Goal: Information Seeking & Learning: Learn about a topic

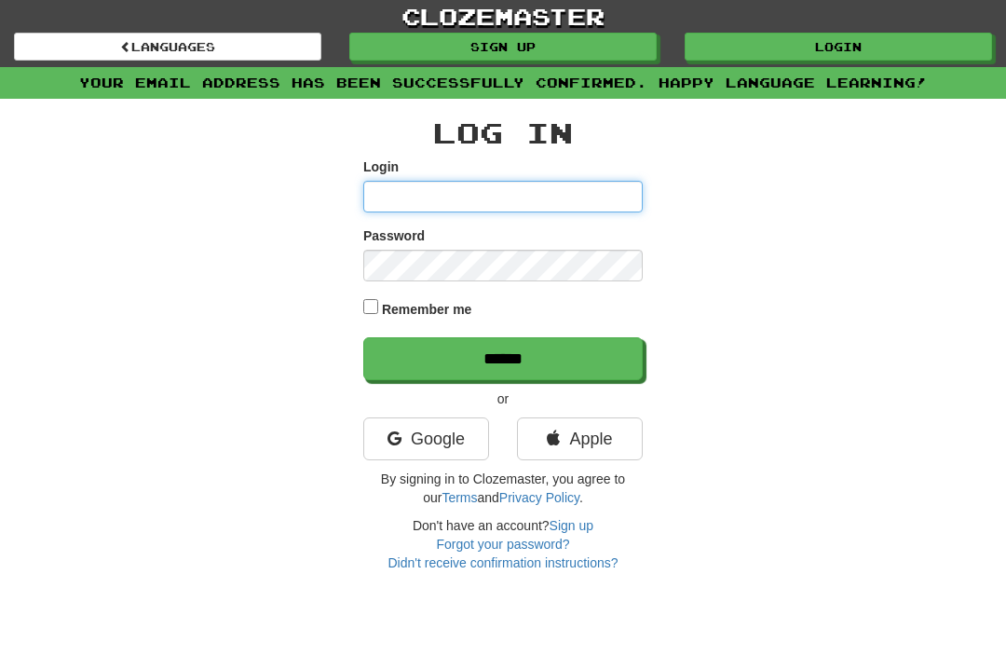
type input "******"
click at [503, 357] on input "******" at bounding box center [503, 358] width 280 height 43
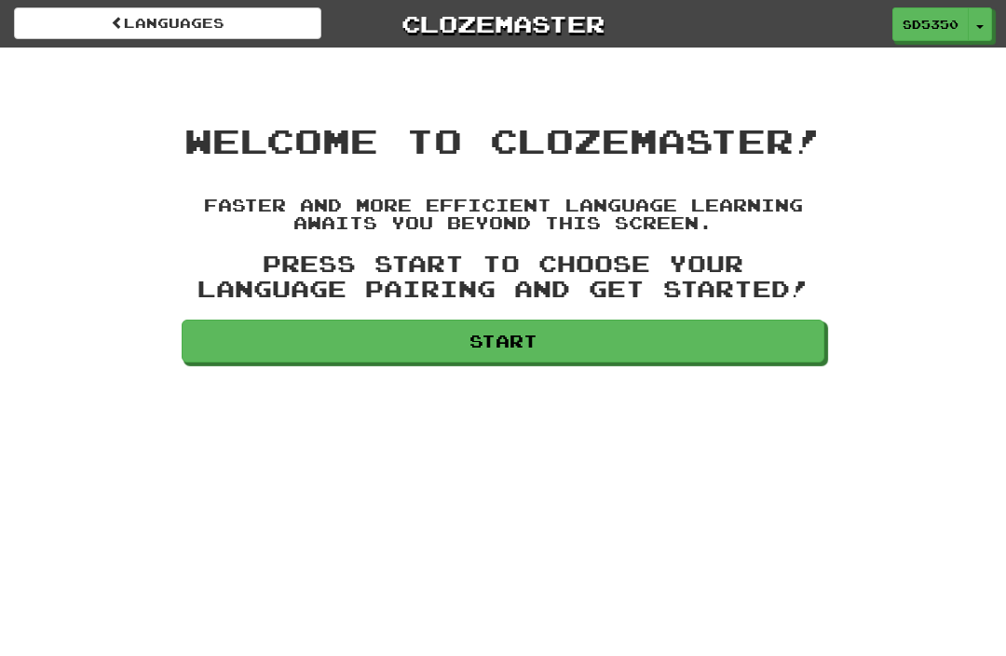
click at [489, 343] on link "Start" at bounding box center [503, 341] width 643 height 43
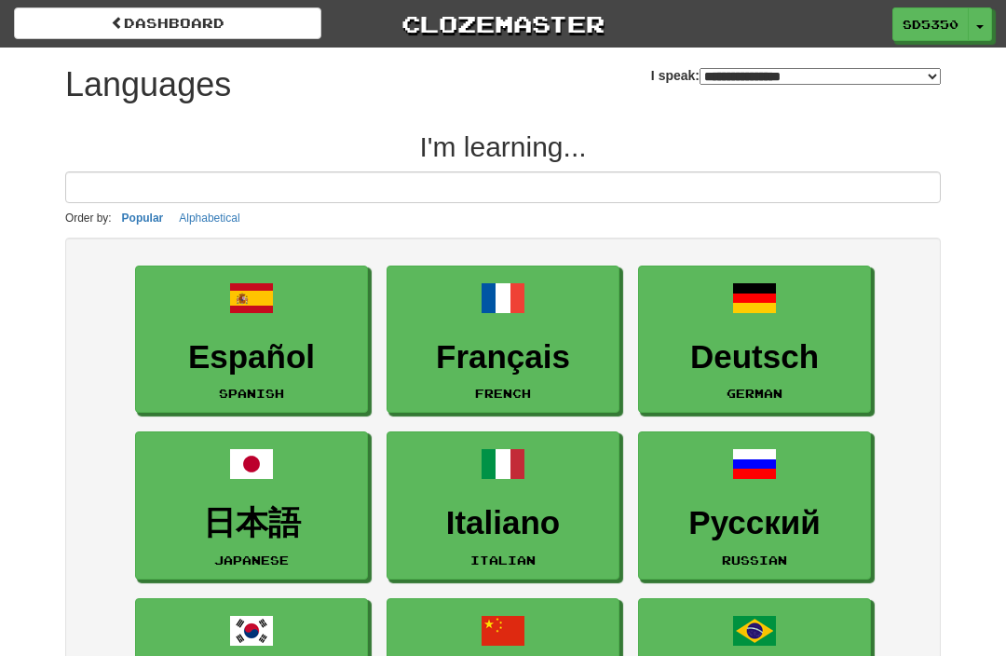
select select "*******"
click at [241, 353] on h3 "Español" at bounding box center [251, 357] width 212 height 36
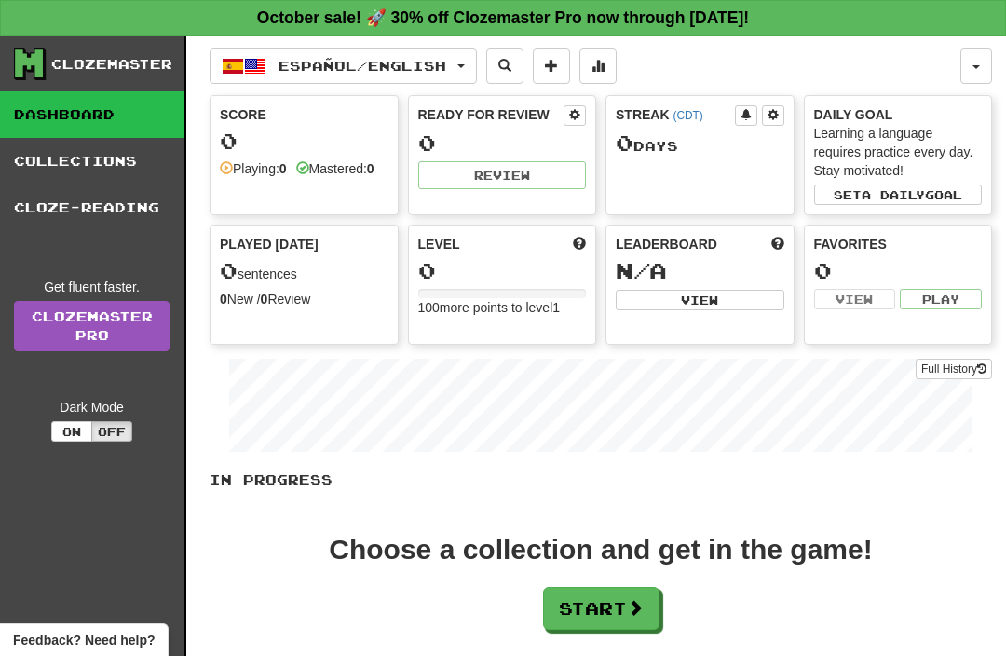
click at [819, 191] on button "Set a daily goal" at bounding box center [898, 194] width 169 height 20
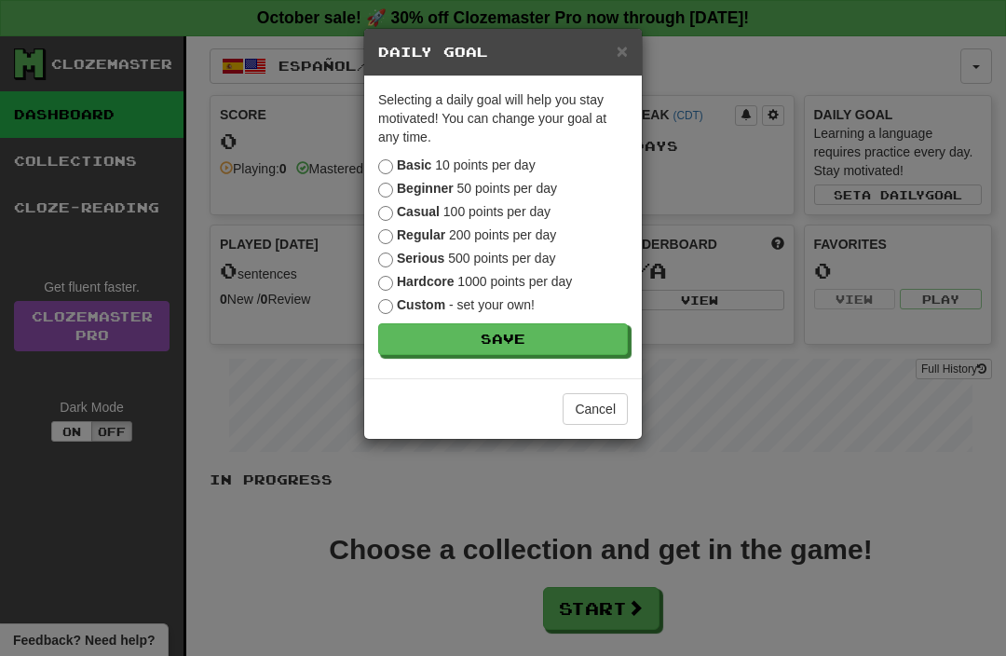
click at [464, 348] on button "Save" at bounding box center [503, 339] width 250 height 32
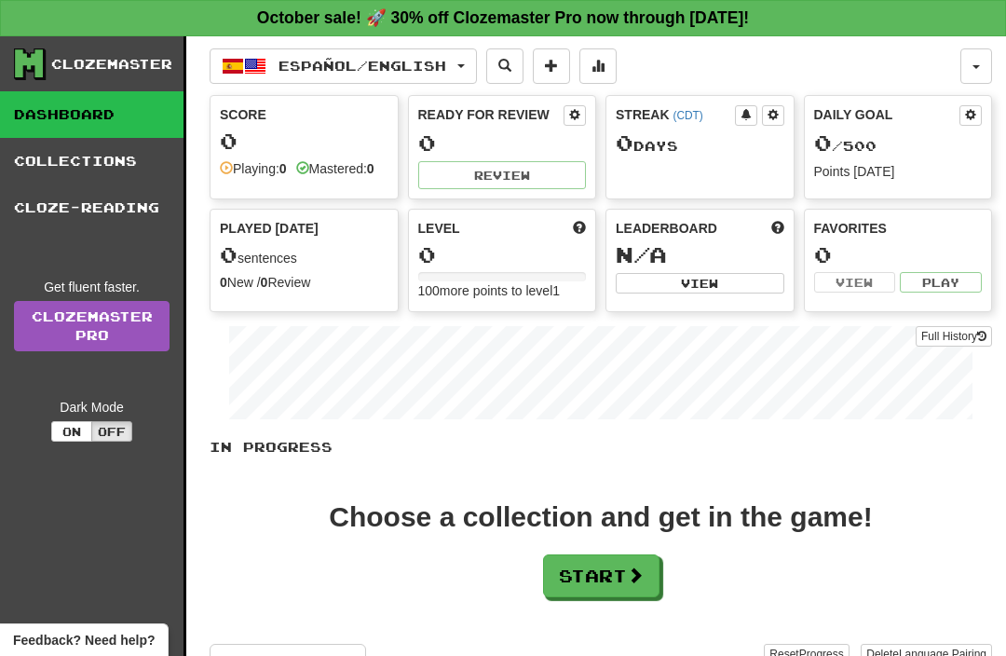
click at [576, 590] on button "Start" at bounding box center [601, 575] width 116 height 43
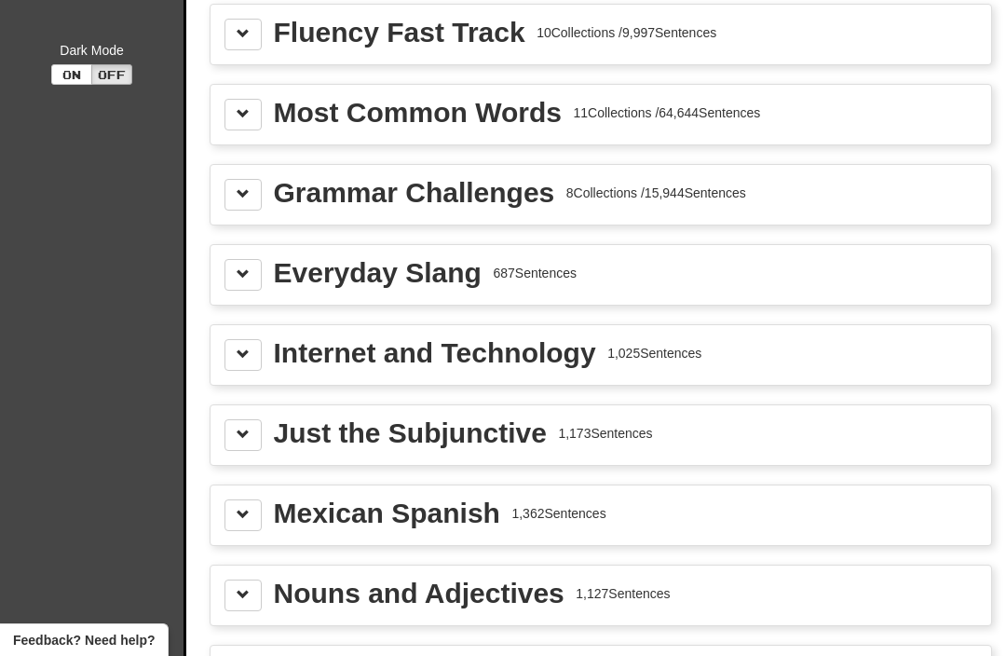
scroll to position [356, 0]
click at [300, 279] on div "Everyday Slang" at bounding box center [378, 274] width 208 height 28
click at [259, 303] on div "Everyday Slang 687 Sentences" at bounding box center [601, 276] width 781 height 60
click at [261, 281] on button at bounding box center [243, 276] width 37 height 32
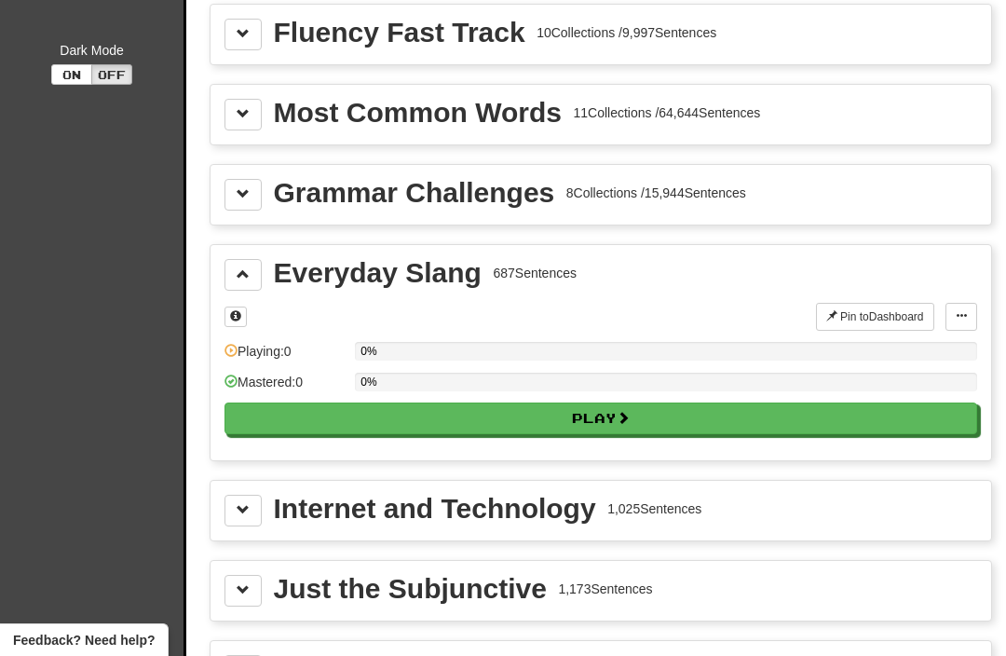
click at [289, 433] on button "Play" at bounding box center [601, 418] width 753 height 32
select select "**"
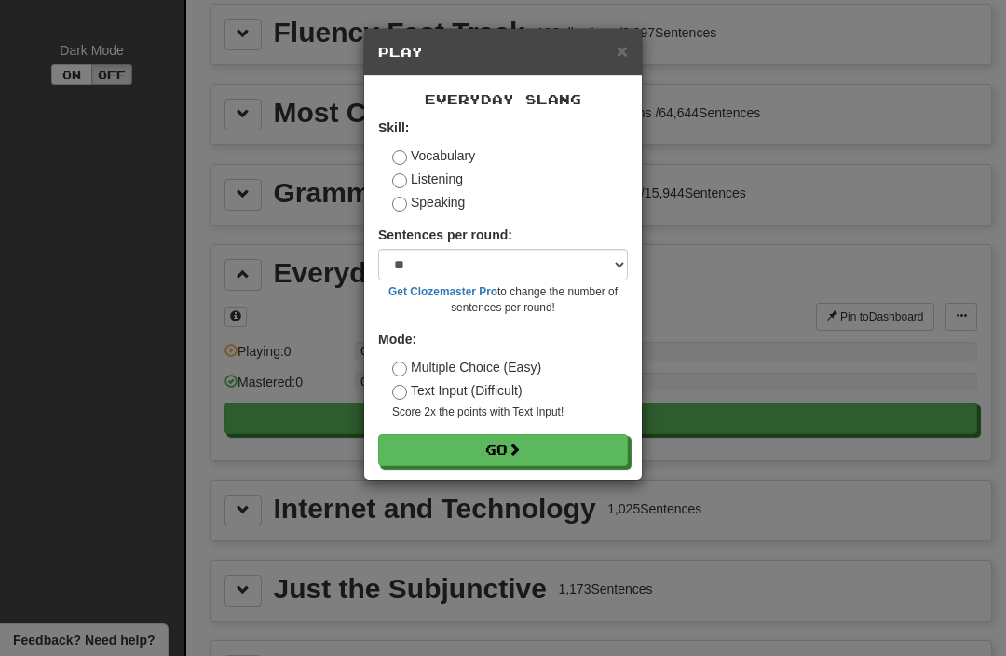
click at [493, 452] on button "Go" at bounding box center [503, 450] width 250 height 32
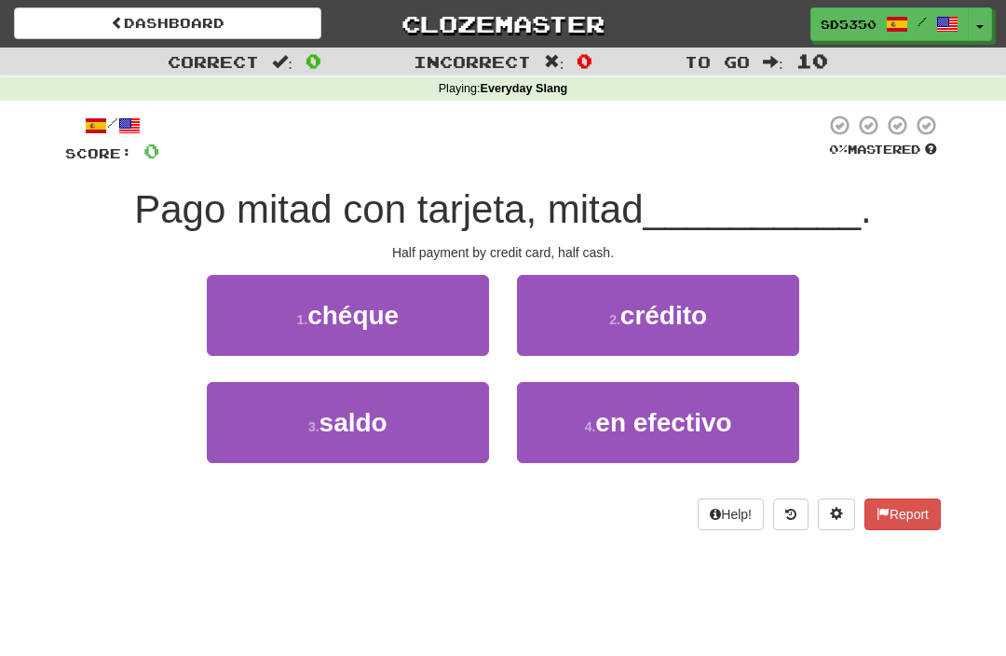
click at [553, 428] on button "4 . en efectivo" at bounding box center [658, 422] width 282 height 81
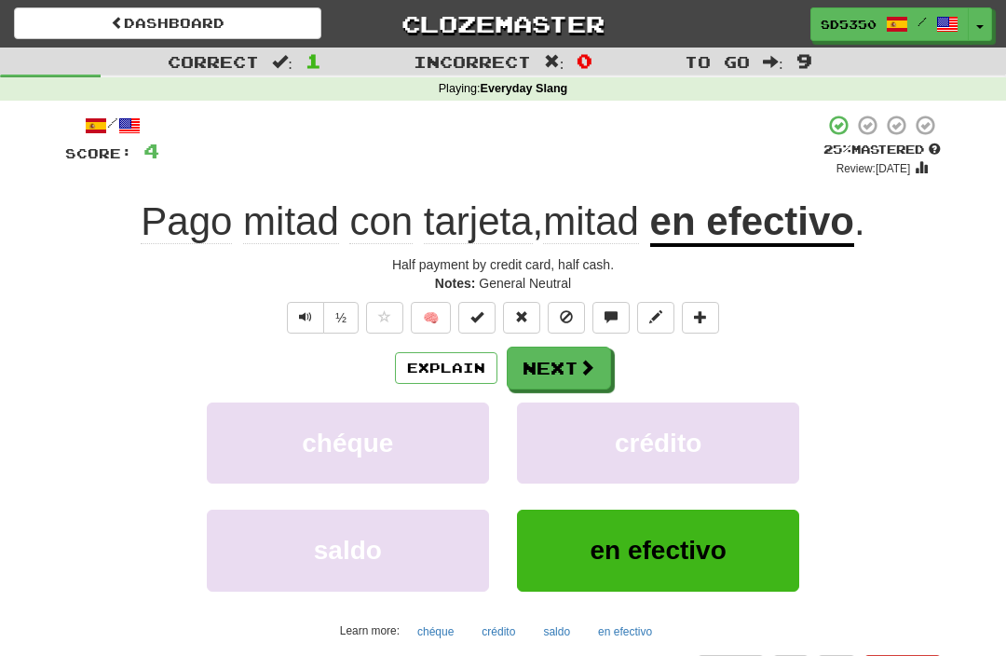
click at [547, 369] on button "Next" at bounding box center [559, 368] width 104 height 43
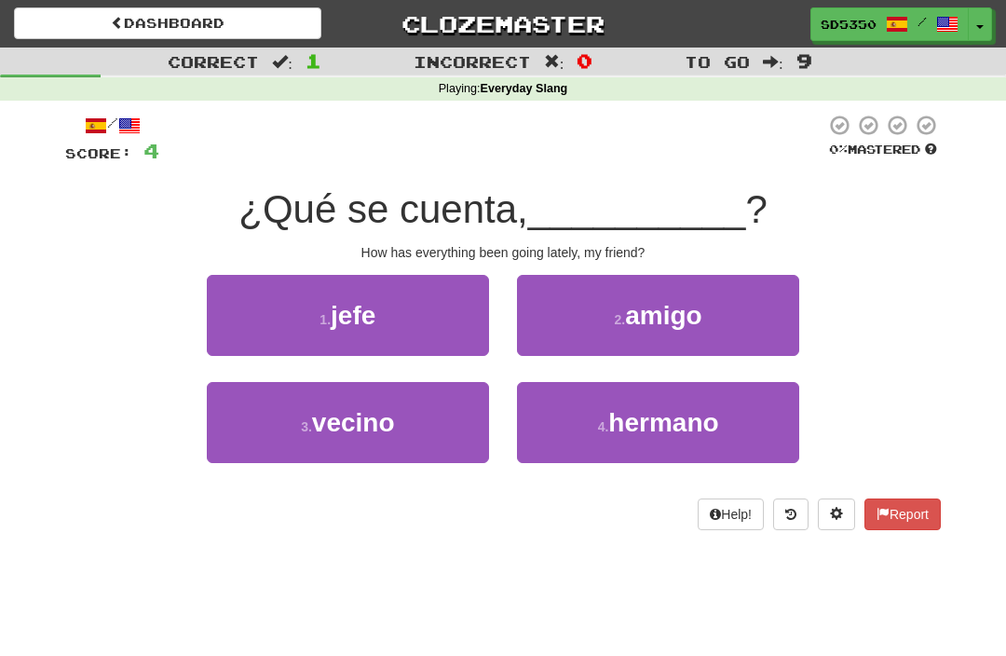
click at [569, 295] on button "2 . amigo" at bounding box center [658, 315] width 282 height 81
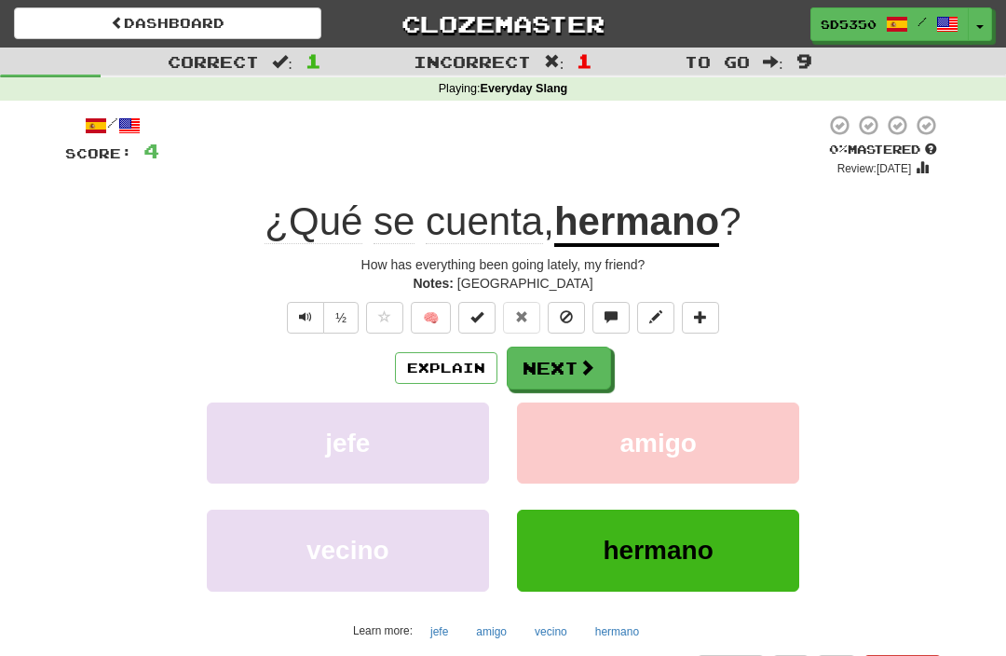
click at [554, 362] on button "Next" at bounding box center [559, 368] width 104 height 43
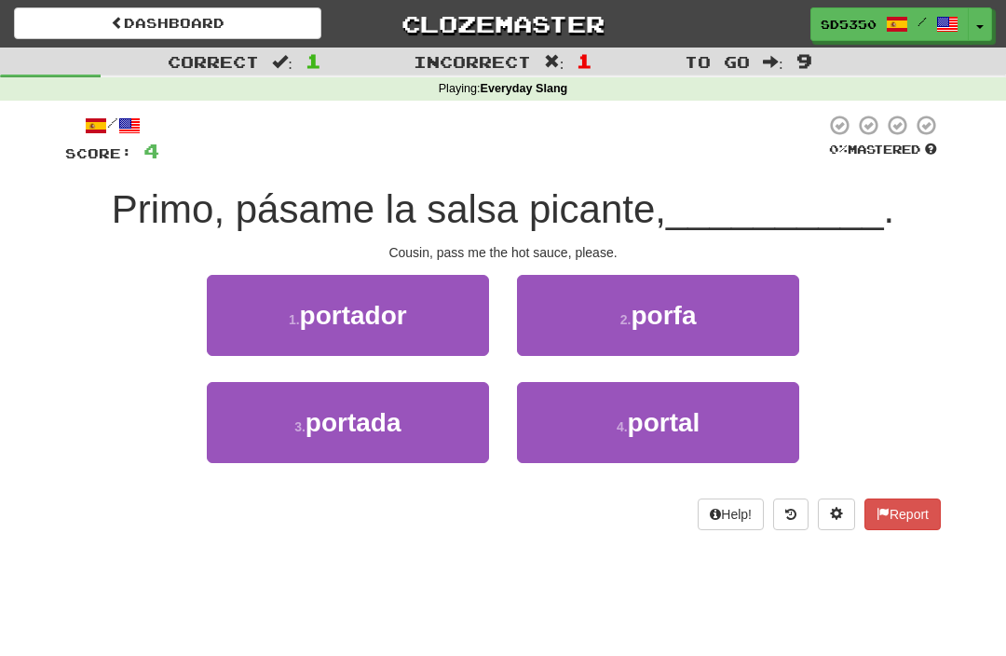
click at [583, 305] on button "2 . porfa" at bounding box center [658, 315] width 282 height 81
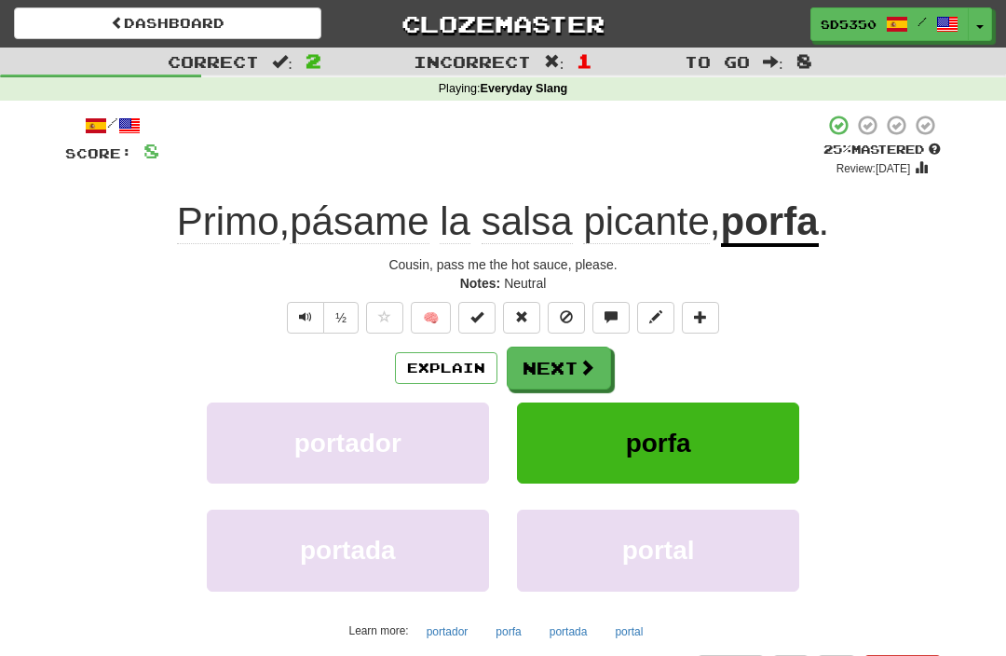
click at [558, 369] on button "Next" at bounding box center [559, 368] width 104 height 43
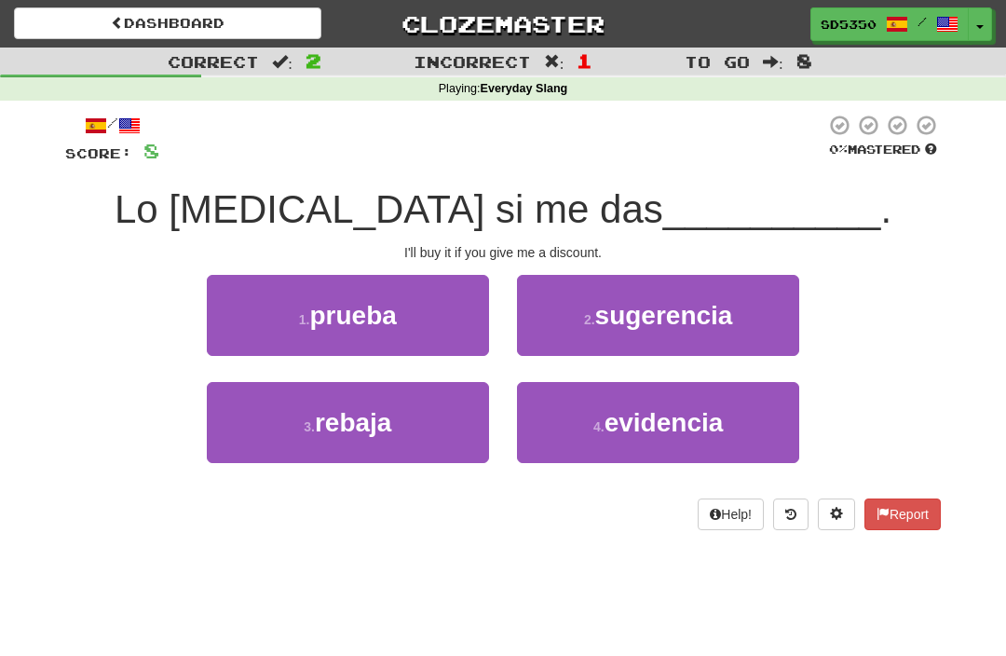
click at [368, 422] on span "rebaja" at bounding box center [353, 422] width 77 height 29
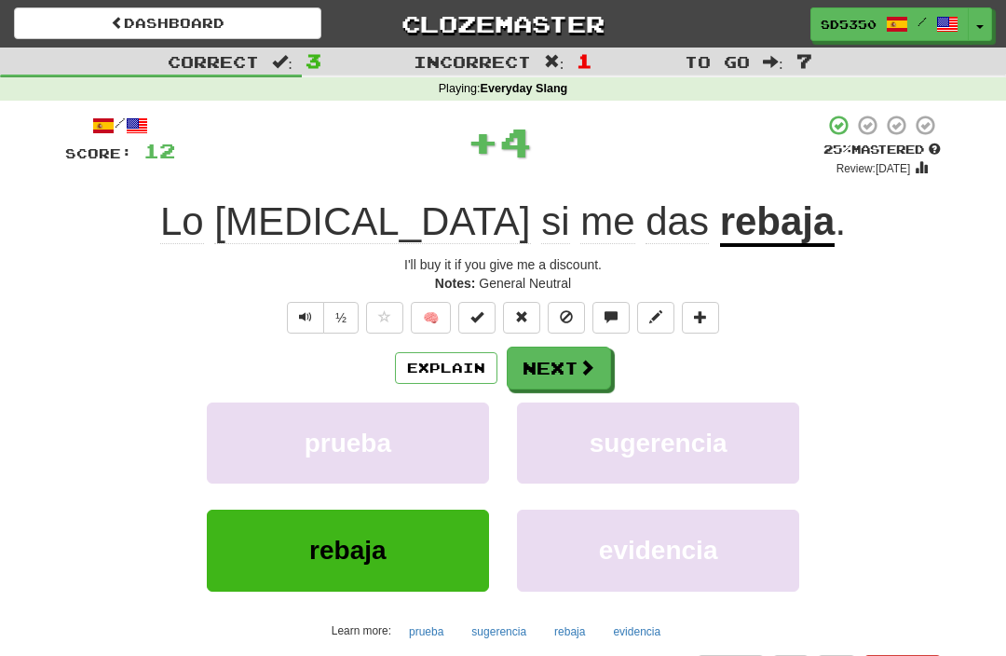
click at [580, 375] on button "Next" at bounding box center [559, 368] width 104 height 43
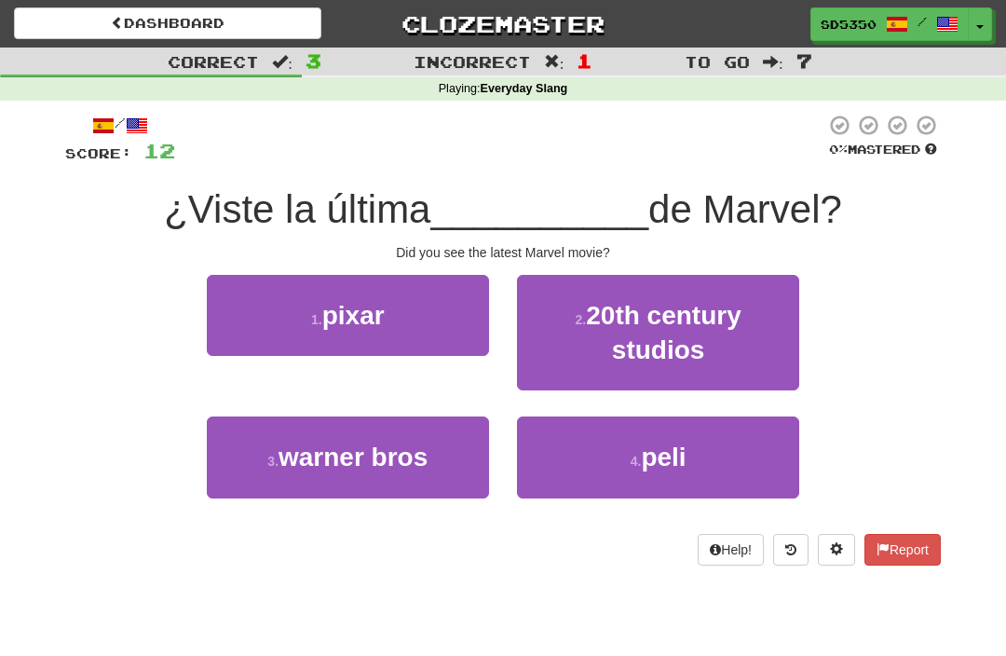
click at [607, 452] on button "4 . peli" at bounding box center [658, 456] width 282 height 81
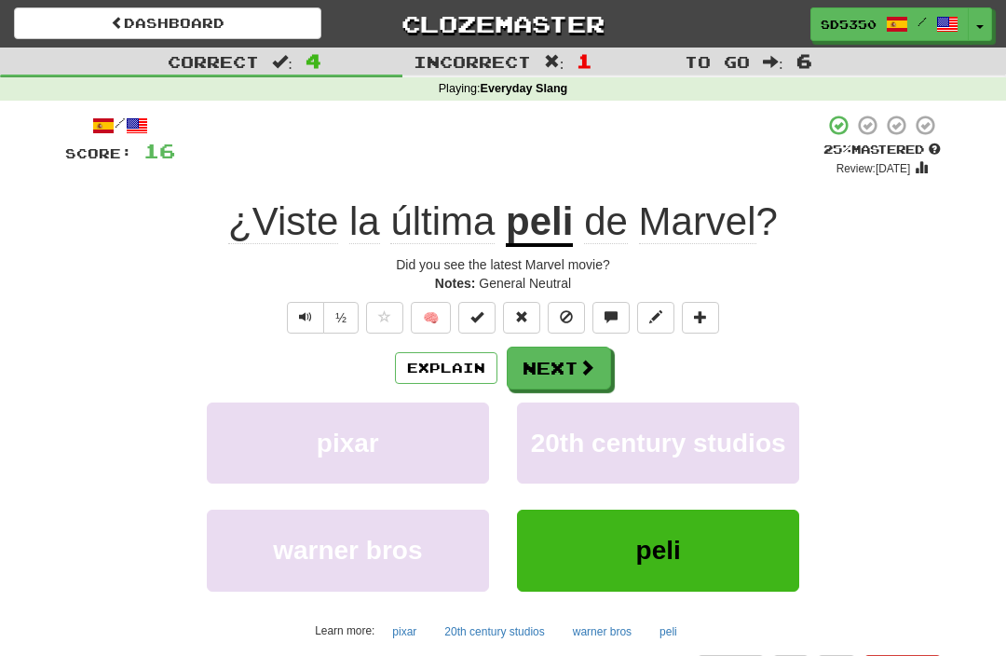
click at [548, 372] on button "Next" at bounding box center [559, 368] width 104 height 43
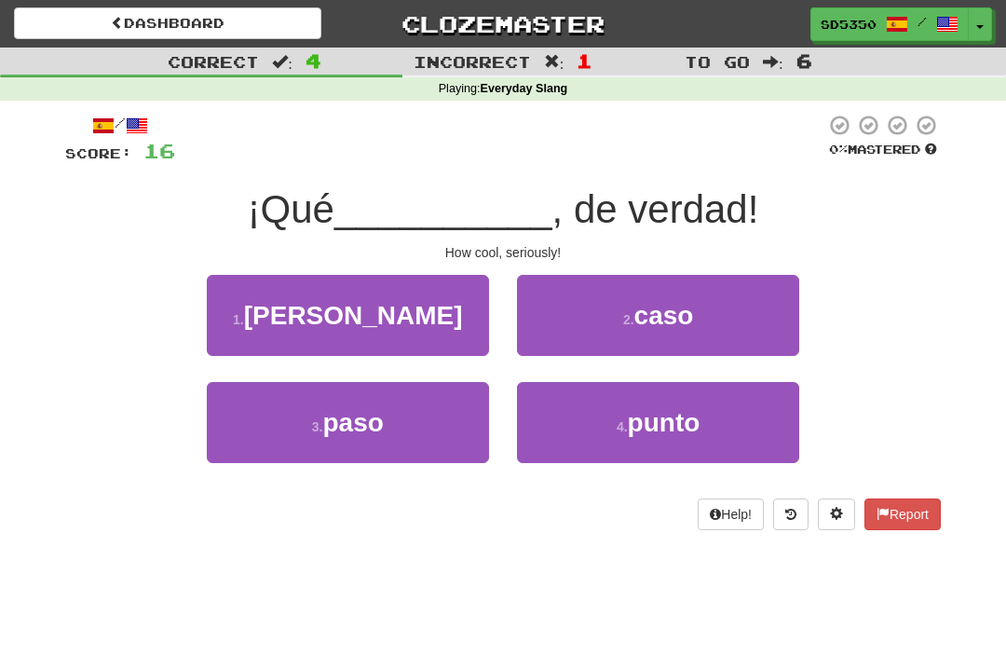
click at [299, 316] on button "1 . guay" at bounding box center [348, 315] width 282 height 81
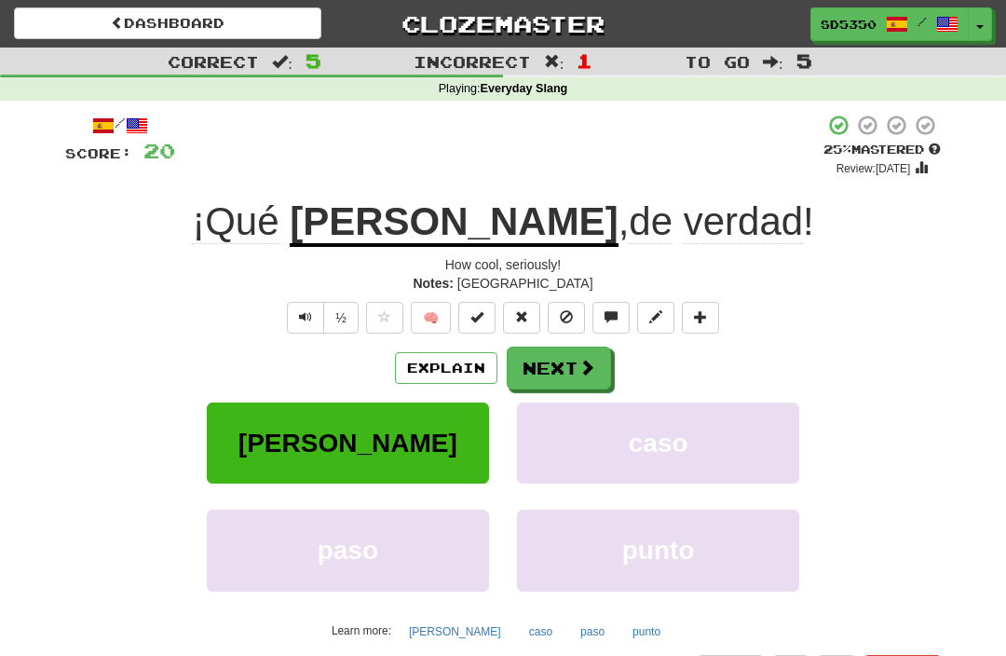
click at [553, 360] on button "Next" at bounding box center [559, 368] width 104 height 43
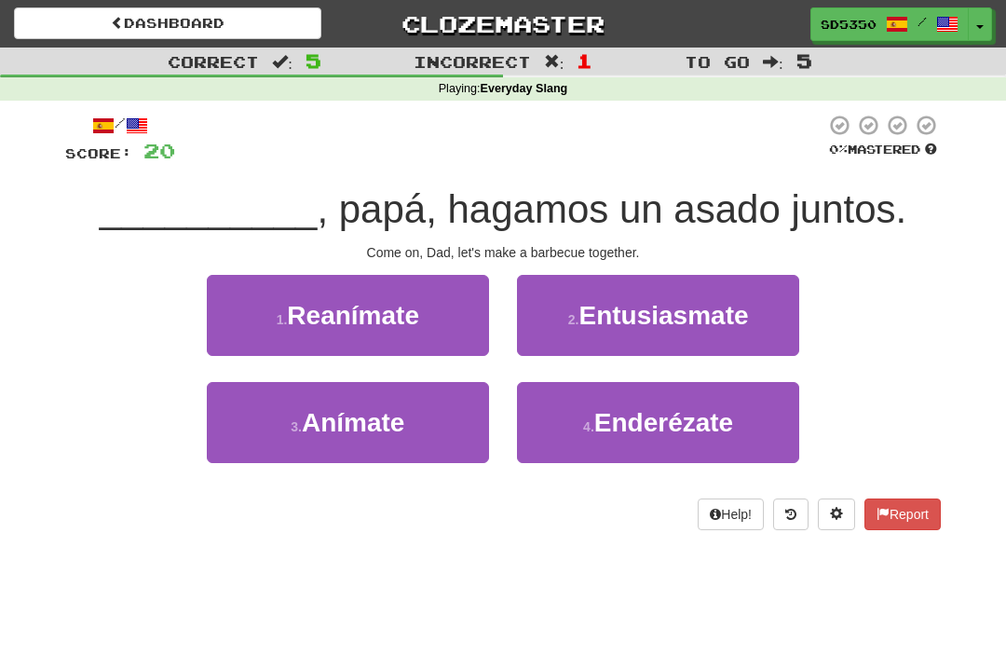
click at [321, 414] on span "Anímate" at bounding box center [353, 422] width 102 height 29
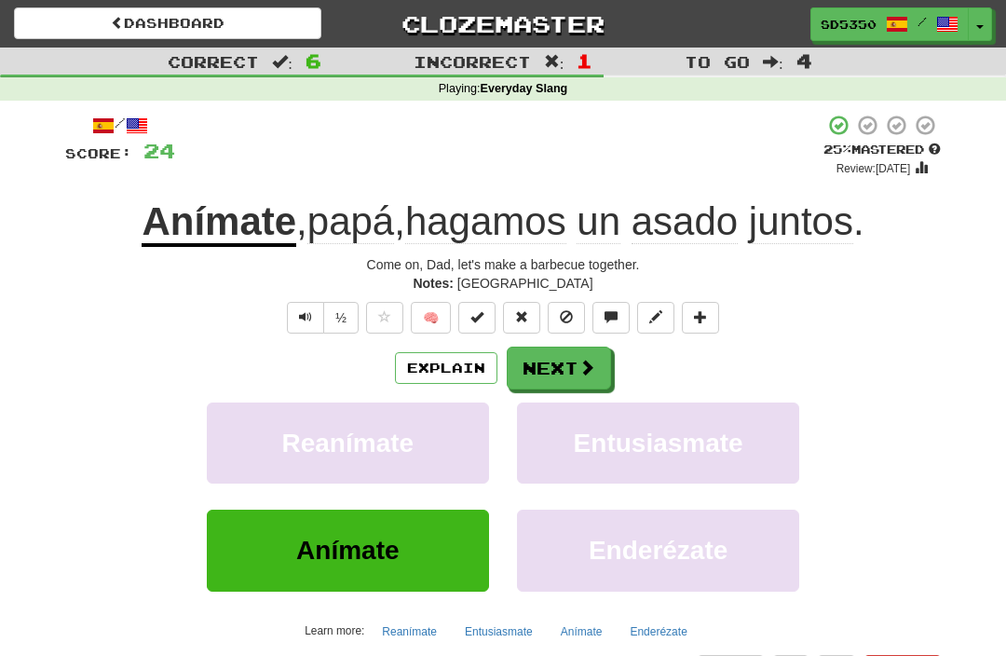
click at [561, 385] on button "Next" at bounding box center [559, 368] width 104 height 43
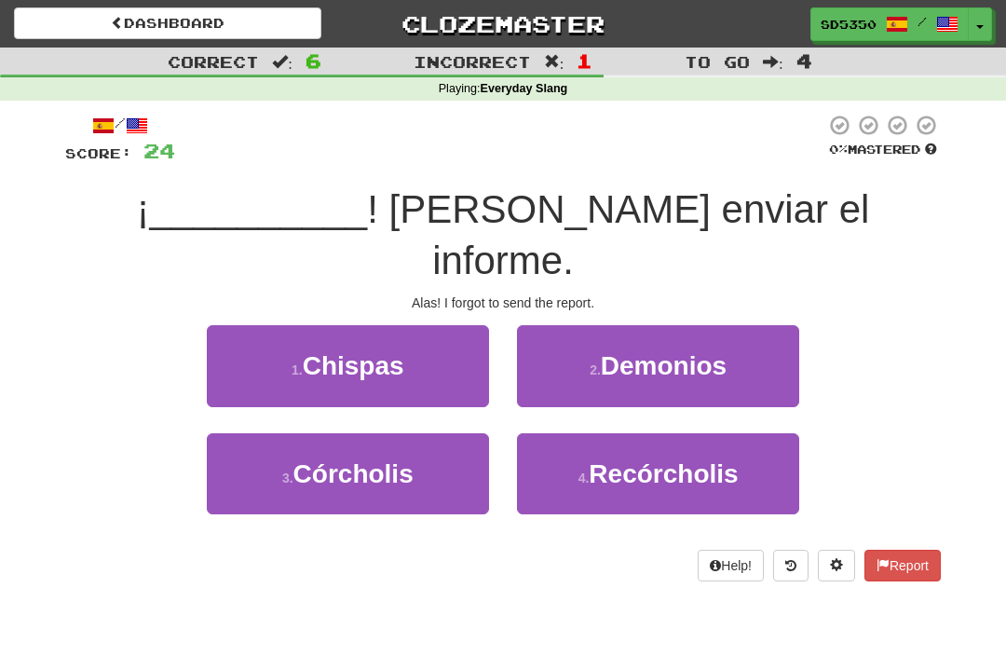
click at [573, 325] on button "2 . Demonios" at bounding box center [658, 365] width 282 height 81
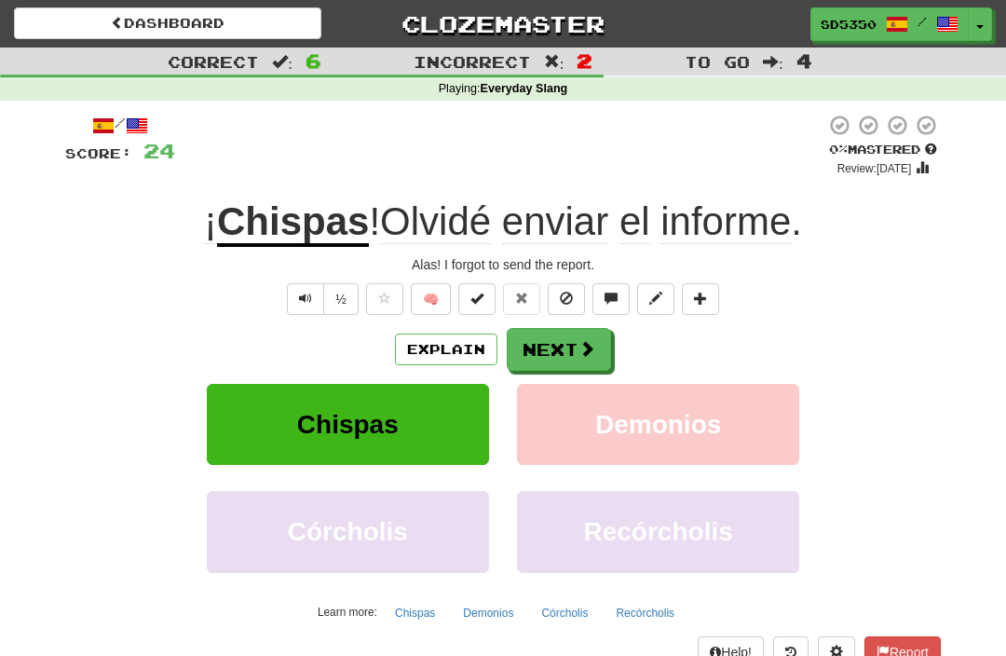
click at [448, 356] on button "Explain" at bounding box center [446, 350] width 102 height 32
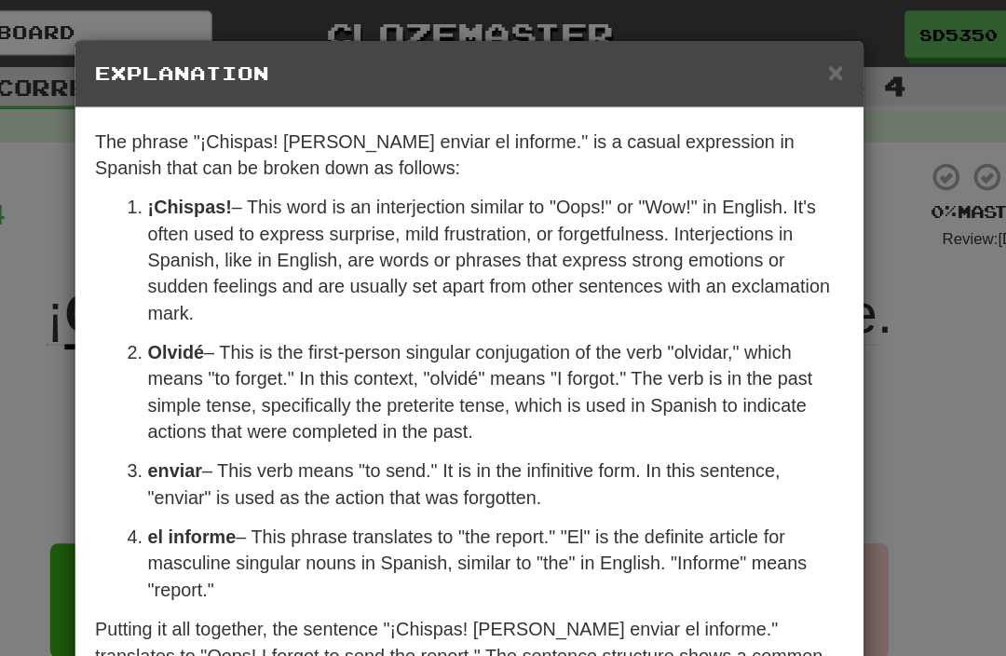
click at [757, 50] on span "×" at bounding box center [762, 50] width 11 height 21
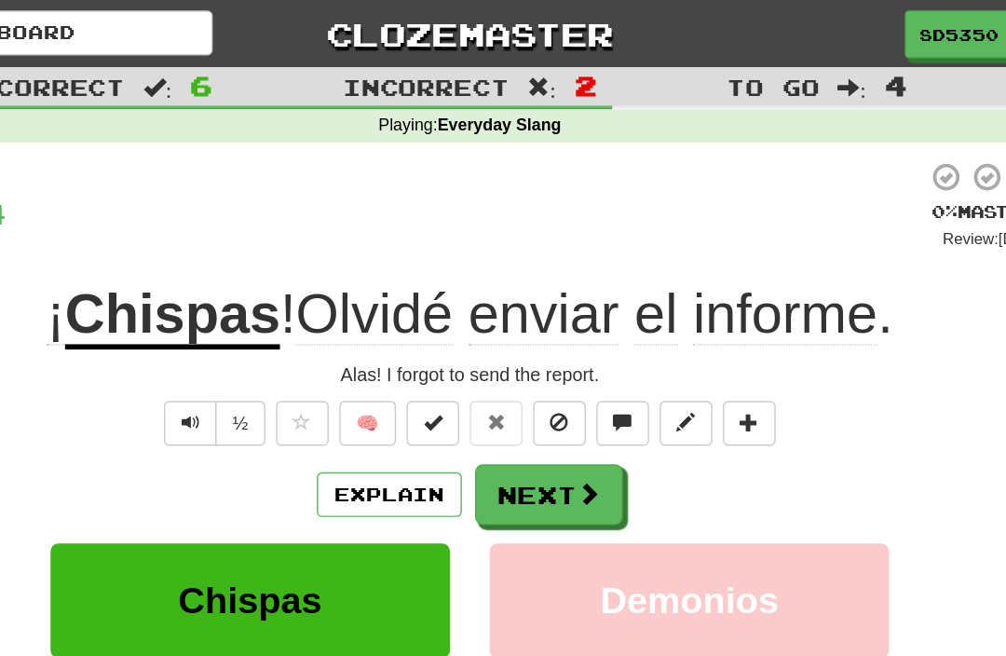
click at [507, 351] on button "Next" at bounding box center [559, 349] width 104 height 43
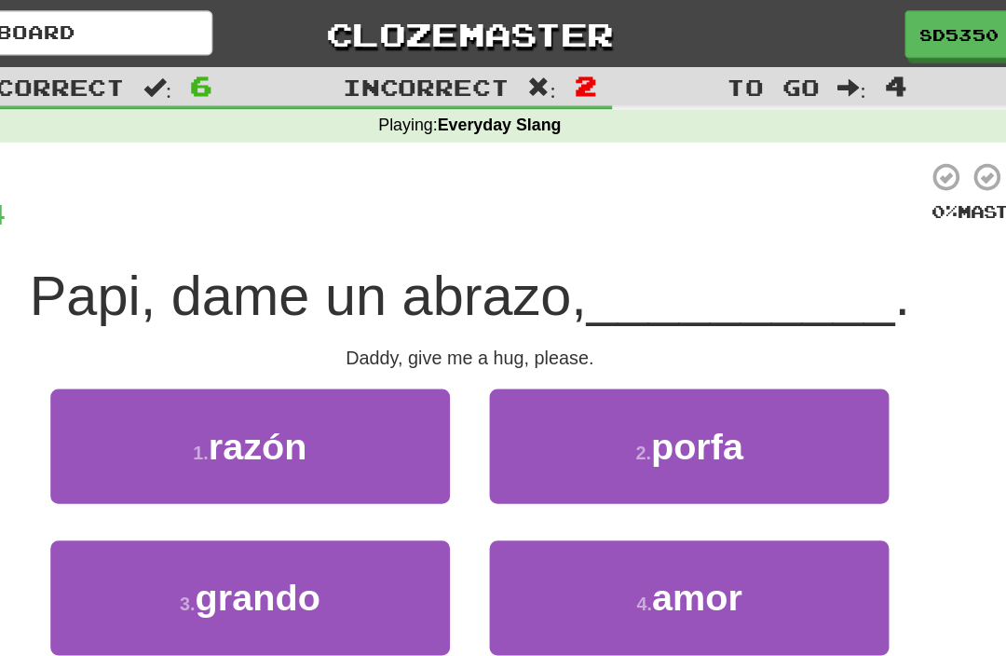
click at [517, 321] on button "2 . porfa" at bounding box center [658, 315] width 282 height 81
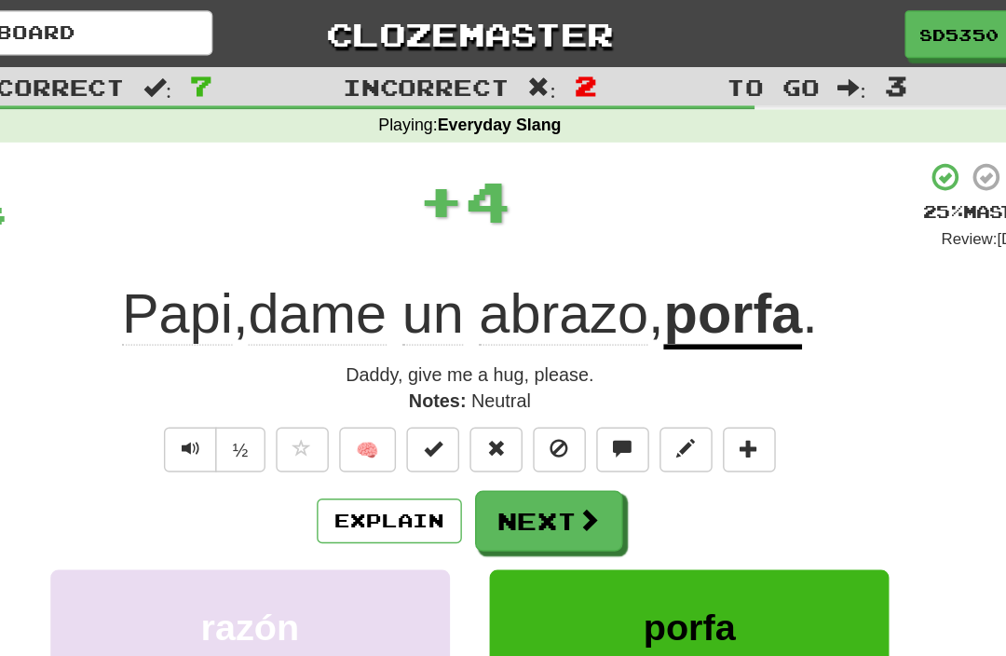
click at [507, 366] on button "Next" at bounding box center [559, 368] width 104 height 43
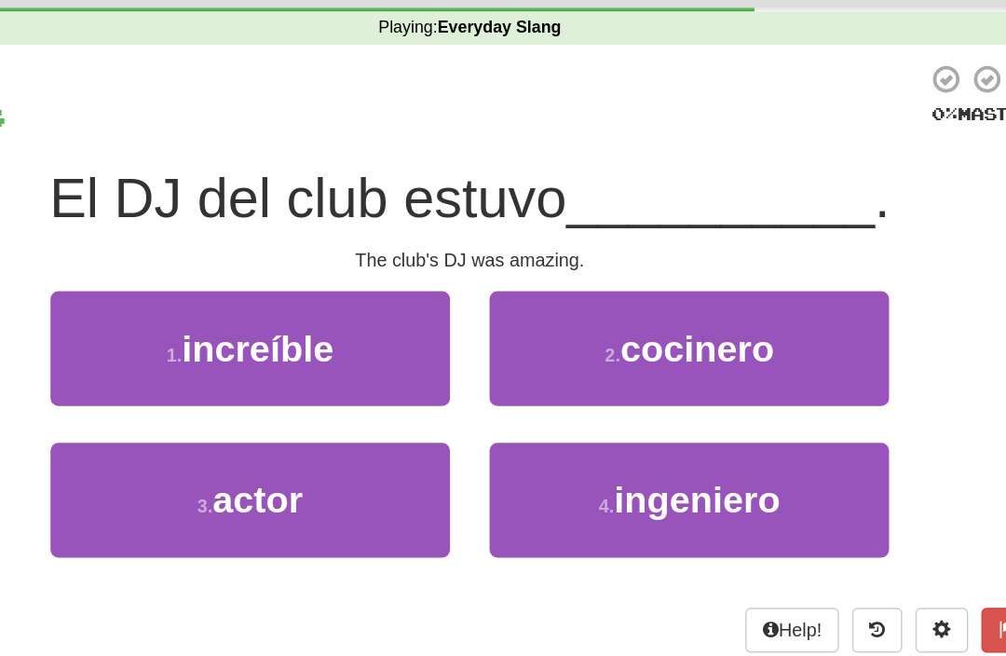
click at [300, 301] on span "increíble" at bounding box center [353, 315] width 107 height 29
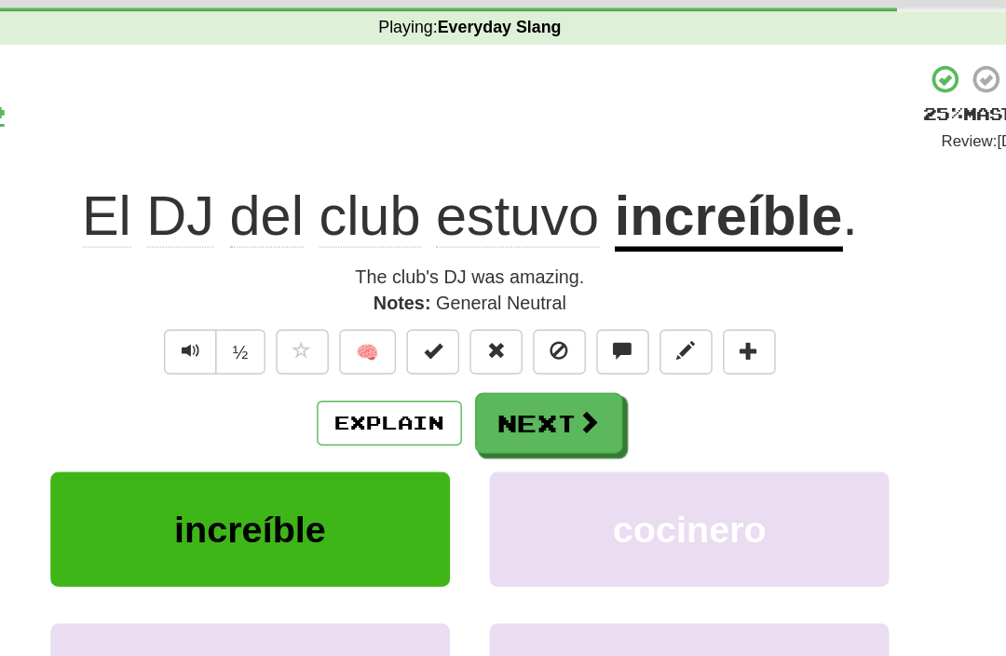
click at [507, 347] on button "Next" at bounding box center [559, 368] width 104 height 43
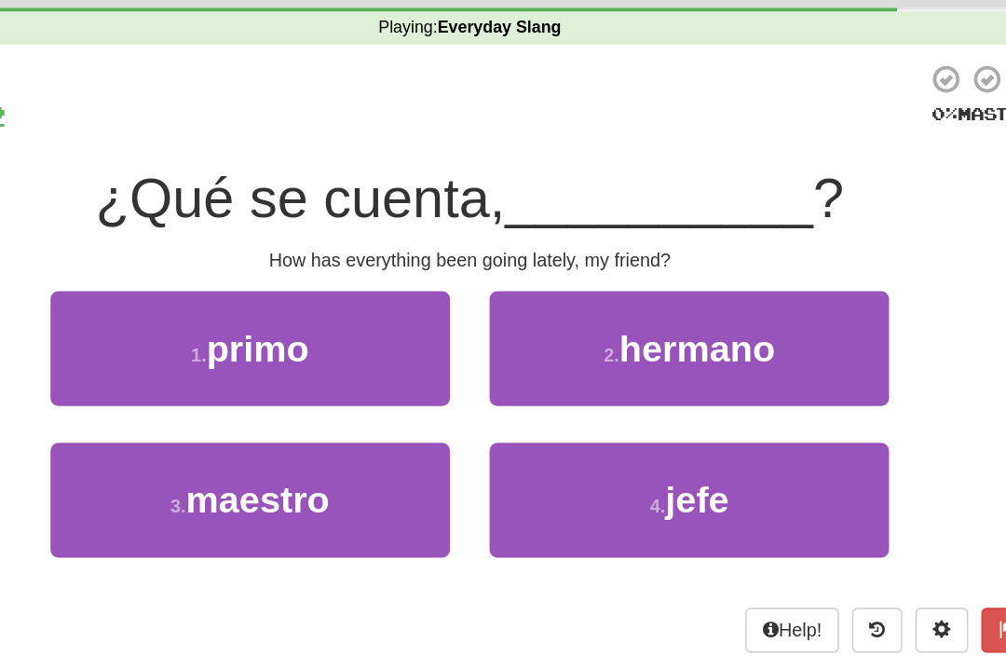
click at [517, 275] on button "2 . hermano" at bounding box center [658, 315] width 282 height 81
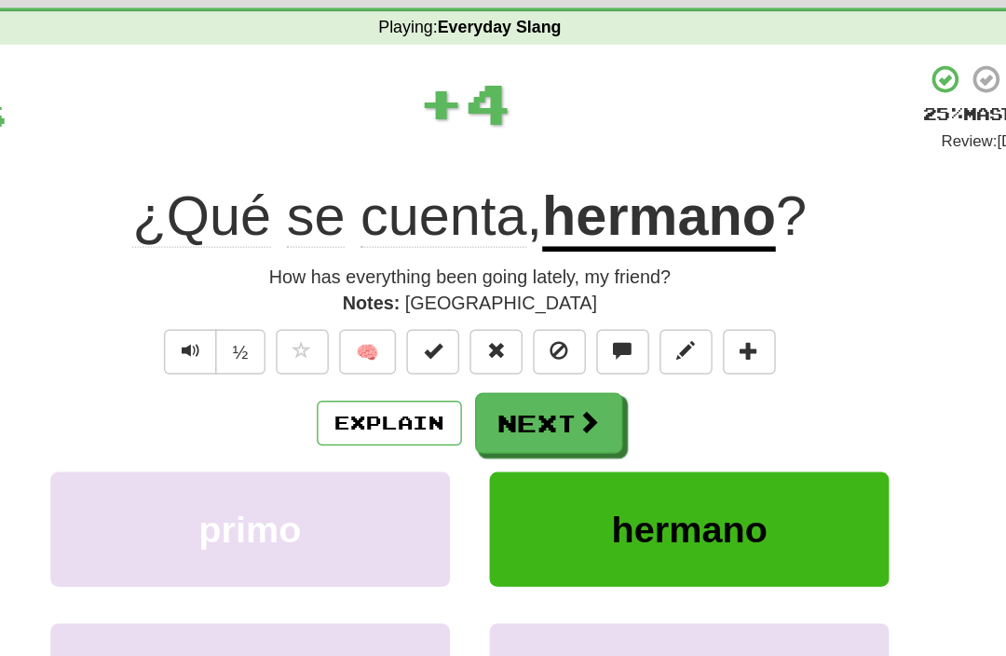
click at [507, 347] on button "Next" at bounding box center [559, 368] width 104 height 43
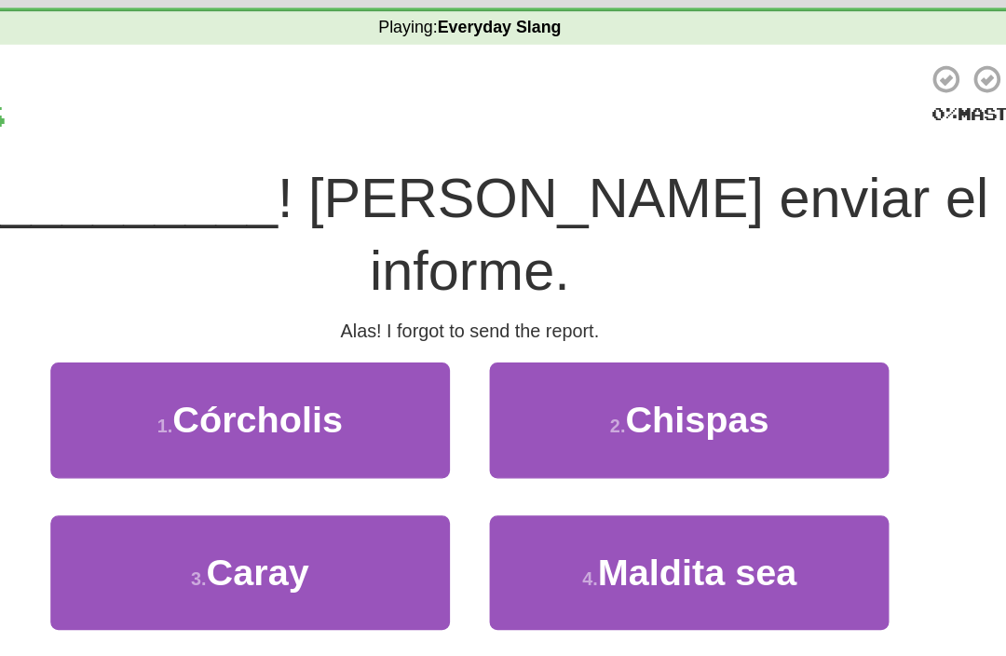
click at [613, 351] on span "Chispas" at bounding box center [664, 365] width 102 height 29
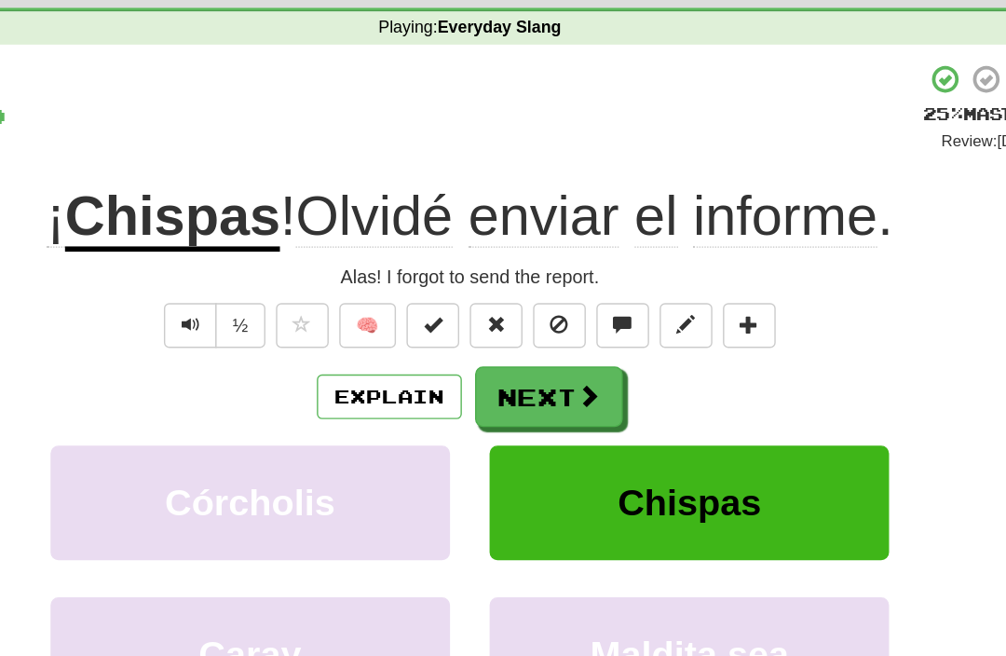
click at [507, 328] on button "Next" at bounding box center [559, 349] width 104 height 43
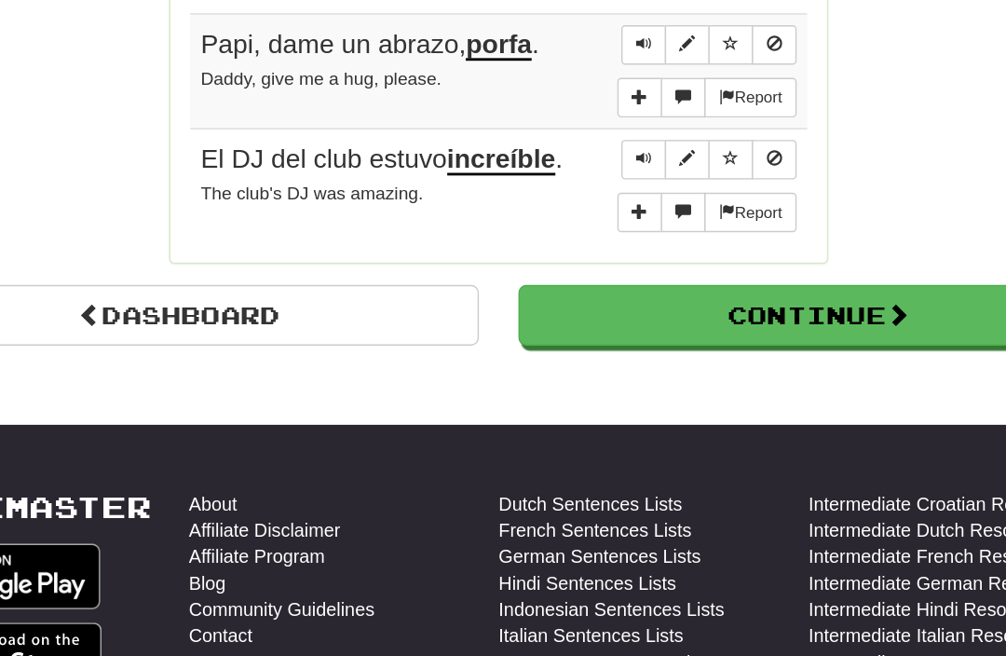
scroll to position [1895, 0]
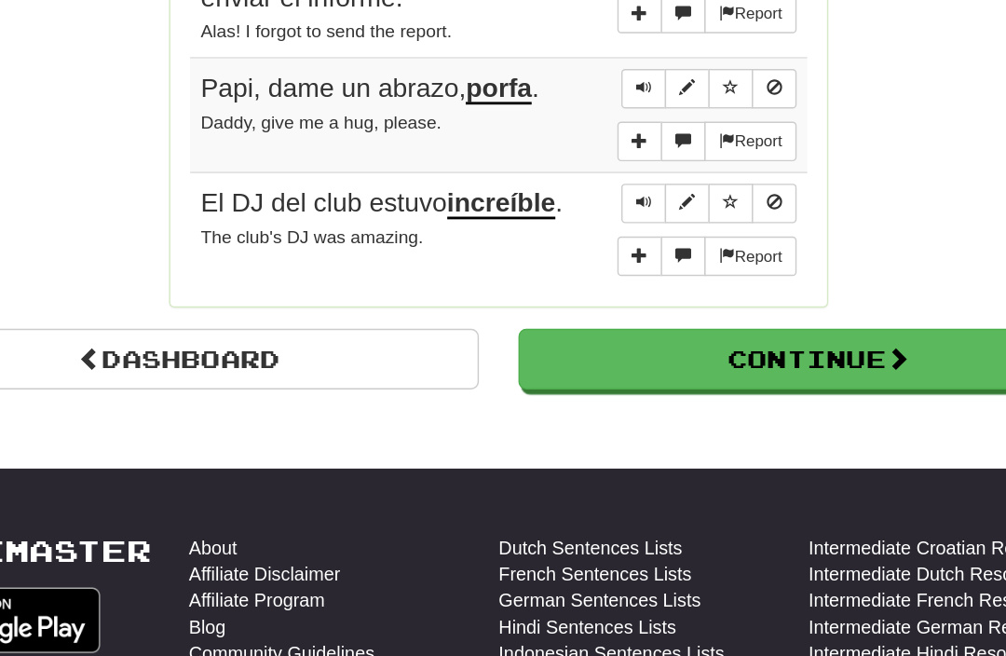
click at [517, 239] on button "Continue" at bounding box center [729, 260] width 424 height 43
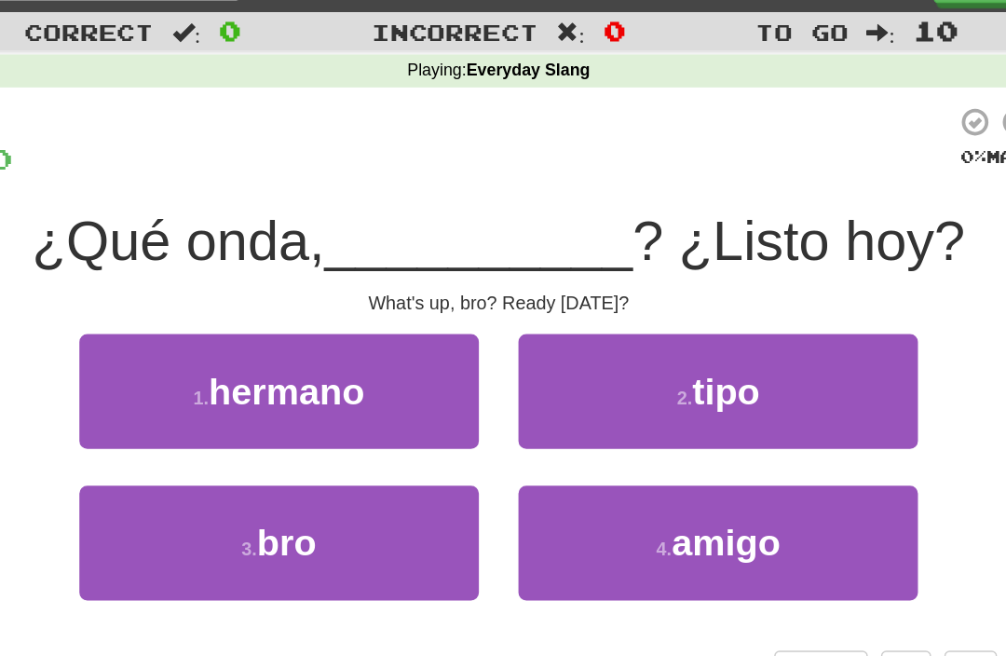
scroll to position [0, 0]
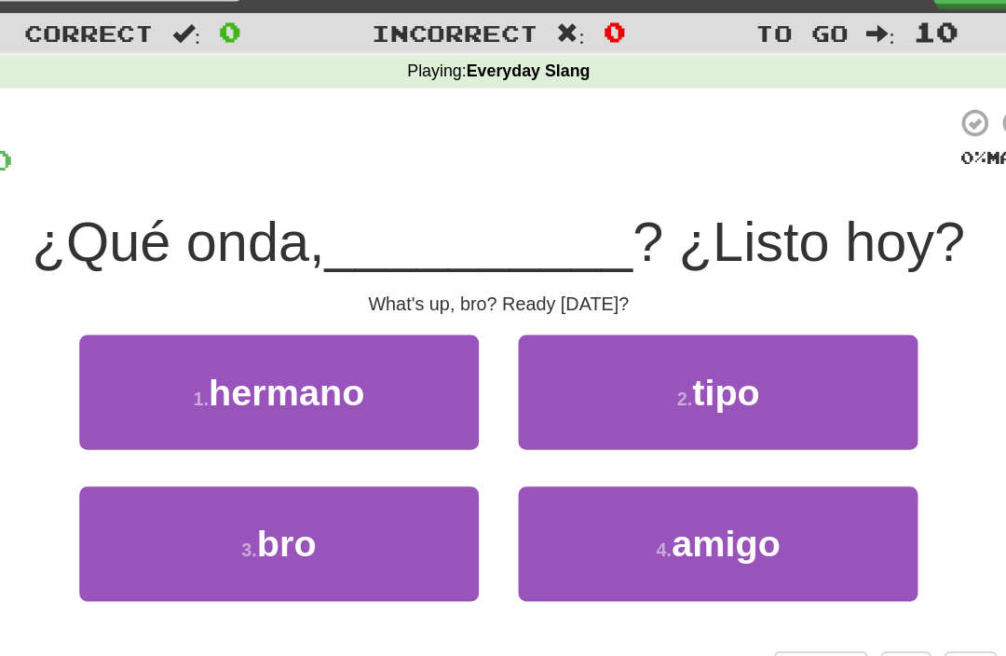
click at [287, 312] on small "1 ." at bounding box center [292, 319] width 11 height 15
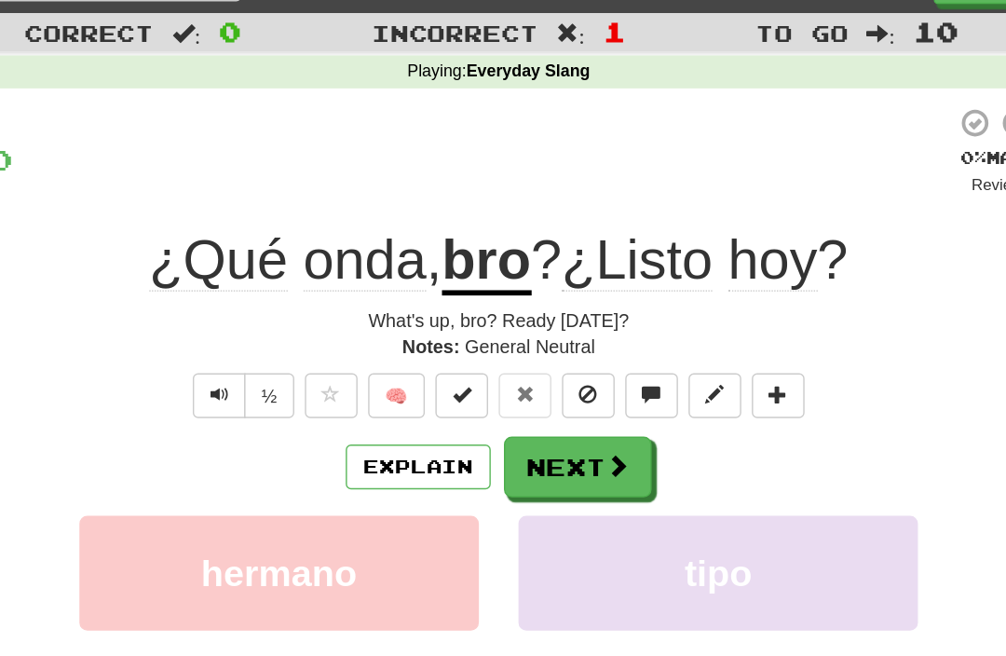
click at [507, 347] on button "Next" at bounding box center [559, 368] width 104 height 43
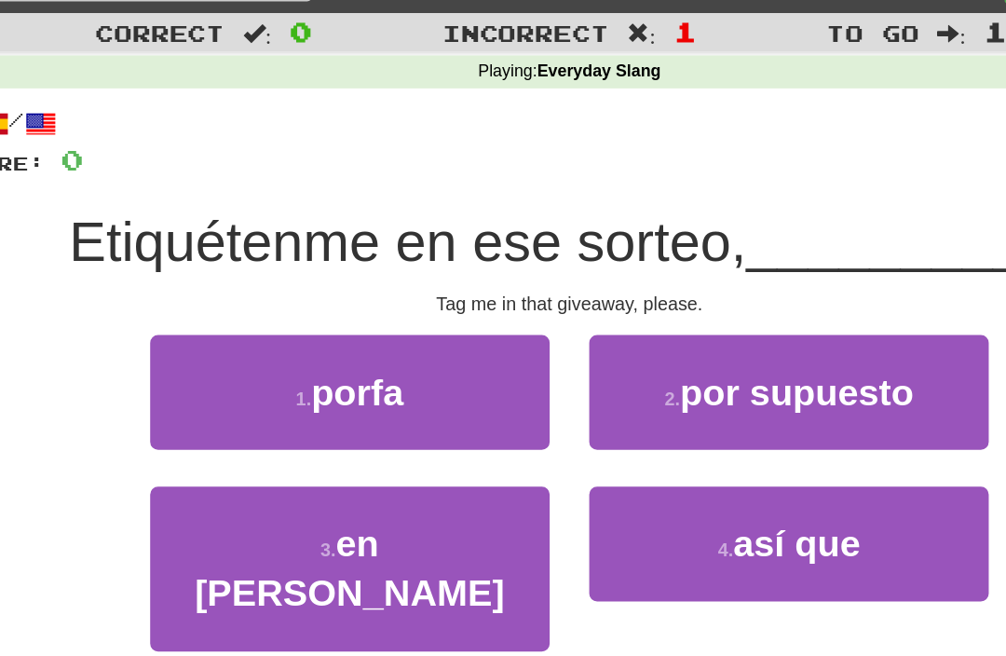
click at [207, 275] on button "1 . porfa" at bounding box center [348, 315] width 282 height 81
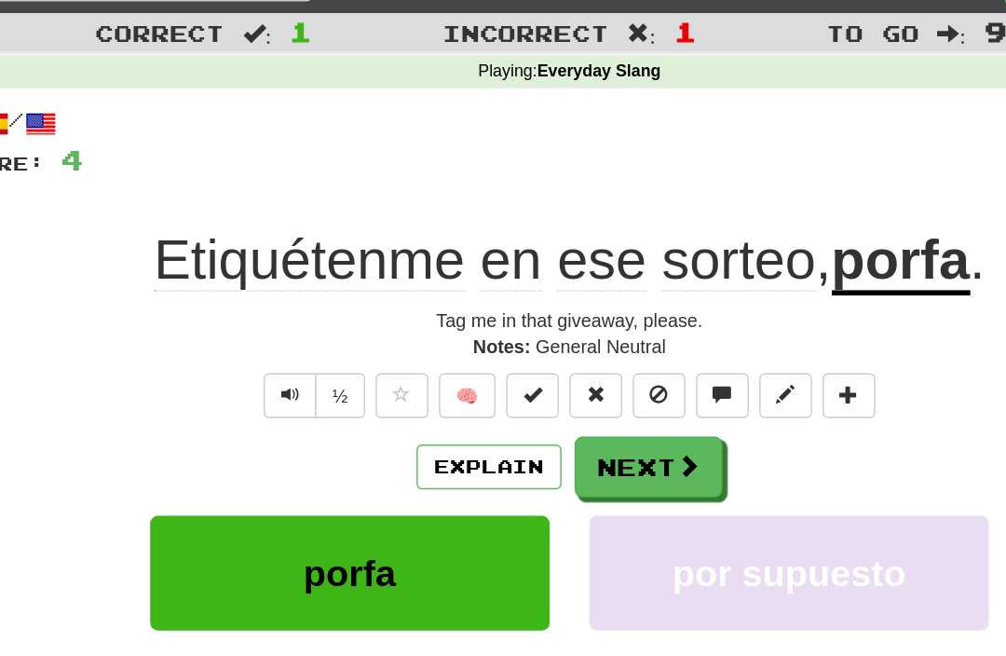
click at [507, 347] on button "Next" at bounding box center [559, 368] width 104 height 43
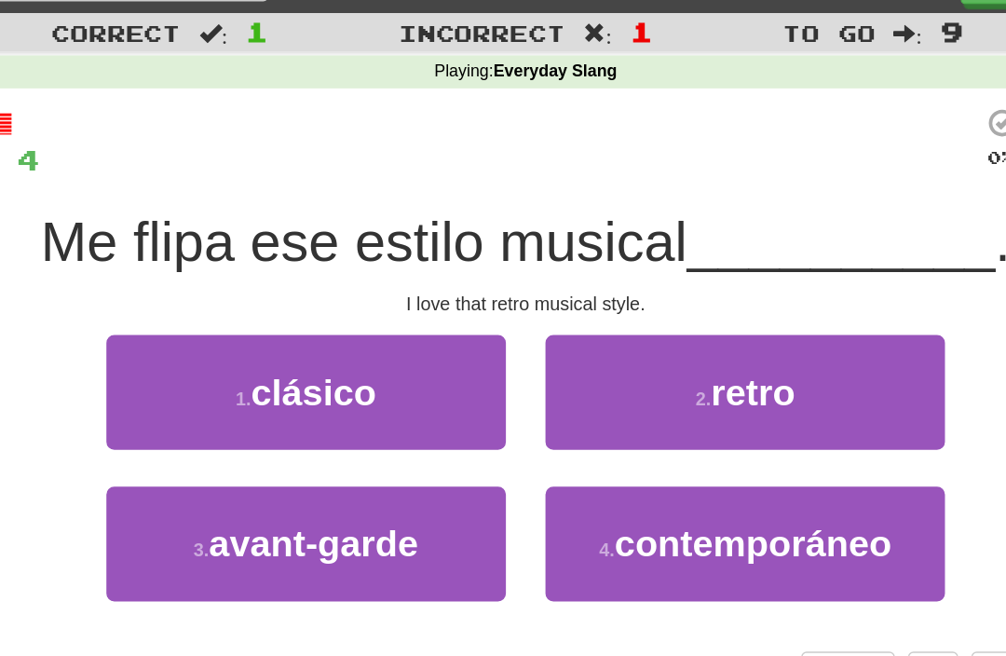
click at [309, 301] on span "clásico" at bounding box center [353, 315] width 89 height 29
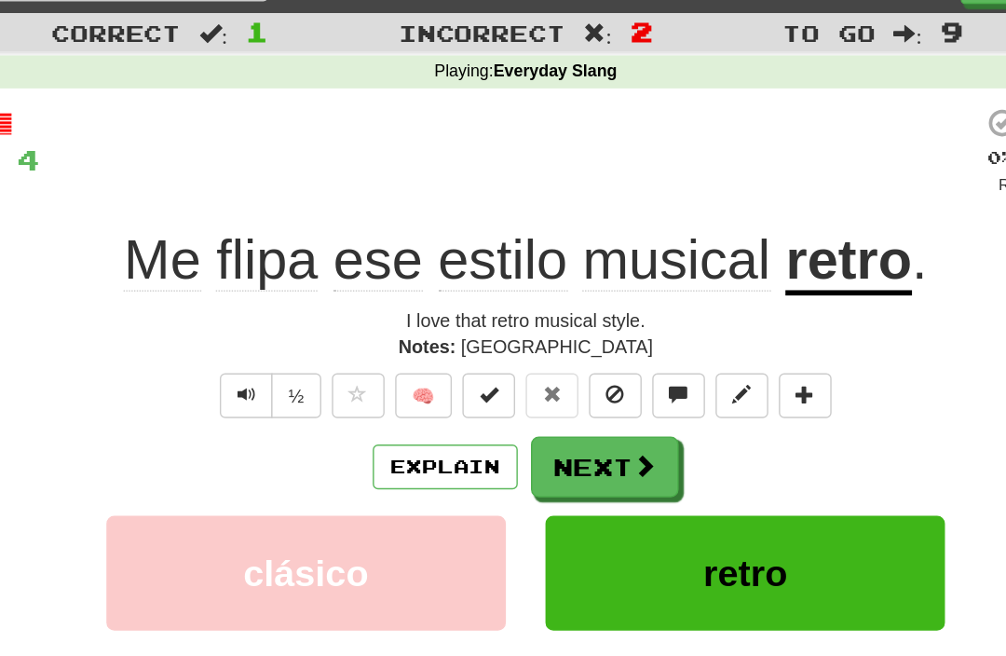
click at [395, 352] on button "Explain" at bounding box center [446, 368] width 102 height 32
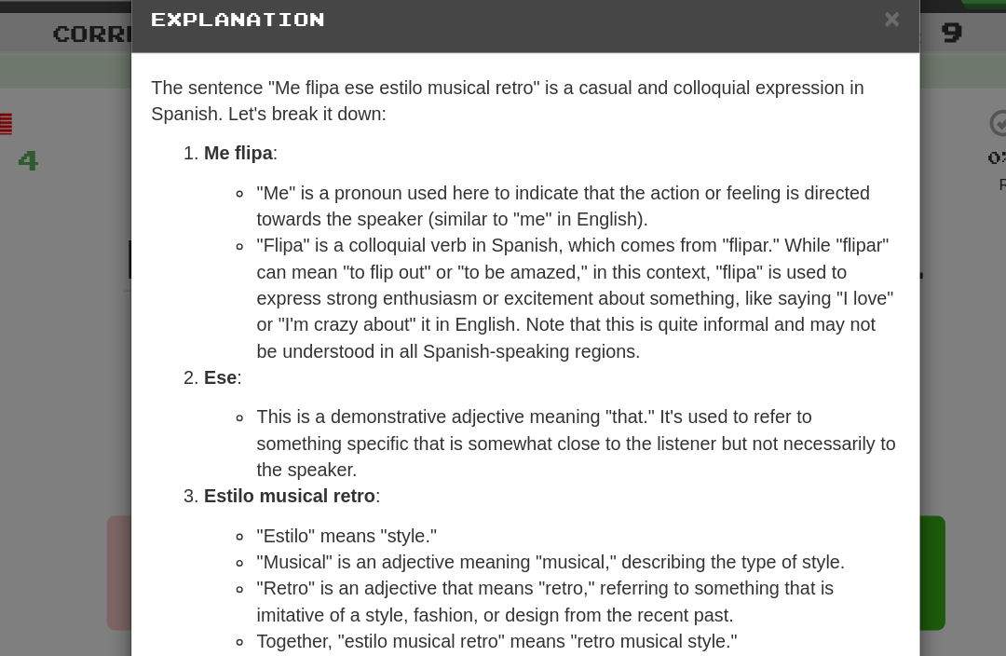
click at [648, 29] on div "× Explanation" at bounding box center [503, 53] width 557 height 48
click at [757, 40] on span "×" at bounding box center [762, 50] width 11 height 21
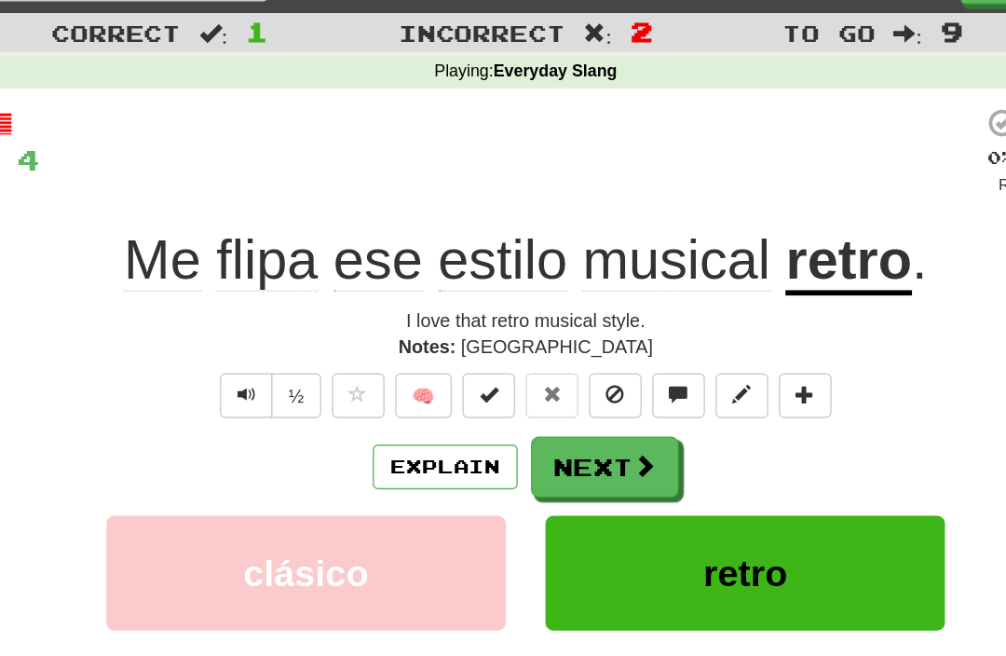
click at [507, 347] on button "Next" at bounding box center [559, 368] width 104 height 43
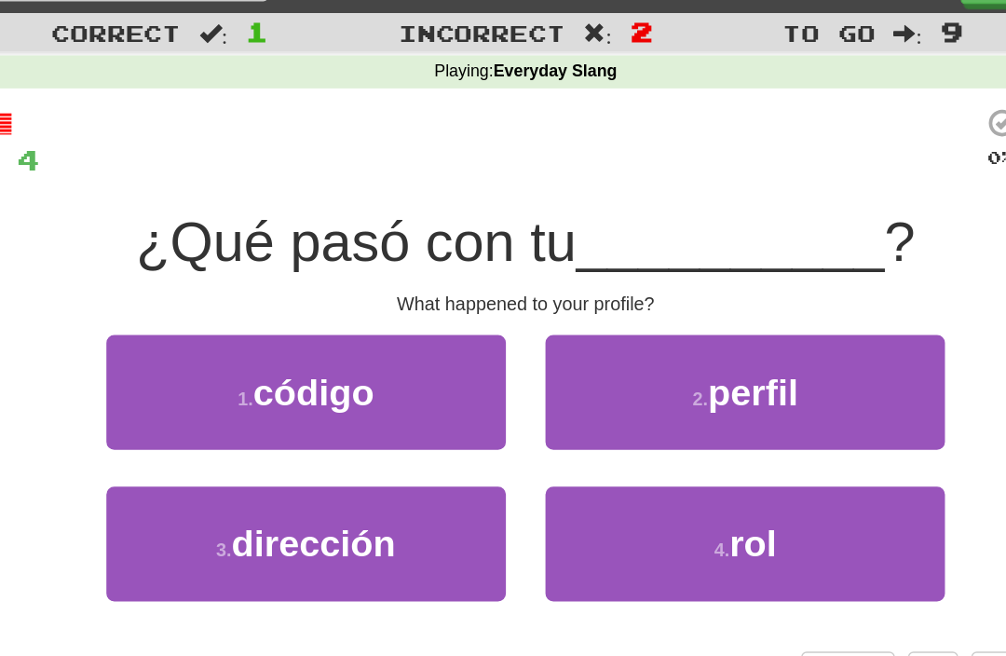
click at [517, 275] on button "2 . perfil" at bounding box center [658, 315] width 282 height 81
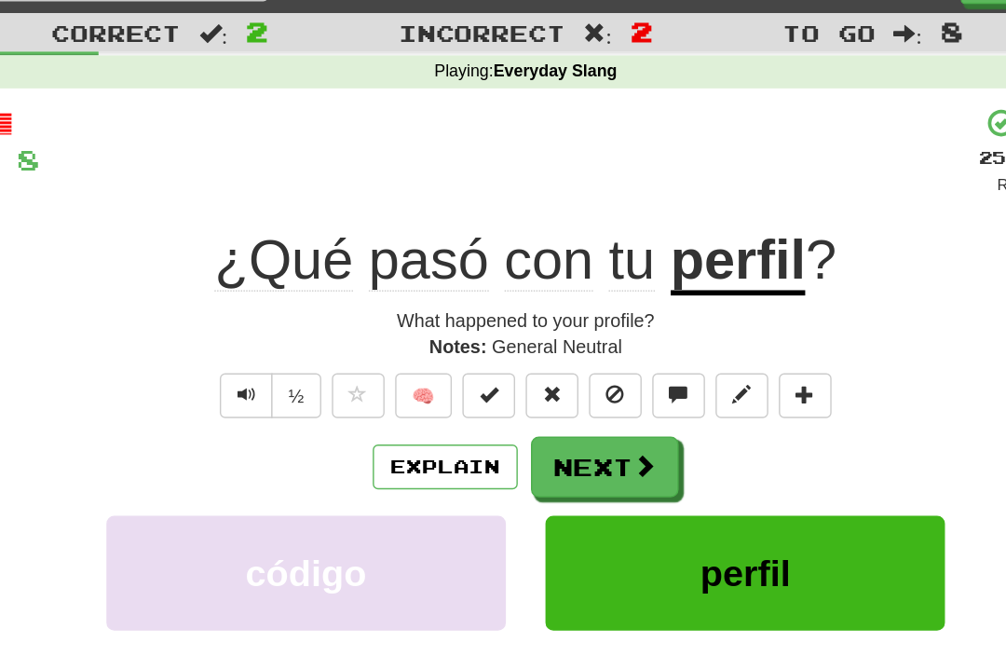
click at [507, 347] on button "Next" at bounding box center [559, 368] width 104 height 43
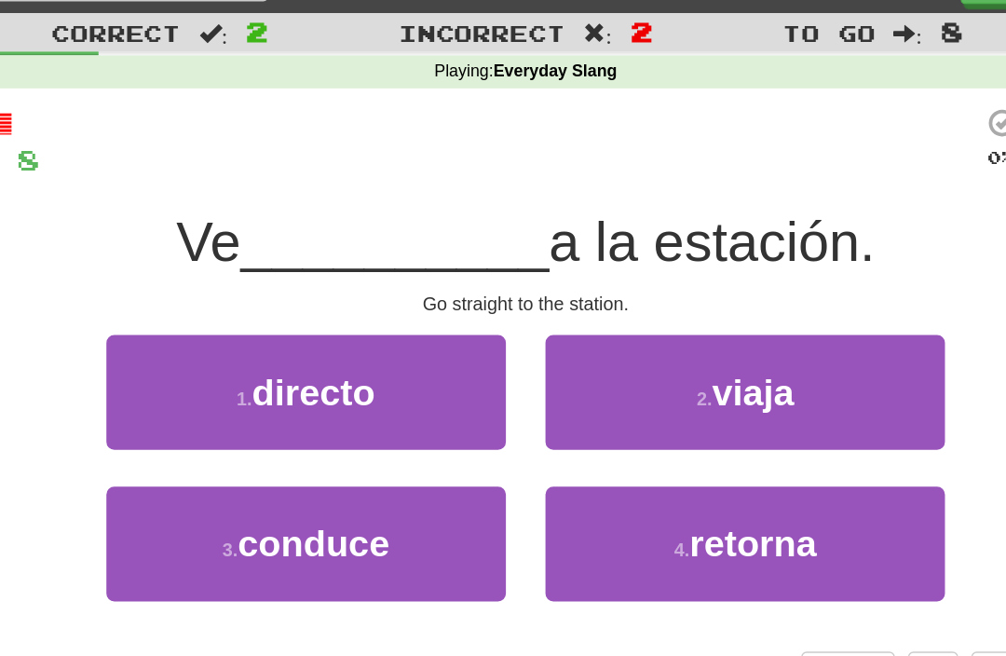
click at [309, 301] on span "directo" at bounding box center [352, 315] width 87 height 29
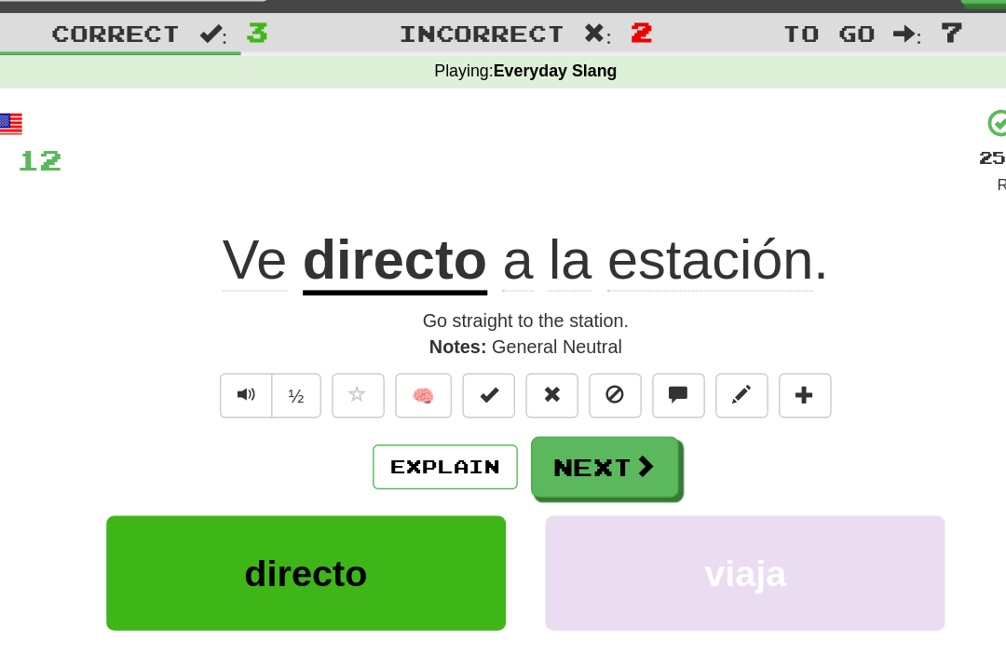
click at [507, 347] on button "Next" at bounding box center [559, 368] width 104 height 43
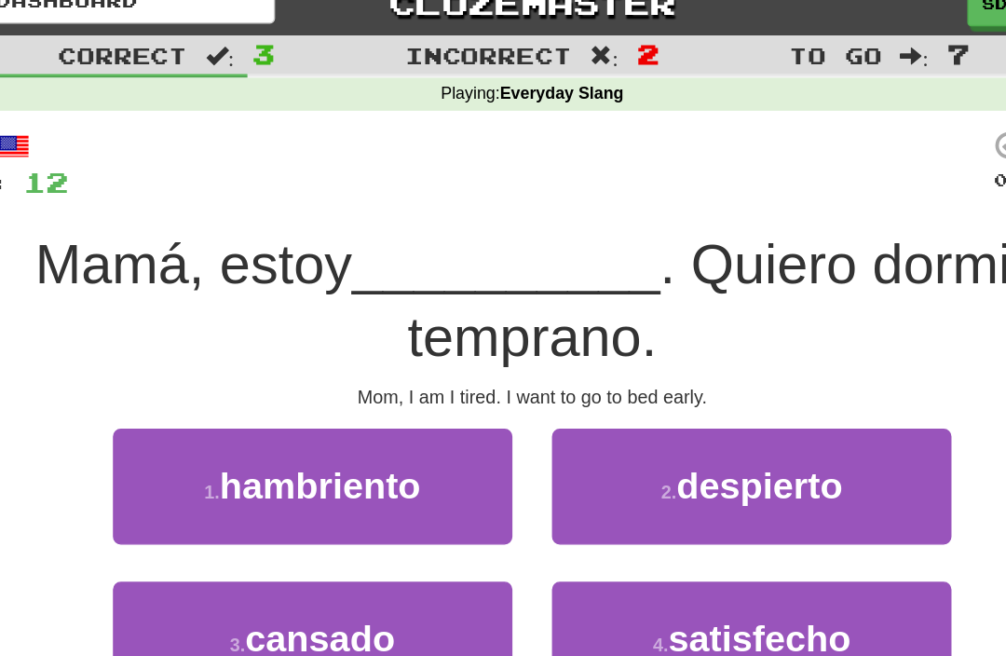
click at [300, 459] on span "cansado" at bounding box center [353, 473] width 106 height 29
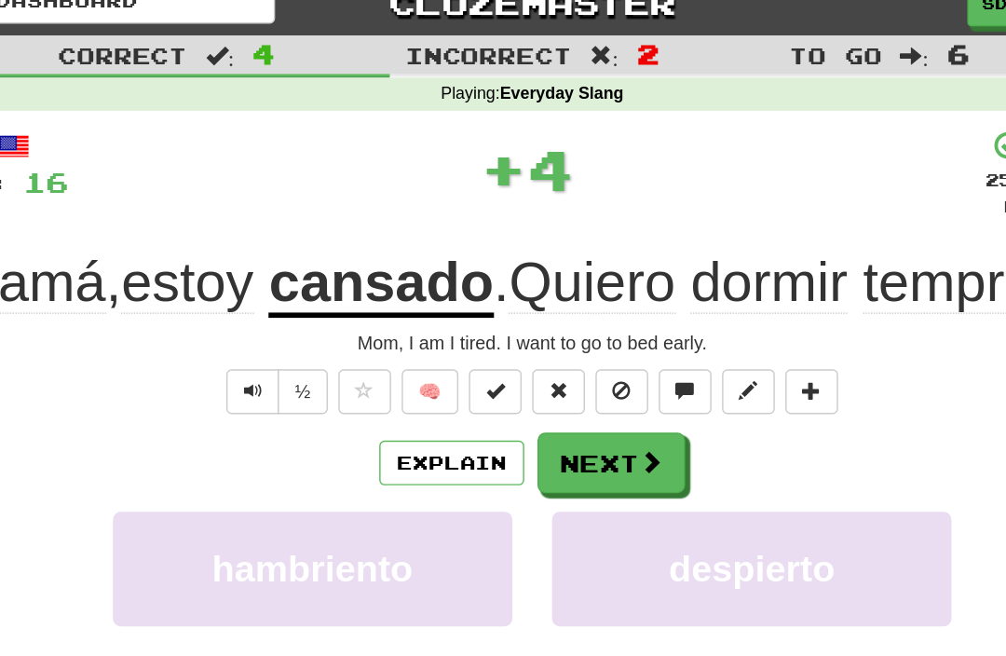
click at [507, 328] on button "Next" at bounding box center [559, 349] width 104 height 43
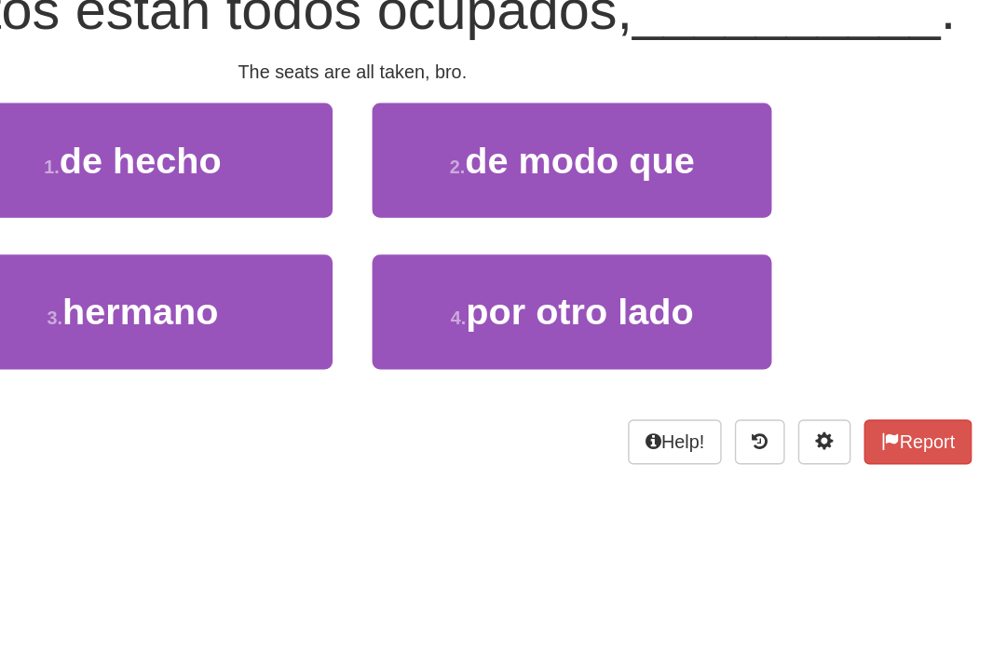
scroll to position [91, 0]
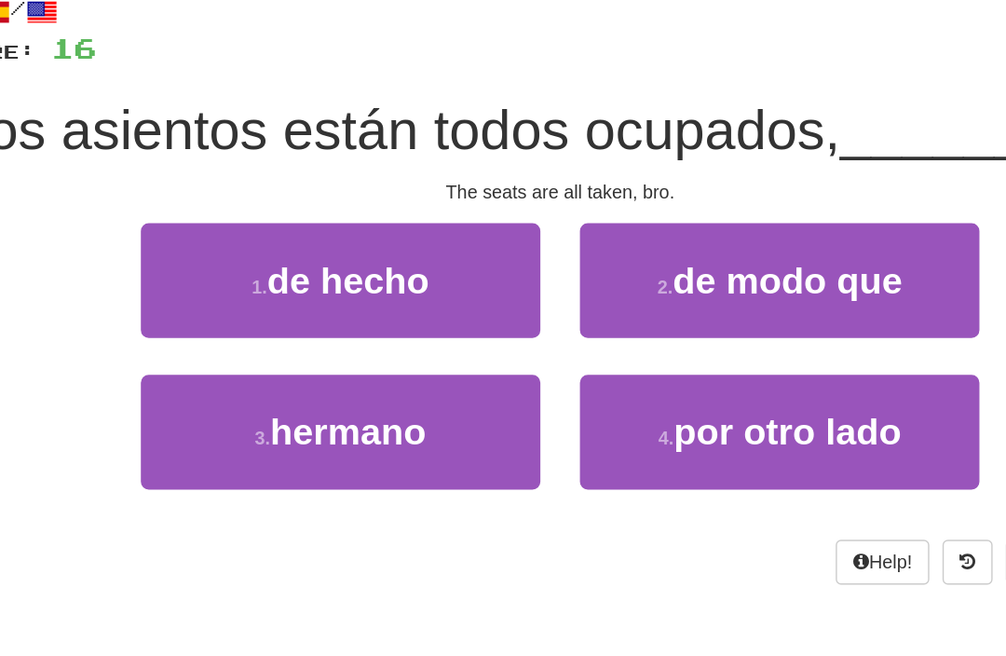
click at [225, 329] on button "3 . hermano" at bounding box center [348, 331] width 282 height 81
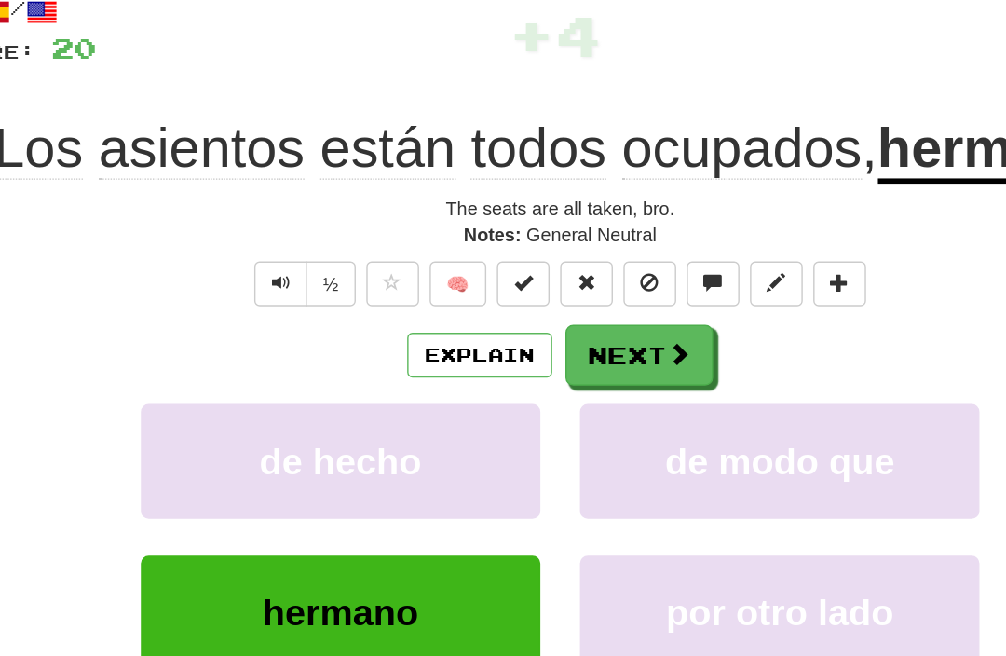
click at [507, 255] on button "Next" at bounding box center [559, 276] width 104 height 43
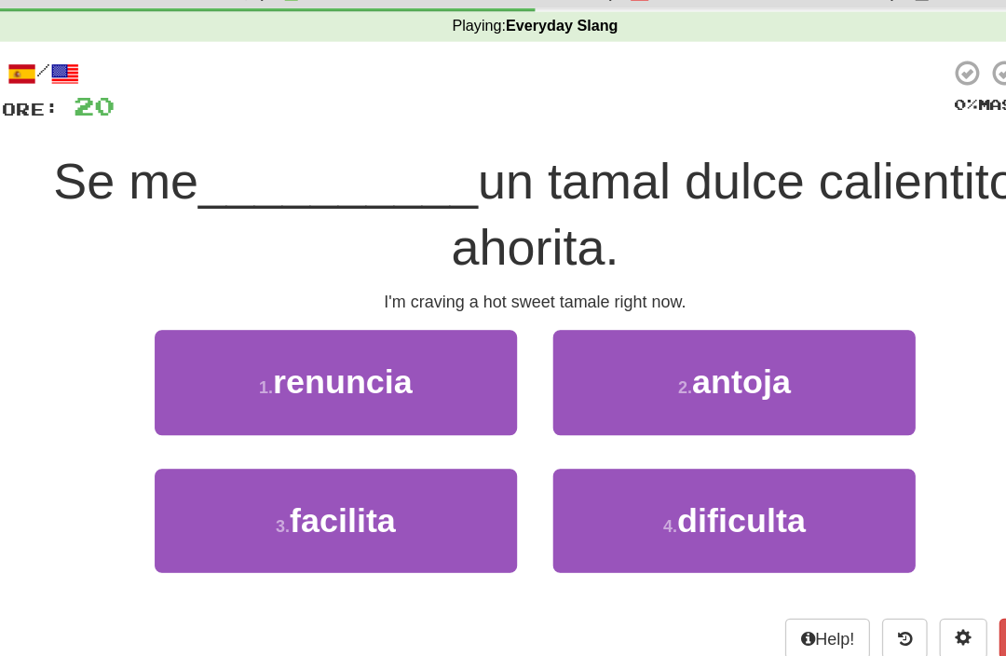
scroll to position [0, 0]
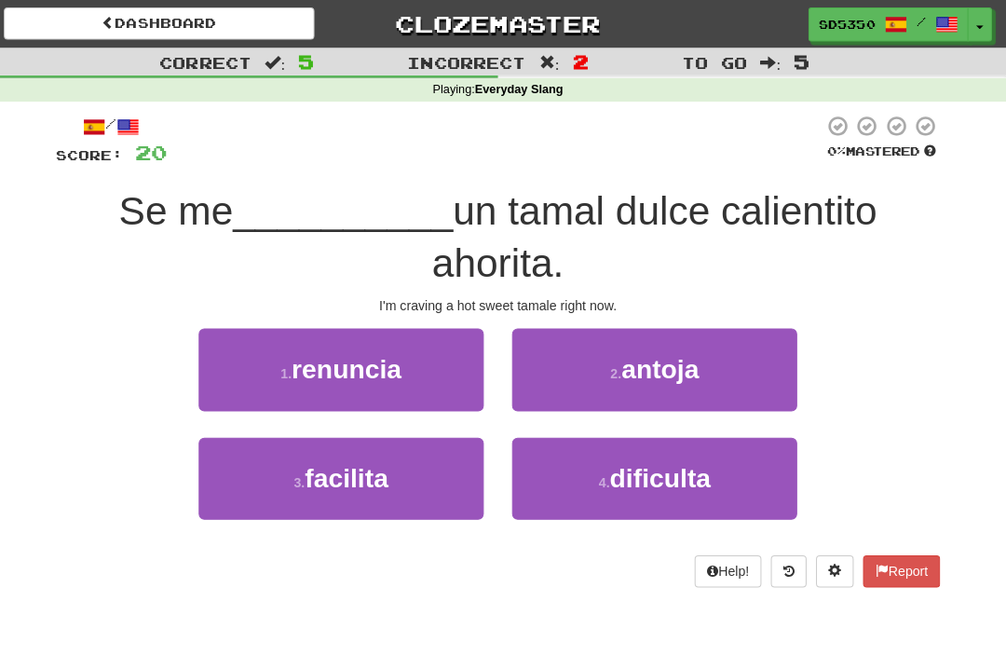
click at [641, 367] on span "antoja" at bounding box center [663, 365] width 76 height 29
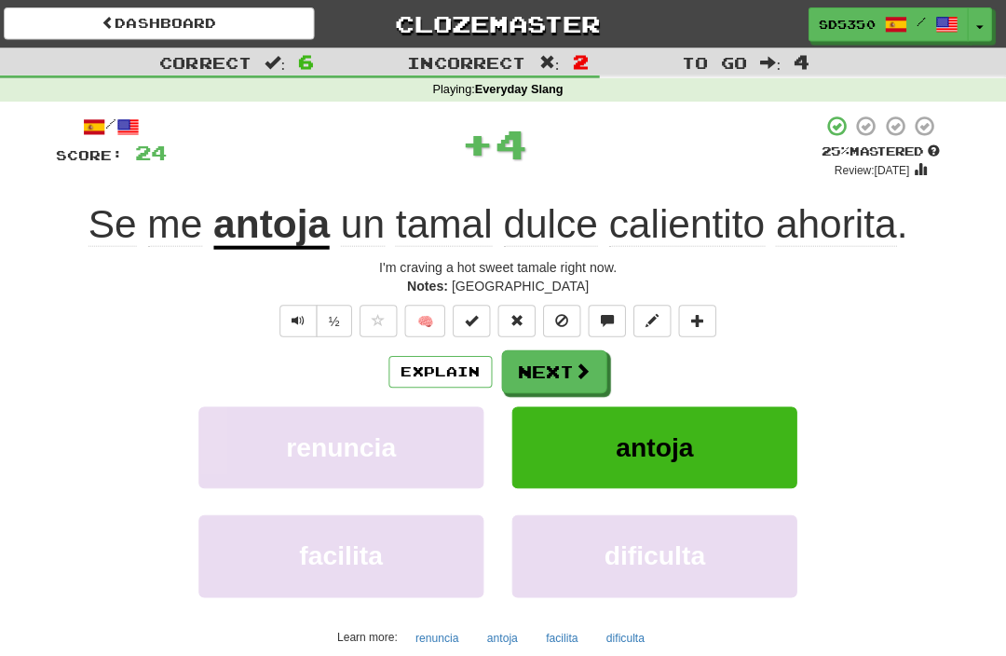
click at [423, 373] on button "Explain" at bounding box center [446, 368] width 102 height 32
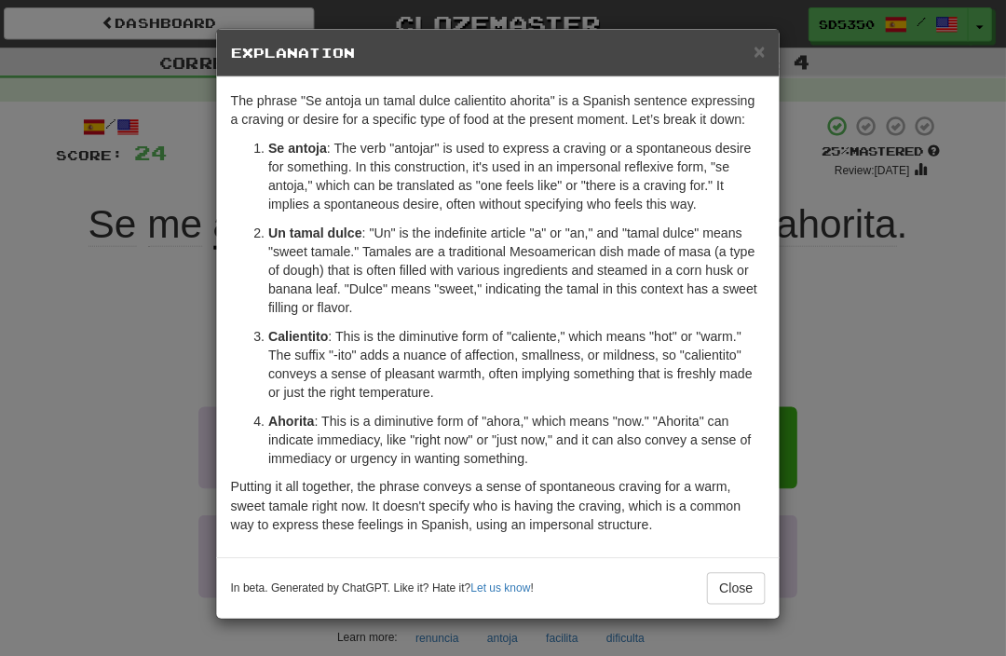
click at [759, 634] on div "× Explanation The phrase "Se antoja un tamal dulce calientito ahorita" is a Spa…" at bounding box center [503, 328] width 1006 height 656
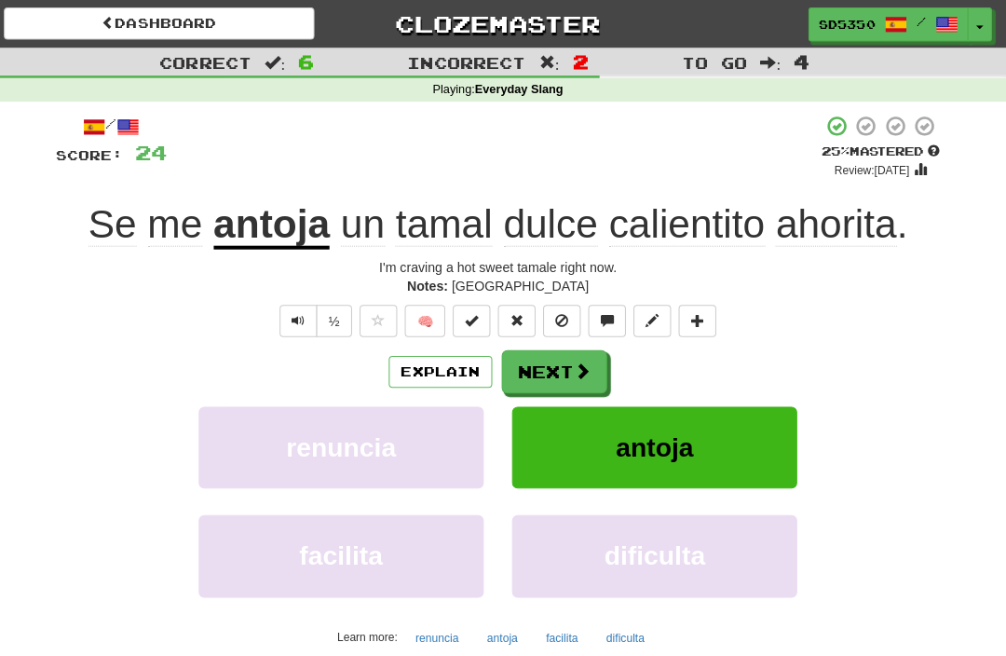
click at [554, 378] on button "Next" at bounding box center [559, 368] width 104 height 43
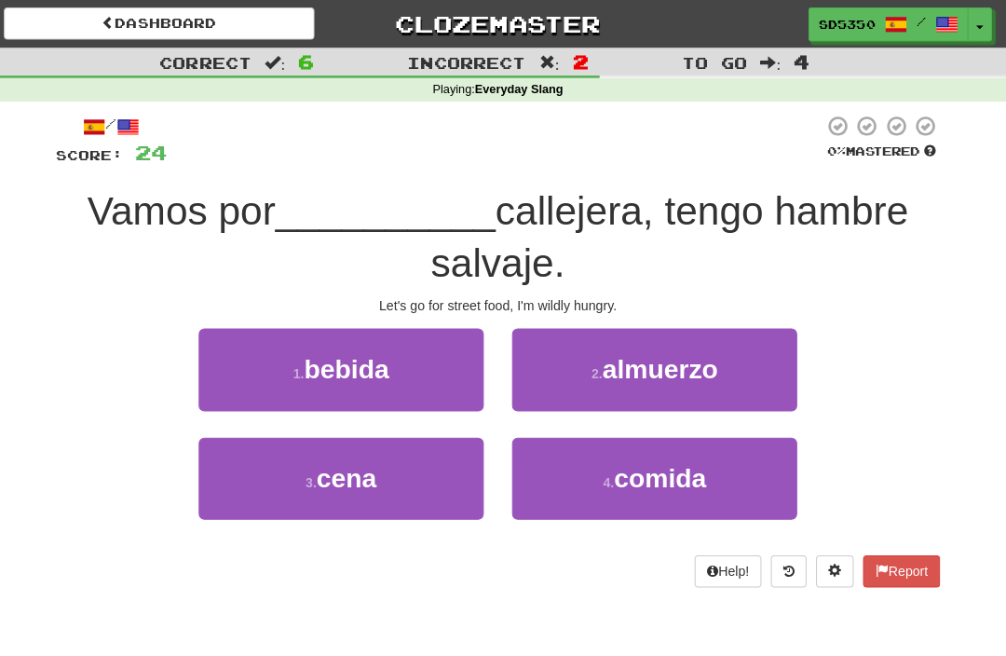
click at [568, 476] on button "4 . comida" at bounding box center [658, 473] width 282 height 81
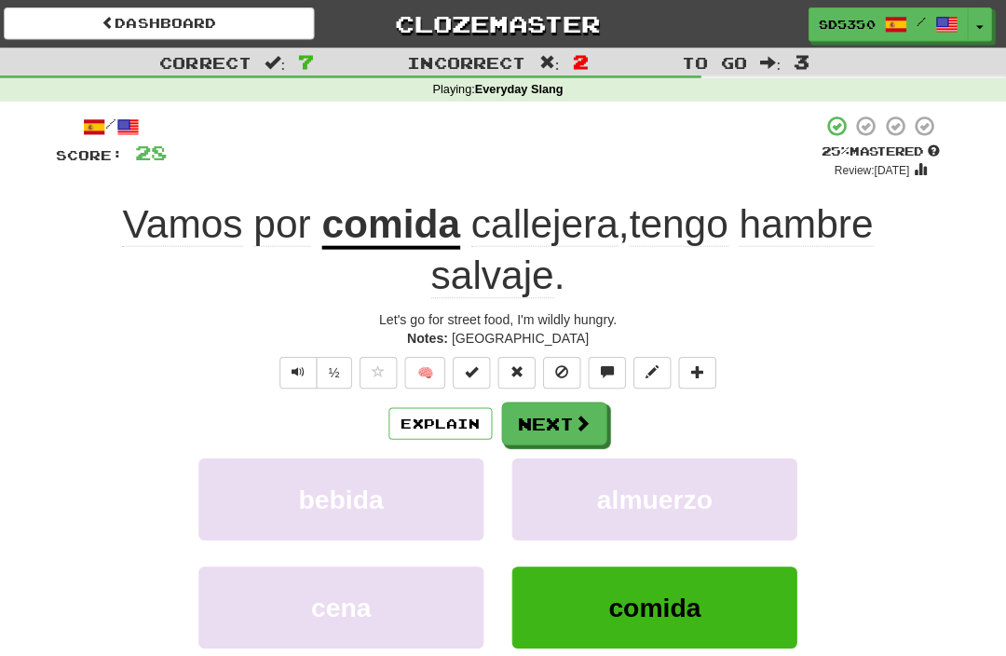
click at [435, 430] on button "Explain" at bounding box center [446, 419] width 102 height 32
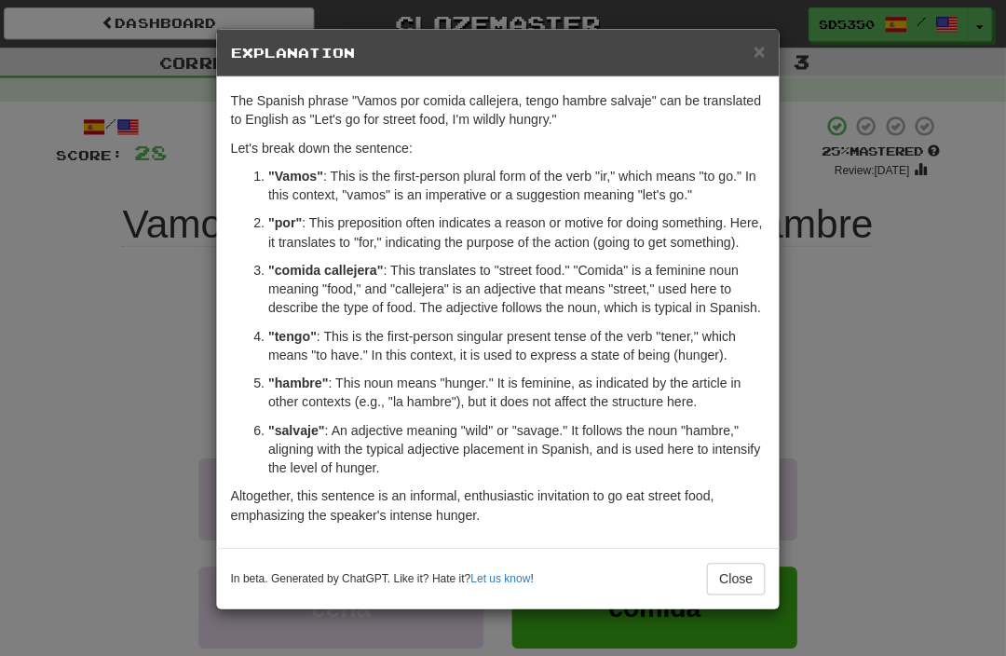
click at [757, 56] on span "×" at bounding box center [762, 50] width 11 height 21
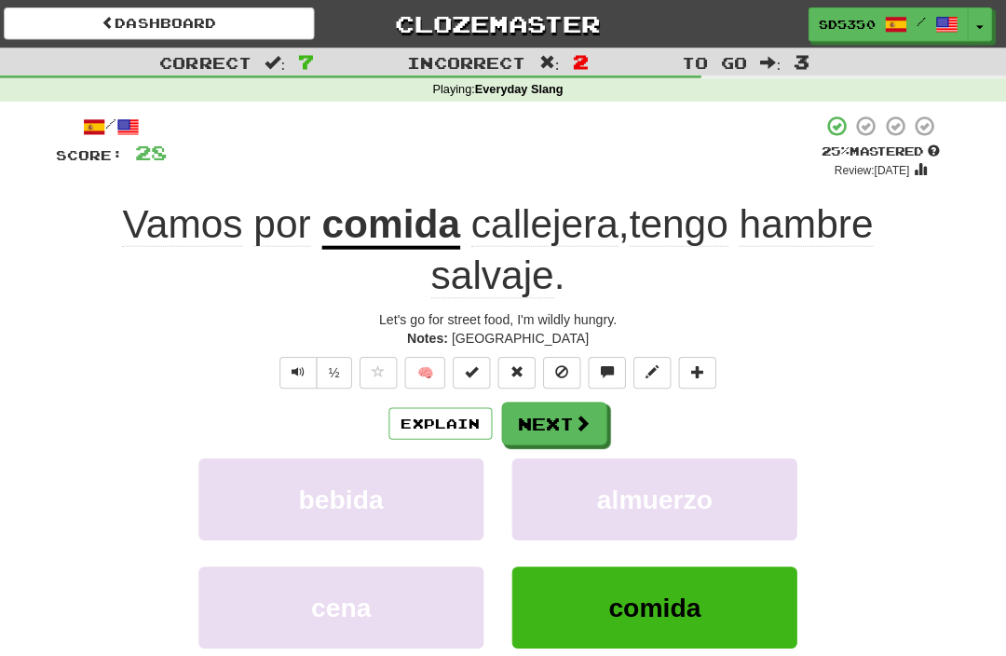
click at [534, 409] on button "Next" at bounding box center [559, 419] width 104 height 43
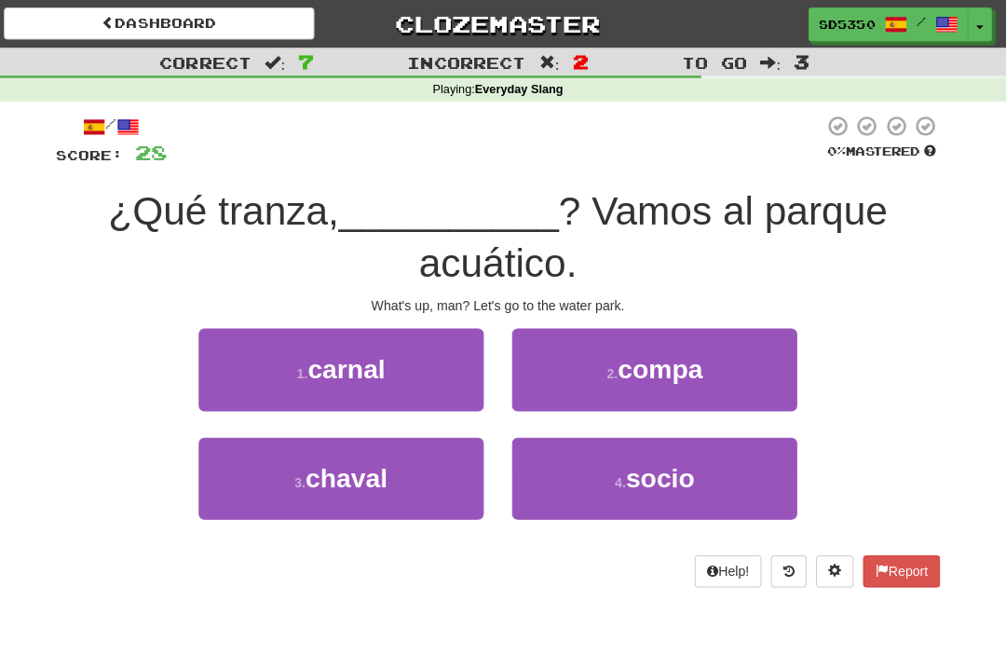
click at [317, 373] on span "carnal" at bounding box center [353, 365] width 77 height 29
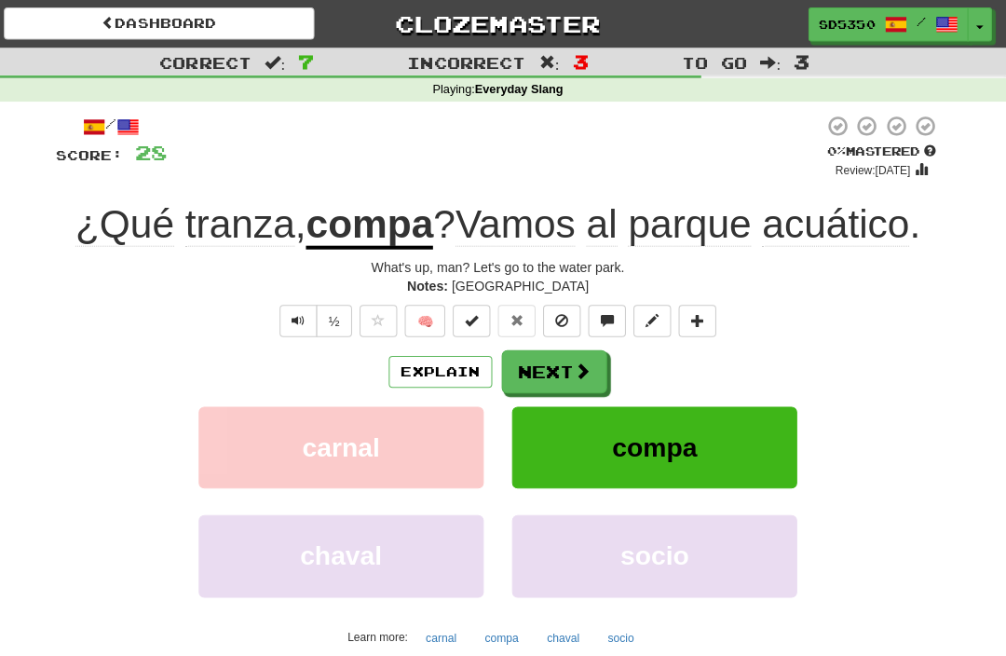
click at [423, 375] on button "Explain" at bounding box center [446, 368] width 102 height 32
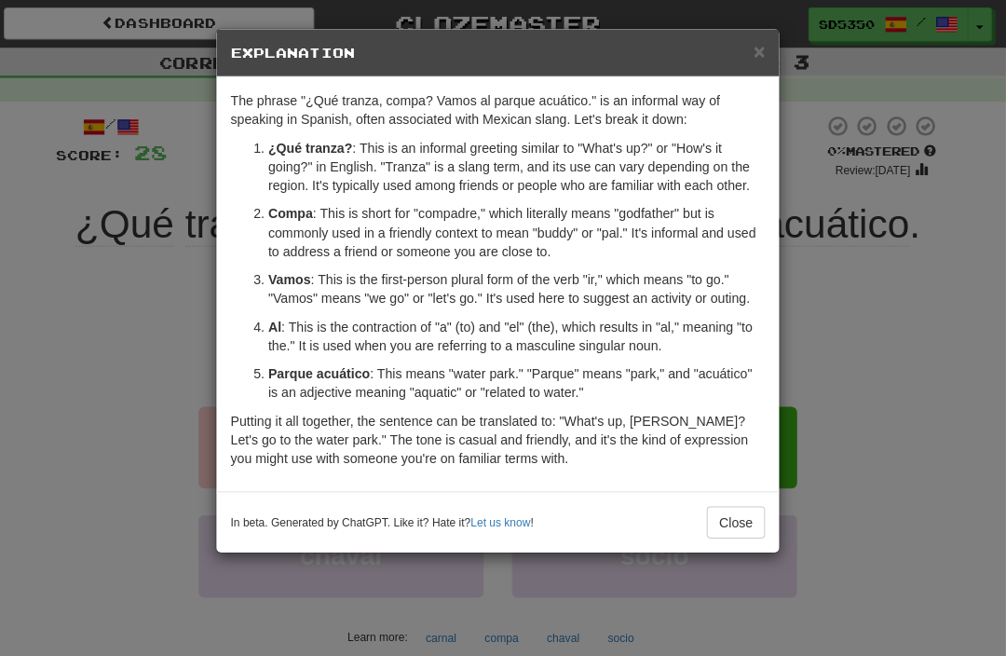
click at [757, 59] on span "×" at bounding box center [762, 50] width 11 height 21
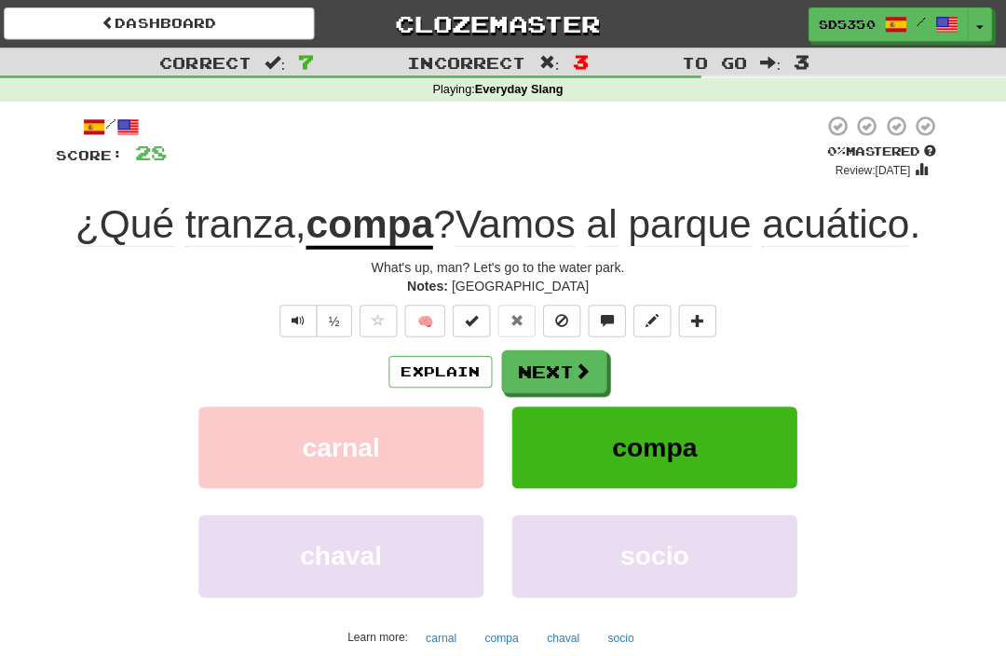
click at [543, 375] on button "Next" at bounding box center [559, 368] width 104 height 43
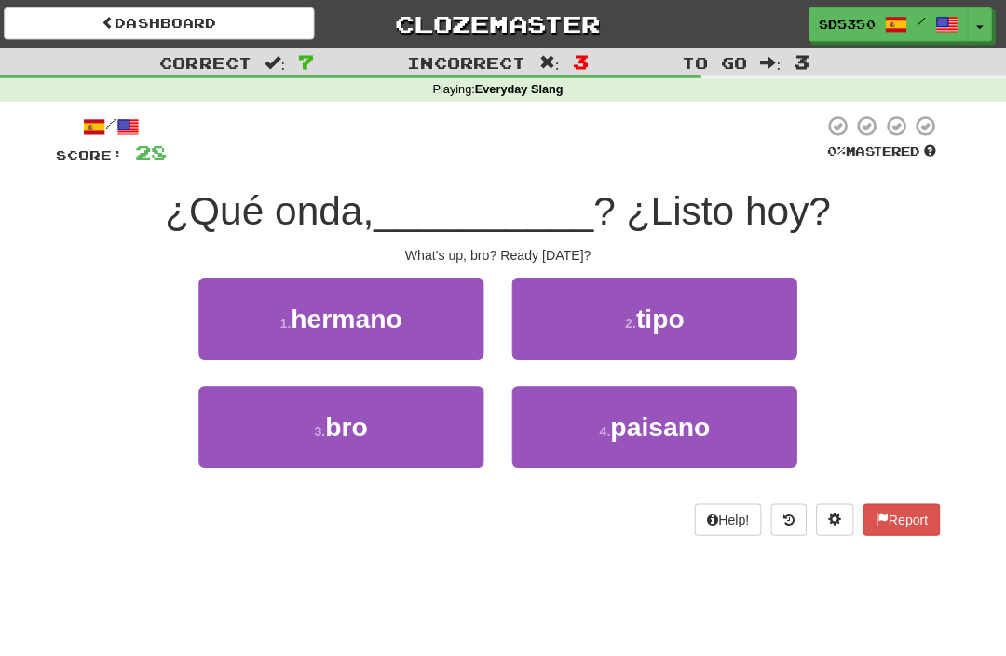
click at [321, 316] on span "hermano" at bounding box center [353, 315] width 110 height 29
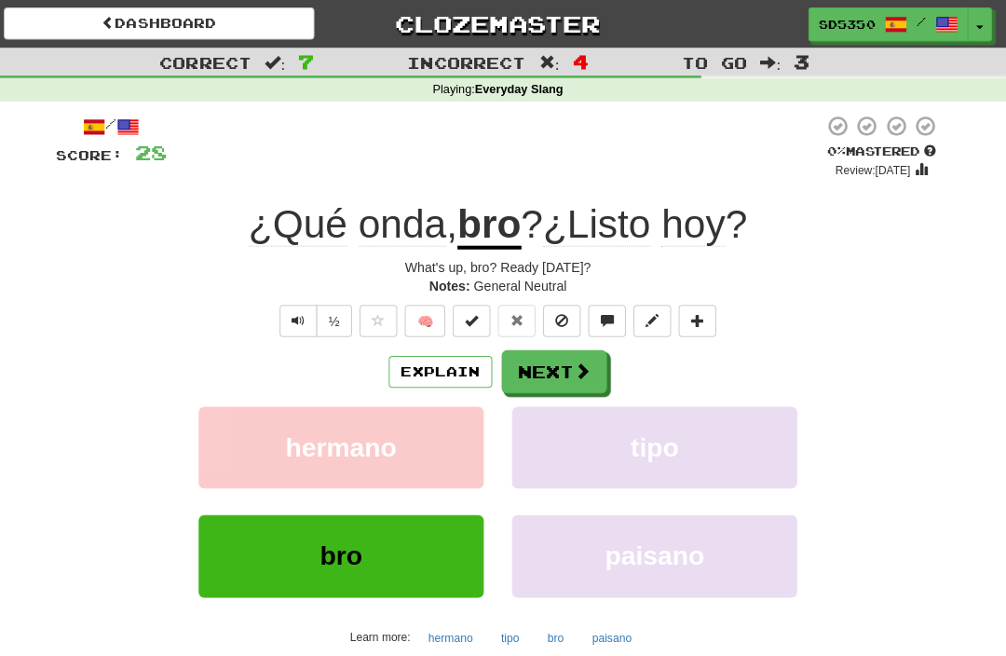
click at [437, 379] on button "Explain" at bounding box center [446, 368] width 102 height 32
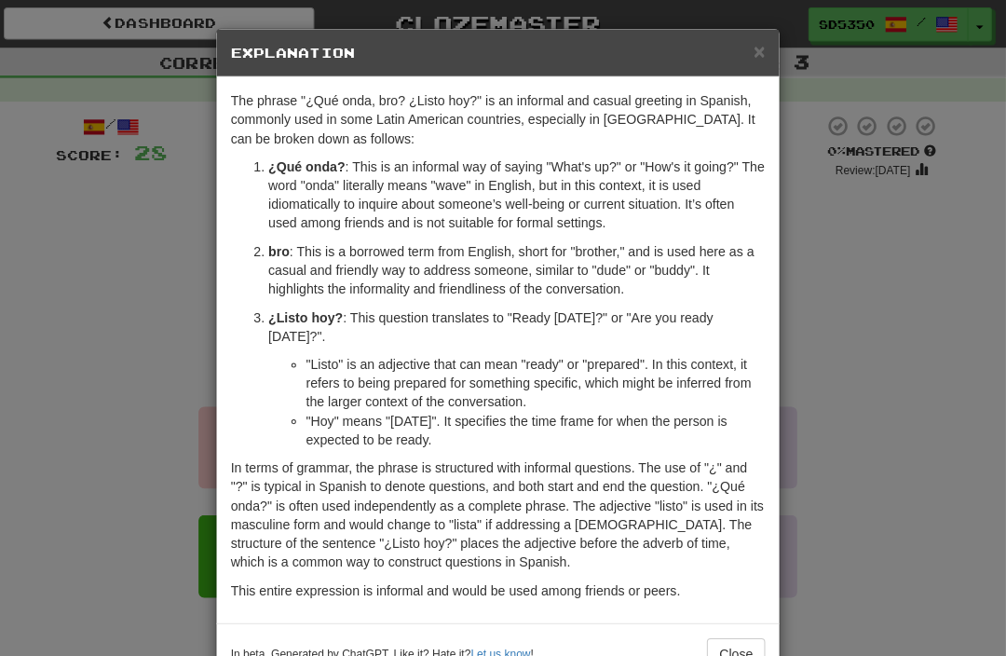
click at [757, 50] on span "×" at bounding box center [762, 50] width 11 height 21
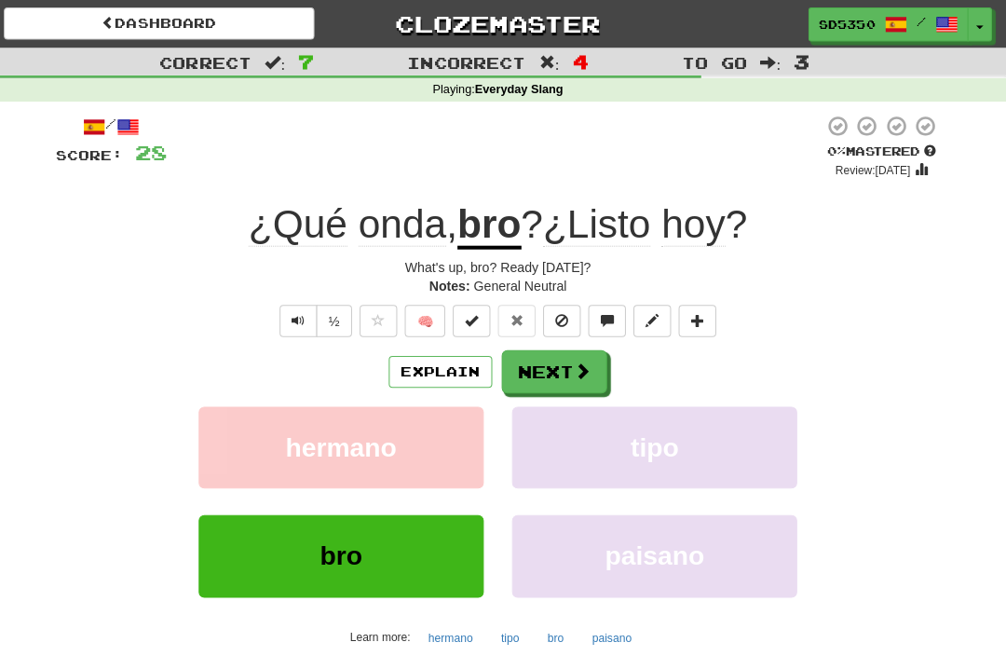
click at [543, 365] on button "Next" at bounding box center [559, 368] width 104 height 43
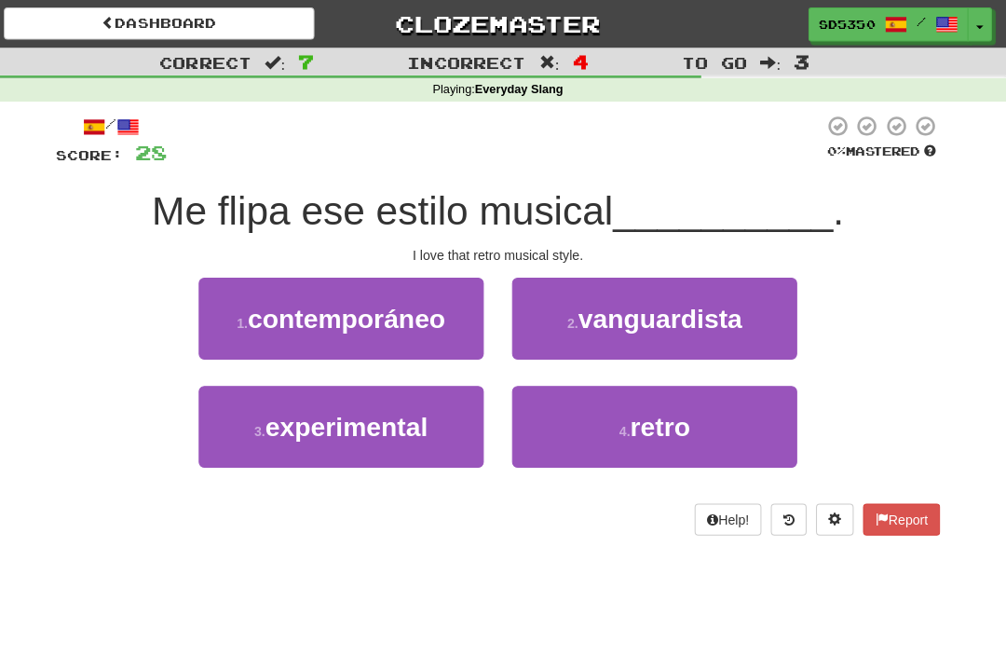
click at [585, 432] on button "4 . retro" at bounding box center [658, 422] width 282 height 81
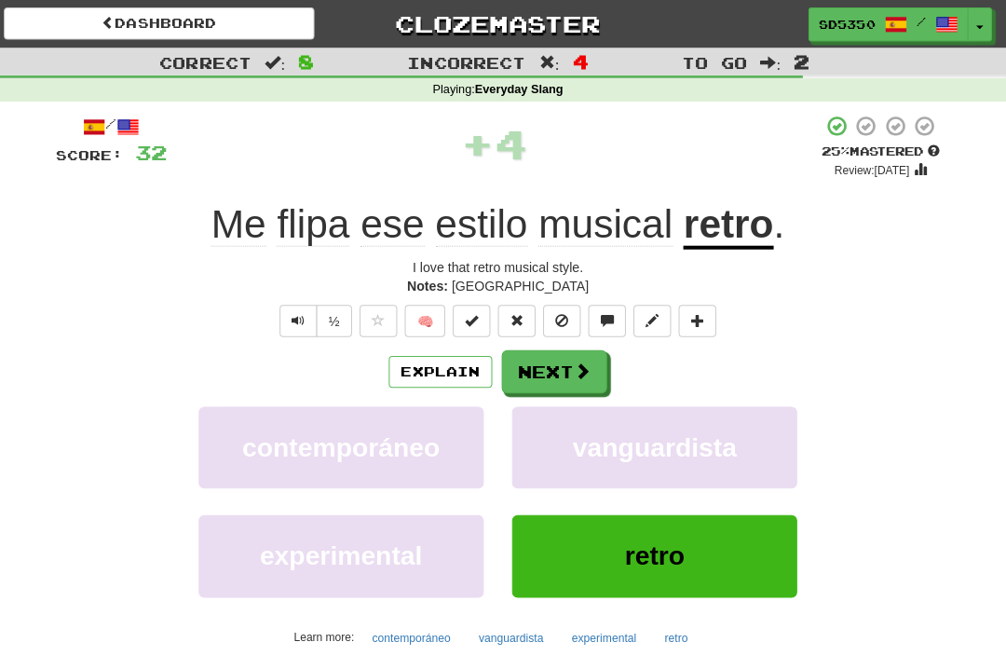
click at [557, 376] on button "Next" at bounding box center [559, 368] width 104 height 43
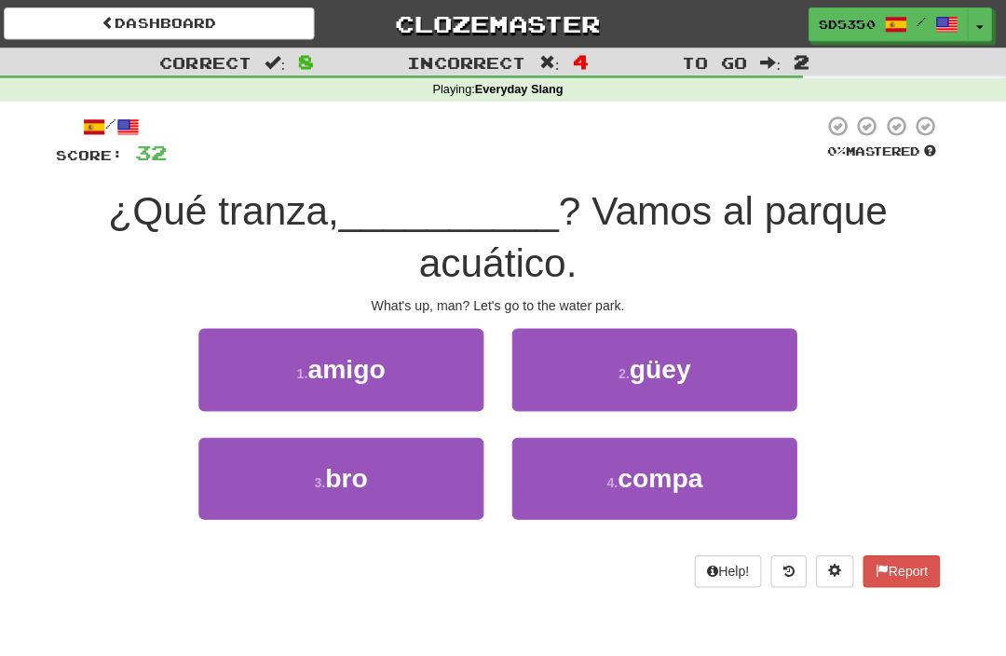
click at [575, 468] on button "4 . compa" at bounding box center [658, 473] width 282 height 81
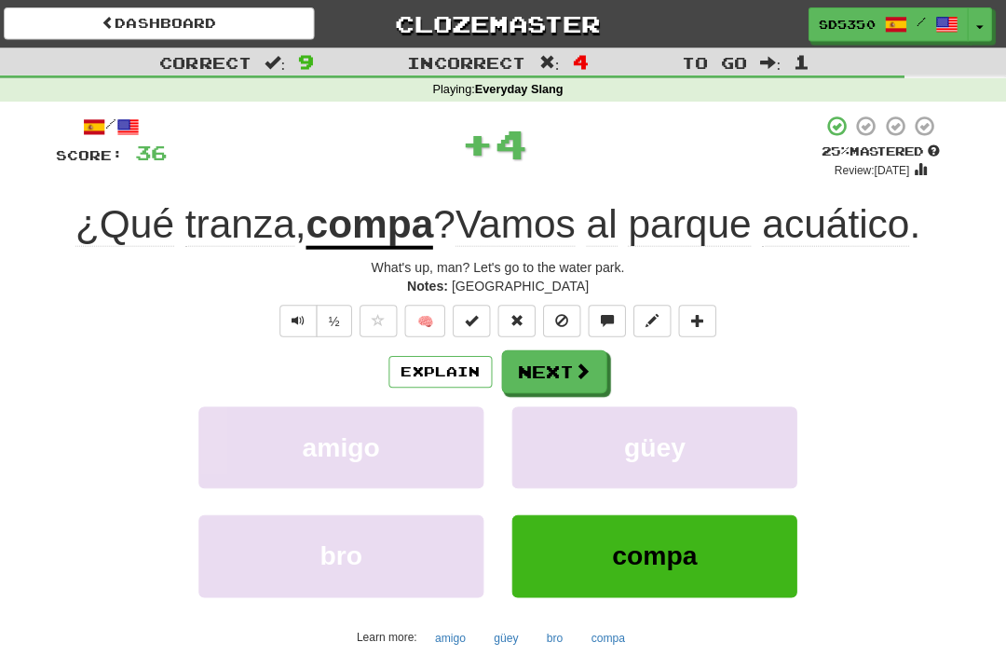
click at [533, 382] on button "Next" at bounding box center [559, 368] width 104 height 43
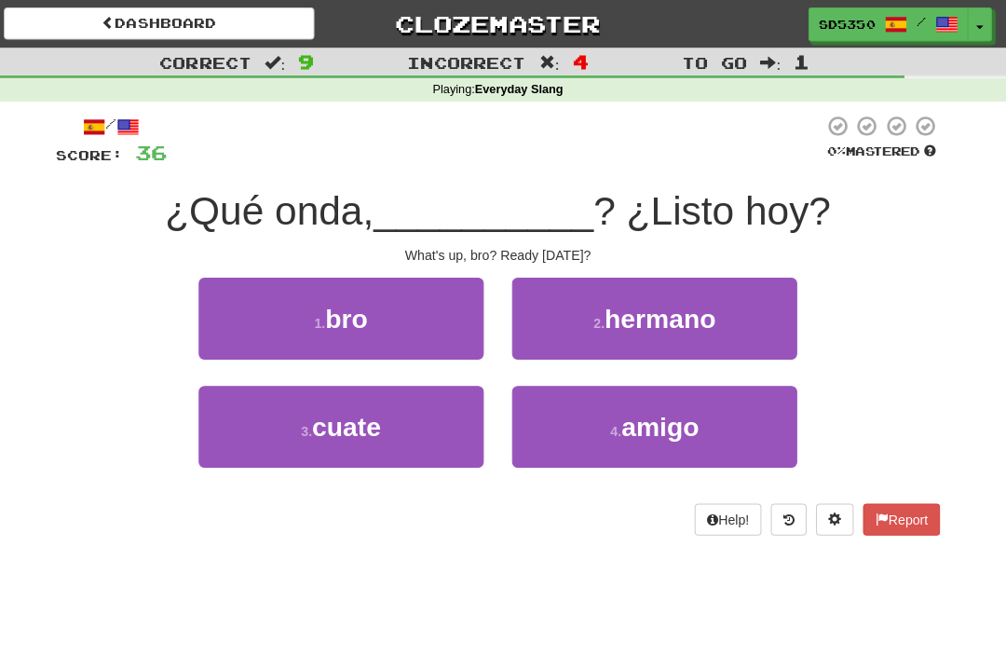
click at [377, 328] on button "1 . bro" at bounding box center [348, 315] width 282 height 81
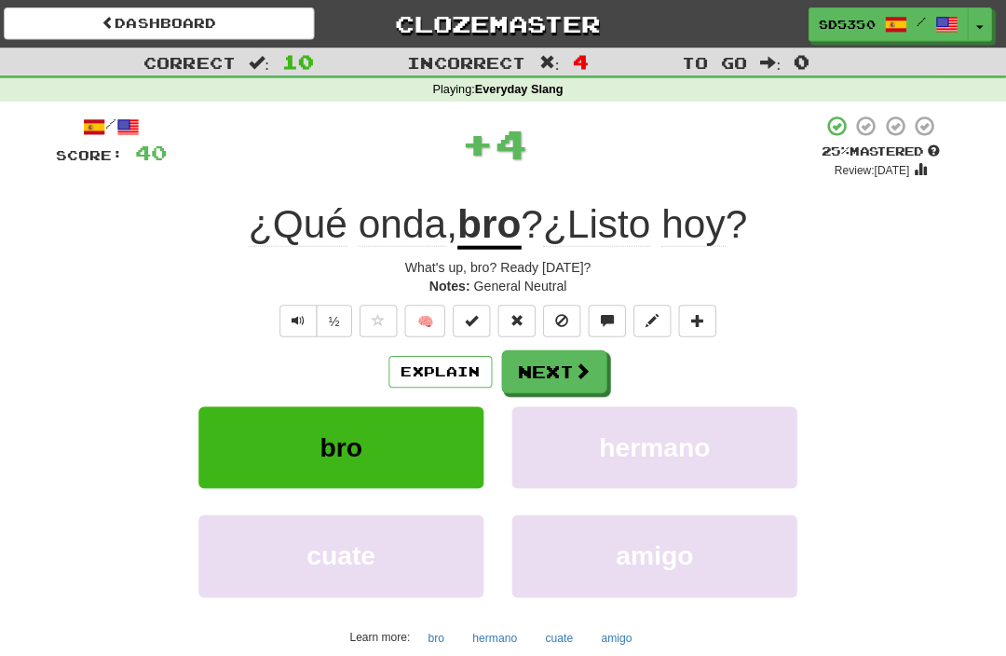
click at [558, 381] on button "Next" at bounding box center [559, 368] width 104 height 43
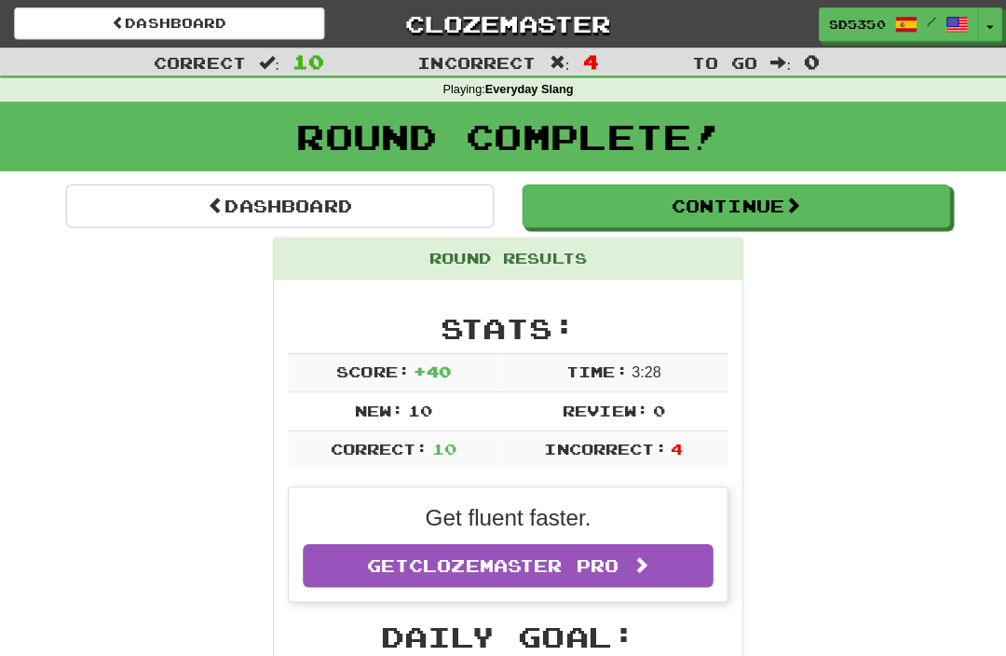
click at [593, 222] on button "Continue" at bounding box center [729, 204] width 424 height 43
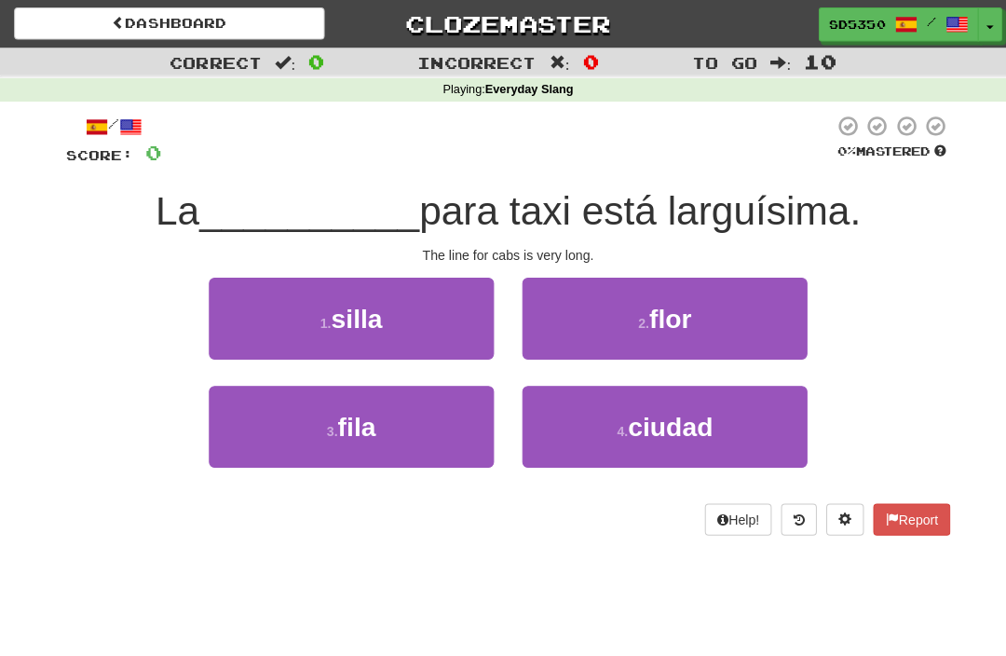
click at [342, 423] on span "fila" at bounding box center [352, 422] width 37 height 29
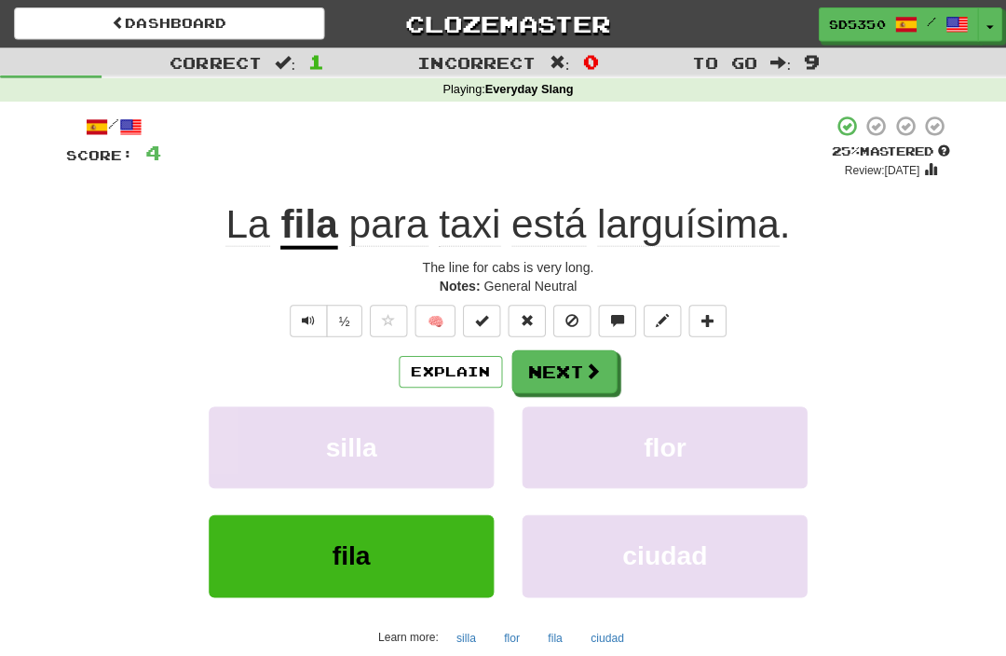
click at [451, 375] on button "Explain" at bounding box center [446, 368] width 102 height 32
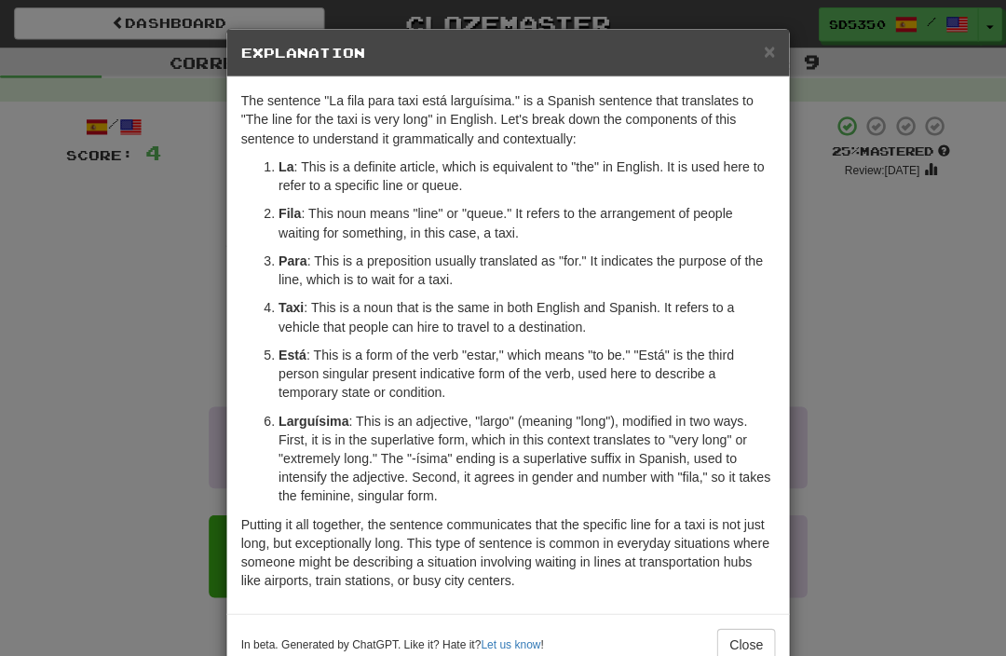
click at [758, 49] on span "×" at bounding box center [762, 50] width 11 height 21
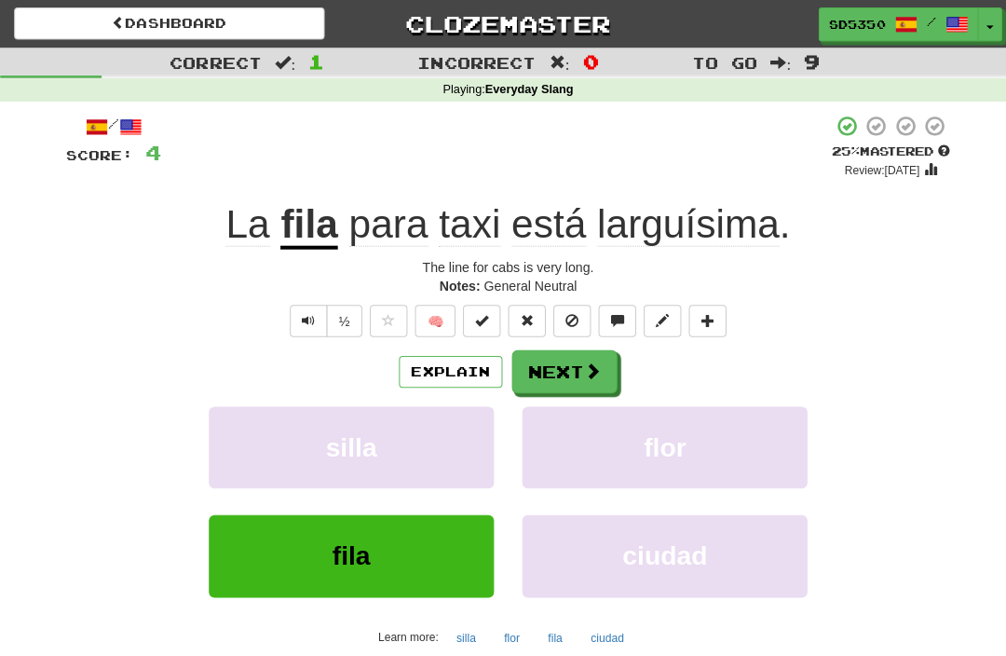
click at [554, 375] on button "Next" at bounding box center [559, 368] width 104 height 43
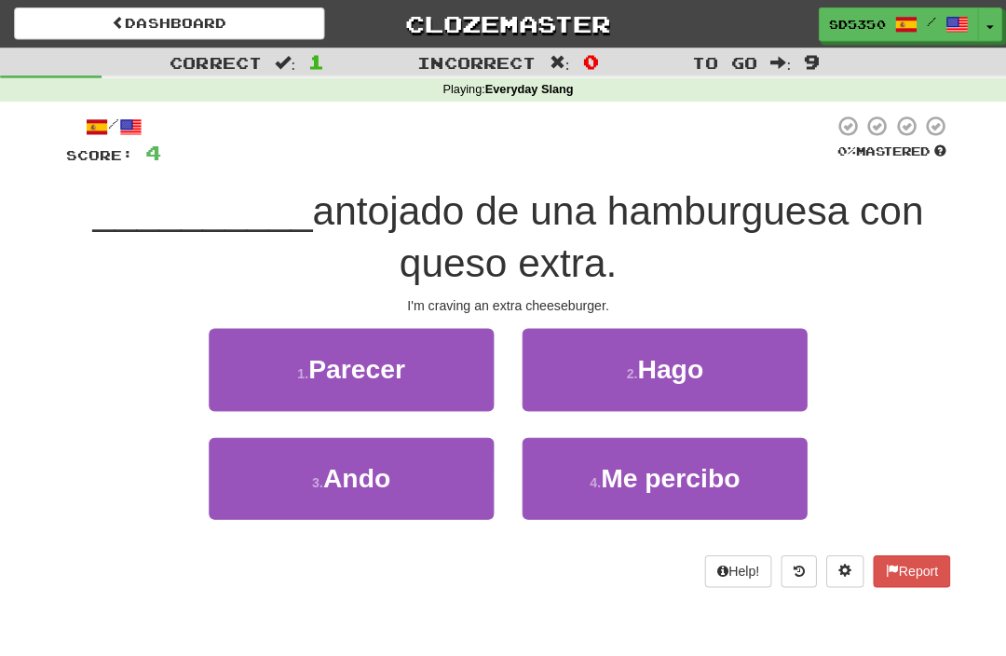
click at [363, 484] on span "Ando" at bounding box center [353, 473] width 67 height 29
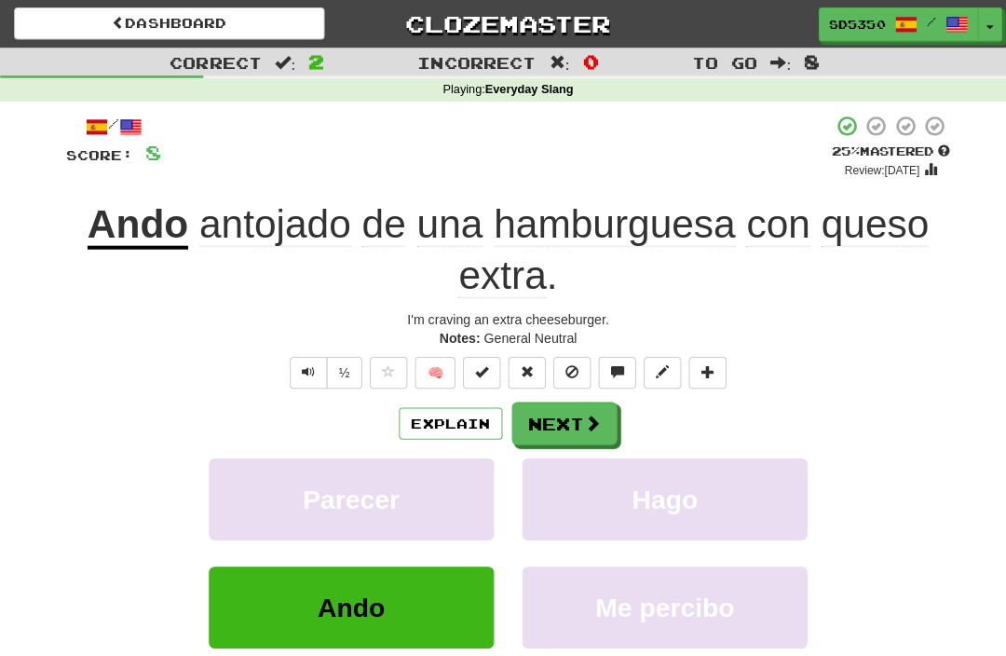
click at [439, 425] on button "Explain" at bounding box center [446, 419] width 102 height 32
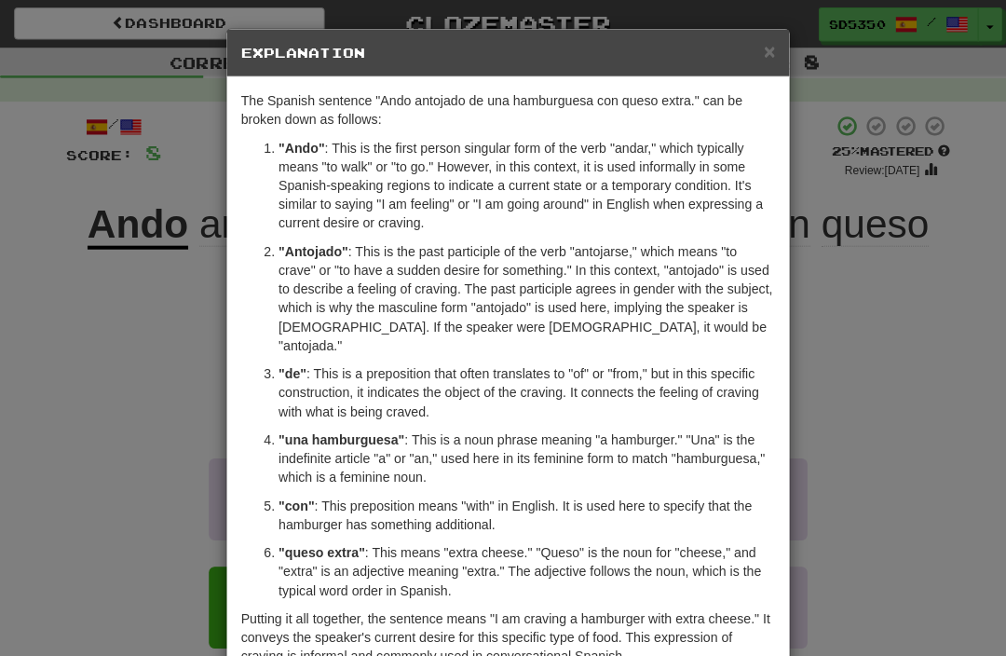
click at [781, 50] on div "× Explanation" at bounding box center [503, 53] width 557 height 48
click at [779, 59] on div "× Explanation" at bounding box center [503, 53] width 557 height 48
click at [765, 44] on span "×" at bounding box center [762, 50] width 11 height 21
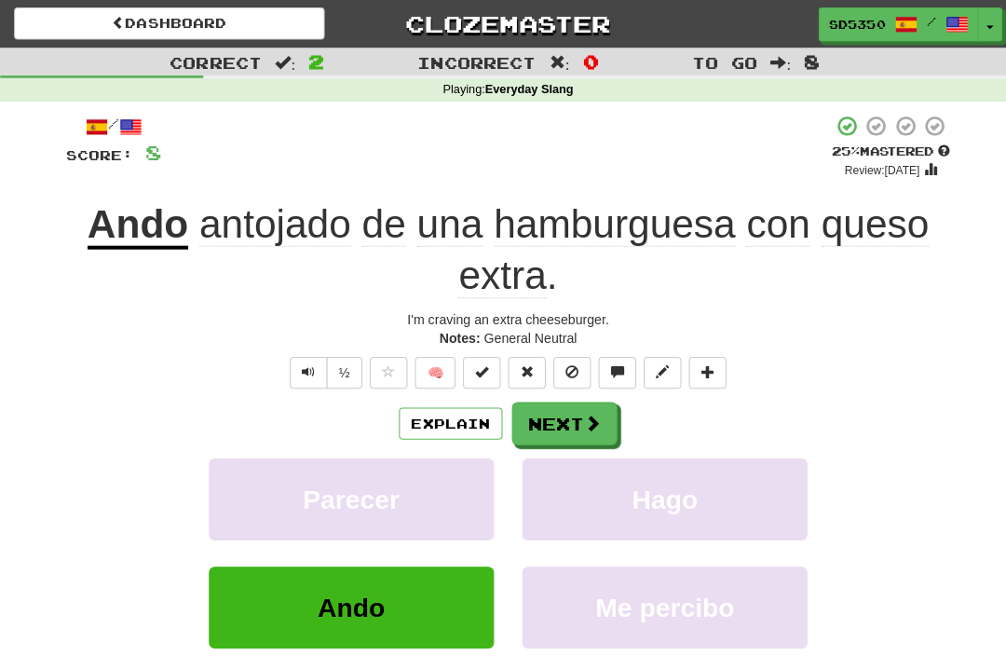
click at [543, 430] on button "Next" at bounding box center [559, 419] width 104 height 43
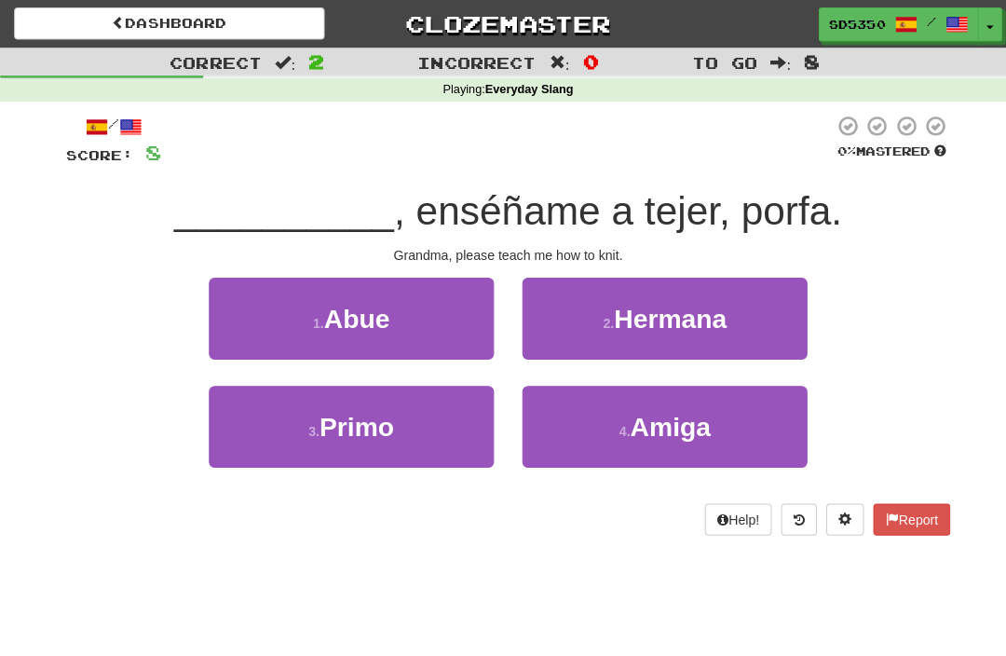
click at [296, 321] on button "1 . Abue" at bounding box center [348, 315] width 282 height 81
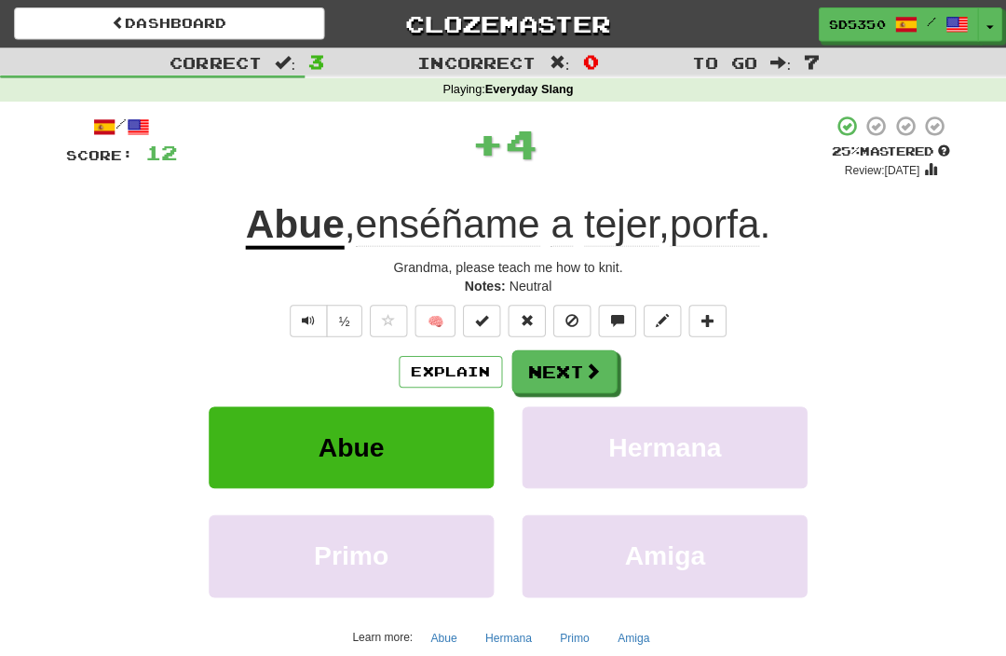
click at [431, 375] on button "Explain" at bounding box center [446, 368] width 102 height 32
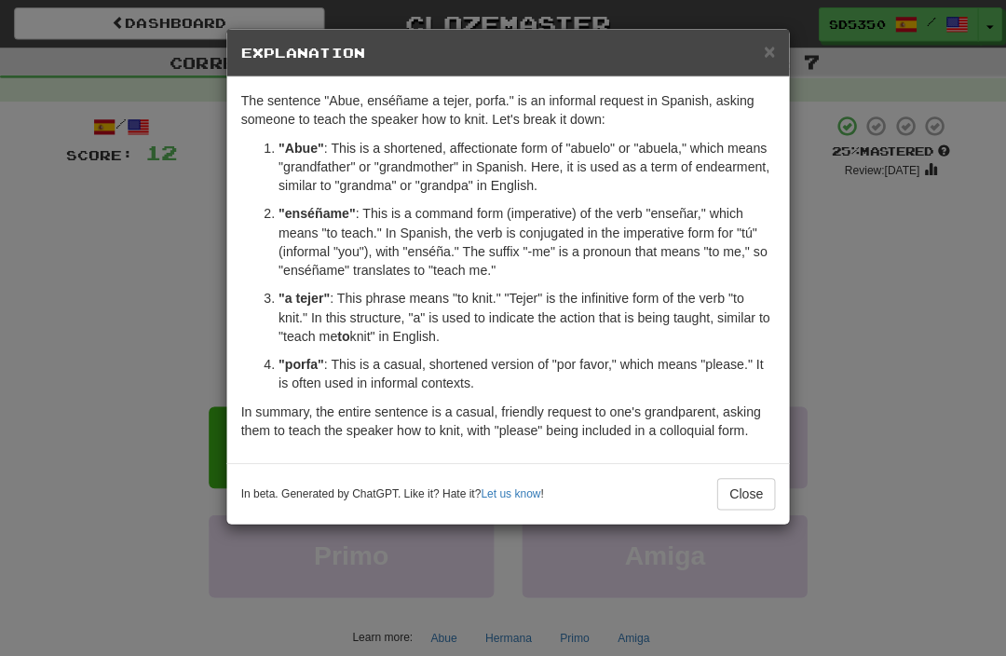
click at [765, 42] on span "×" at bounding box center [762, 50] width 11 height 21
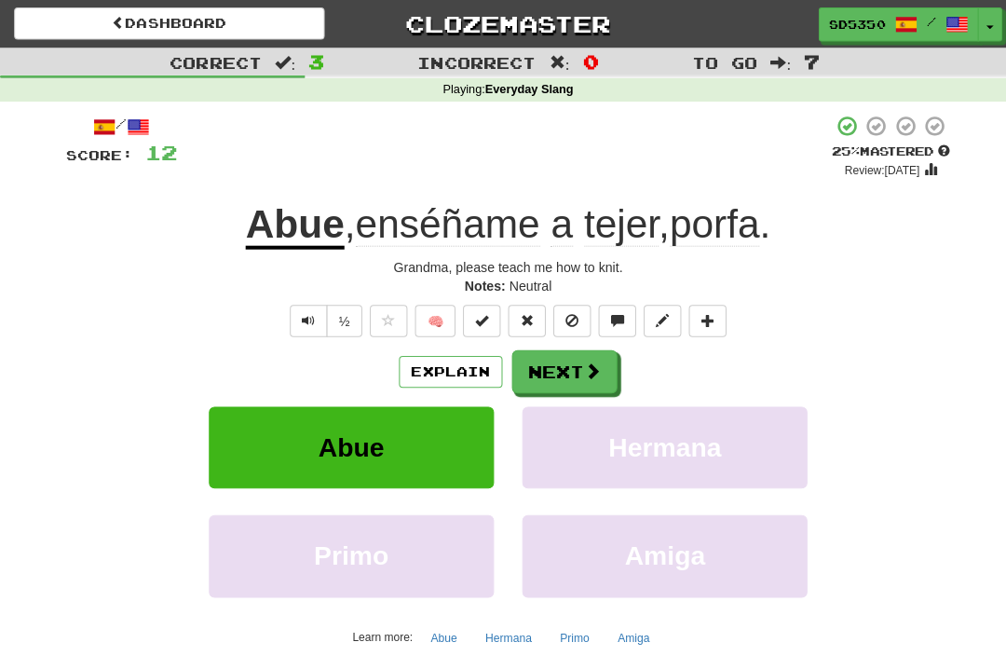
click at [532, 347] on button "Next" at bounding box center [559, 368] width 104 height 43
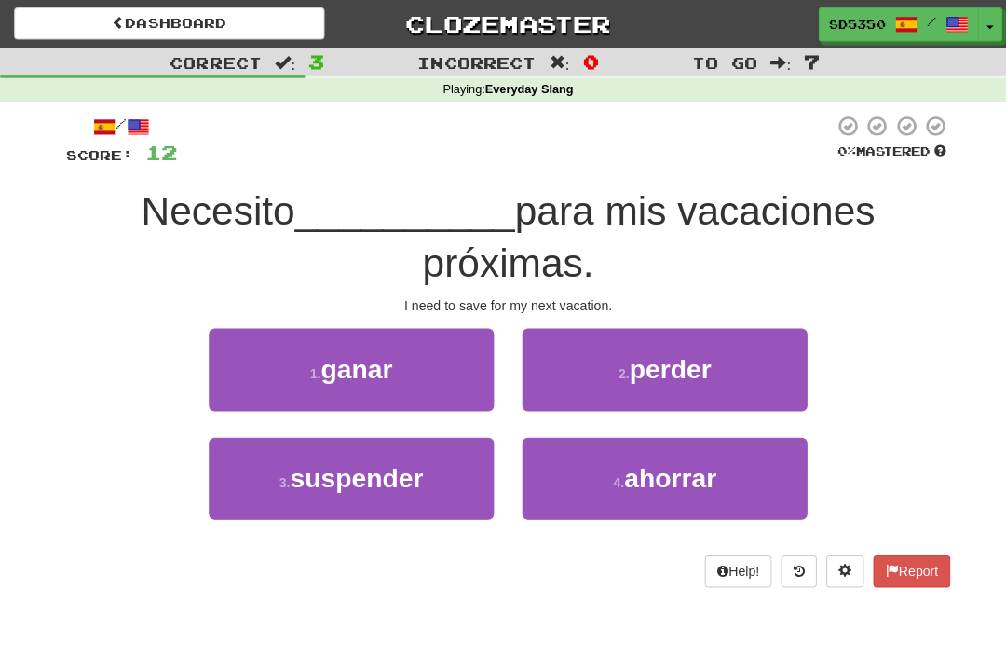
click at [580, 465] on button "4 . ahorrar" at bounding box center [658, 473] width 282 height 81
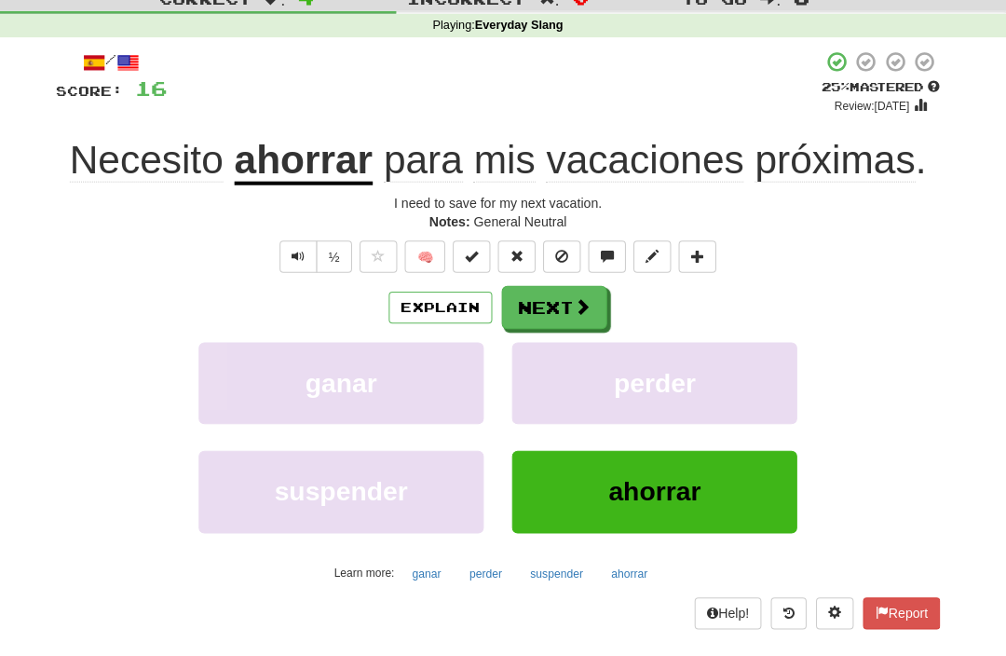
scroll to position [64, 0]
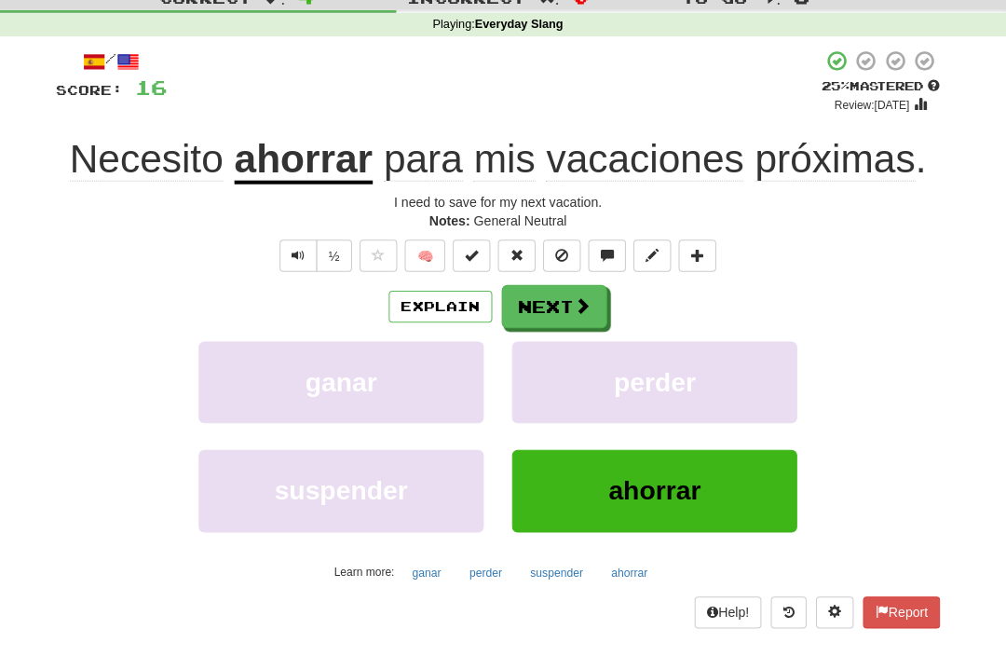
click at [555, 310] on button "Next" at bounding box center [559, 303] width 104 height 43
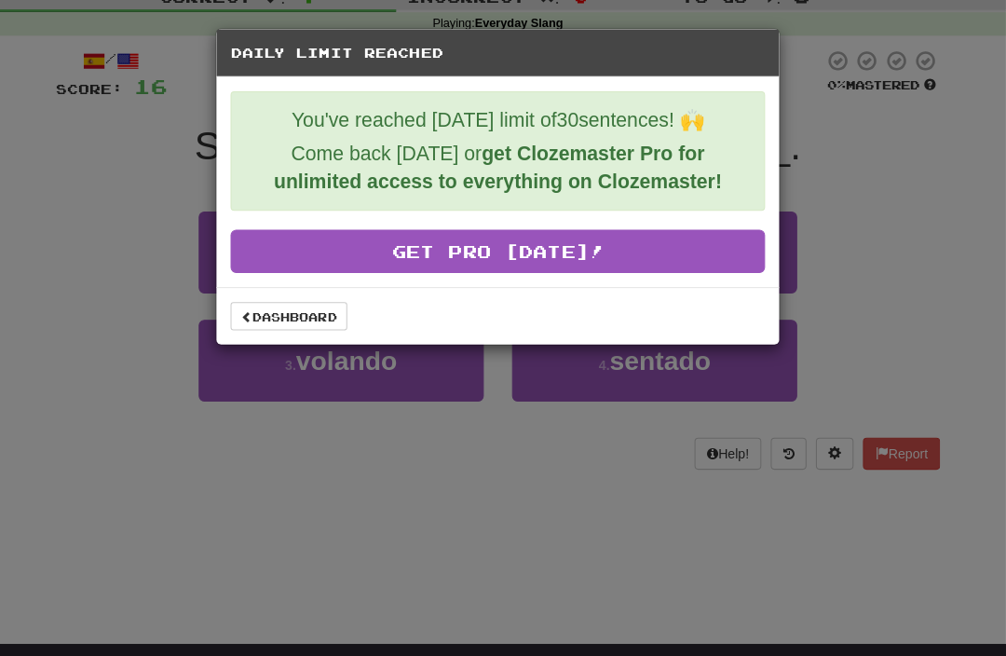
click at [280, 258] on link "Get Pro Today!" at bounding box center [503, 248] width 529 height 43
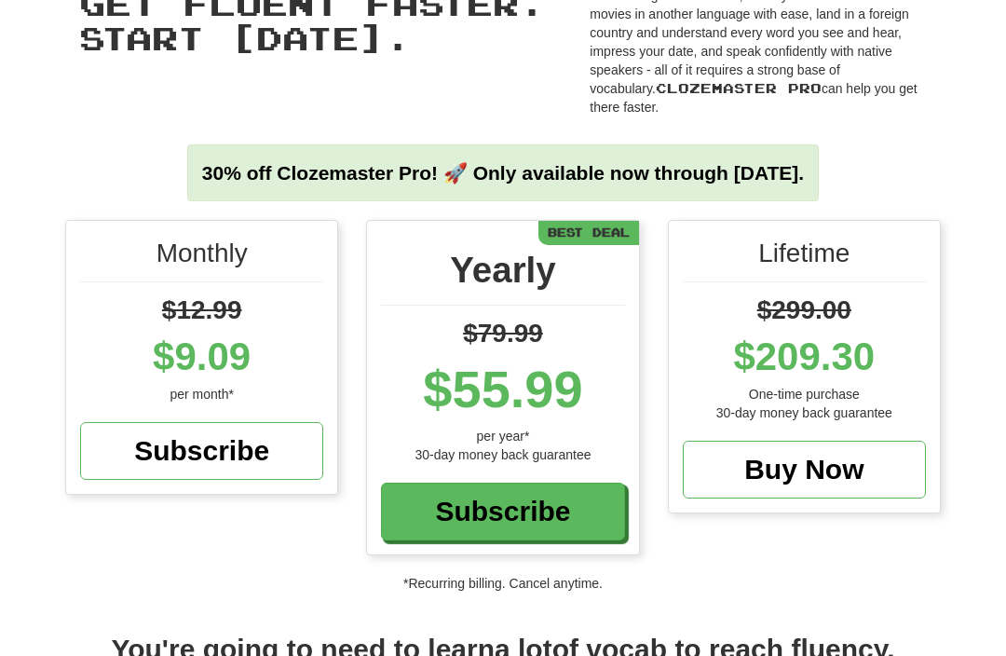
scroll to position [116, 0]
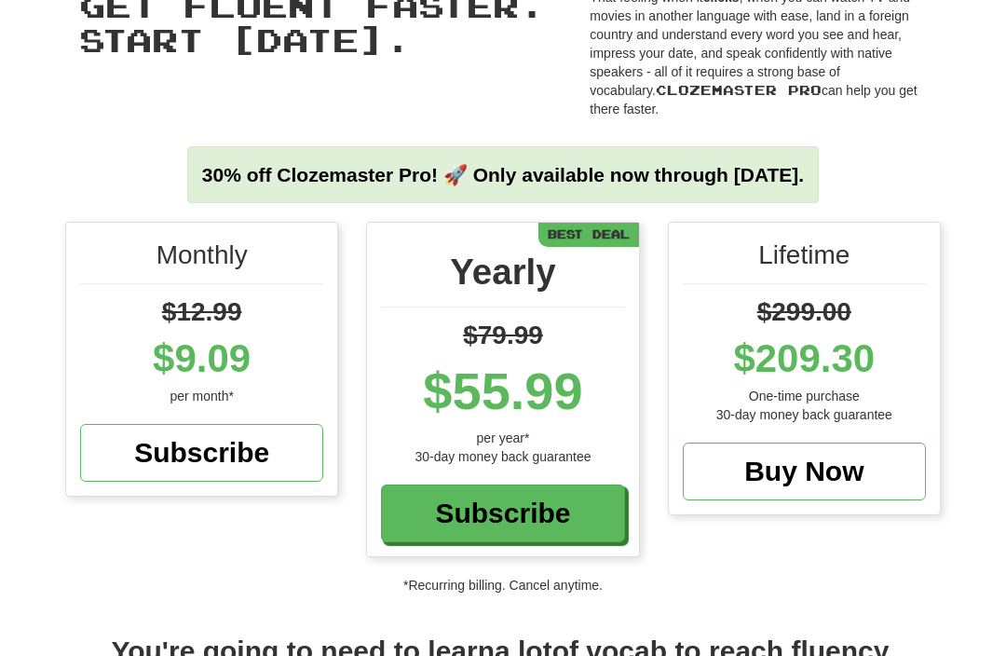
click at [152, 446] on div "Subscribe" at bounding box center [201, 453] width 243 height 58
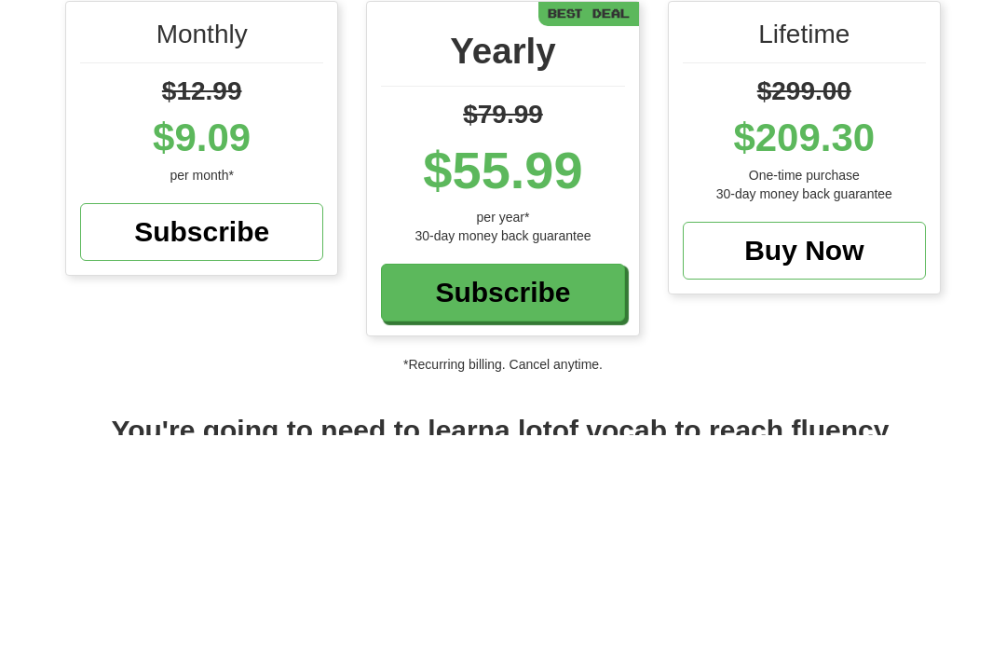
scroll to position [336, 0]
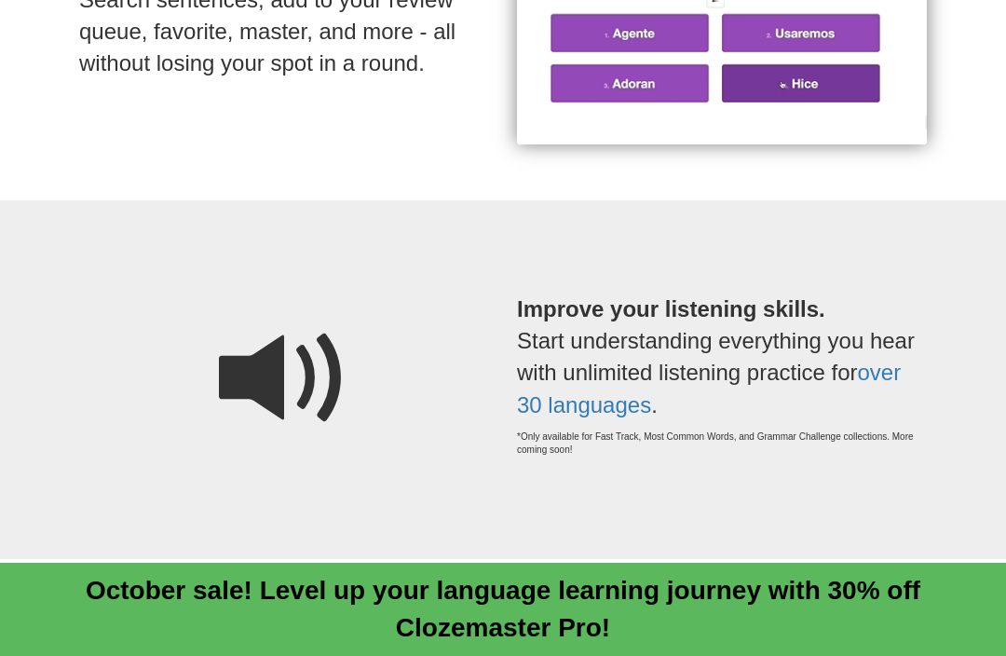
scroll to position [1402, 0]
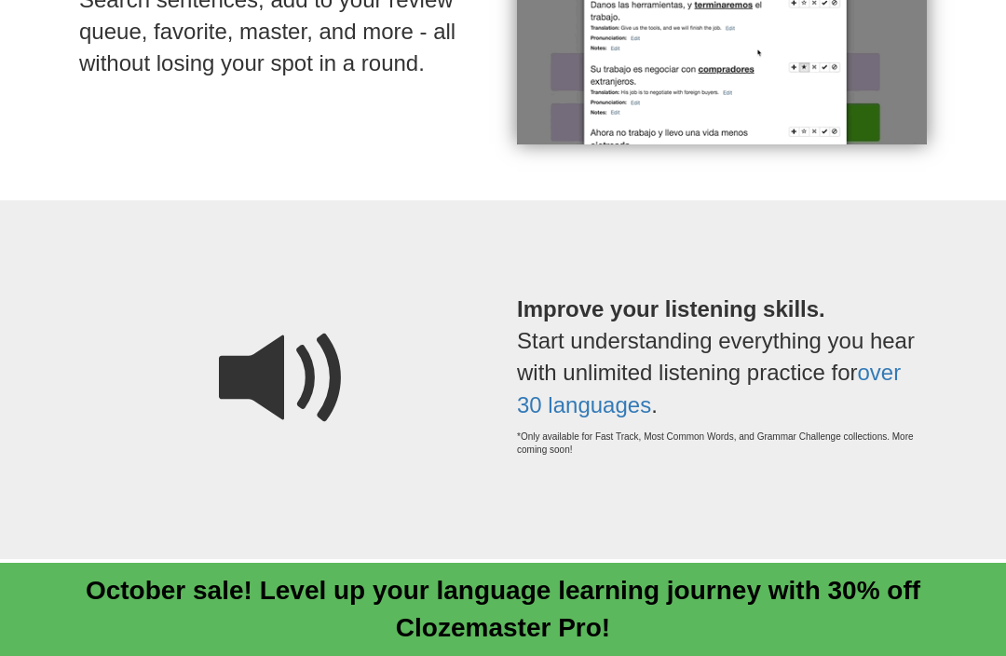
click at [293, 386] on span at bounding box center [284, 379] width 130 height 130
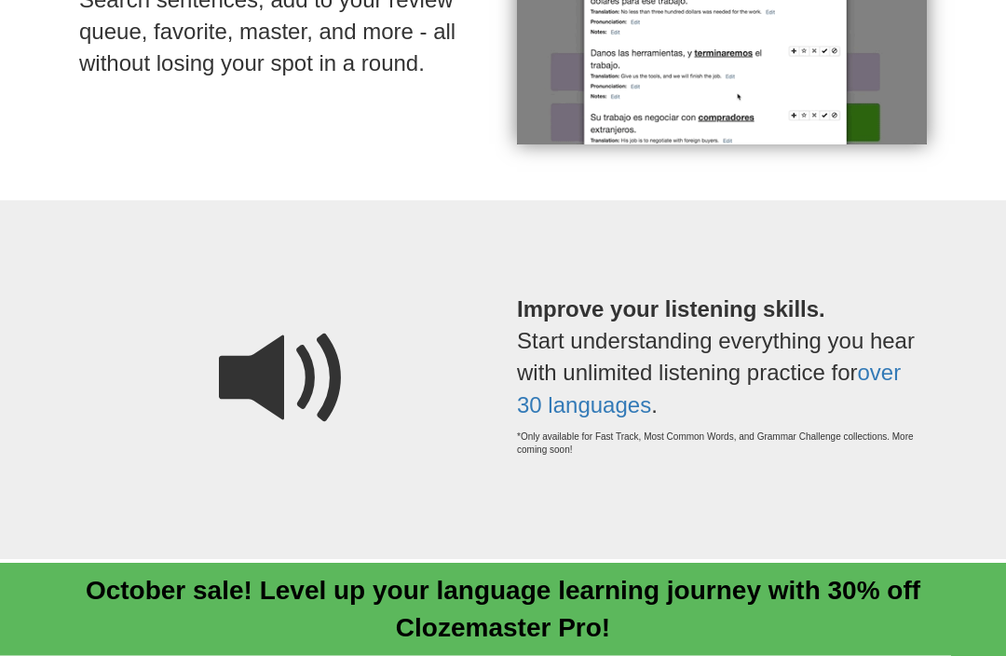
click at [550, 391] on link "over 30 languages" at bounding box center [709, 389] width 384 height 57
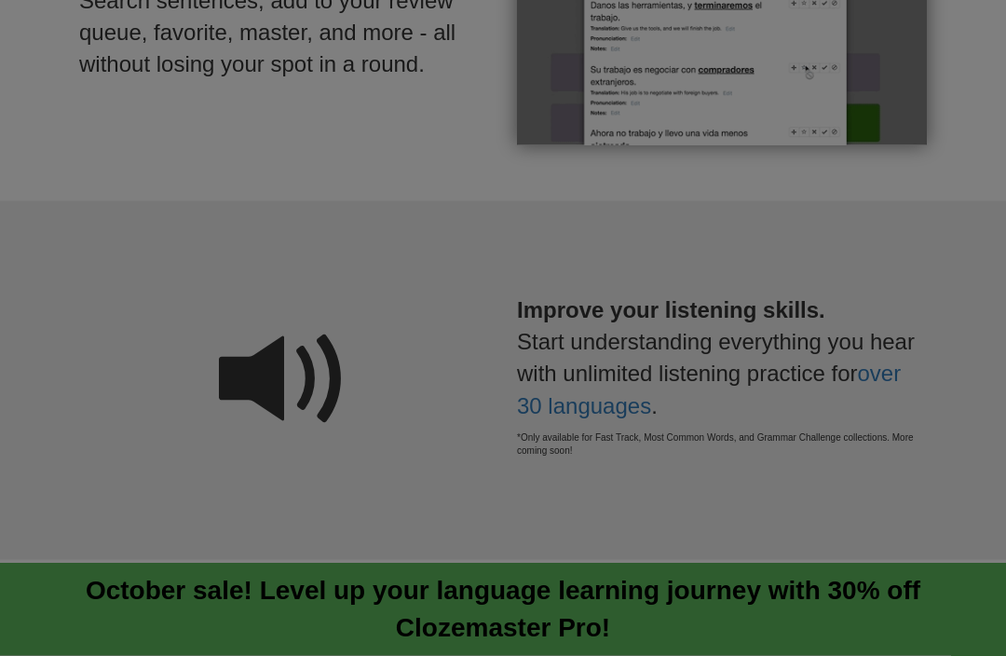
scroll to position [1403, 0]
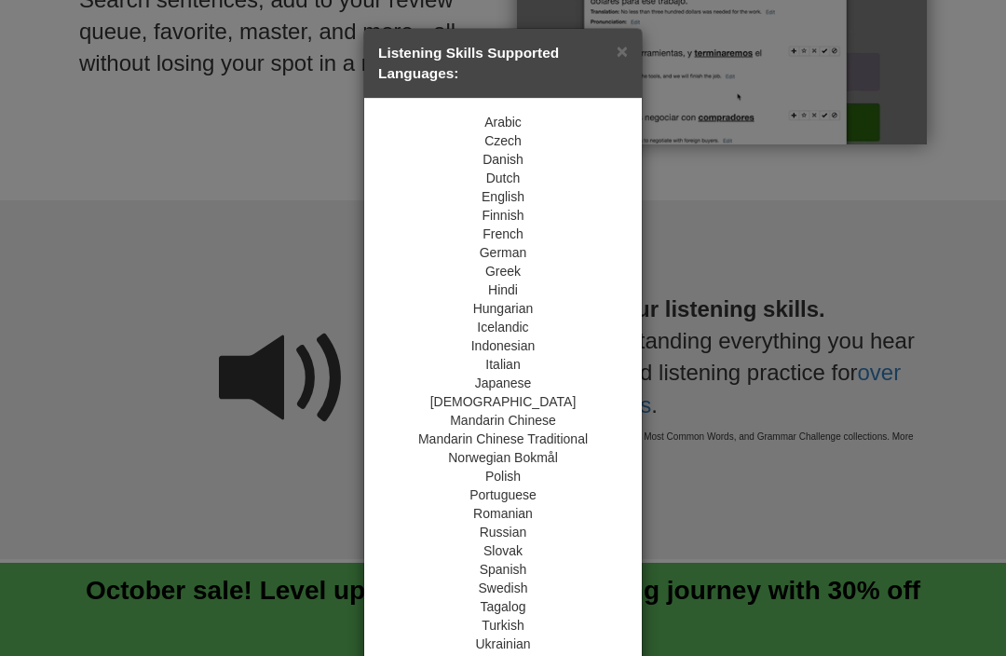
click at [488, 575] on div "Spanish" at bounding box center [503, 569] width 250 height 19
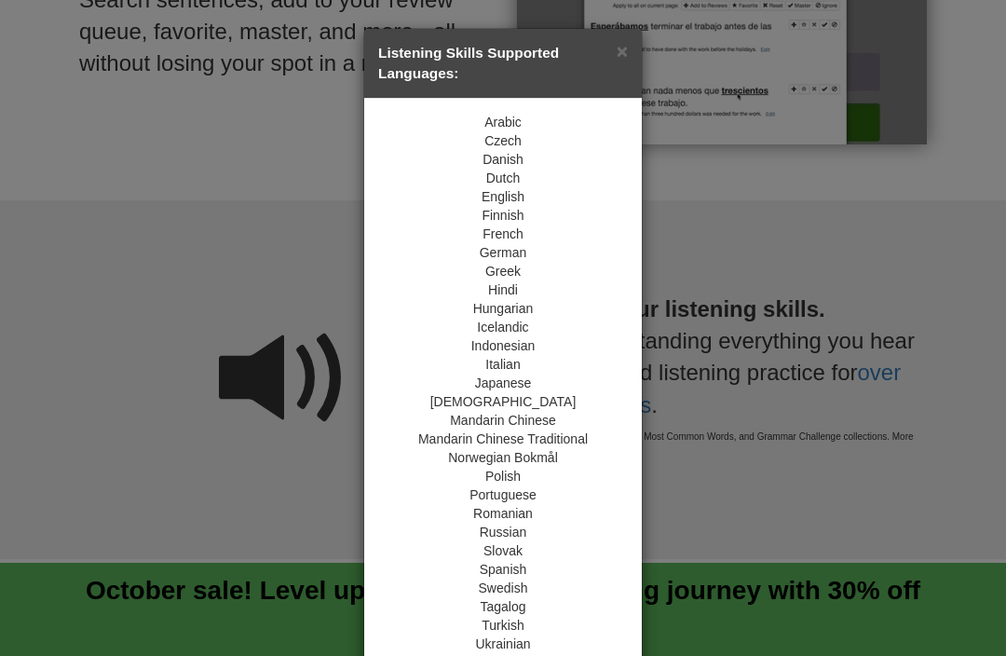
click at [486, 572] on div "Spanish" at bounding box center [503, 569] width 250 height 19
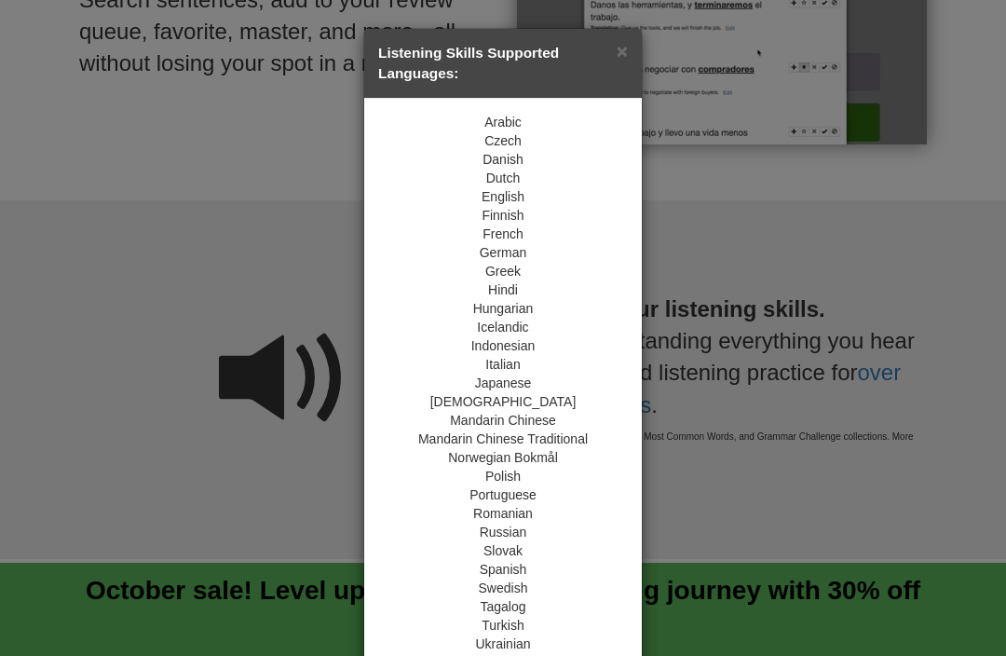
click at [189, 322] on div "× Listening Skills Supported Languages: Arabic Czech Danish Dutch English Finni…" at bounding box center [503, 328] width 1006 height 656
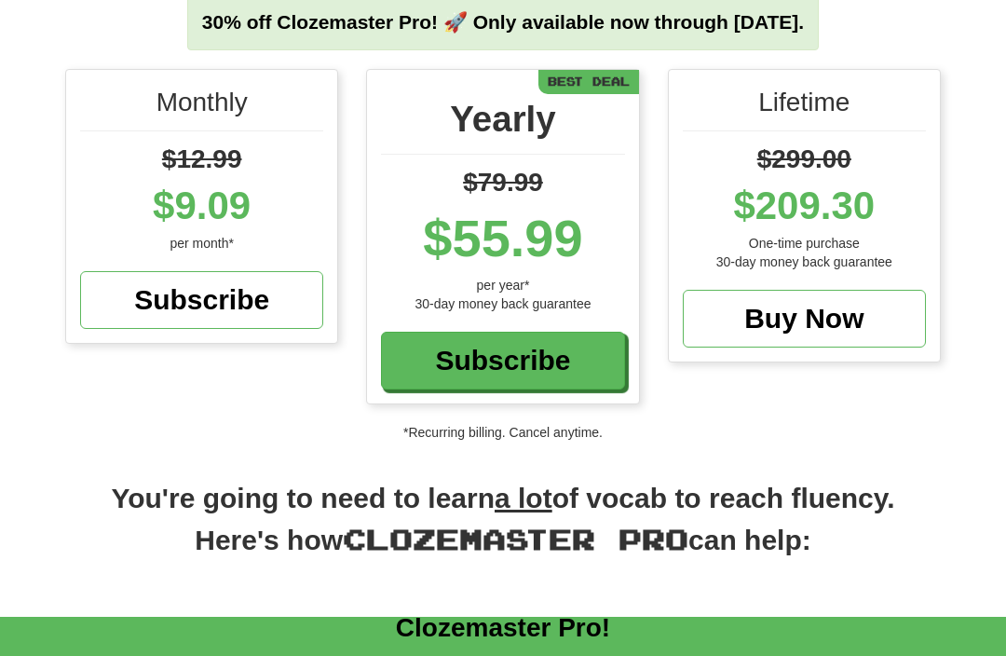
scroll to position [204, 0]
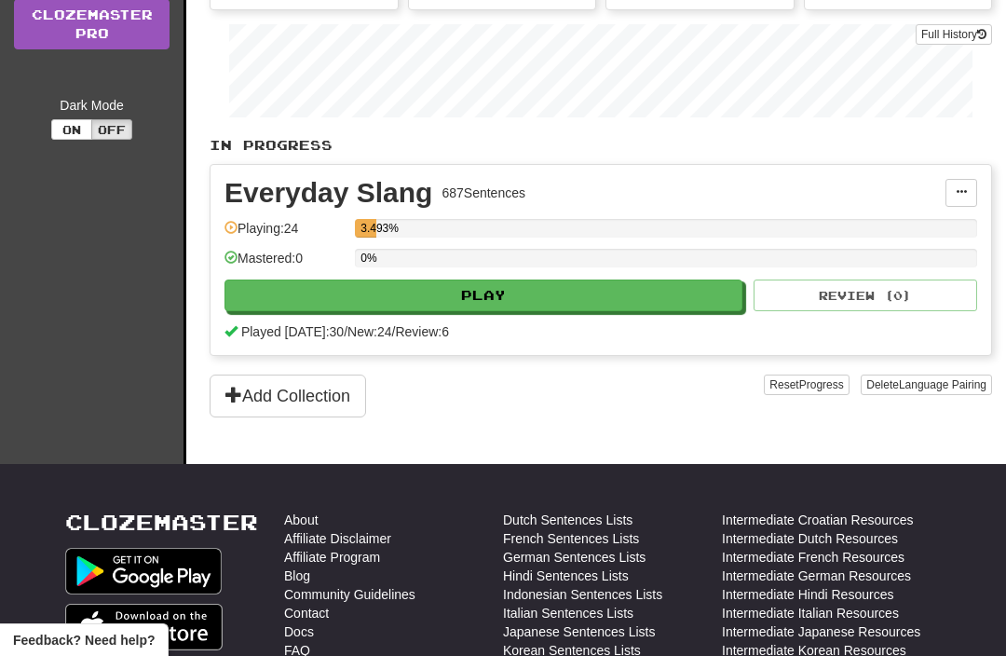
scroll to position [333, 0]
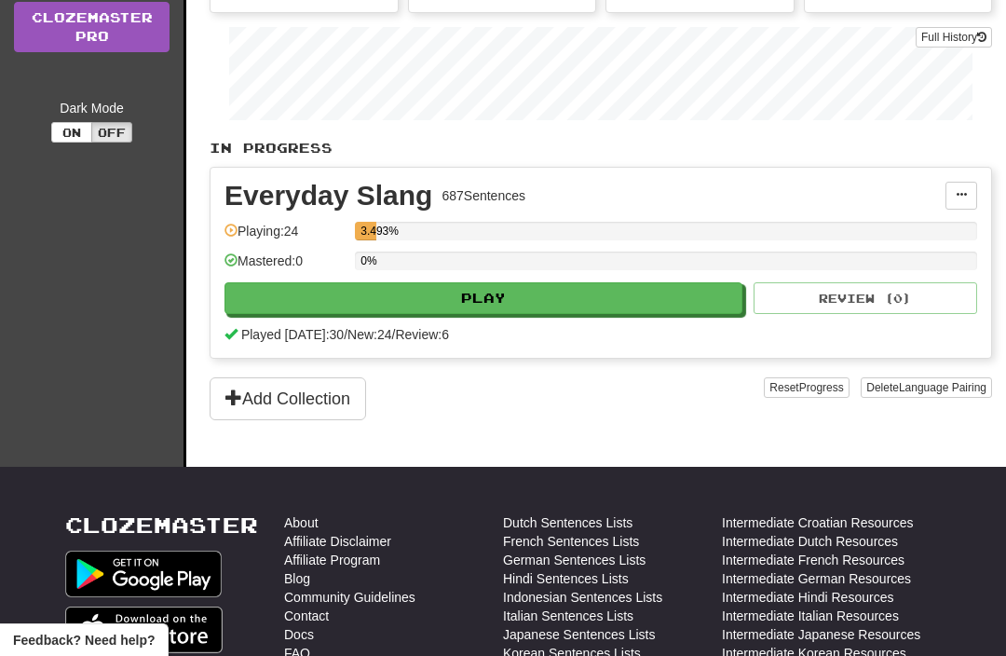
click at [252, 311] on button "Play" at bounding box center [484, 298] width 518 height 32
select select "**"
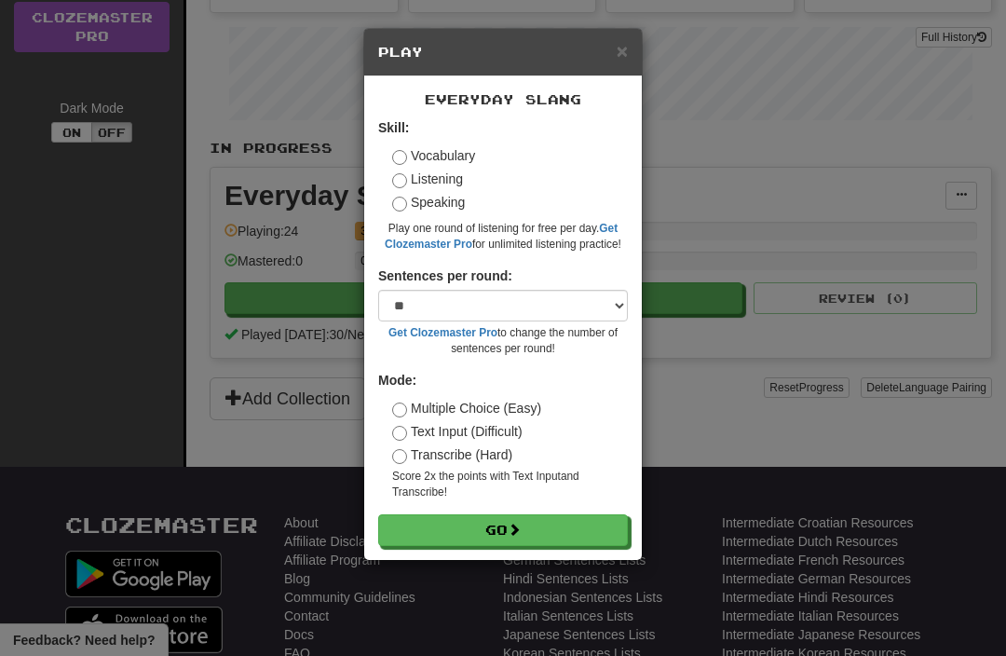
click at [473, 527] on button "Go" at bounding box center [503, 530] width 250 height 32
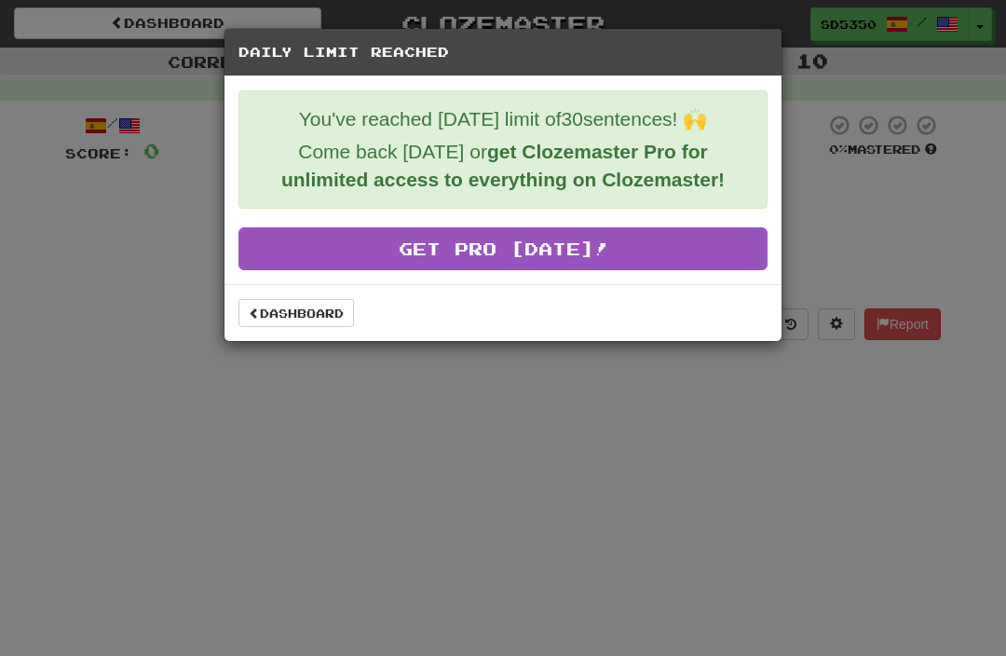
click at [292, 327] on link "Dashboard" at bounding box center [297, 313] width 116 height 28
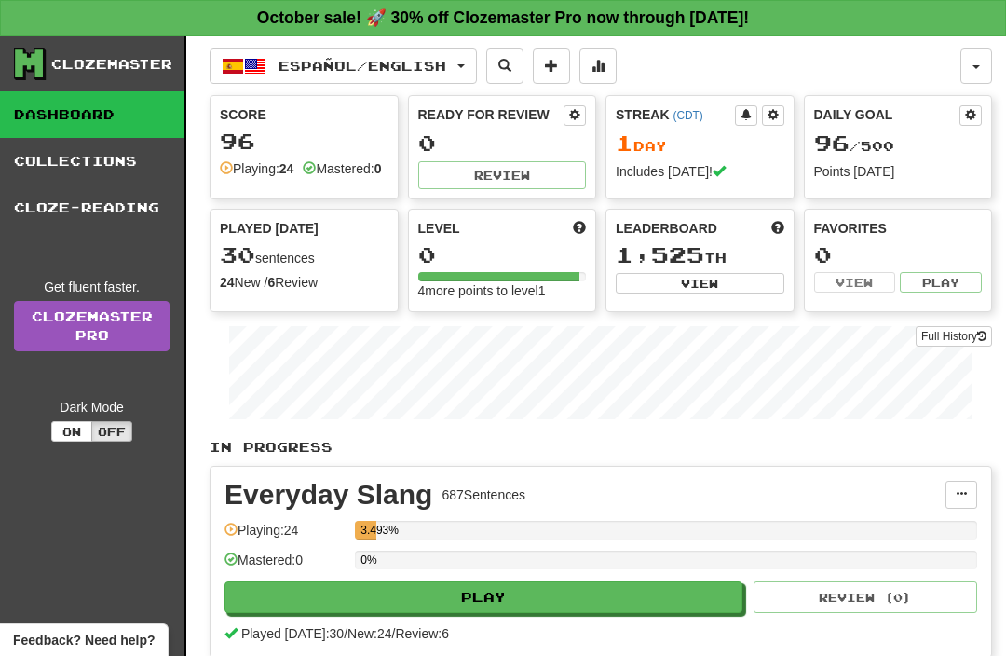
click at [30, 154] on link "Collections" at bounding box center [92, 161] width 184 height 47
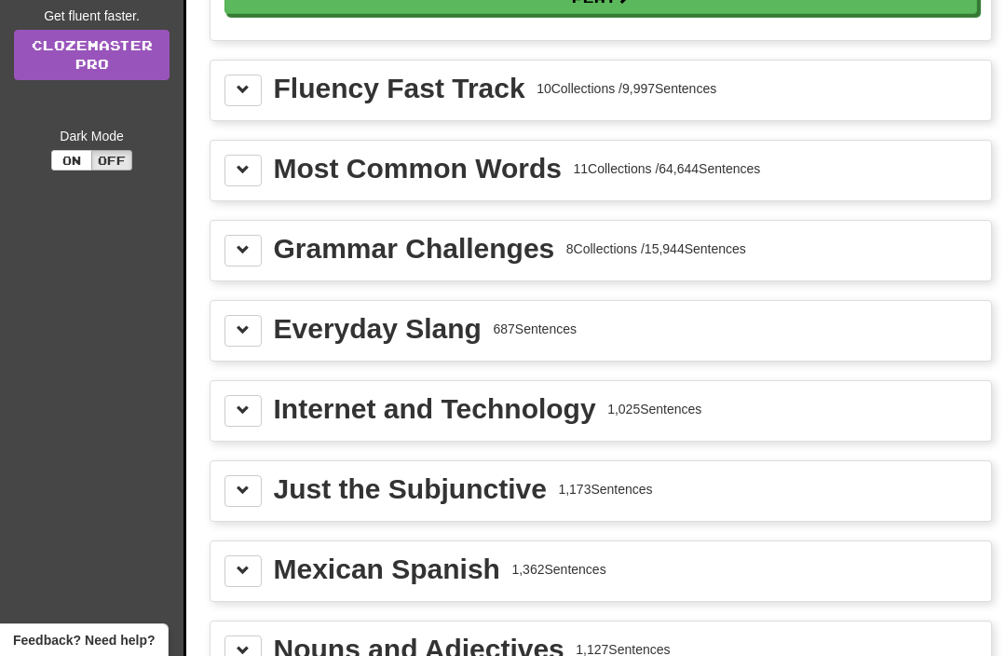
scroll to position [267, 0]
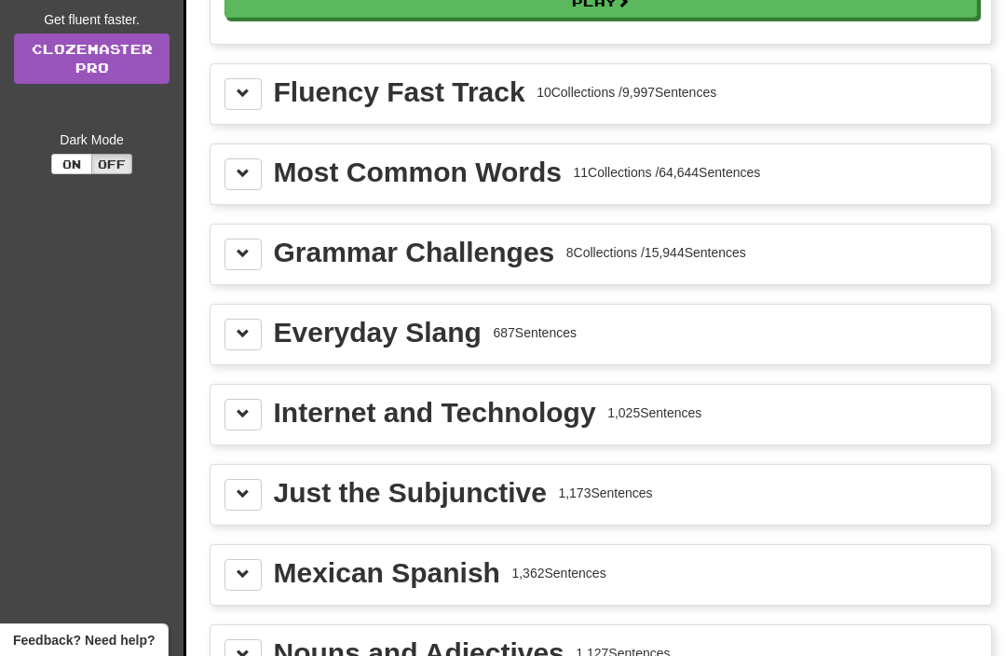
click at [237, 263] on button at bounding box center [243, 255] width 37 height 32
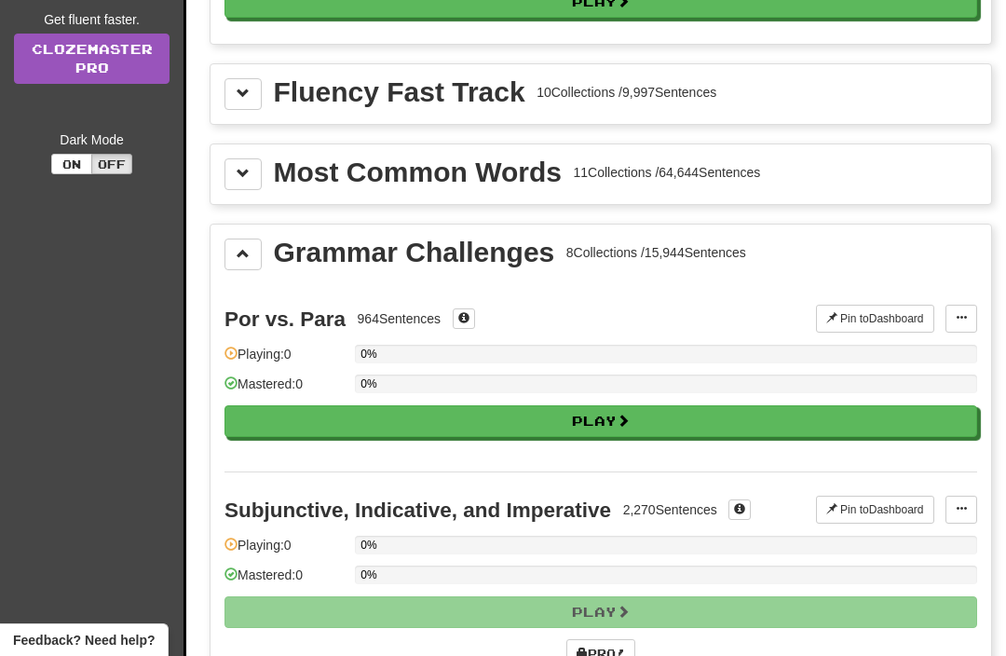
click at [262, 412] on button "Play" at bounding box center [601, 421] width 753 height 32
select select "**"
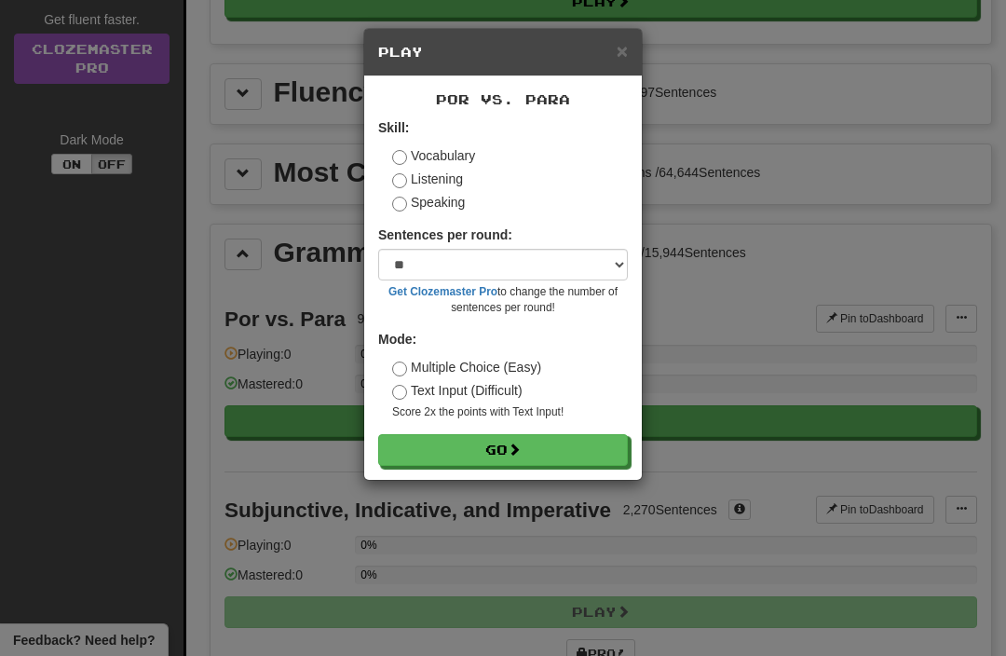
click at [499, 447] on button "Go" at bounding box center [503, 450] width 250 height 32
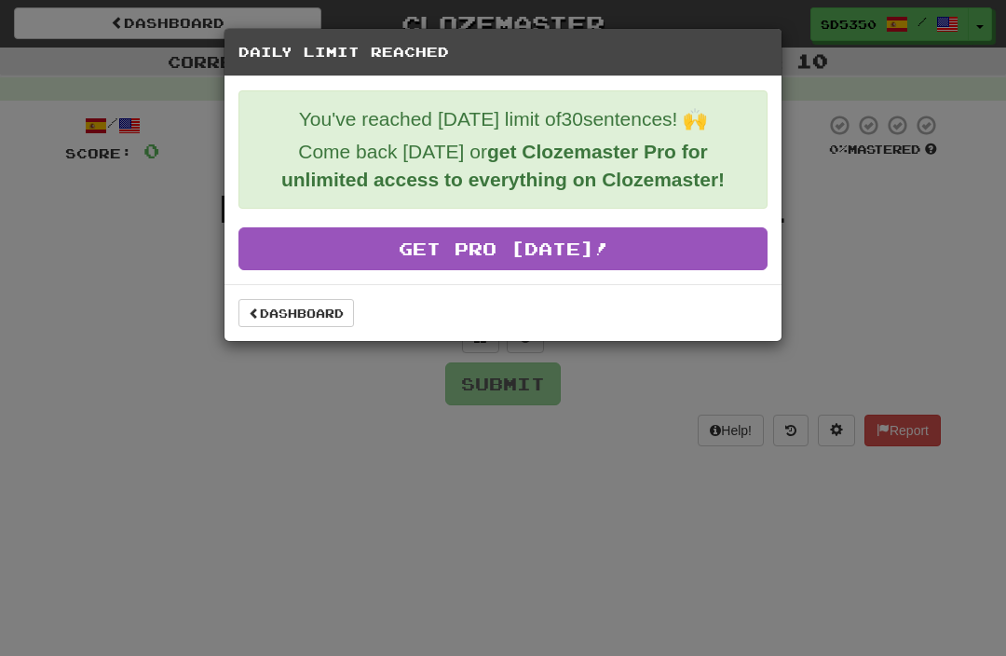
click at [306, 256] on link "Get Pro [DATE]!" at bounding box center [503, 248] width 529 height 43
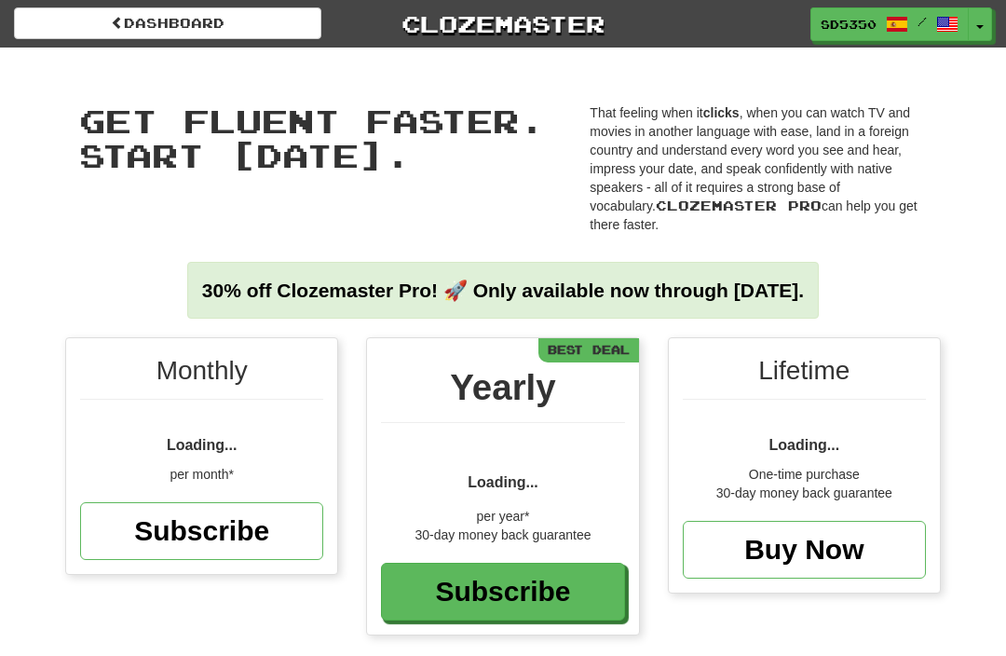
scroll to position [319, 0]
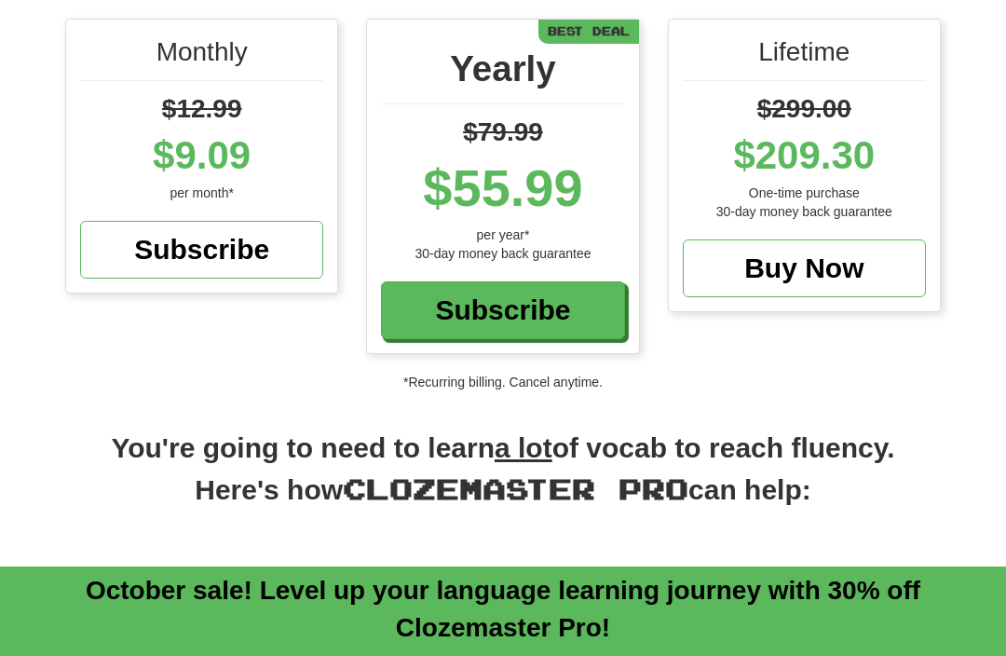
click at [153, 278] on div "Monthly $12.99 $9.09 per month* Subscribe" at bounding box center [201, 165] width 301 height 293
click at [126, 226] on div "Subscribe" at bounding box center [201, 250] width 243 height 58
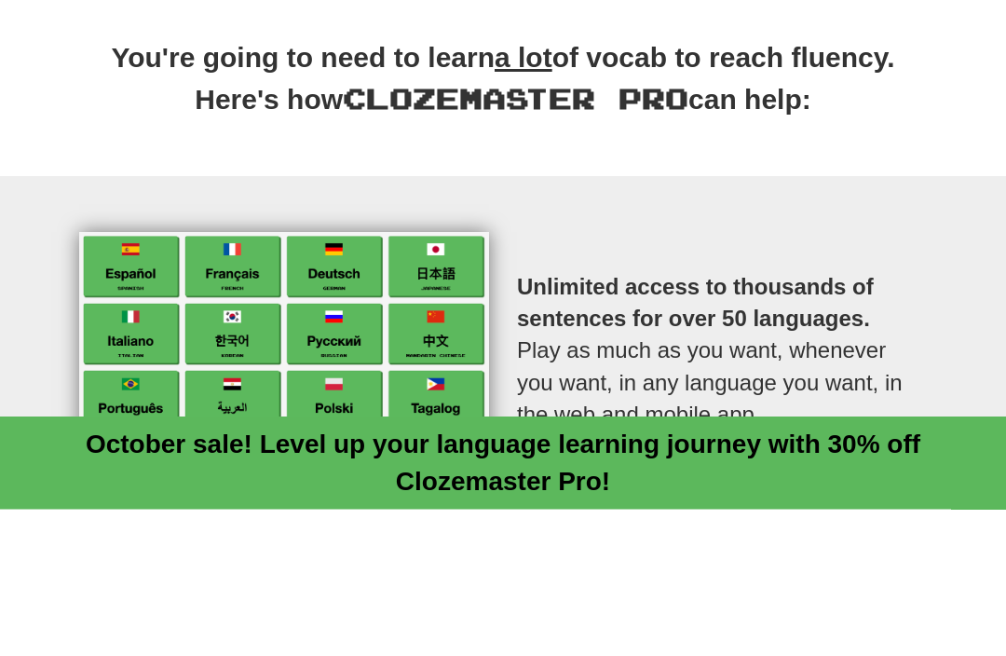
scroll to position [709, 0]
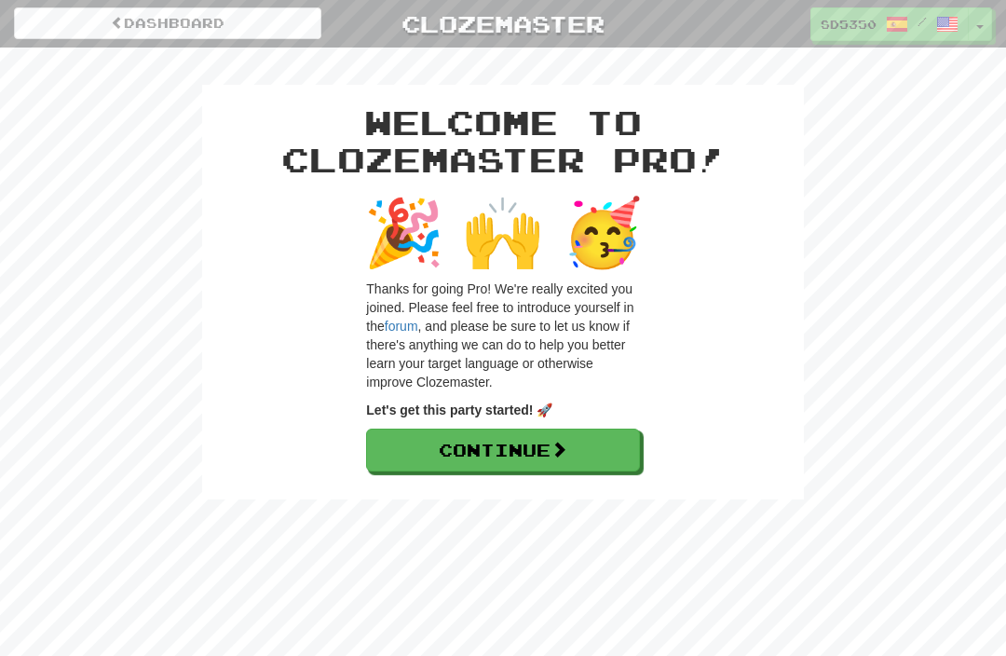
click at [424, 469] on link "Continue" at bounding box center [502, 450] width 273 height 43
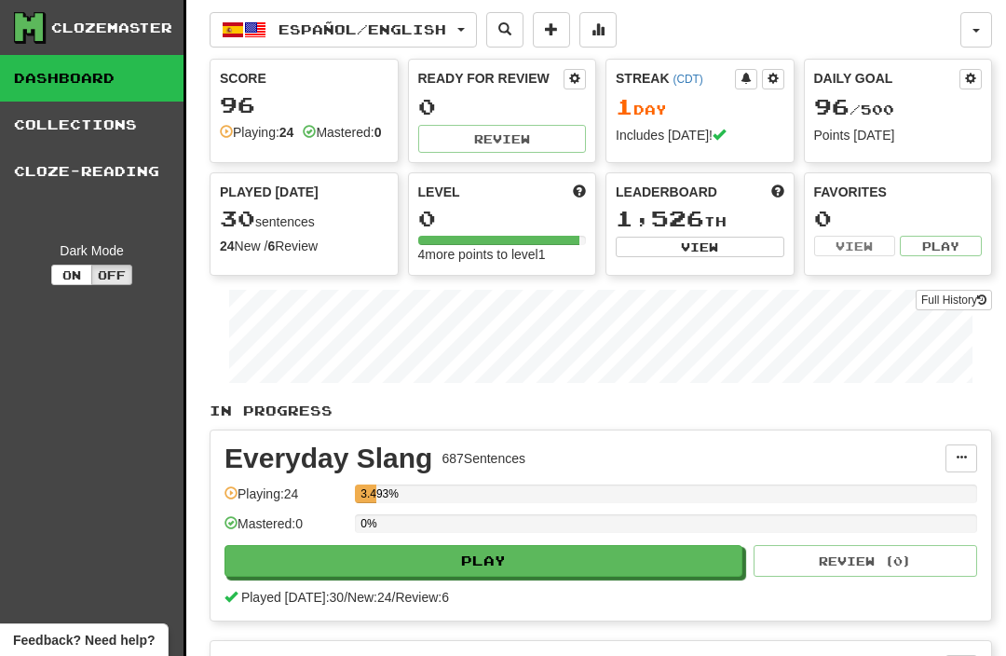
click at [77, 128] on link "Collections" at bounding box center [92, 125] width 184 height 47
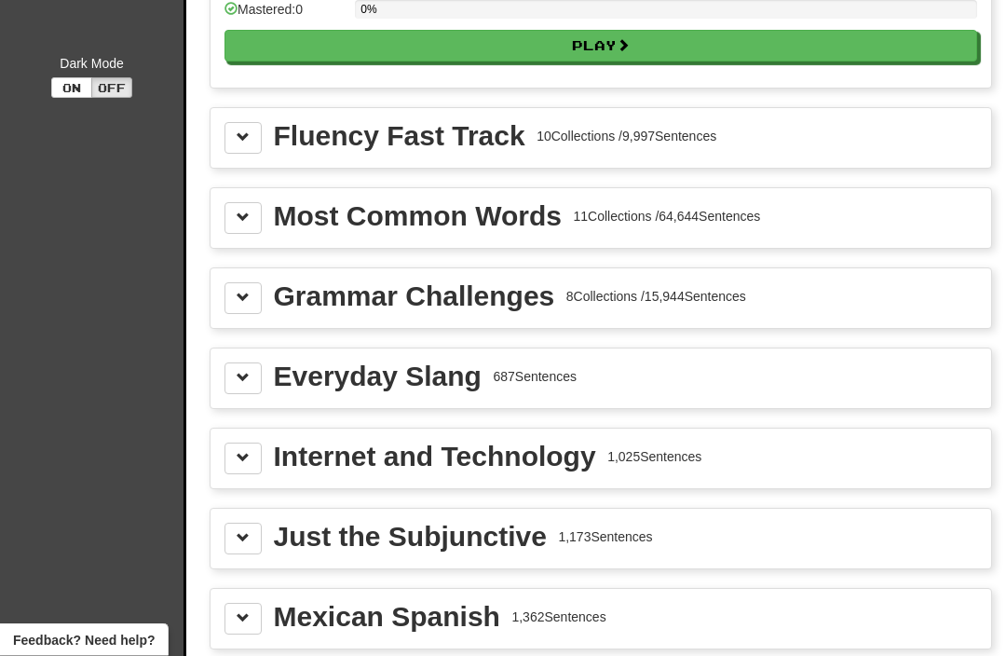
scroll to position [186, 0]
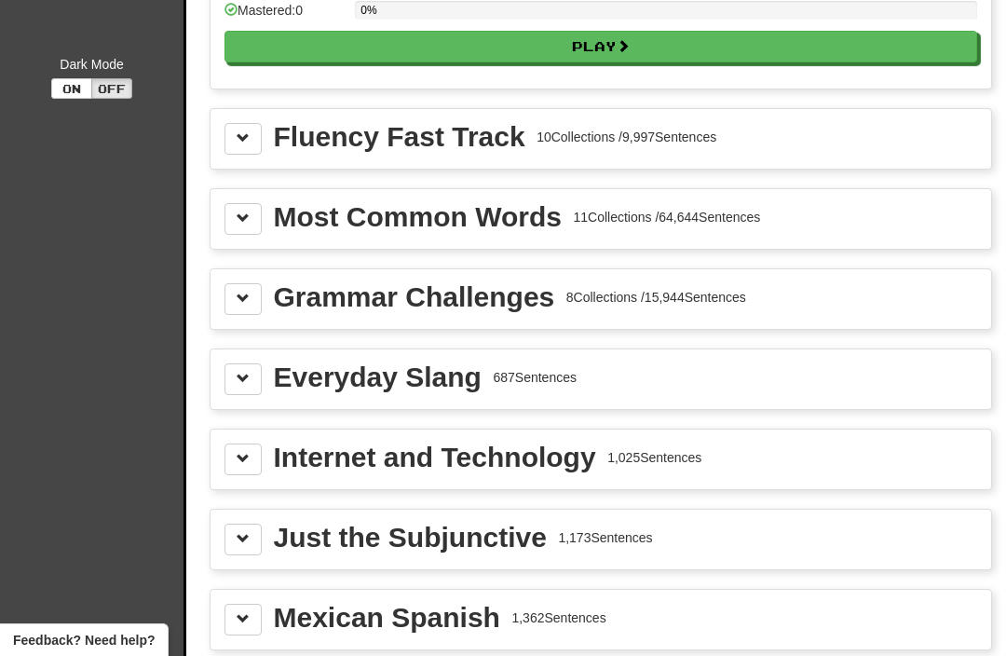
click at [239, 298] on span at bounding box center [243, 298] width 13 height 13
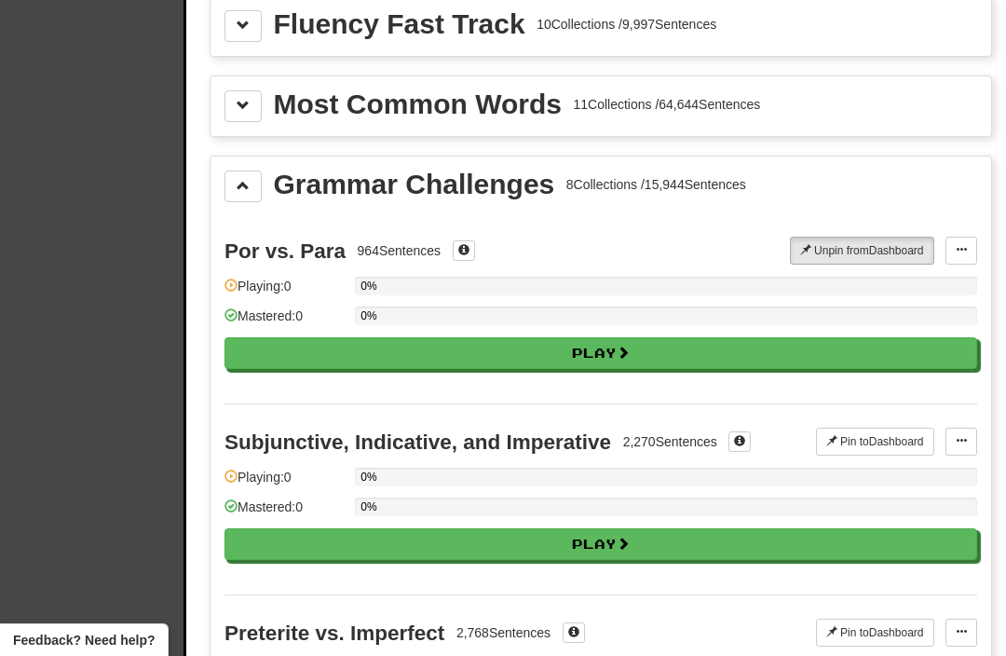
scroll to position [298, 0]
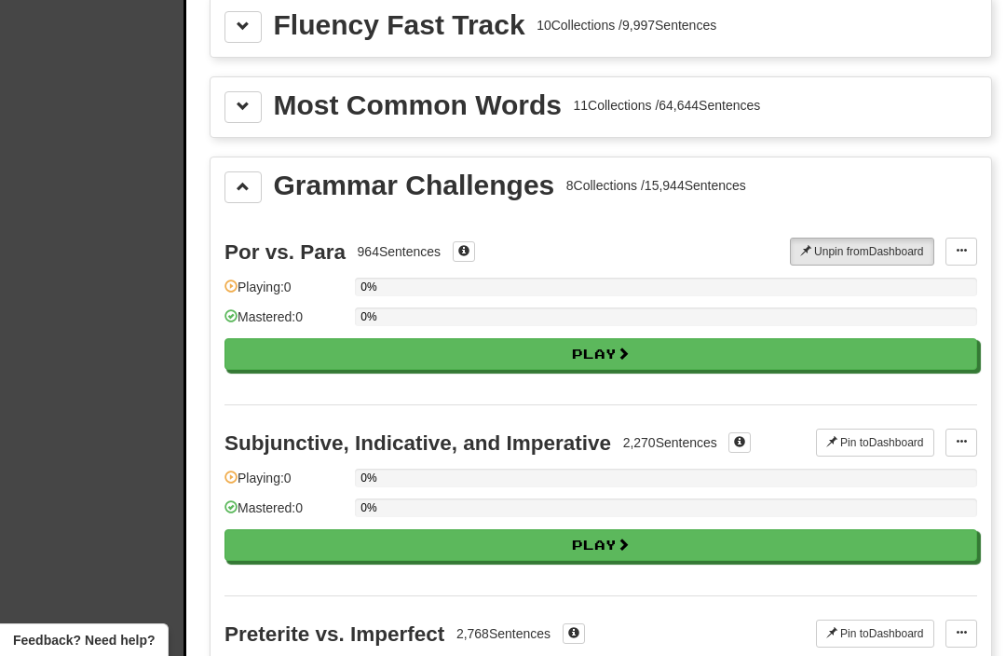
click at [360, 360] on button "Play" at bounding box center [601, 354] width 753 height 32
select select "**"
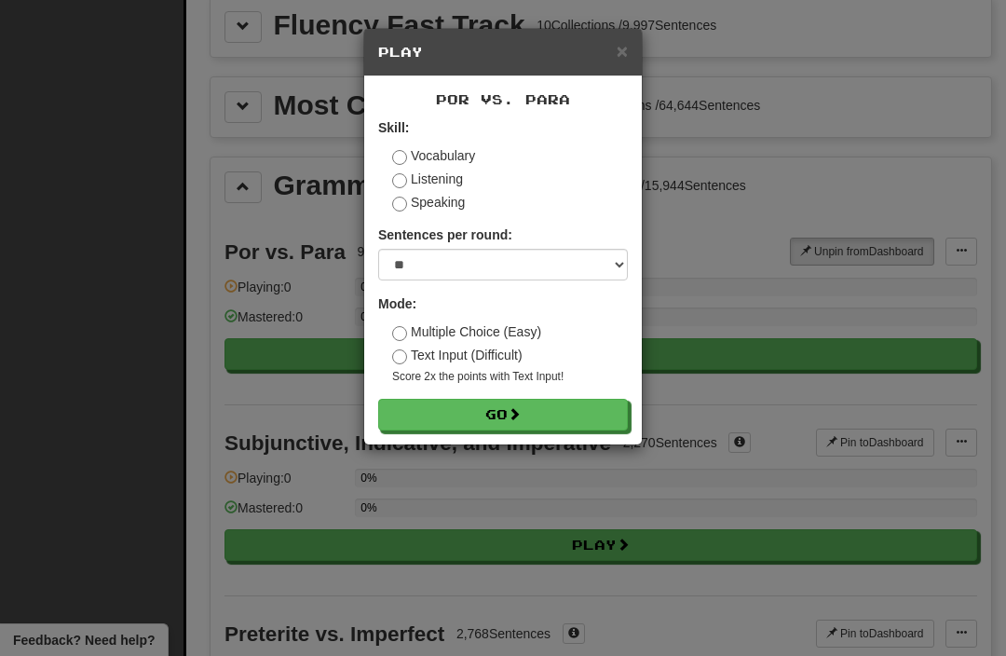
click at [437, 424] on button "Go" at bounding box center [503, 415] width 250 height 32
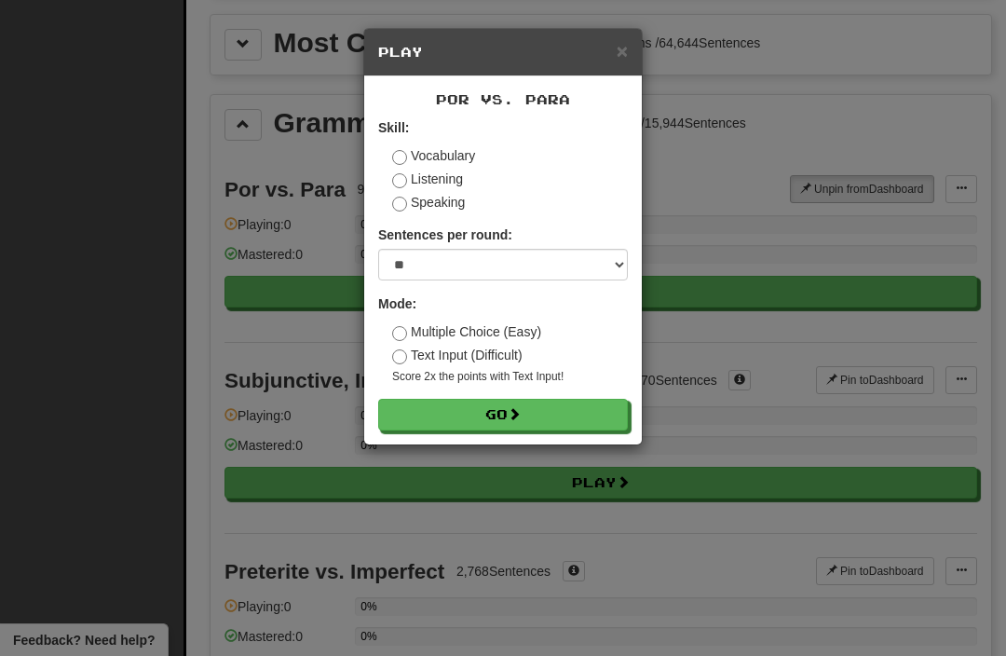
click at [435, 427] on button "Go" at bounding box center [503, 415] width 250 height 32
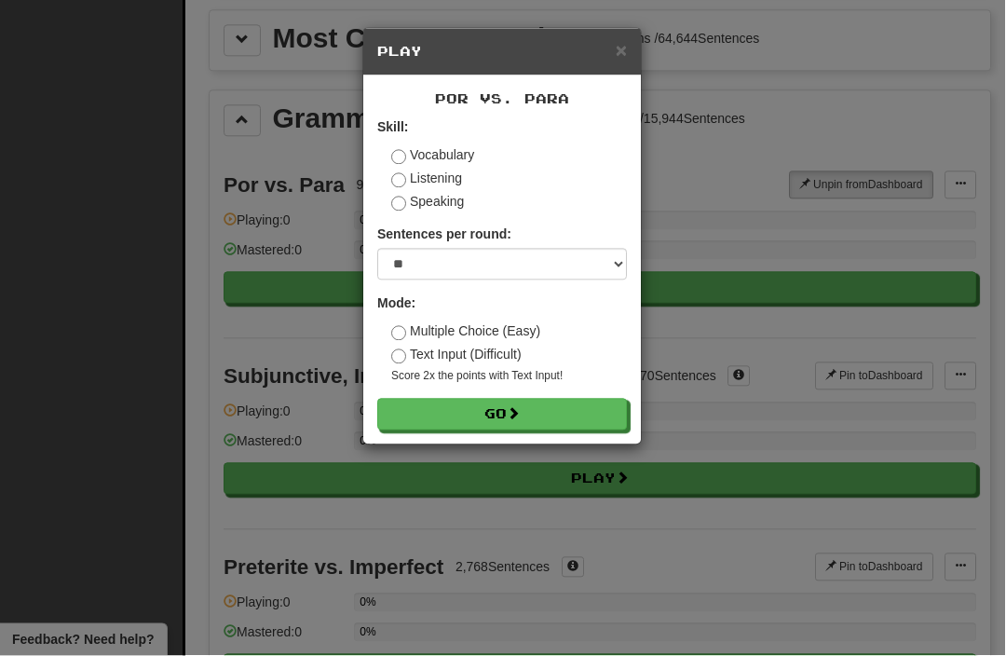
scroll to position [369, 0]
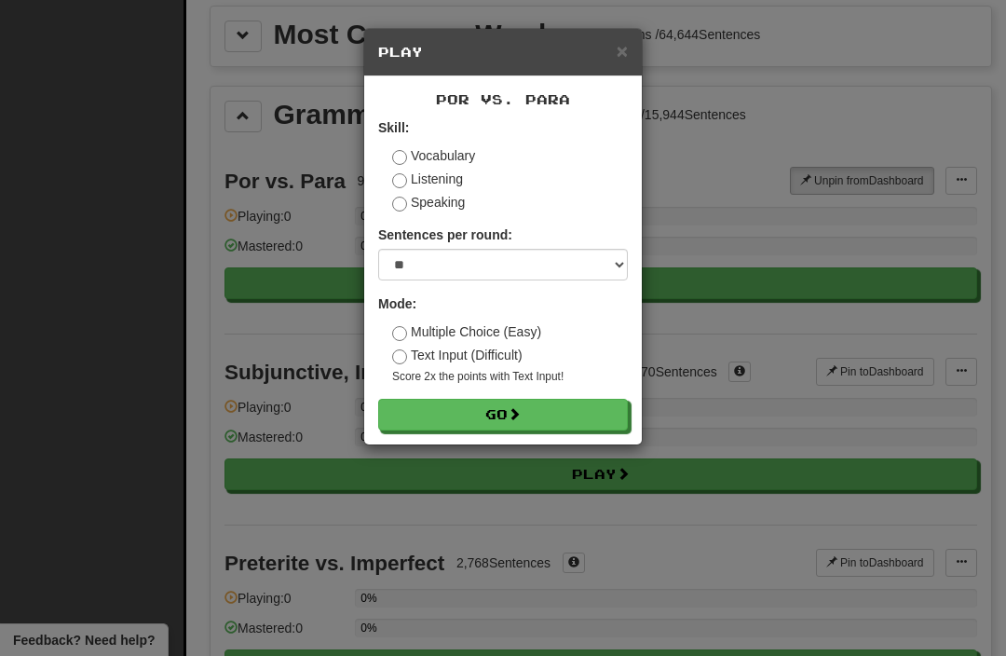
click at [290, 30] on div "× Play Por vs. Para Skill: Vocabulary Listening Speaking Sentences per round: *…" at bounding box center [503, 328] width 1006 height 656
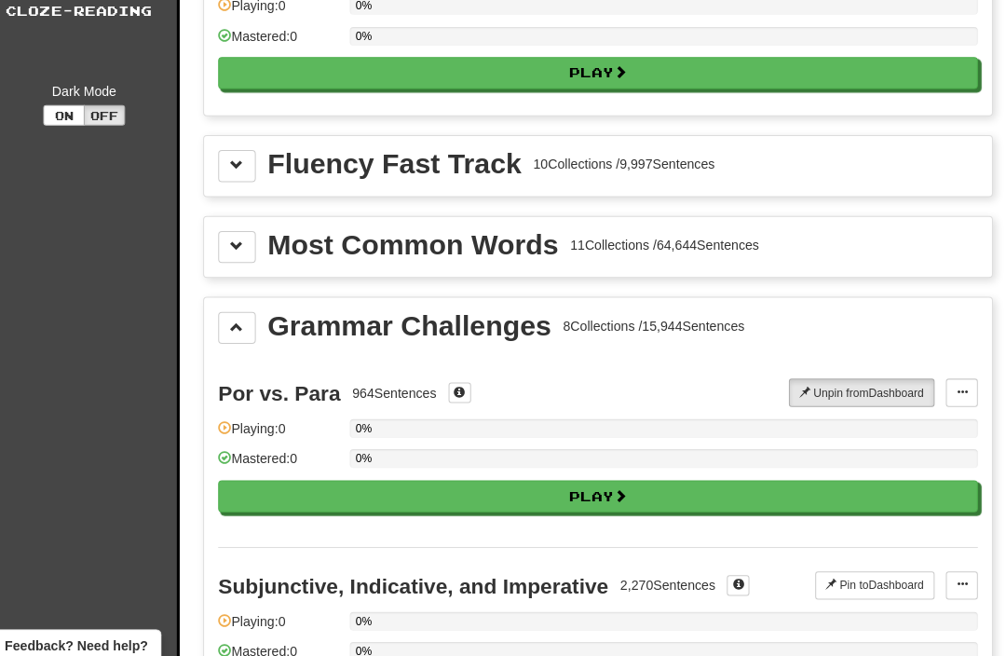
scroll to position [161, 0]
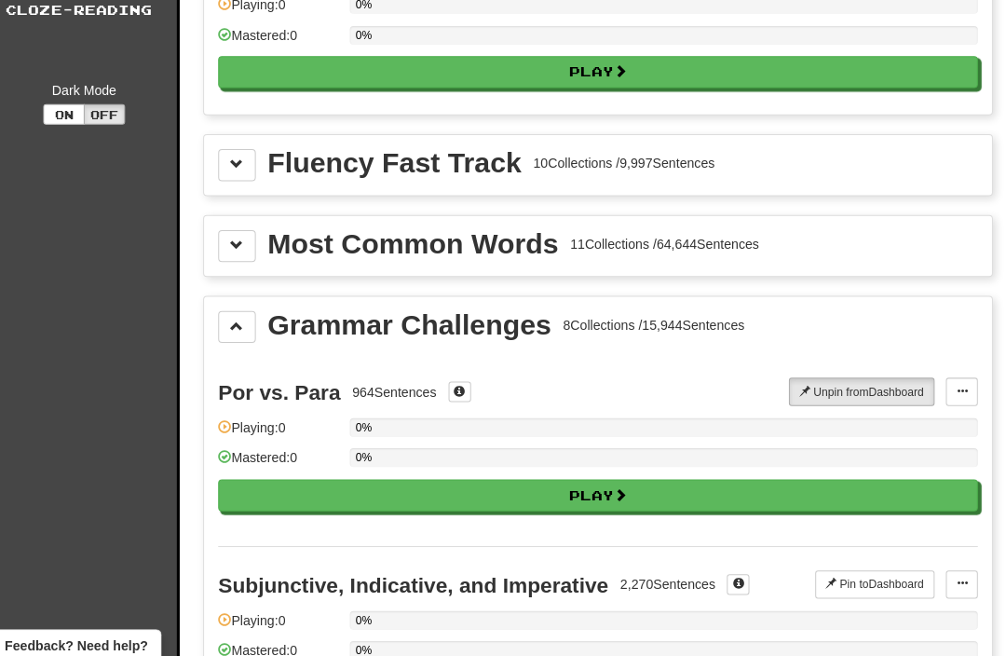
click at [291, 499] on button "Play" at bounding box center [601, 491] width 753 height 32
select select "**"
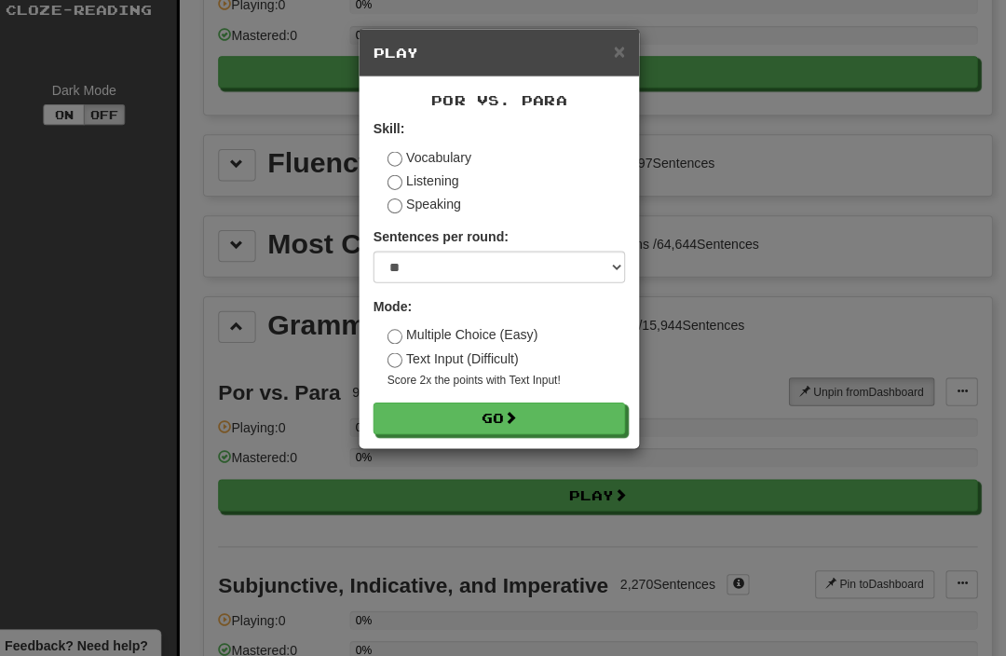
click at [398, 222] on form "Skill: Vocabulary Listening Speaking Sentences per round: * ** ** ** ** ** *** …" at bounding box center [503, 274] width 250 height 312
click at [392, 210] on label "Speaking" at bounding box center [428, 202] width 73 height 19
click at [442, 439] on div "Por vs. Para Skill: Vocabulary Listening Speaking Sentences per round: * ** ** …" at bounding box center [503, 260] width 278 height 368
click at [486, 423] on button "Go" at bounding box center [503, 415] width 250 height 32
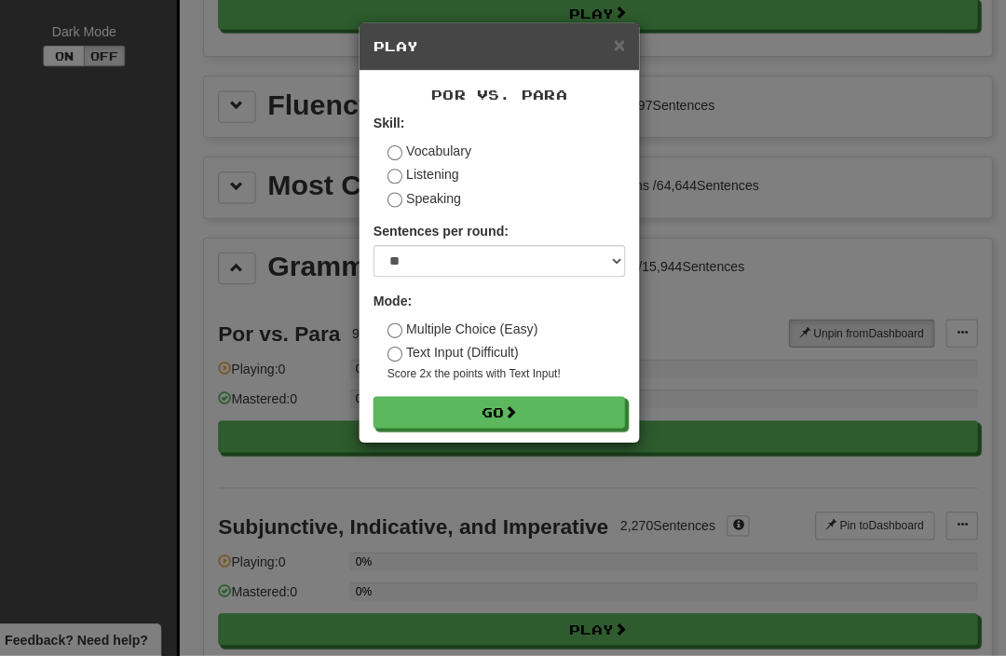
click at [466, 422] on button "Go" at bounding box center [503, 415] width 250 height 32
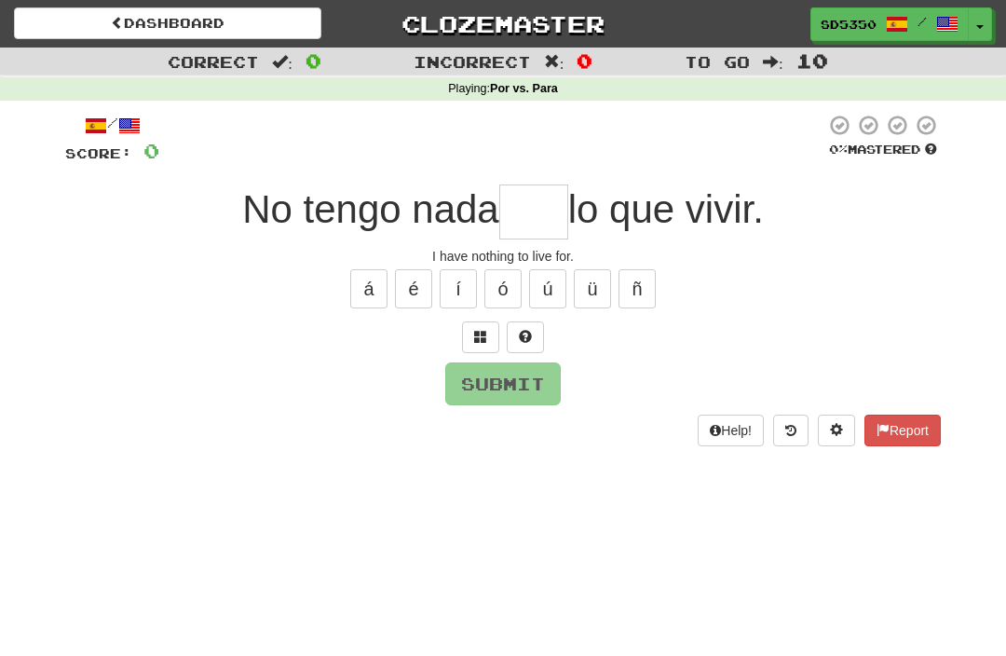
click at [528, 199] on input "text" at bounding box center [533, 211] width 69 height 55
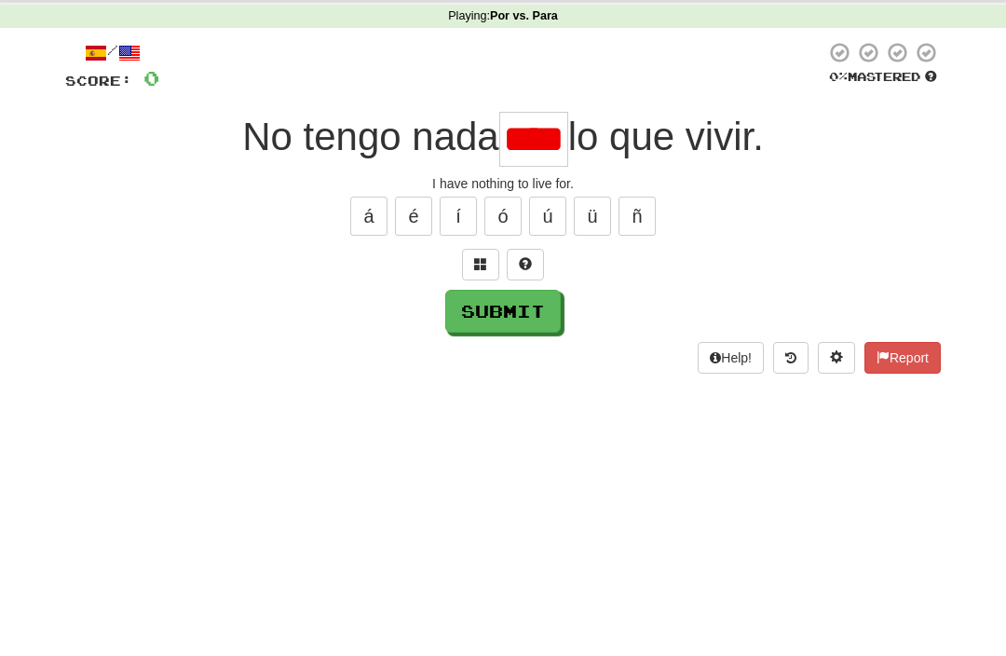
scroll to position [73, 0]
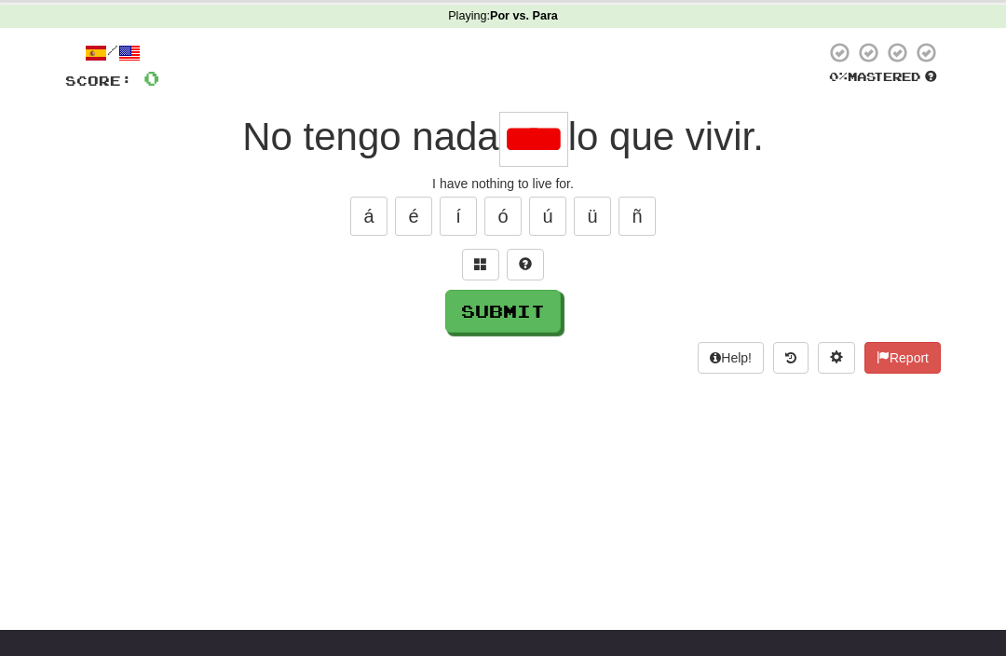
type input "****"
click at [495, 319] on button "Submit" at bounding box center [503, 311] width 116 height 43
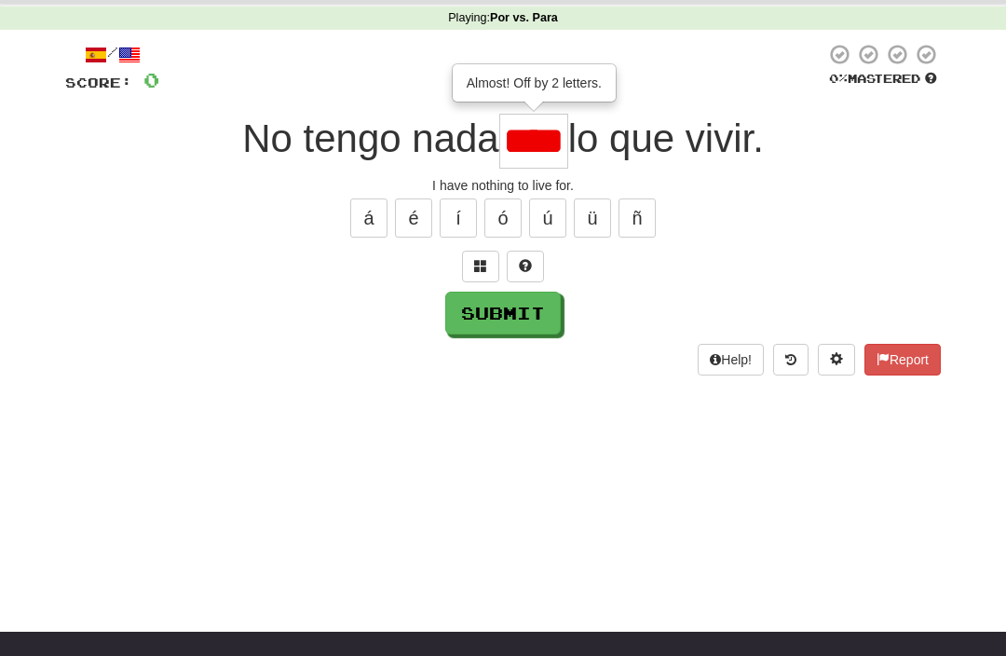
scroll to position [59, 0]
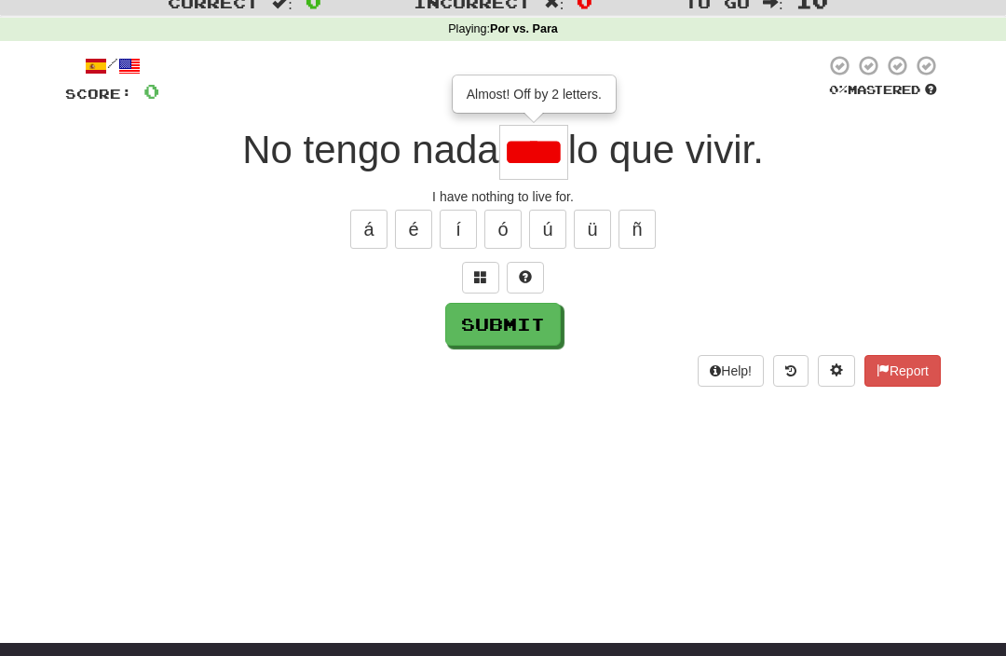
click at [525, 156] on input "****" at bounding box center [533, 153] width 69 height 55
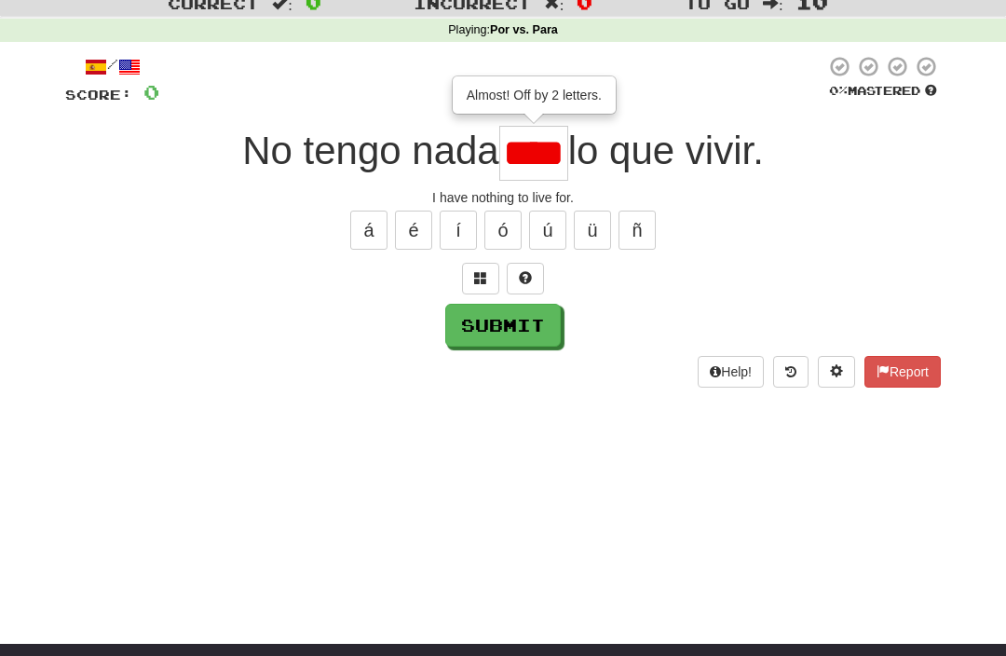
click at [530, 141] on input "****" at bounding box center [533, 153] width 69 height 55
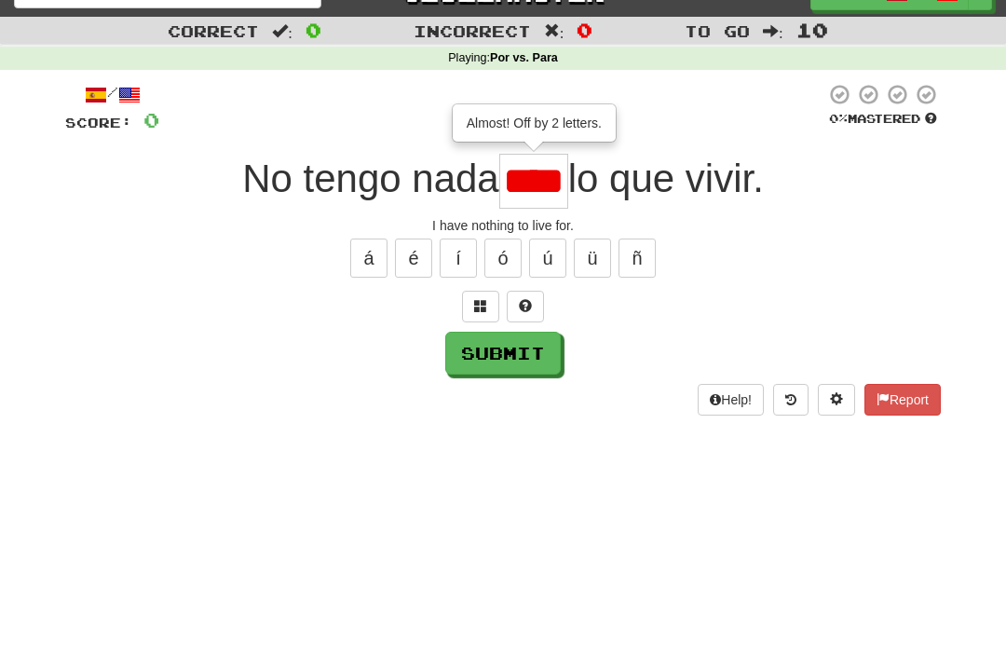
scroll to position [33, 0]
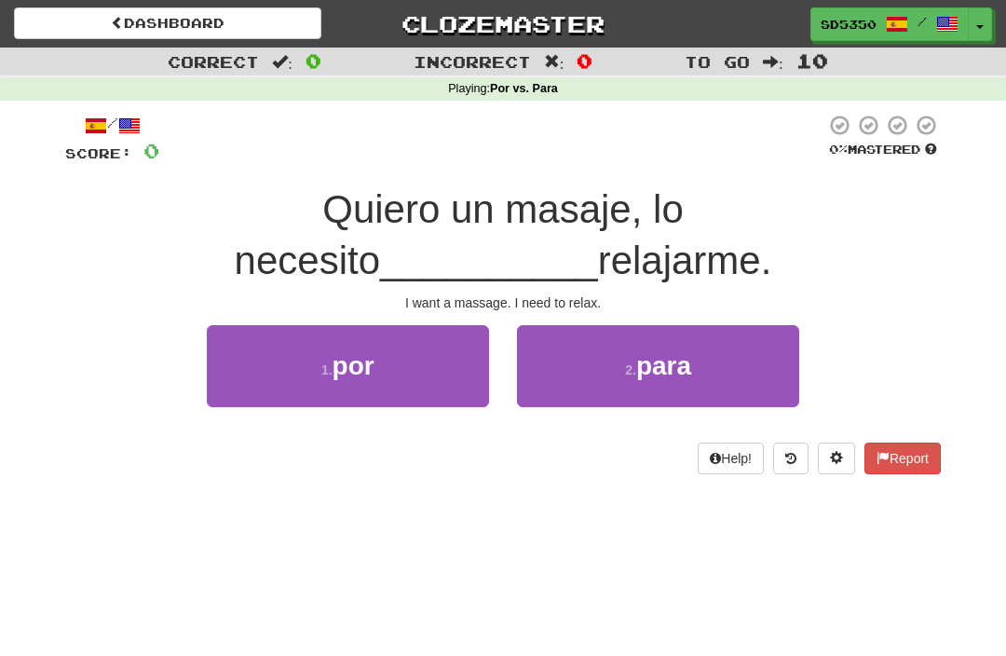
click at [585, 359] on button "2 . para" at bounding box center [658, 365] width 282 height 81
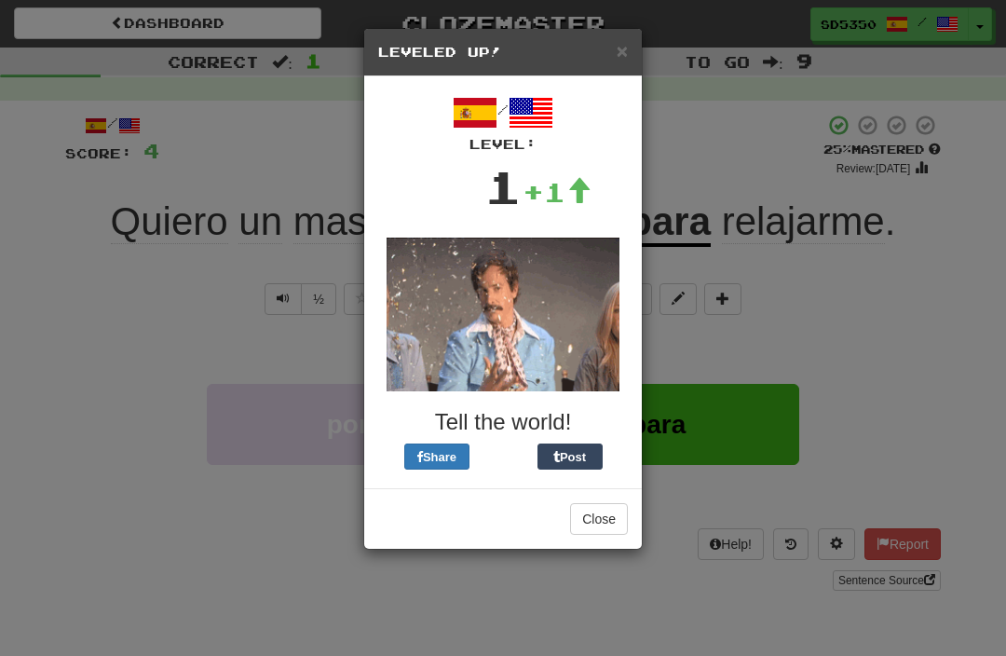
click at [627, 51] on span "×" at bounding box center [622, 50] width 11 height 21
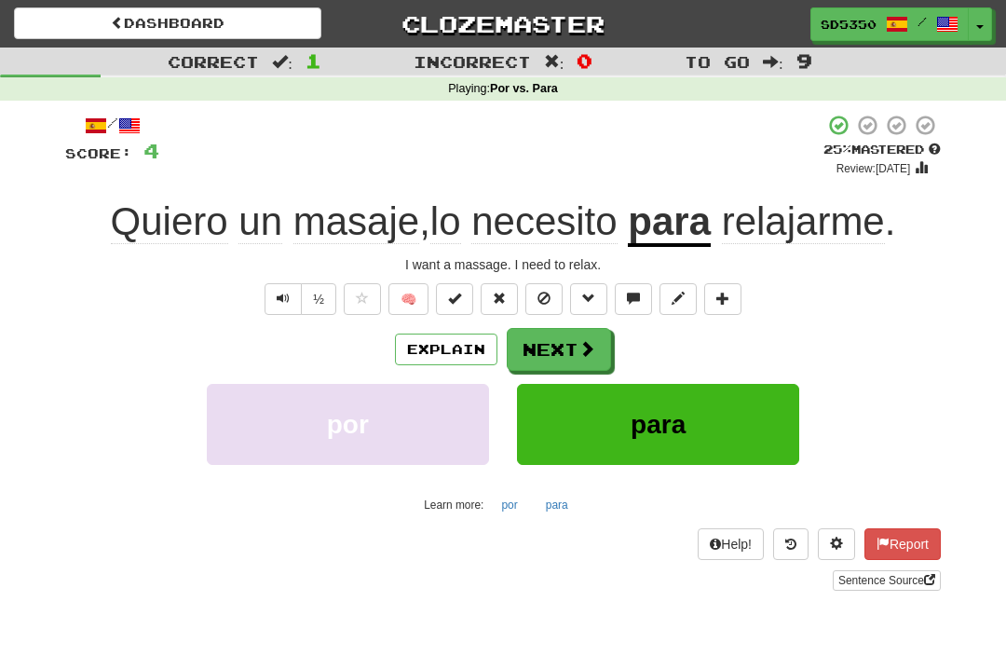
click at [545, 362] on button "Next" at bounding box center [559, 349] width 104 height 43
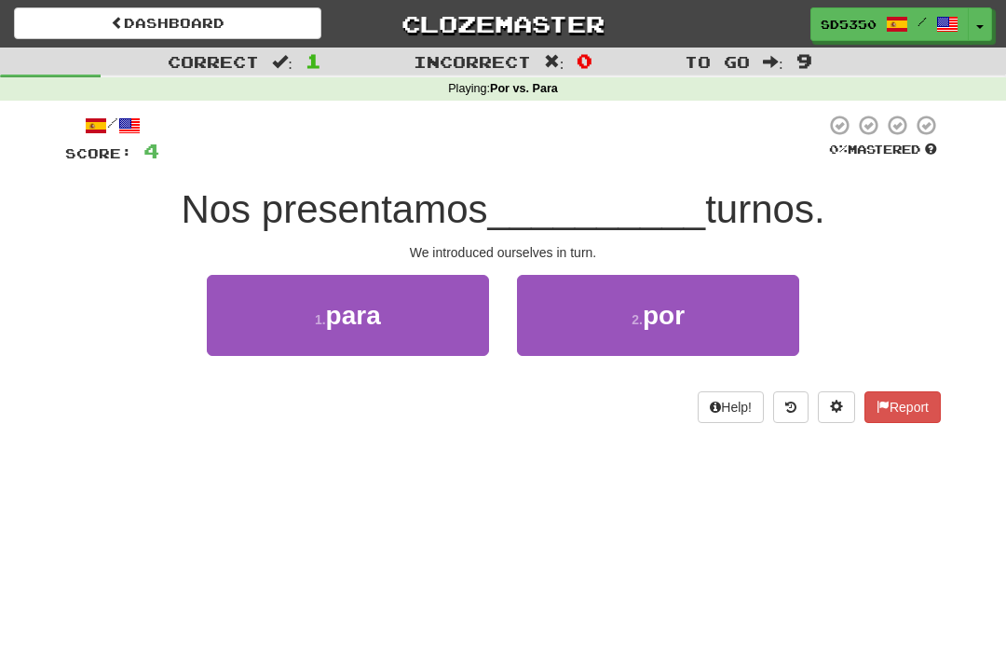
click at [584, 307] on button "2 . por" at bounding box center [658, 315] width 282 height 81
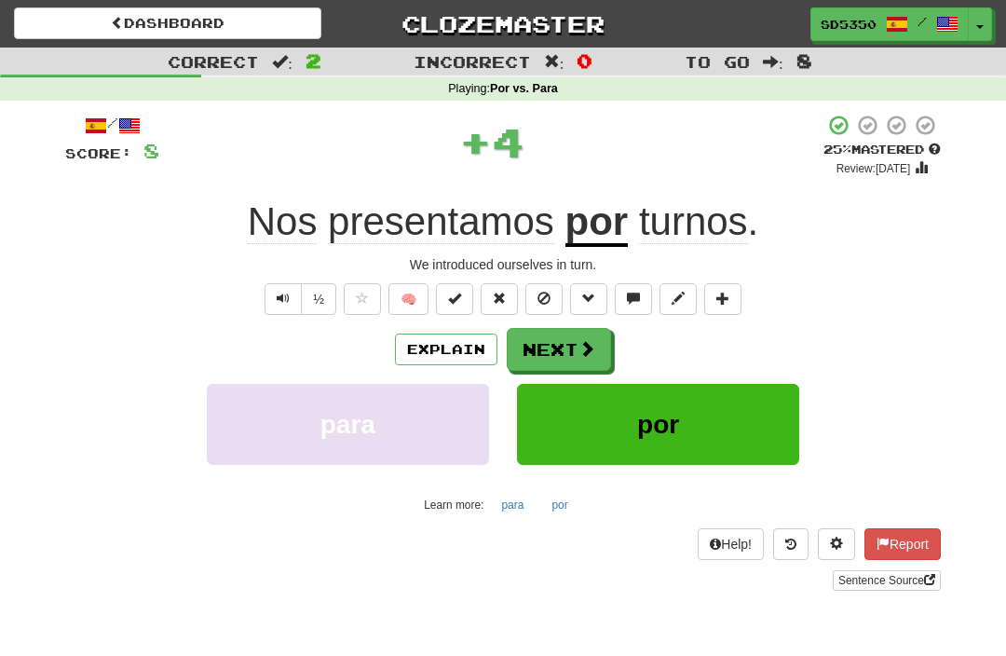
click at [439, 342] on button "Explain" at bounding box center [446, 350] width 102 height 32
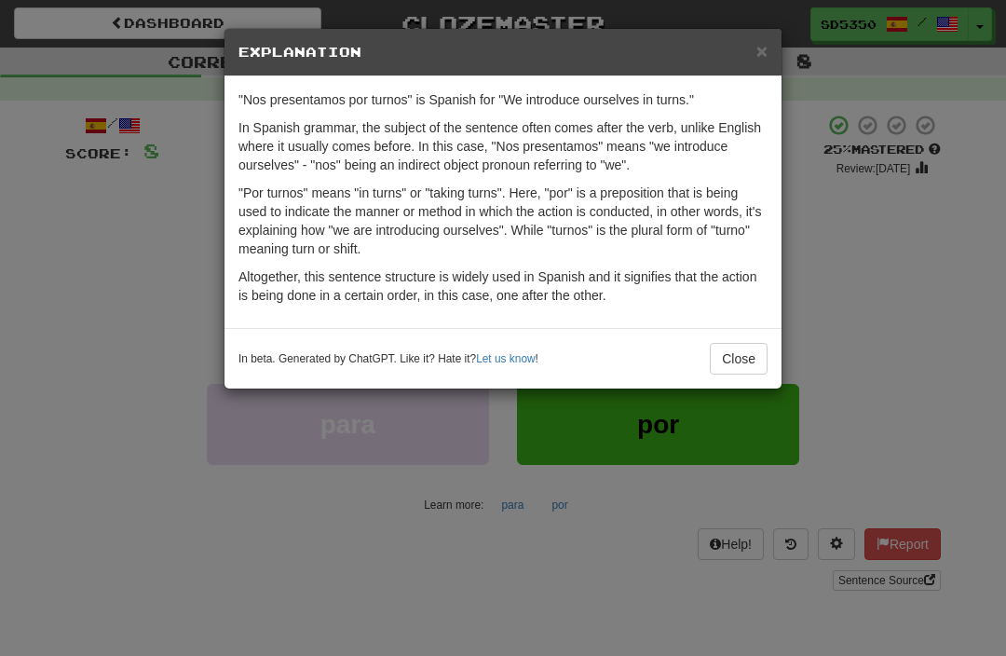
click at [766, 51] on span "×" at bounding box center [762, 50] width 11 height 21
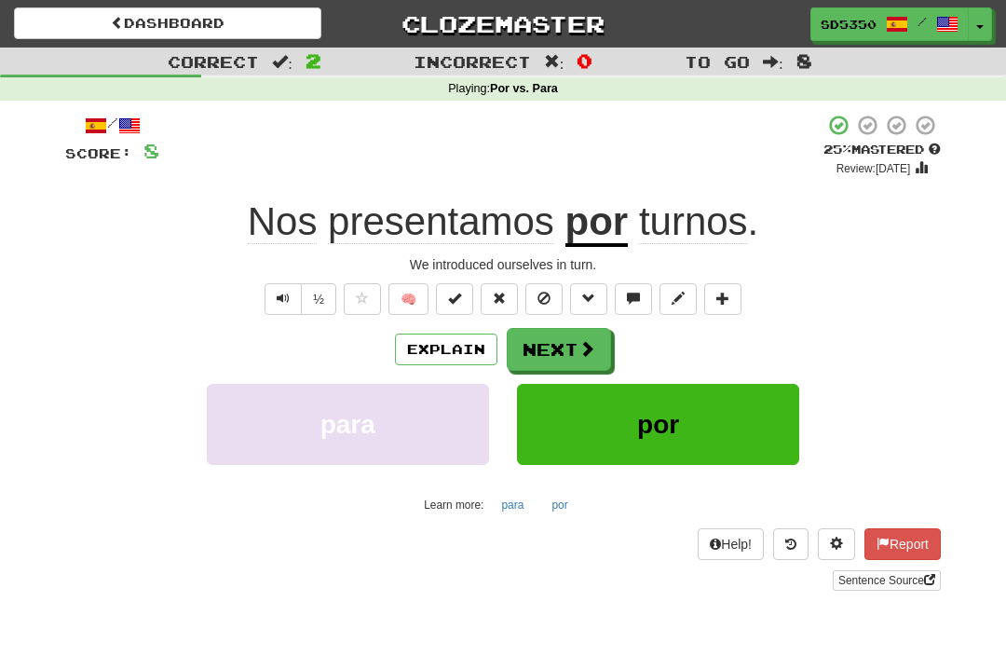
click at [567, 357] on button "Next" at bounding box center [559, 349] width 104 height 43
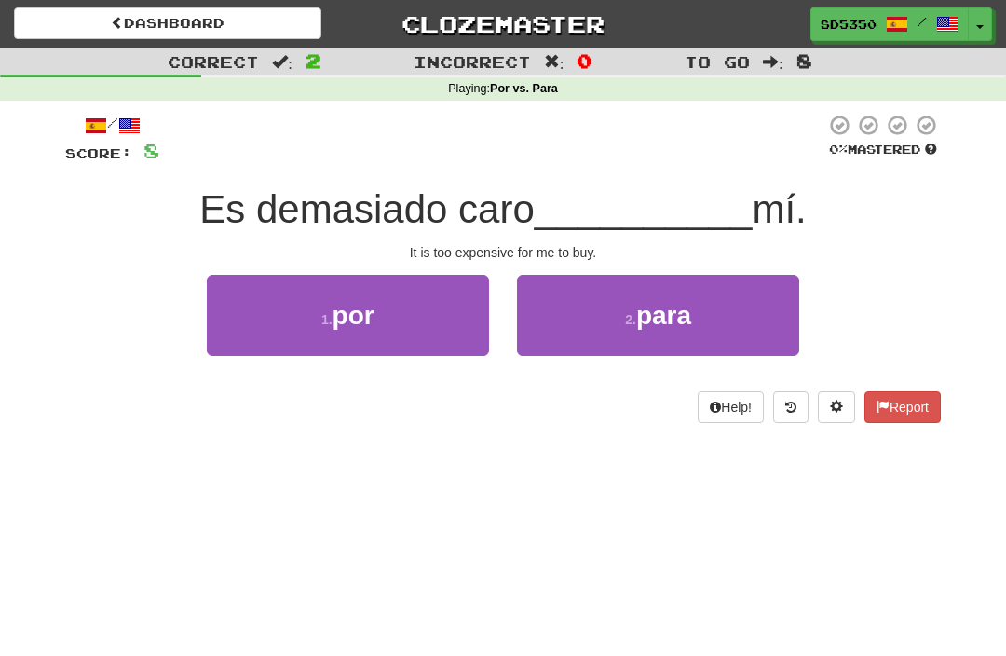
click at [579, 302] on button "2 . para" at bounding box center [658, 315] width 282 height 81
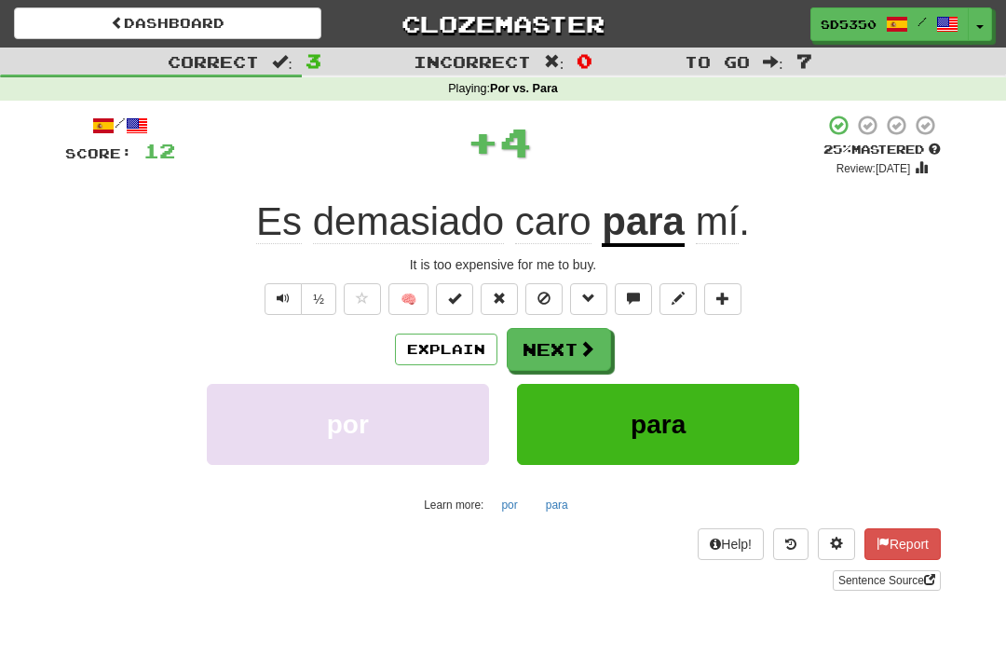
click at [448, 353] on button "Explain" at bounding box center [446, 350] width 102 height 32
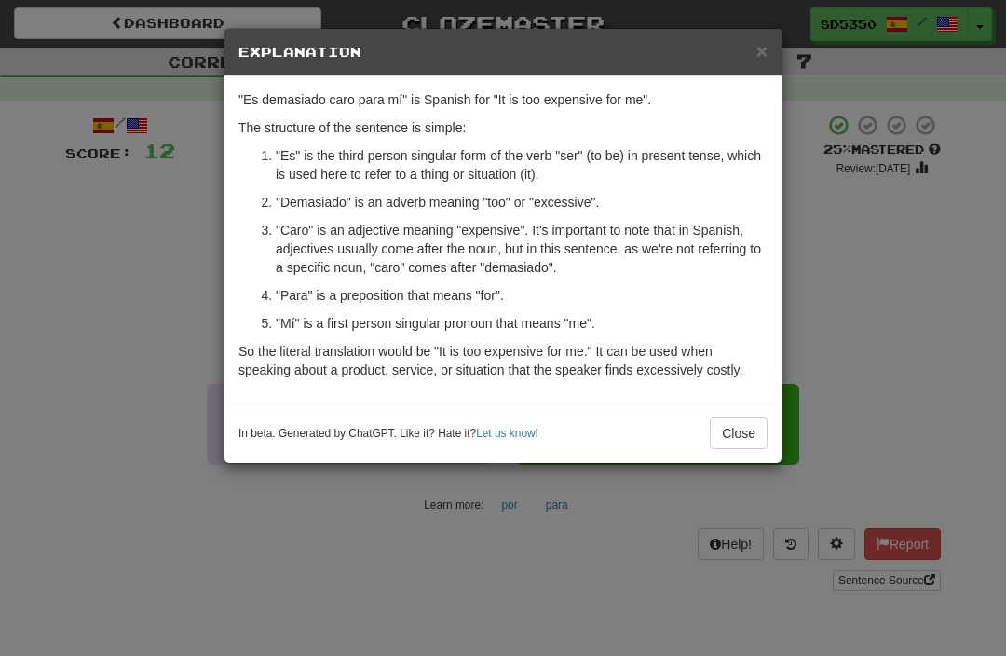
click at [765, 44] on span "×" at bounding box center [762, 50] width 11 height 21
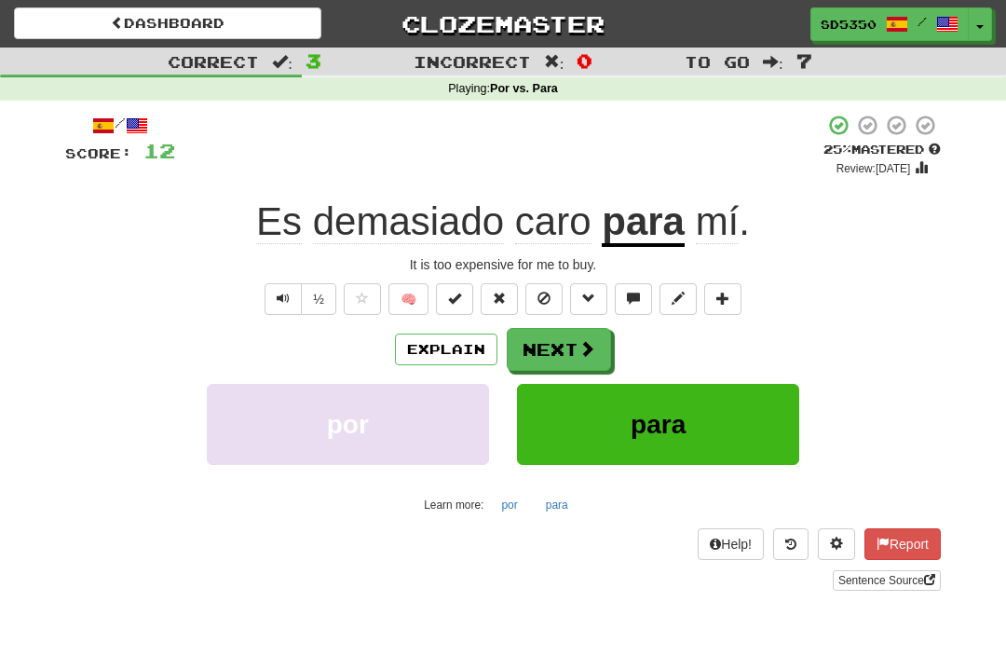
click at [545, 362] on button "Next" at bounding box center [559, 349] width 104 height 43
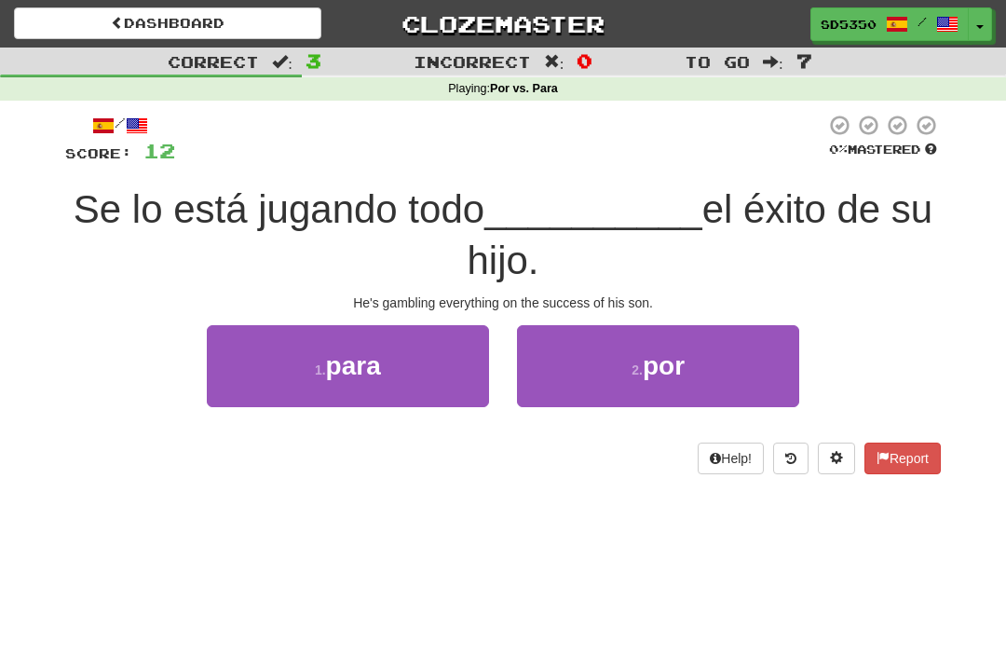
click at [585, 355] on button "2 . por" at bounding box center [658, 365] width 282 height 81
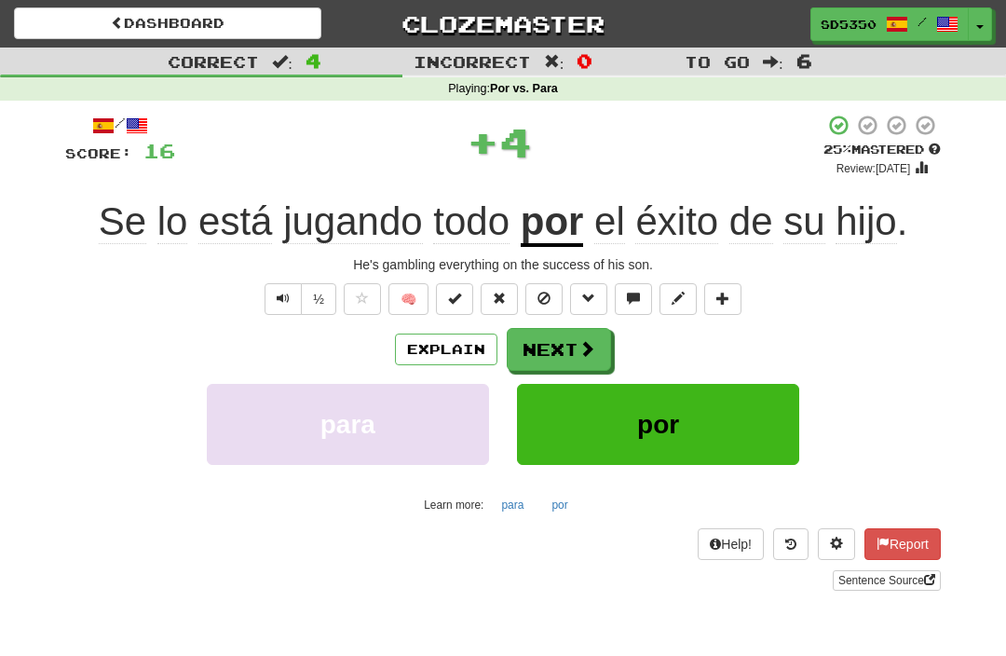
click at [426, 354] on button "Explain" at bounding box center [446, 350] width 102 height 32
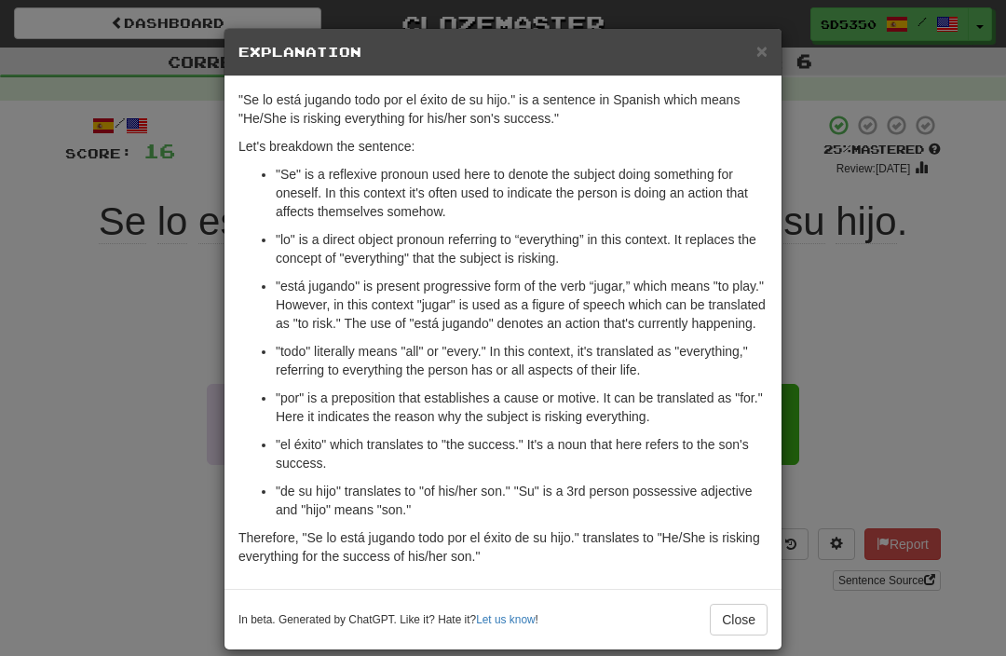
click at [765, 54] on span "×" at bounding box center [762, 50] width 11 height 21
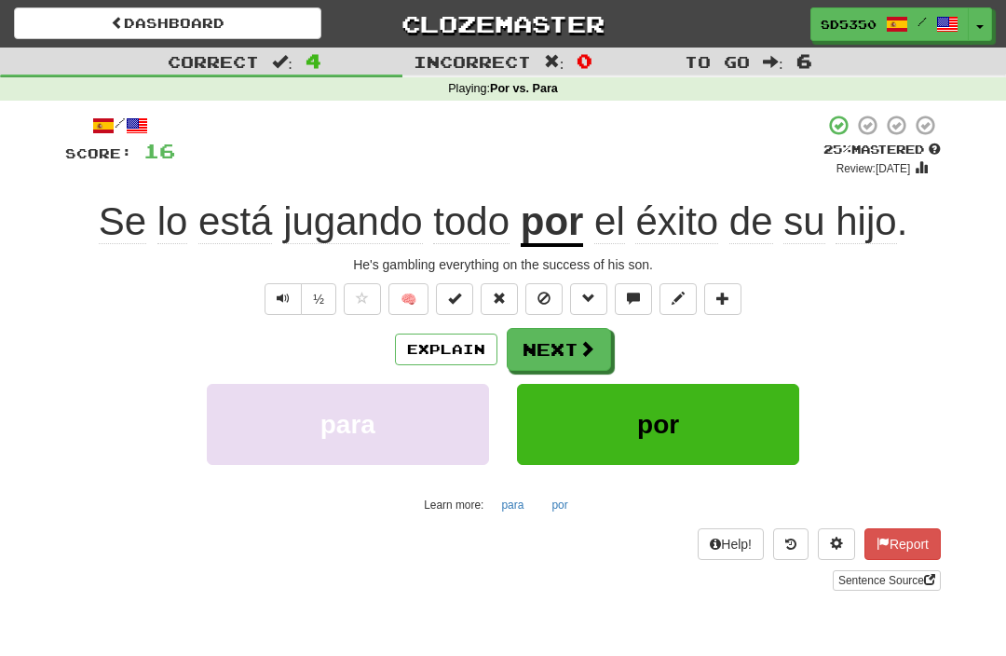
click at [552, 359] on button "Next" at bounding box center [559, 349] width 104 height 43
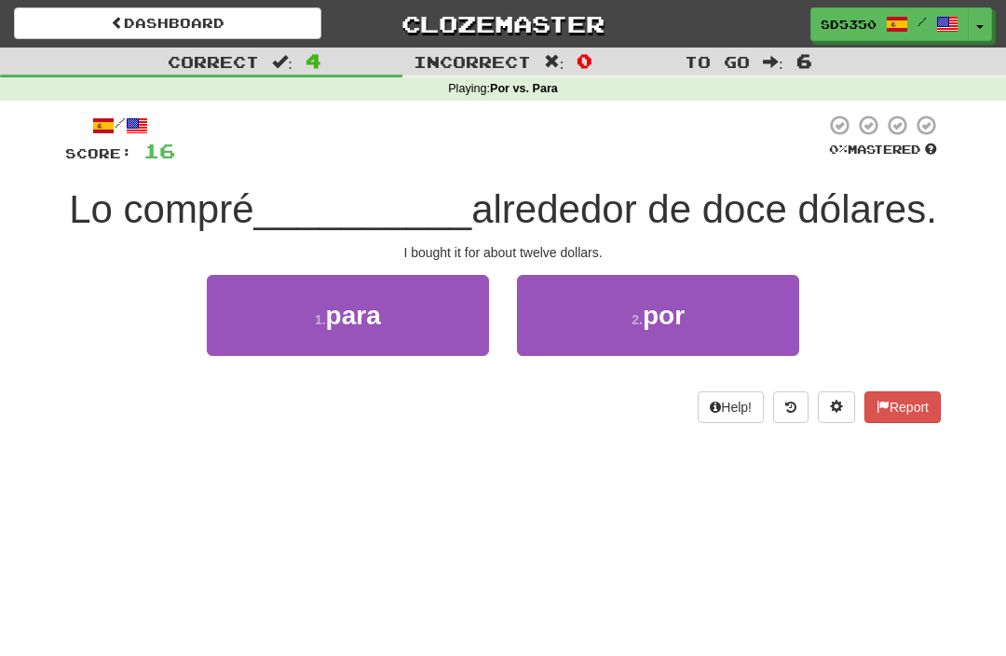
click at [606, 356] on button "2 . por" at bounding box center [658, 315] width 282 height 81
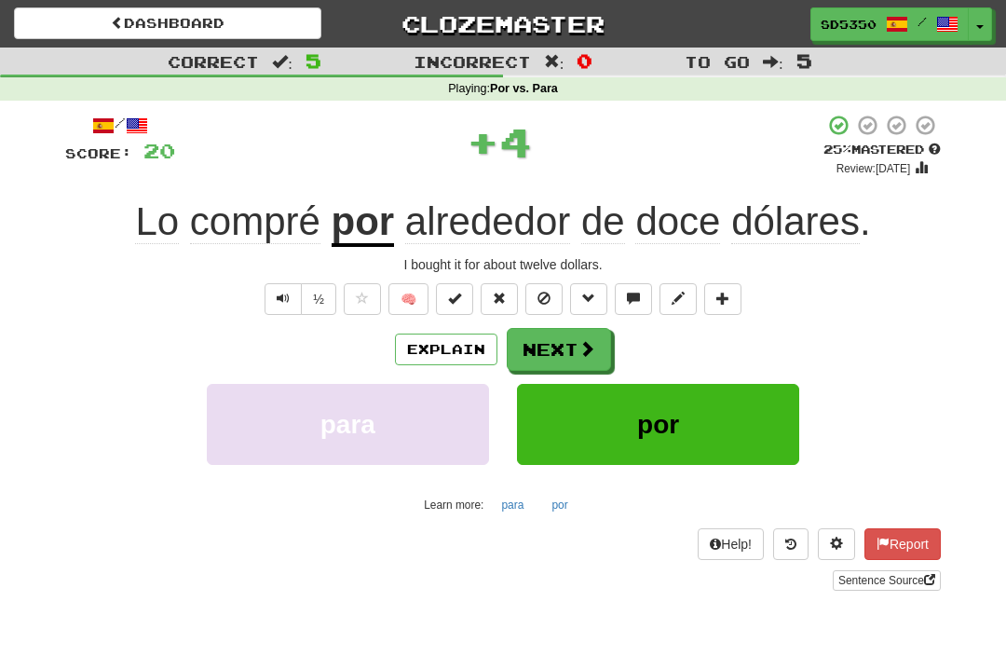
click at [449, 353] on button "Explain" at bounding box center [446, 350] width 102 height 32
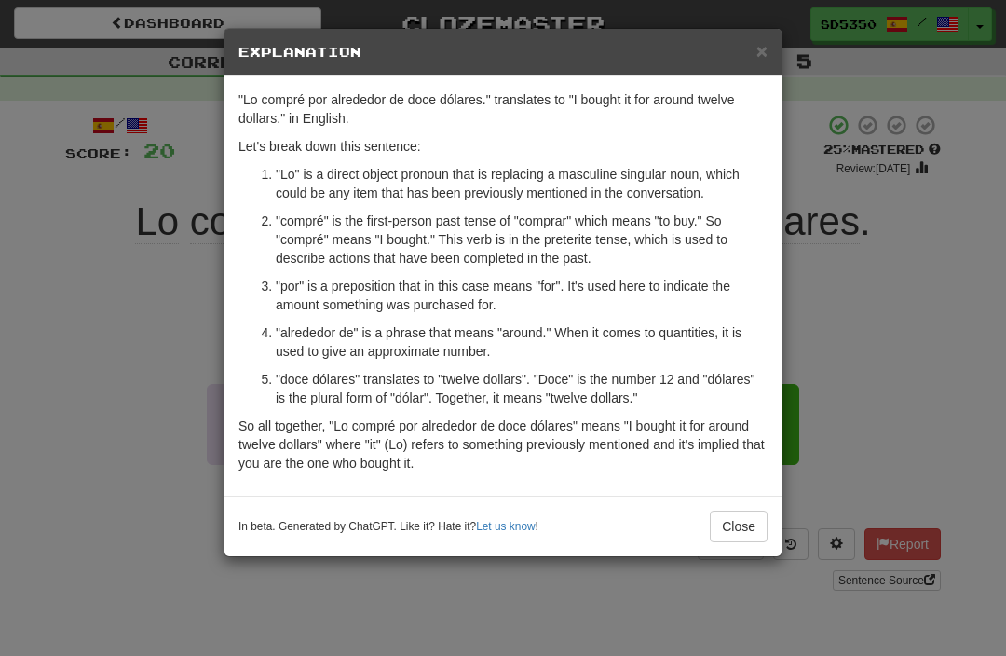
click at [767, 42] on span "×" at bounding box center [762, 50] width 11 height 21
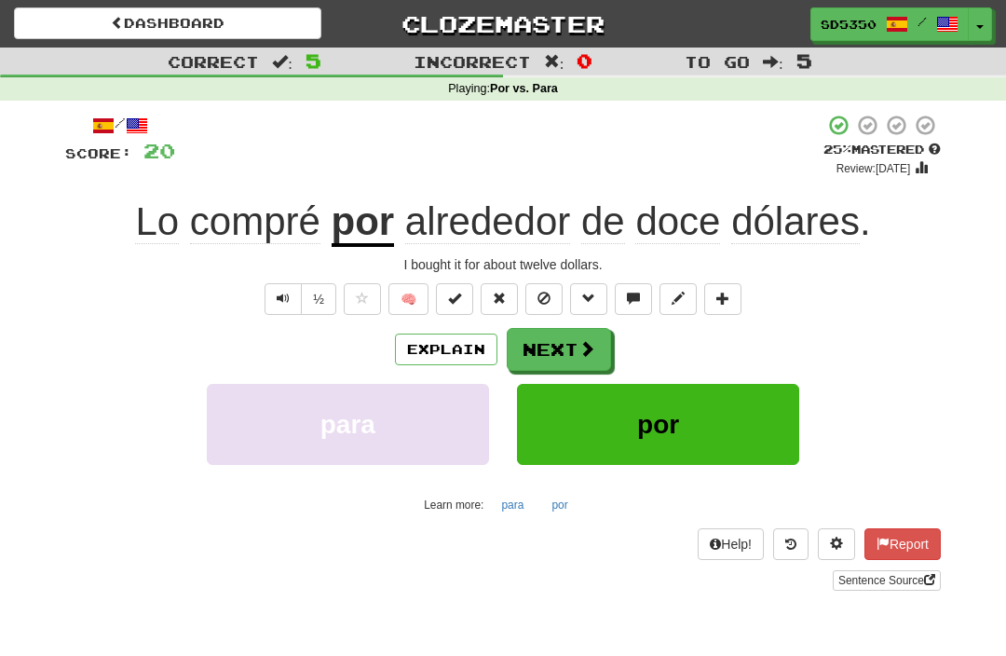
click at [538, 345] on button "Next" at bounding box center [559, 349] width 104 height 43
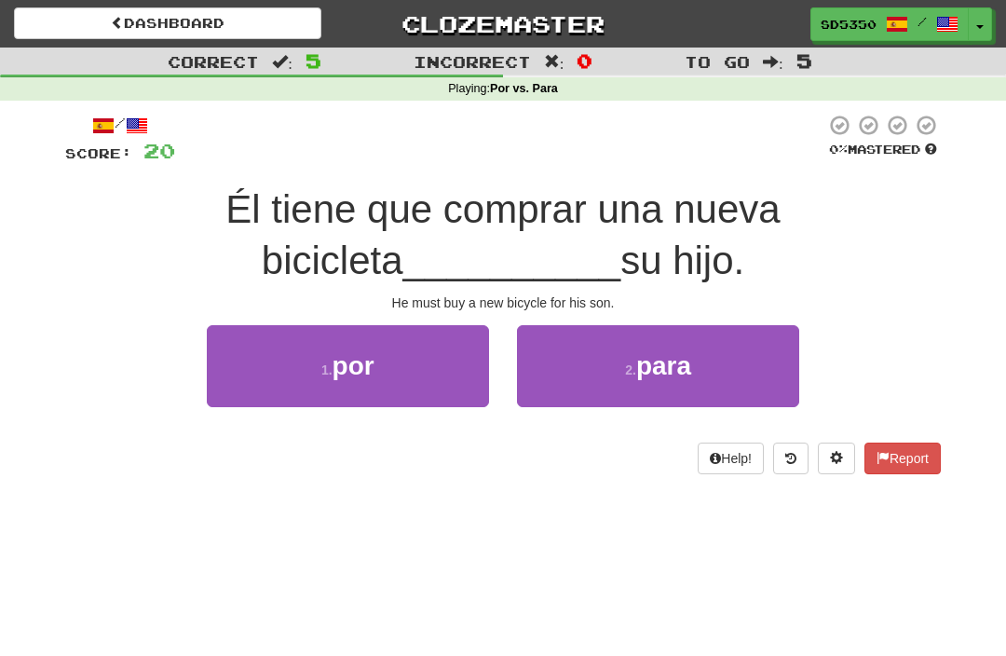
click at [565, 350] on button "2 . para" at bounding box center [658, 365] width 282 height 81
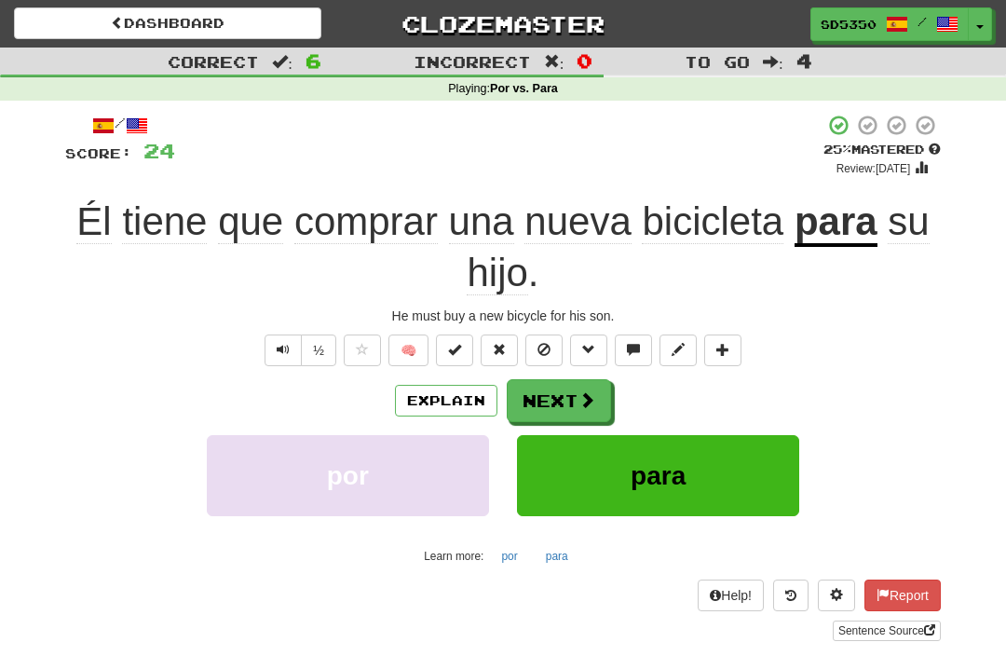
click at [426, 400] on button "Explain" at bounding box center [446, 401] width 102 height 32
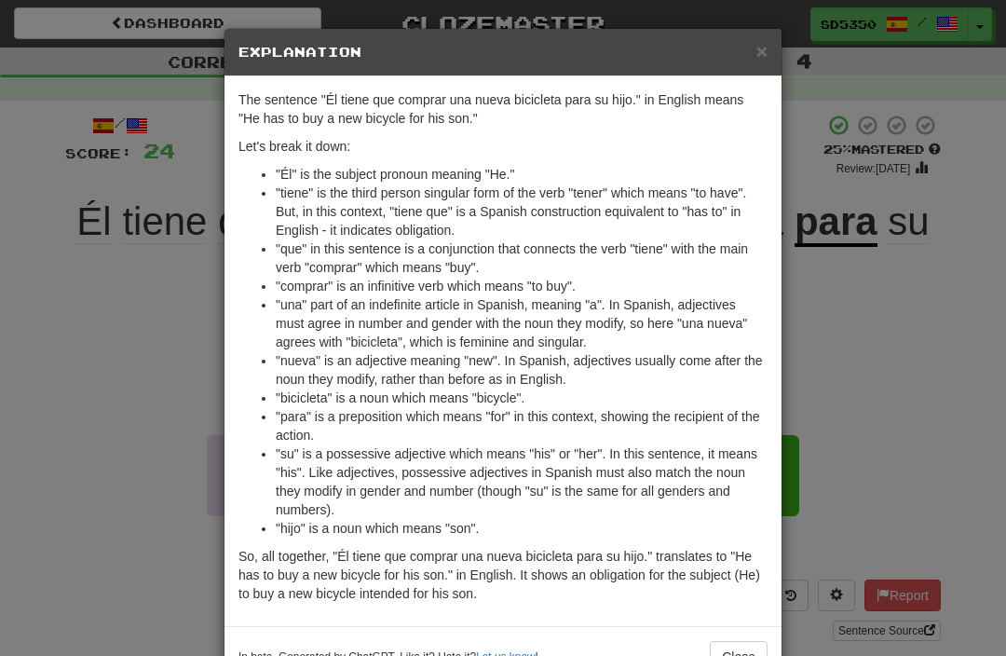
click at [766, 53] on span "×" at bounding box center [762, 50] width 11 height 21
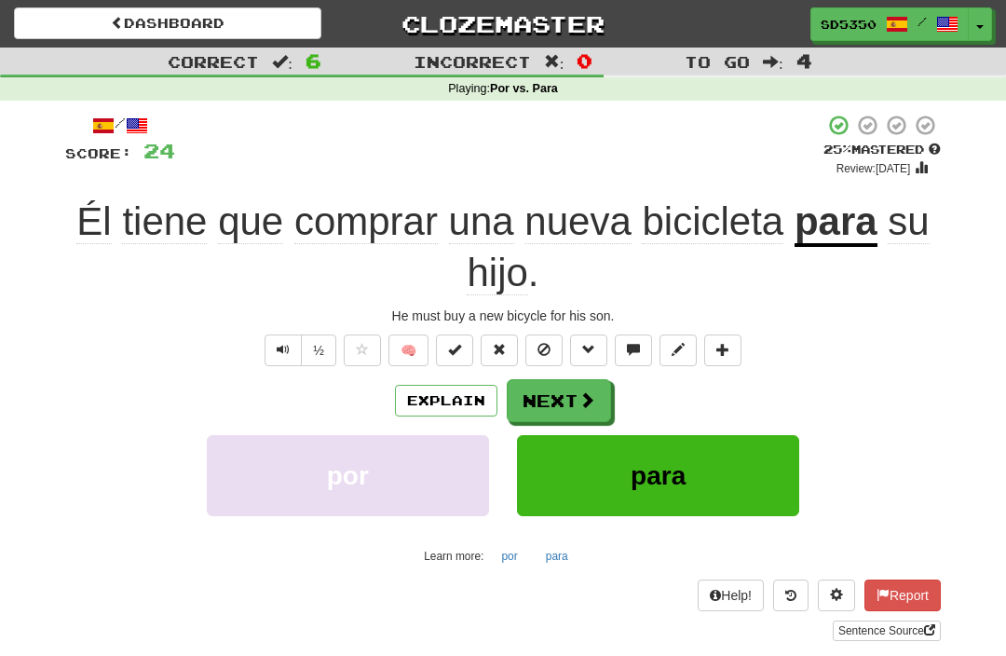
click at [566, 409] on button "Next" at bounding box center [559, 400] width 104 height 43
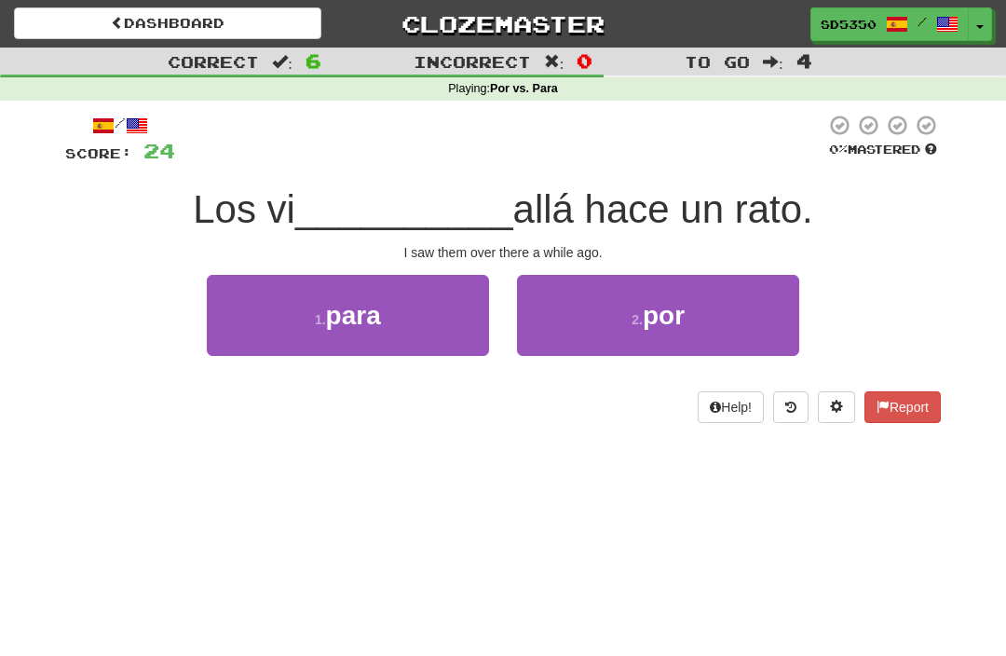
click at [611, 307] on button "2 . por" at bounding box center [658, 315] width 282 height 81
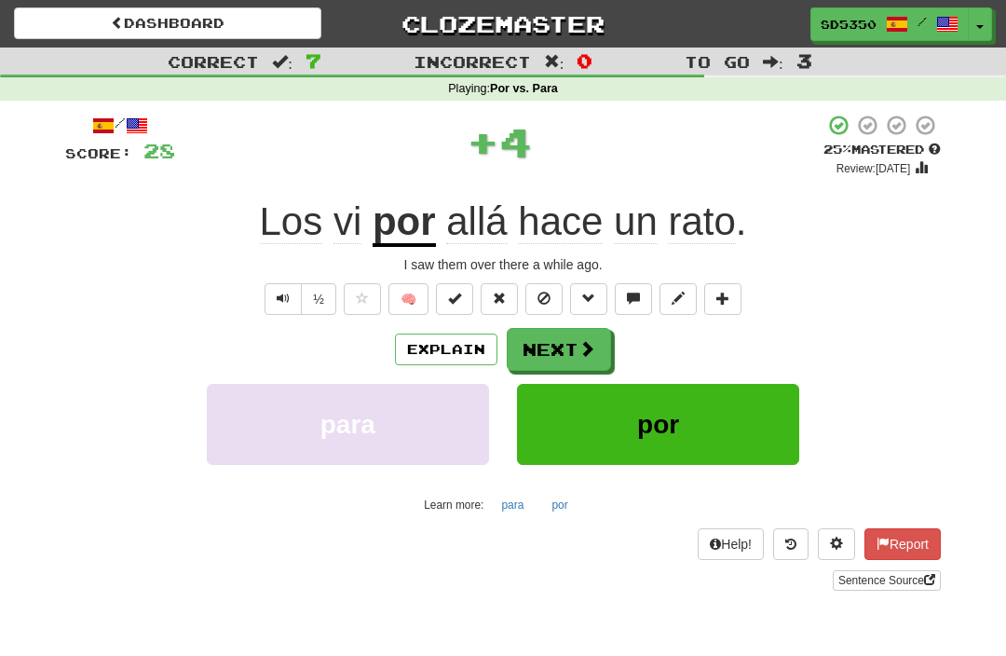
click at [453, 354] on button "Explain" at bounding box center [446, 350] width 102 height 32
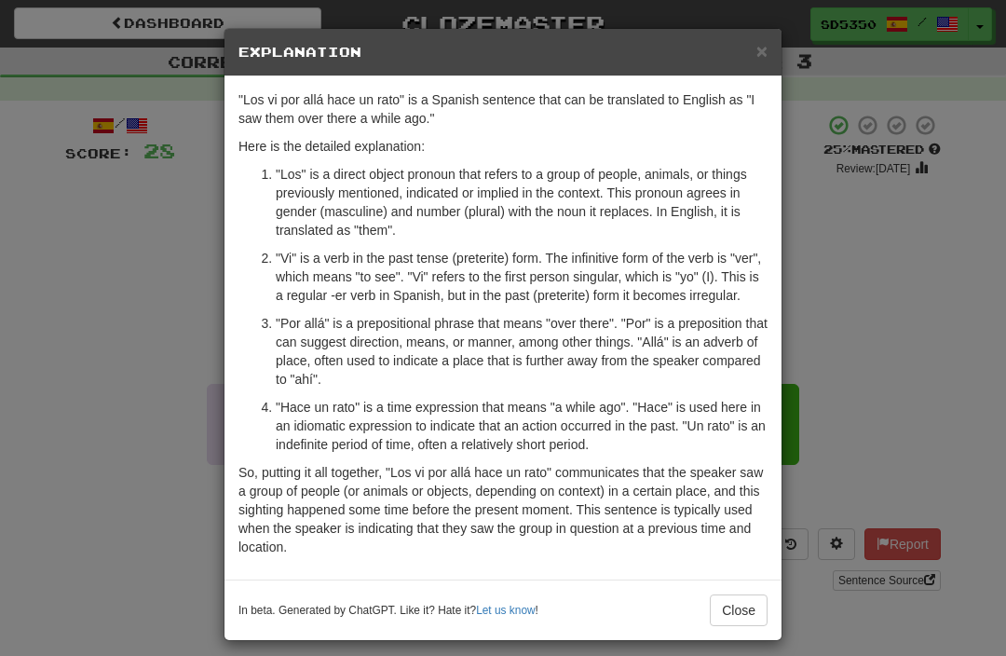
click at [765, 40] on span "×" at bounding box center [762, 50] width 11 height 21
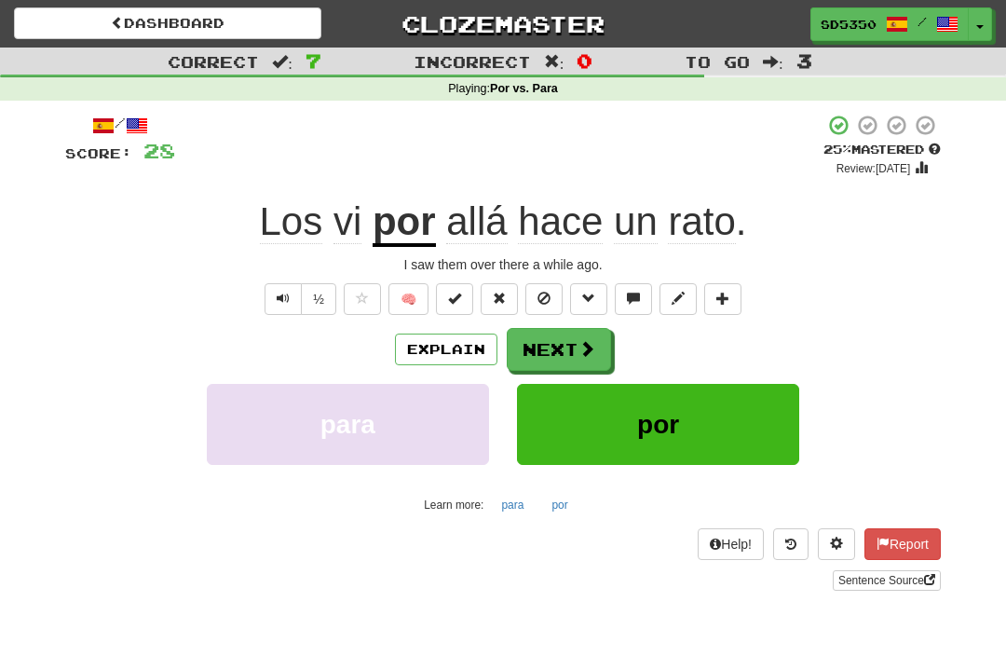
click at [545, 359] on button "Next" at bounding box center [559, 349] width 104 height 43
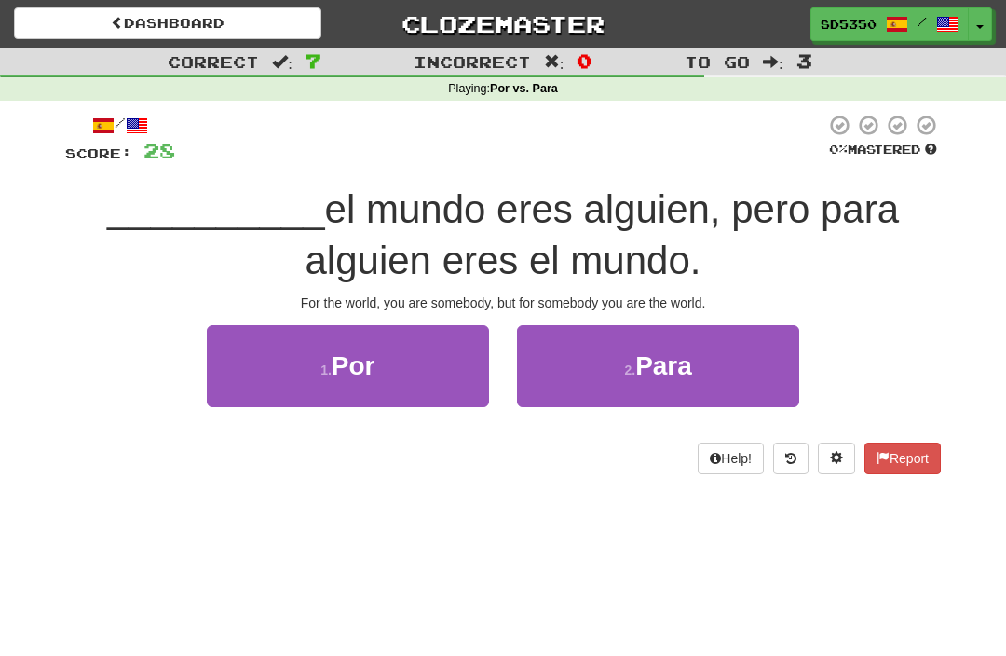
click at [581, 351] on button "2 . Para" at bounding box center [658, 365] width 282 height 81
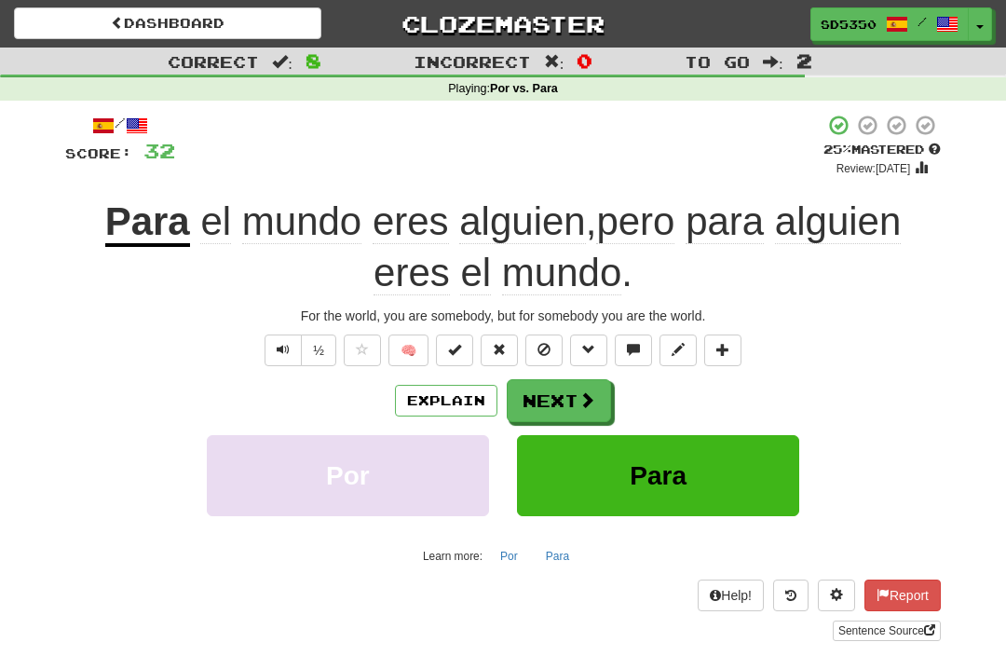
click at [557, 383] on button "Next" at bounding box center [559, 400] width 104 height 43
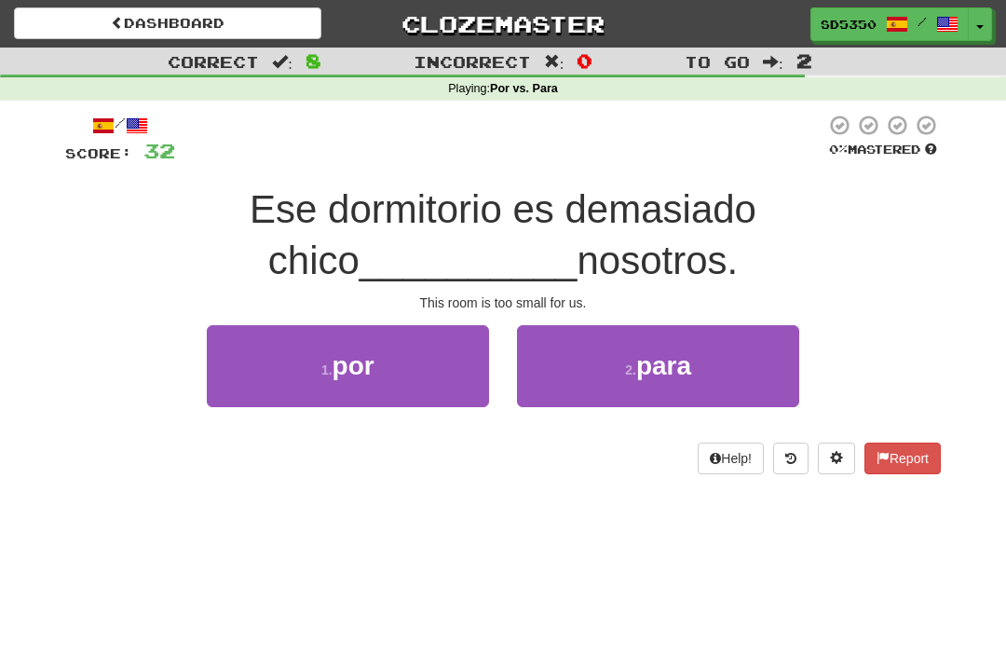
click at [621, 391] on button "2 . para" at bounding box center [658, 365] width 282 height 81
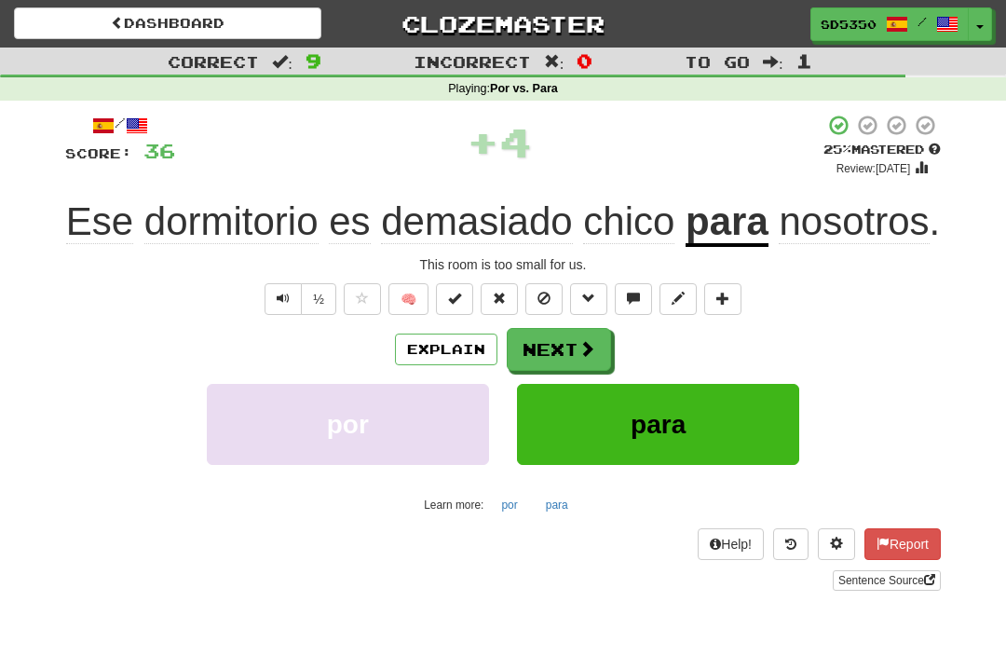
click at [442, 365] on button "Explain" at bounding box center [446, 350] width 102 height 32
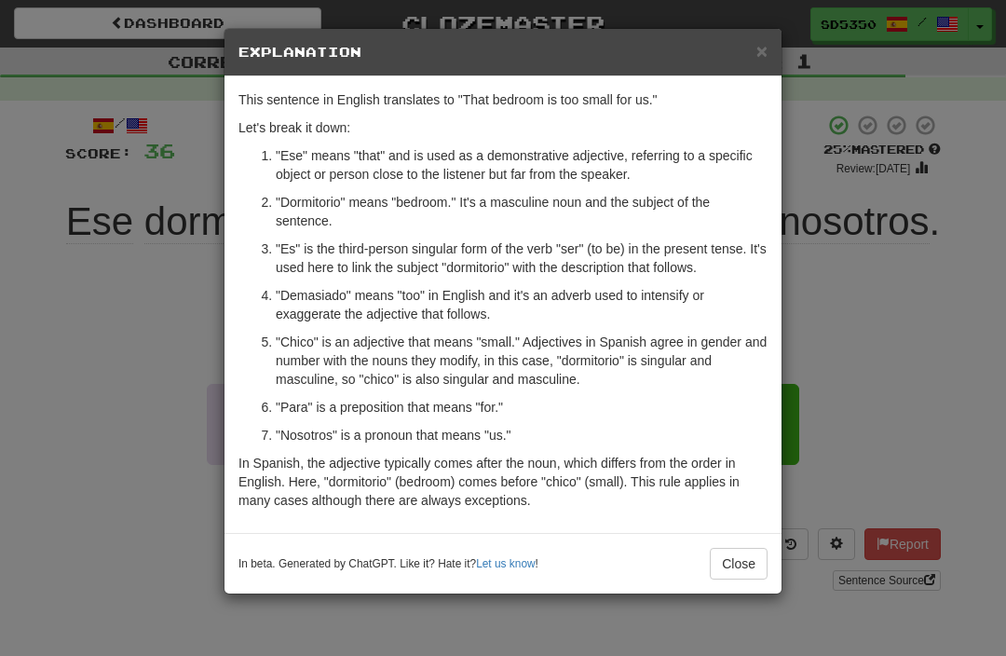
click at [767, 45] on span "×" at bounding box center [762, 50] width 11 height 21
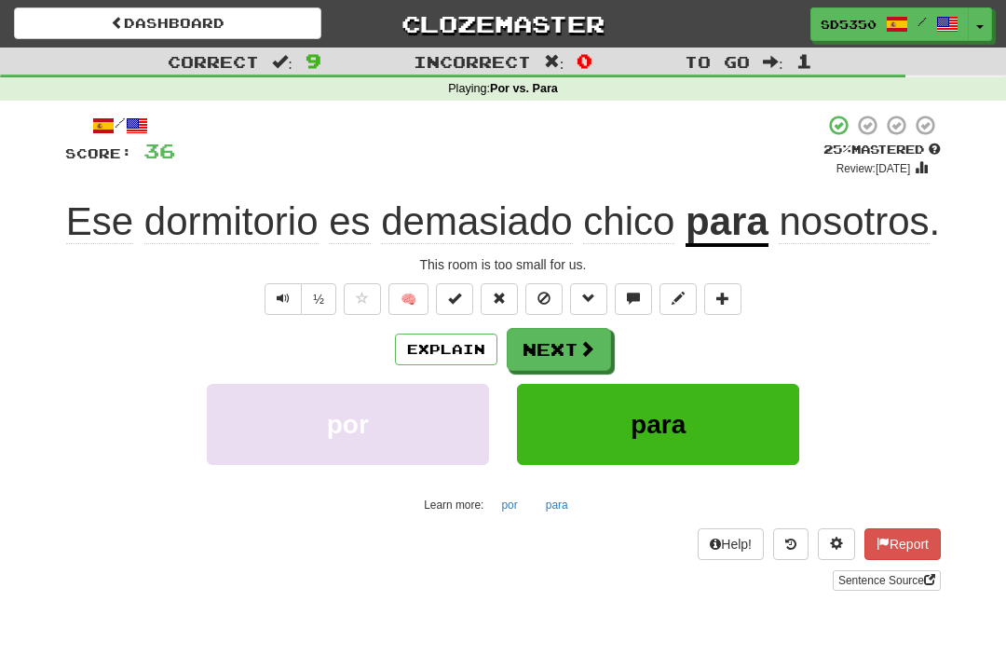
click at [550, 371] on button "Next" at bounding box center [559, 349] width 104 height 43
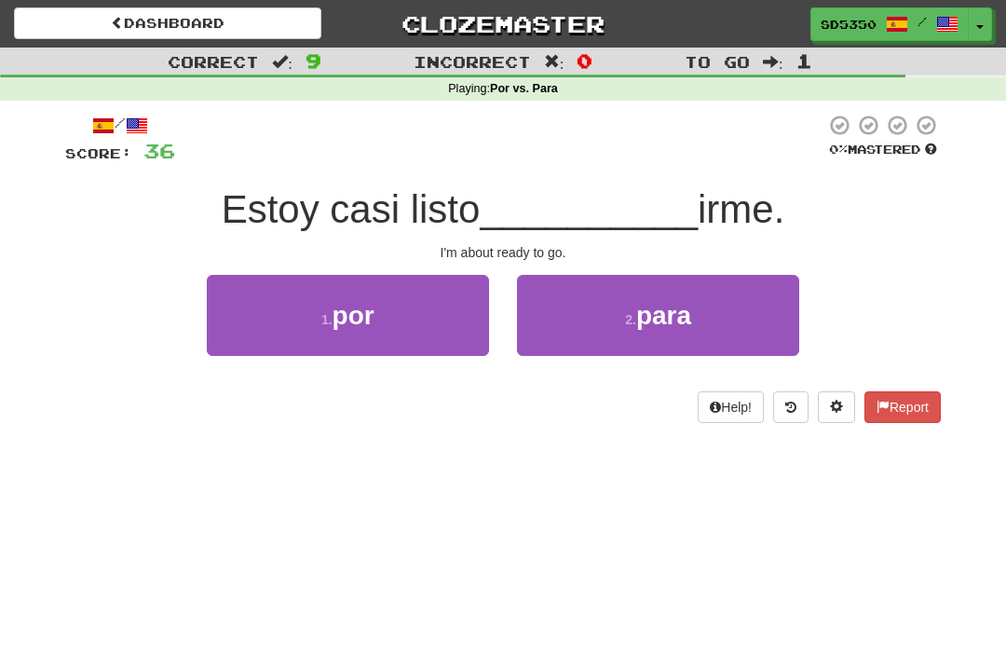
click at [279, 302] on button "1 . por" at bounding box center [348, 315] width 282 height 81
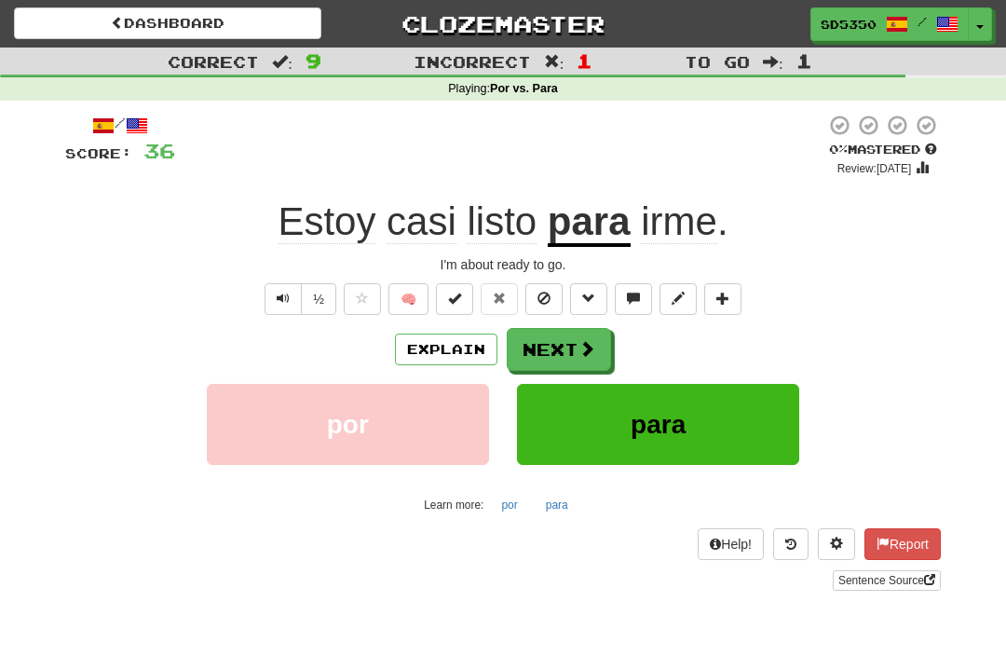
click at [430, 361] on button "Explain" at bounding box center [446, 350] width 102 height 32
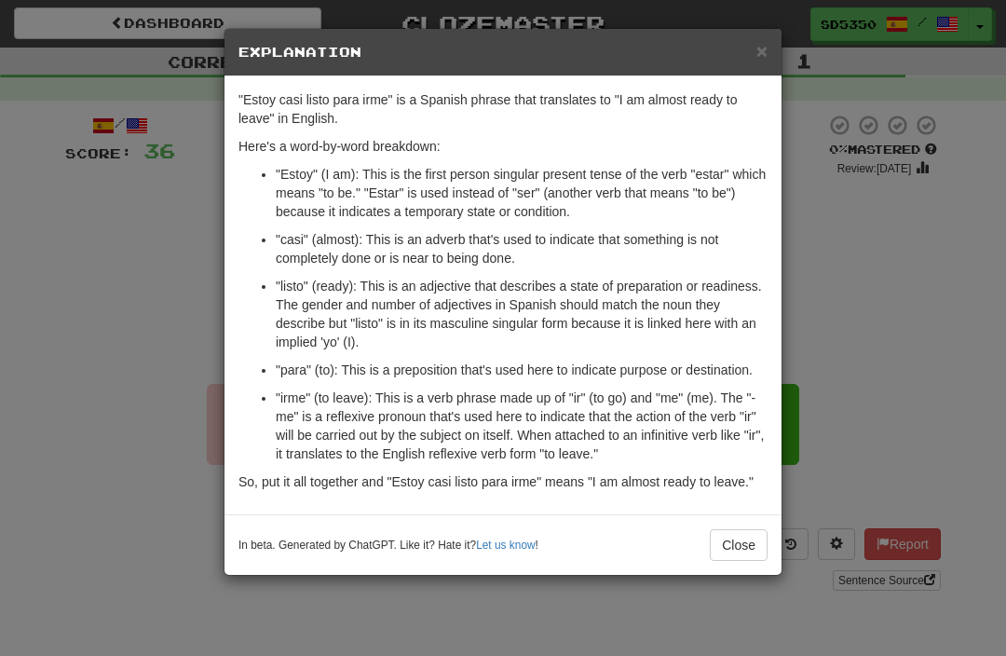
click at [764, 53] on span "×" at bounding box center [762, 50] width 11 height 21
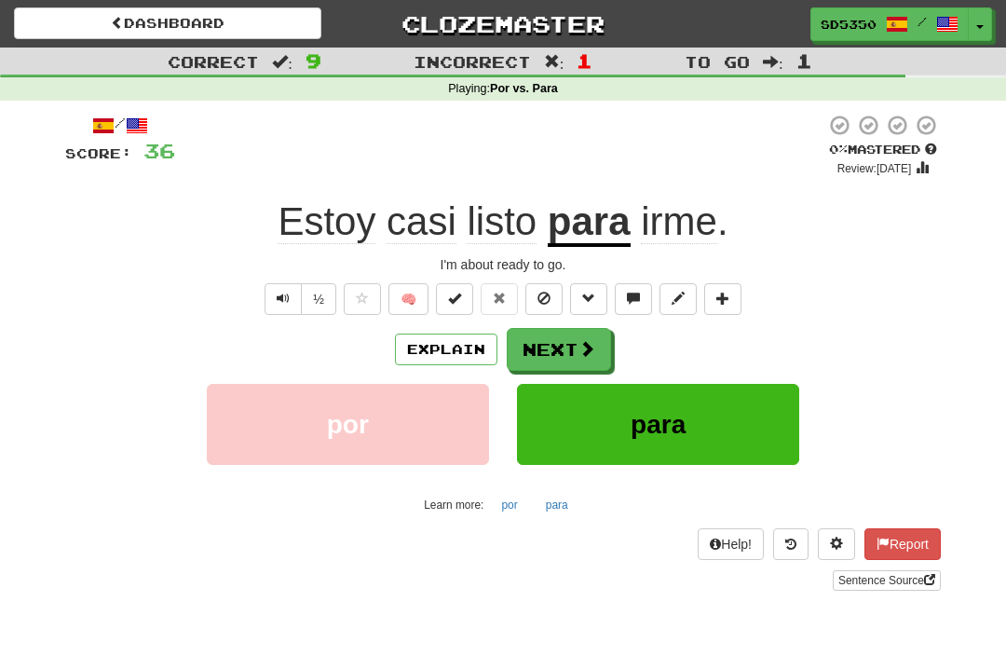
click at [540, 347] on button "Next" at bounding box center [559, 349] width 104 height 43
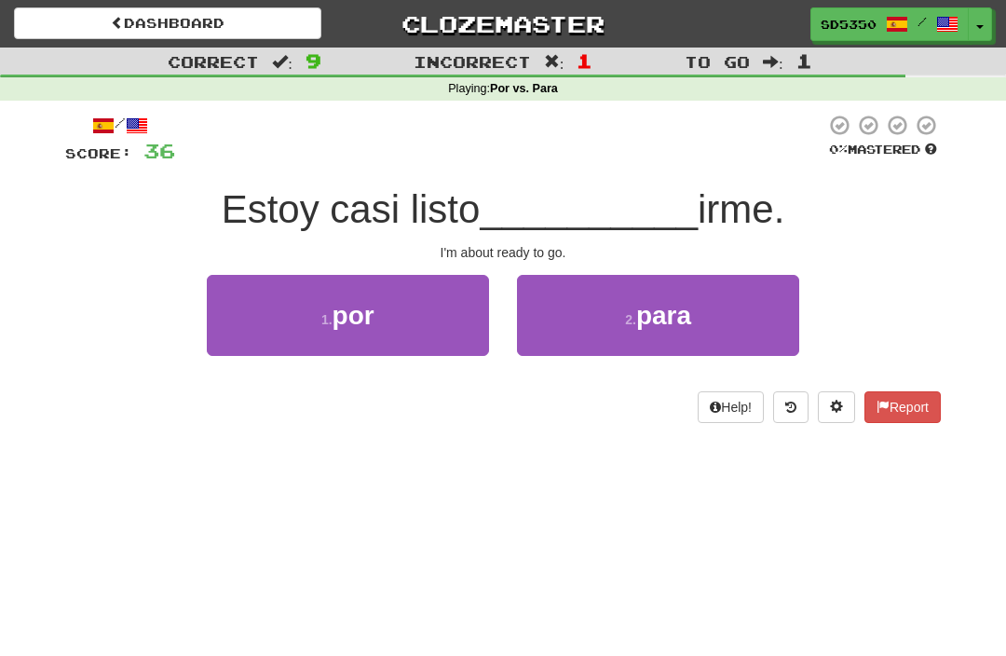
click at [549, 283] on button "2 . para" at bounding box center [658, 315] width 282 height 81
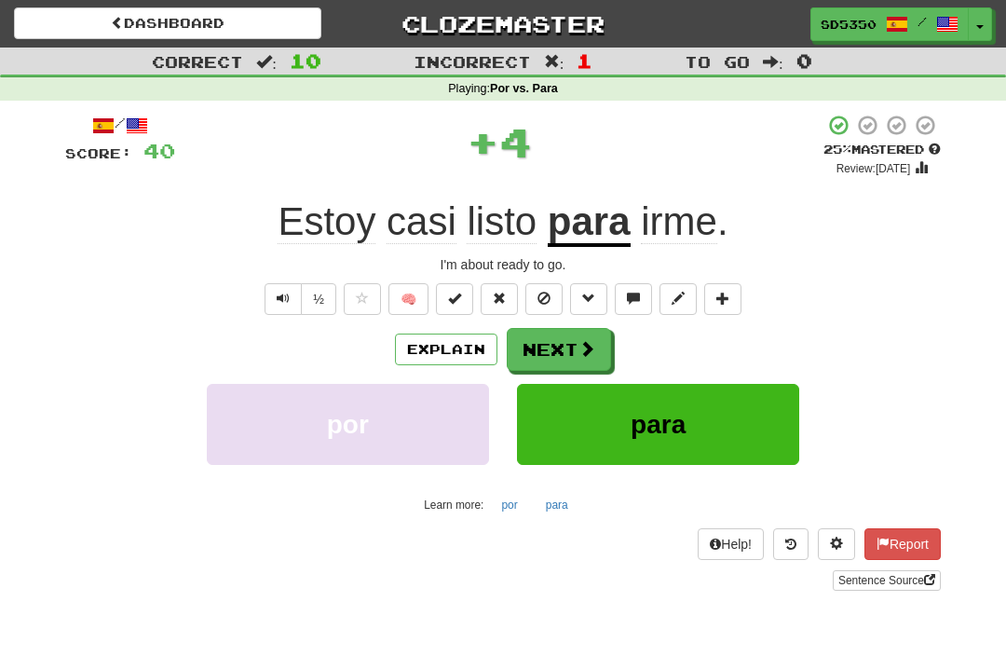
click at [550, 346] on button "Next" at bounding box center [559, 349] width 104 height 43
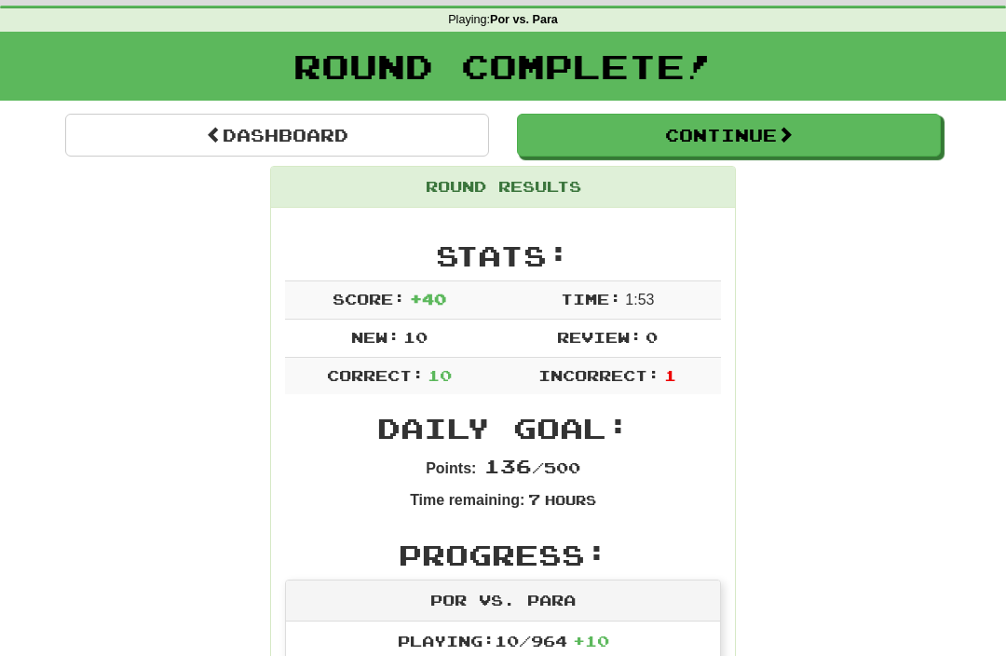
scroll to position [68, 0]
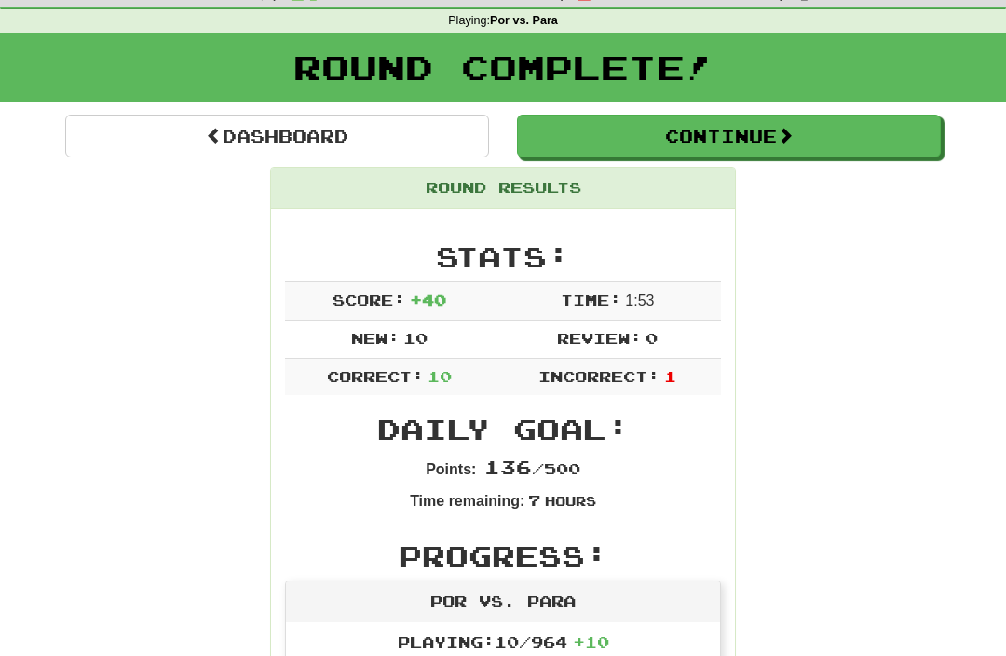
click at [733, 144] on button "Continue" at bounding box center [729, 136] width 424 height 43
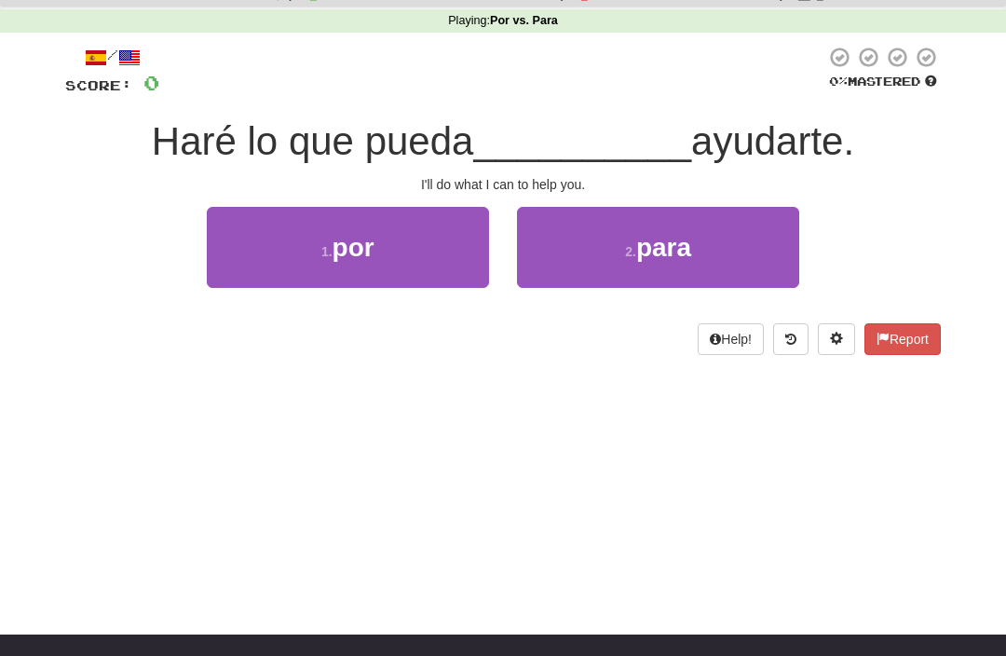
click at [577, 236] on button "2 . para" at bounding box center [658, 247] width 282 height 81
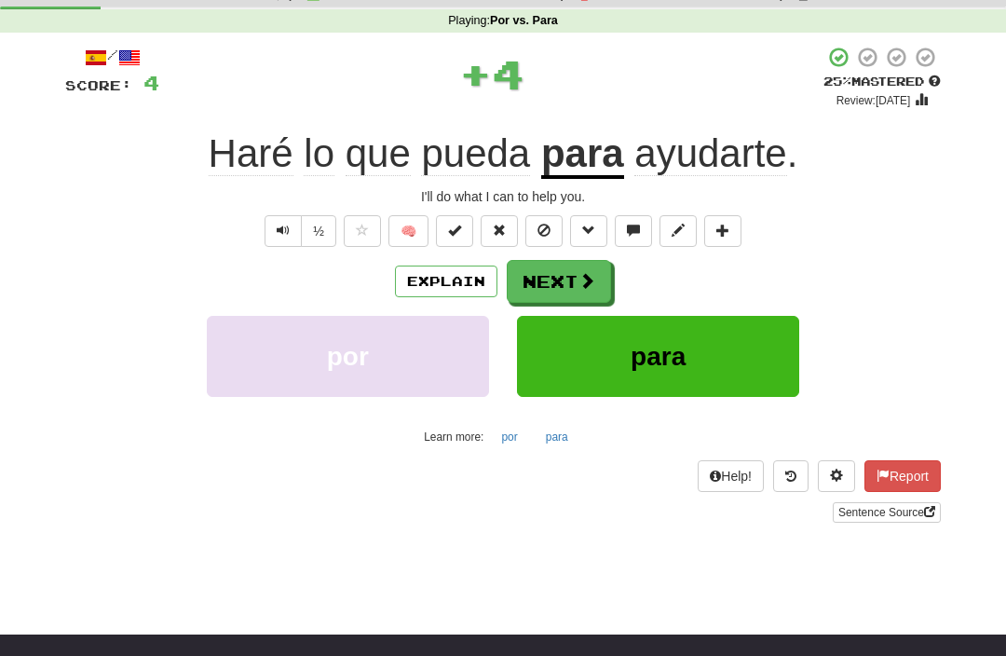
click at [446, 292] on button "Explain" at bounding box center [446, 282] width 102 height 32
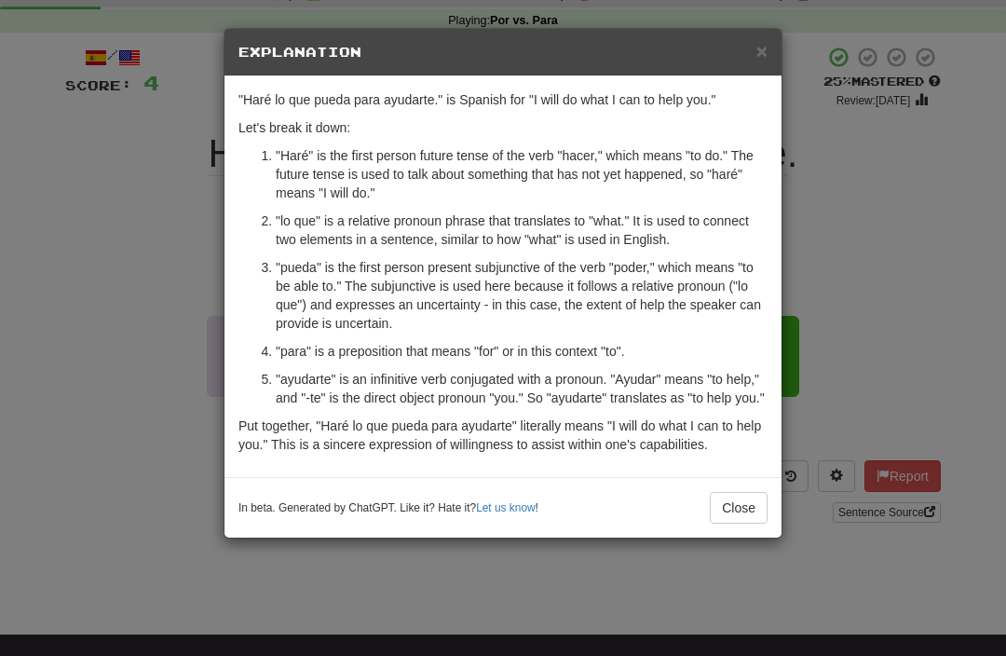
click at [765, 55] on span "×" at bounding box center [762, 50] width 11 height 21
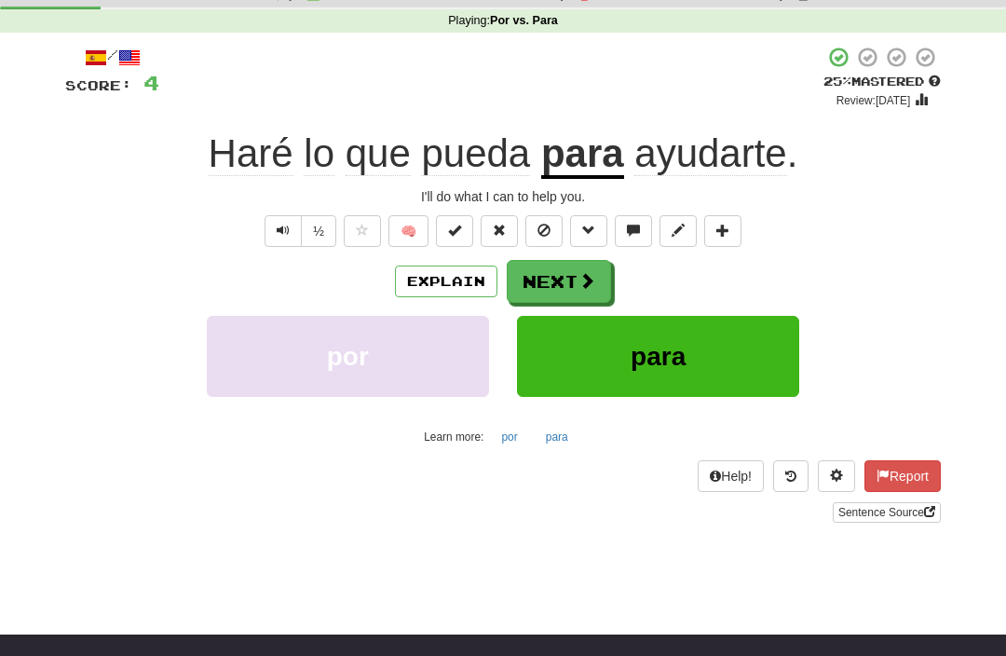
click at [527, 274] on button "Next" at bounding box center [559, 281] width 104 height 43
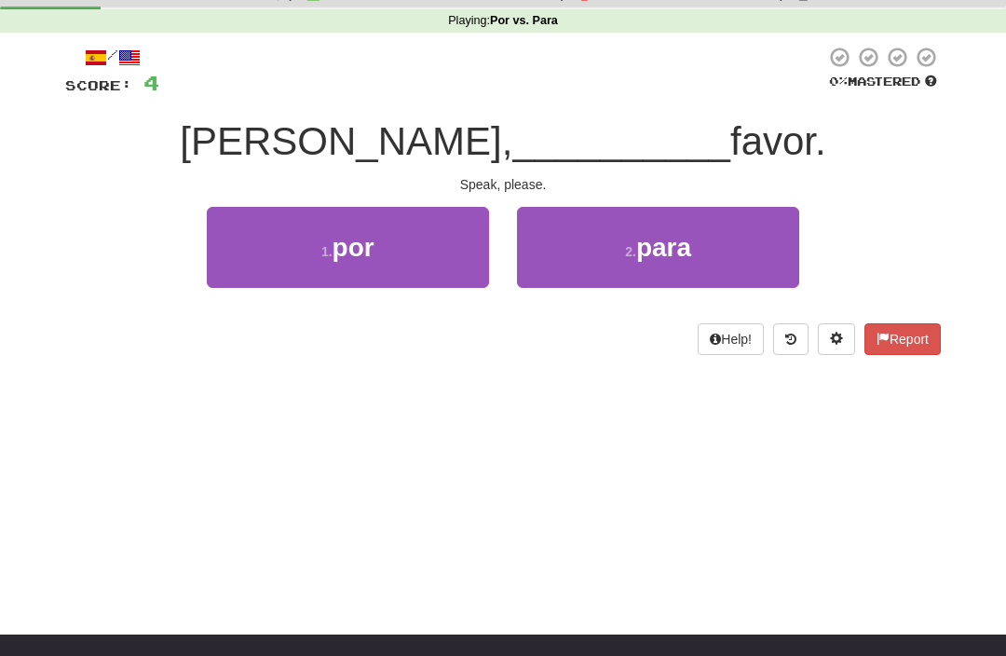
click at [319, 259] on button "1 . por" at bounding box center [348, 247] width 282 height 81
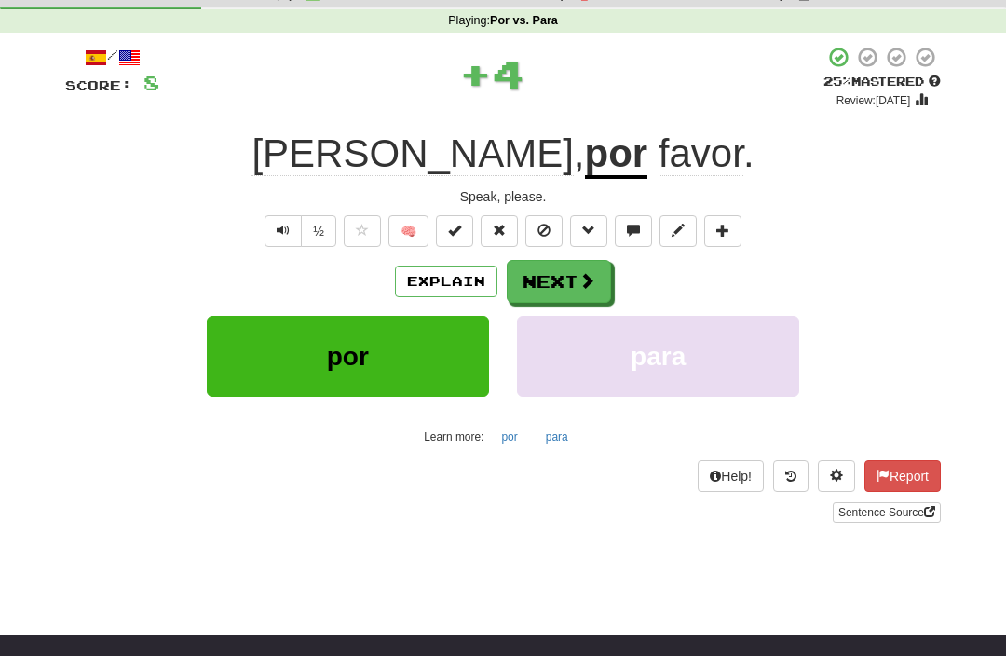
click at [566, 296] on button "Next" at bounding box center [559, 281] width 104 height 43
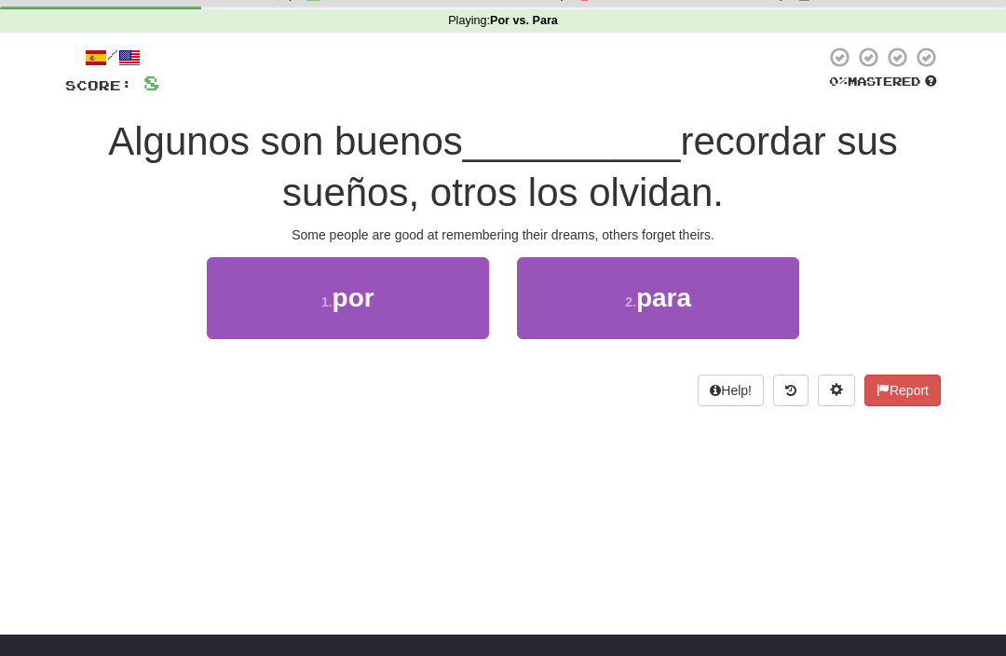
click at [566, 274] on button "2 . para" at bounding box center [658, 297] width 282 height 81
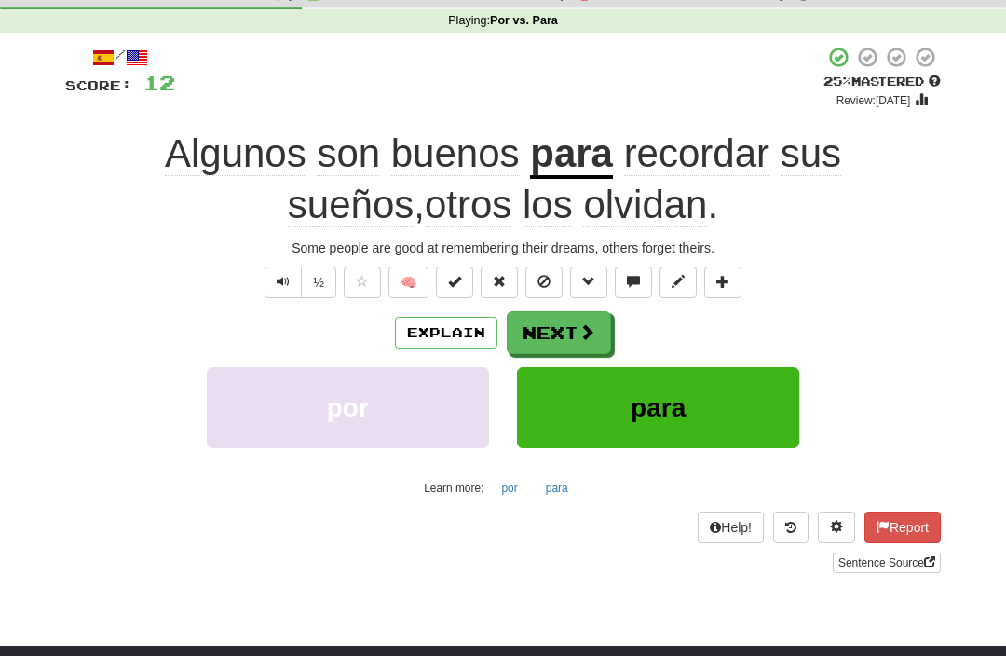
click at [432, 336] on button "Explain" at bounding box center [446, 333] width 102 height 32
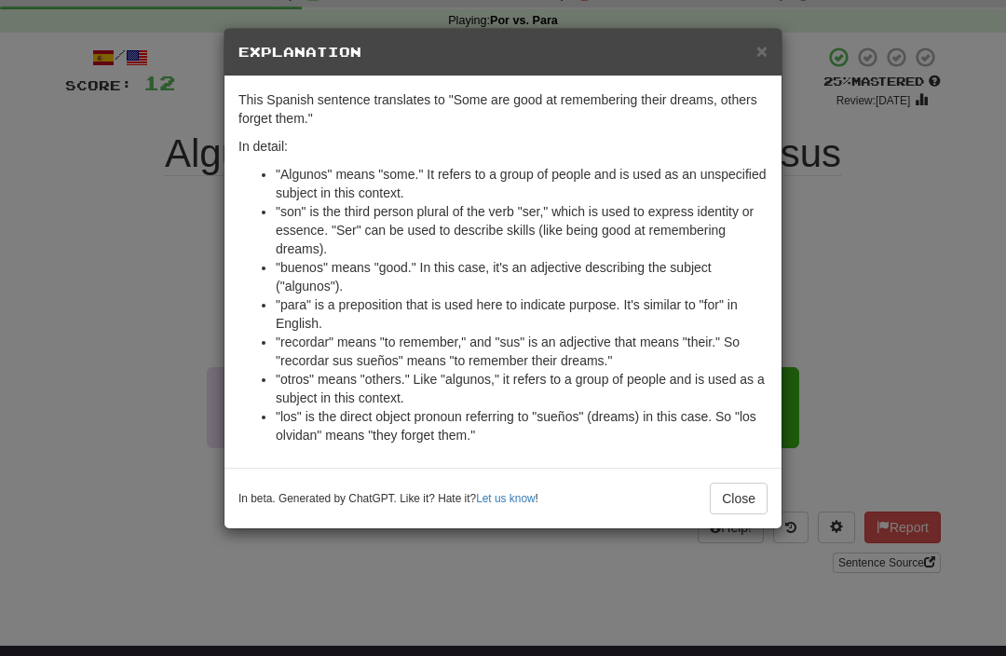
click at [767, 54] on span "×" at bounding box center [762, 50] width 11 height 21
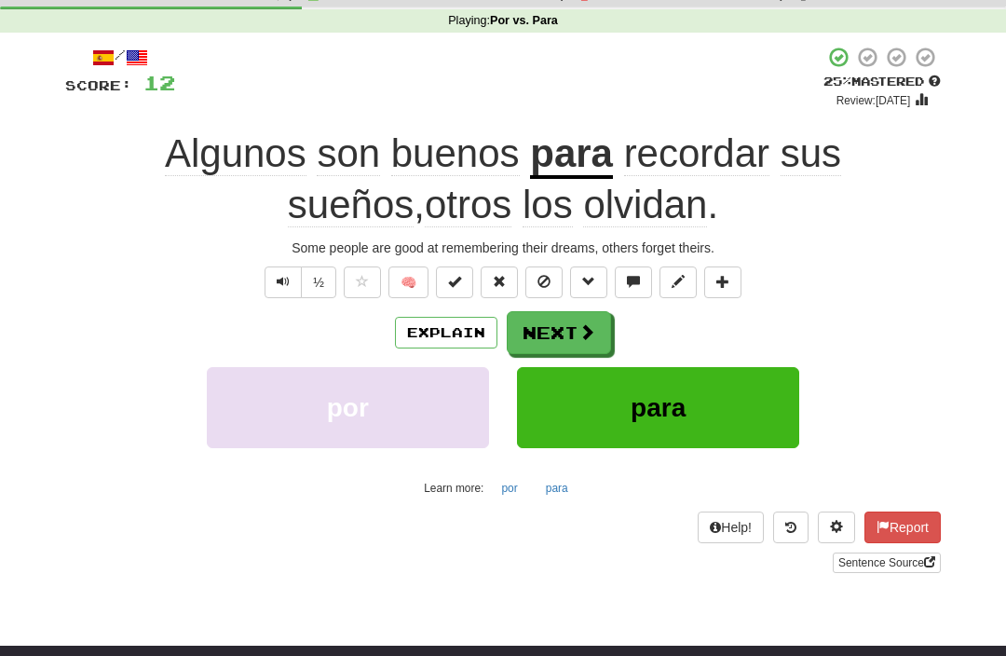
click at [560, 337] on button "Next" at bounding box center [559, 332] width 104 height 43
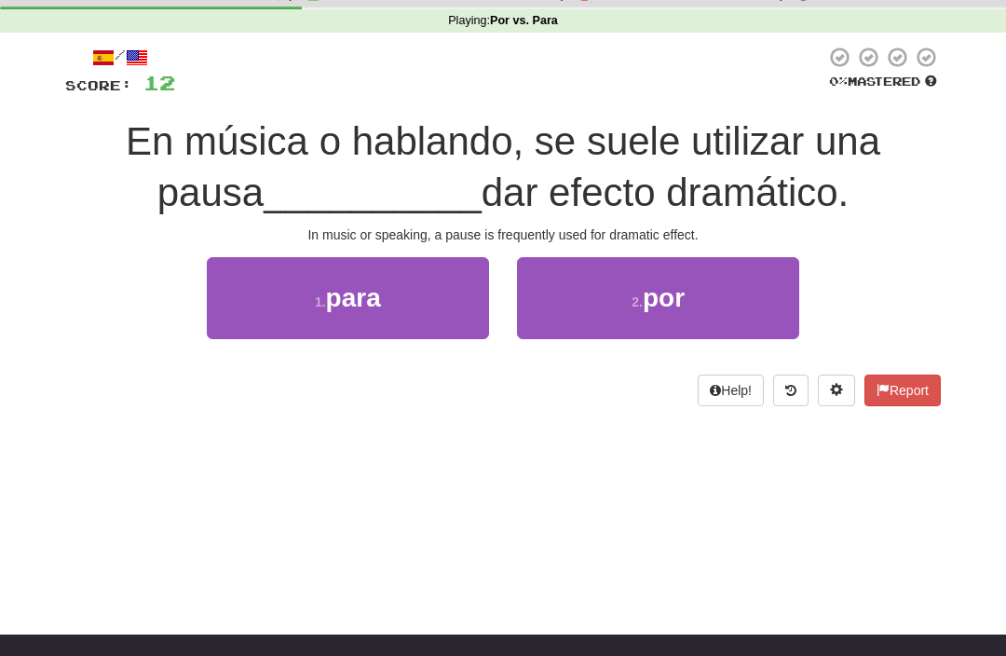
click at [567, 285] on button "2 . por" at bounding box center [658, 297] width 282 height 81
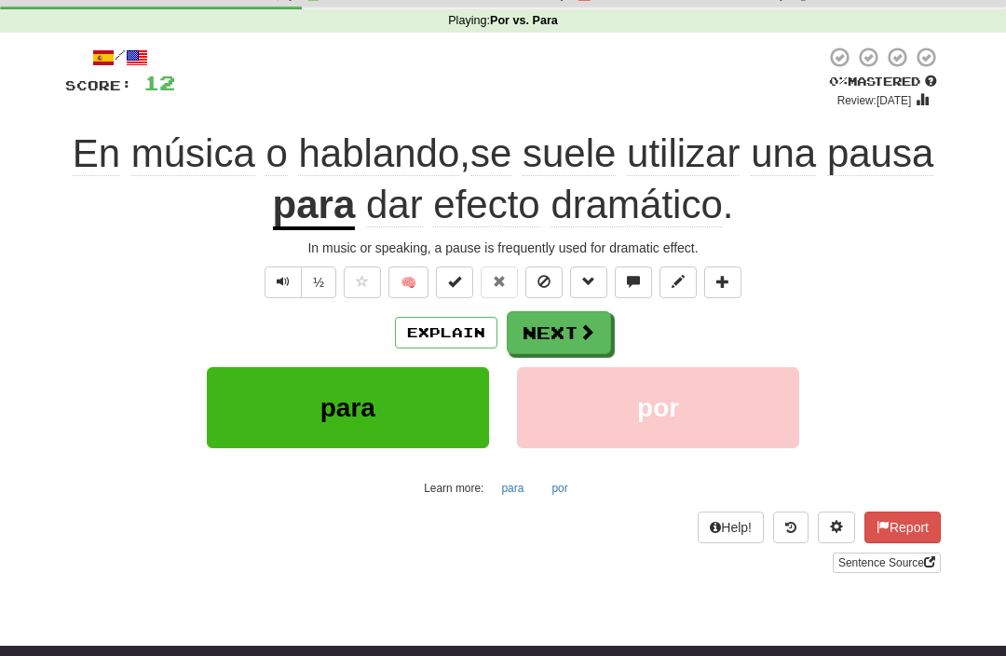
click at [439, 334] on button "Explain" at bounding box center [446, 333] width 102 height 32
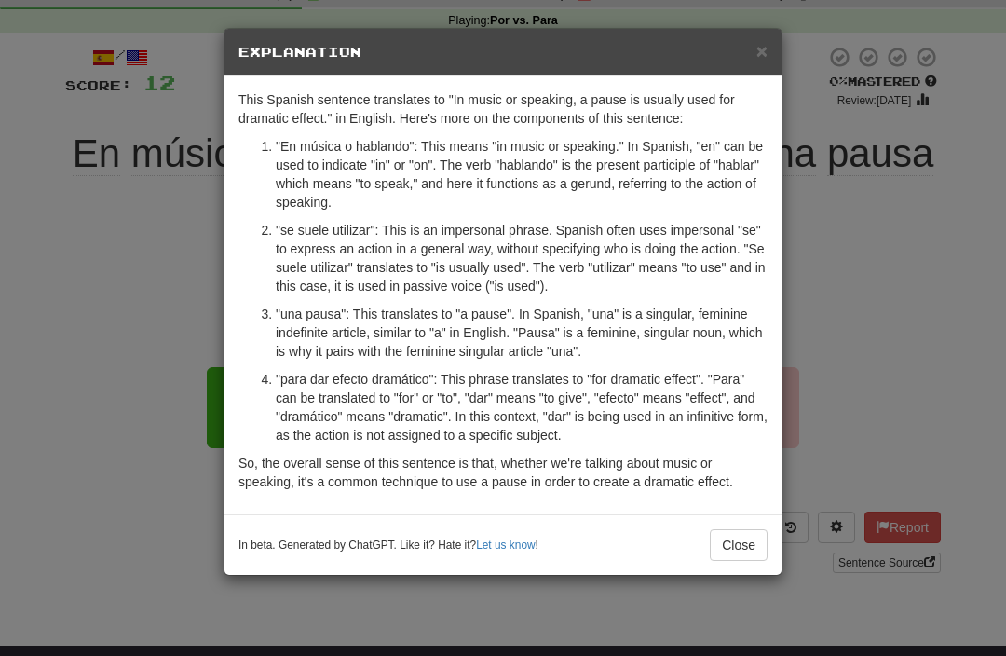
click at [761, 58] on span "×" at bounding box center [762, 50] width 11 height 21
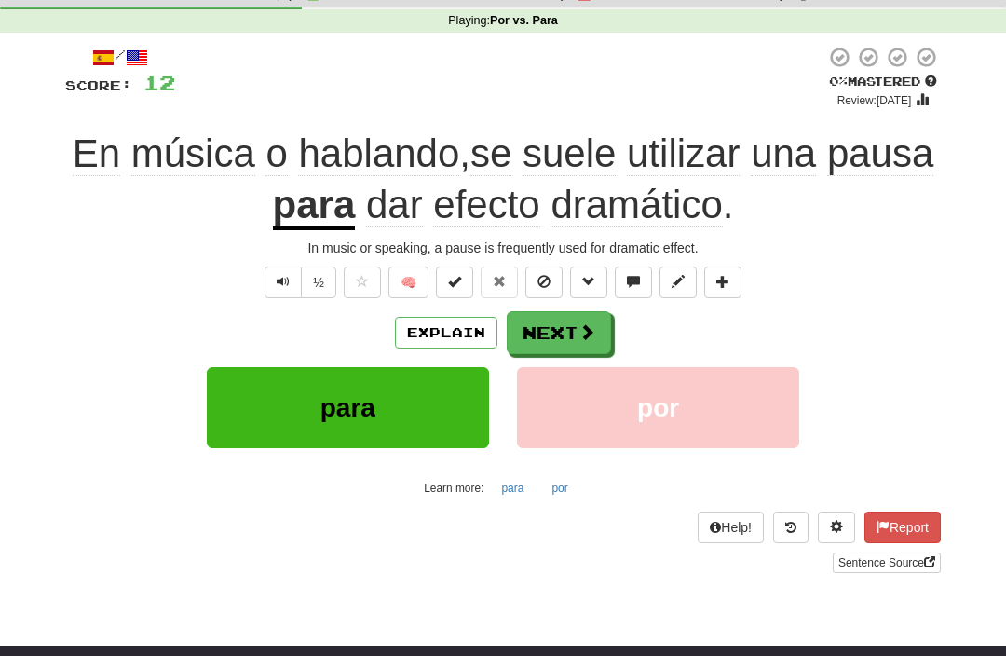
click at [539, 337] on button "Next" at bounding box center [559, 332] width 104 height 43
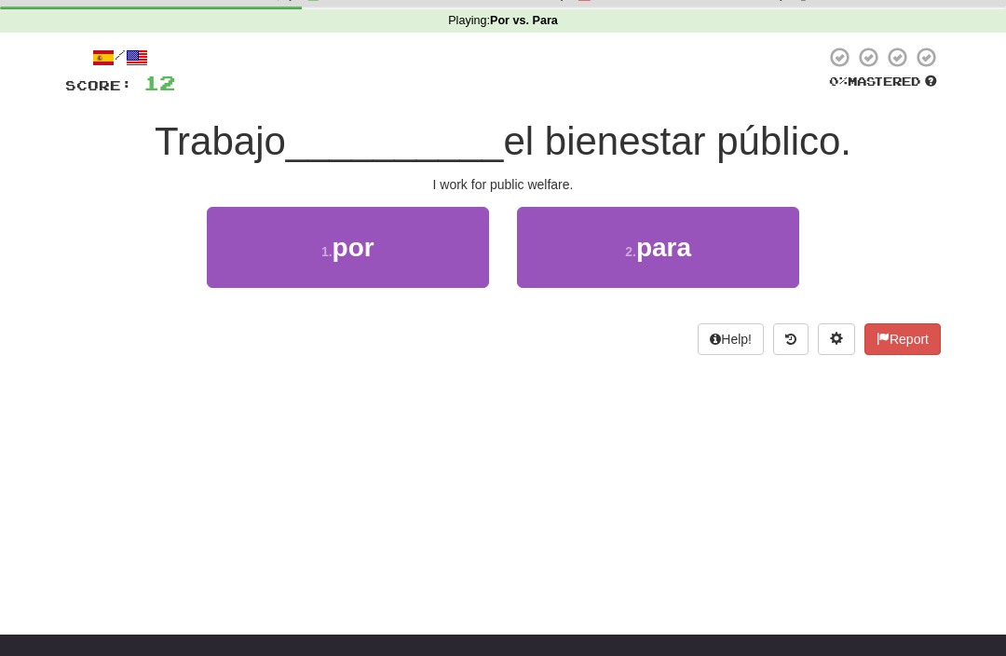
click at [298, 239] on button "1 . por" at bounding box center [348, 247] width 282 height 81
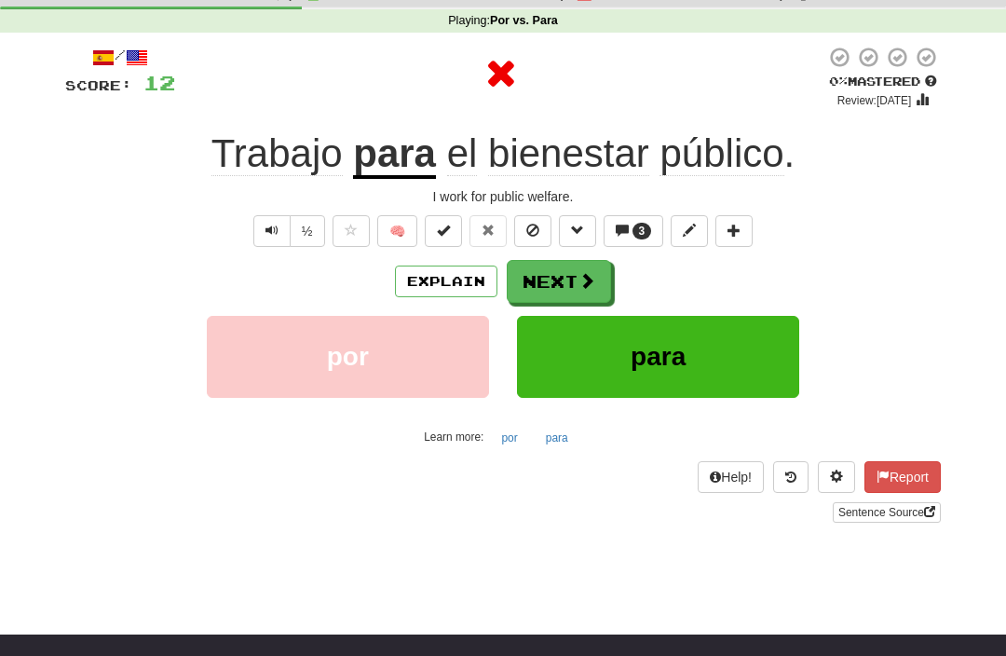
click at [443, 280] on button "Explain" at bounding box center [446, 282] width 102 height 32
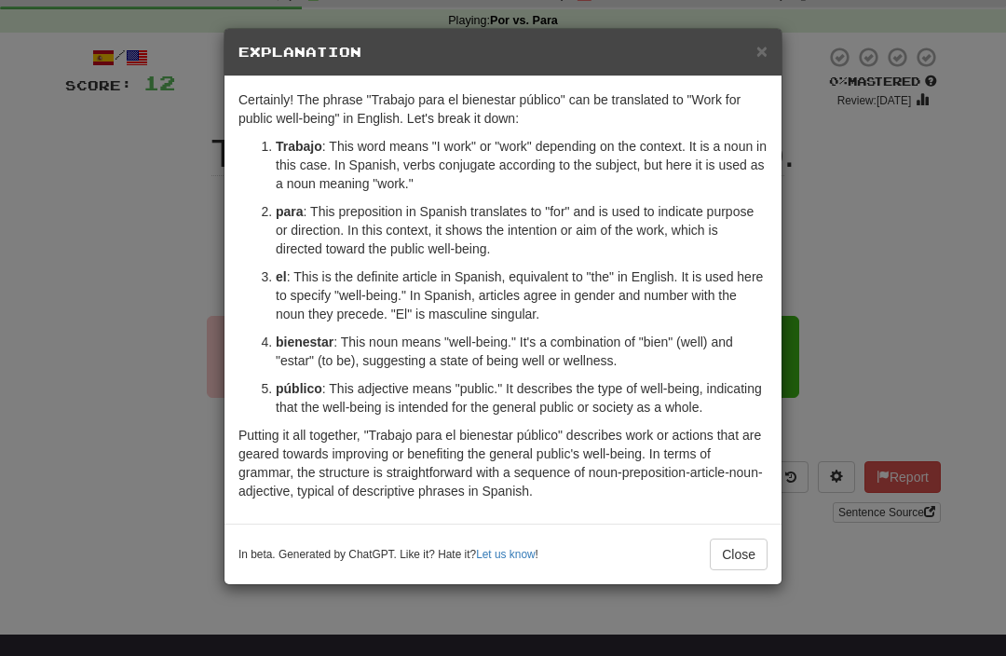
click at [750, 35] on div "× Explanation" at bounding box center [503, 53] width 557 height 48
click at [766, 56] on span "×" at bounding box center [762, 50] width 11 height 21
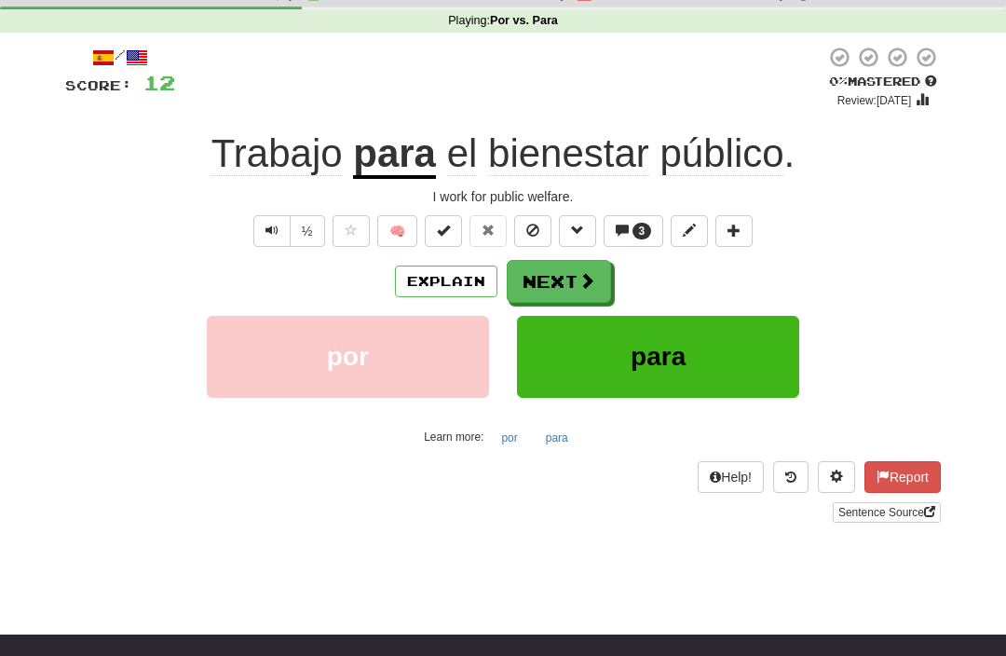
click at [551, 280] on button "Next" at bounding box center [559, 281] width 104 height 43
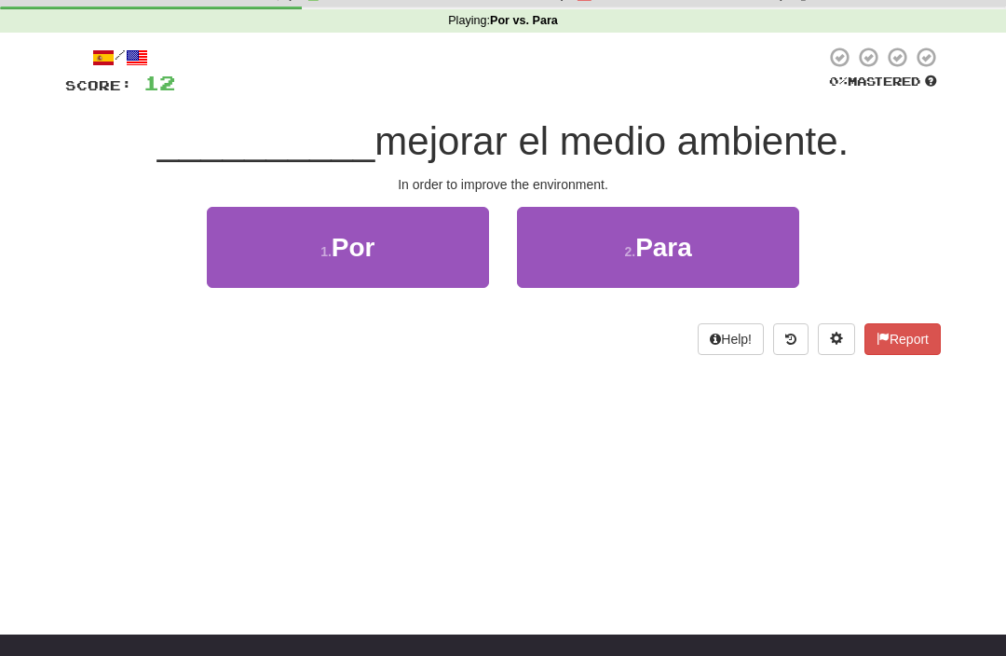
click at [561, 244] on button "2 . Para" at bounding box center [658, 247] width 282 height 81
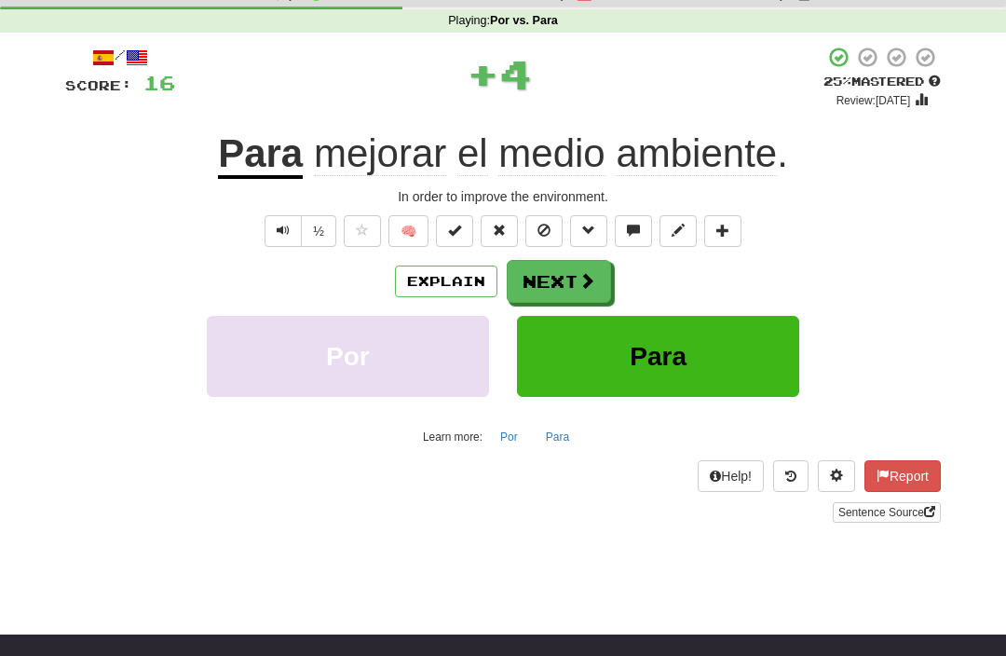
click at [548, 282] on button "Next" at bounding box center [559, 281] width 104 height 43
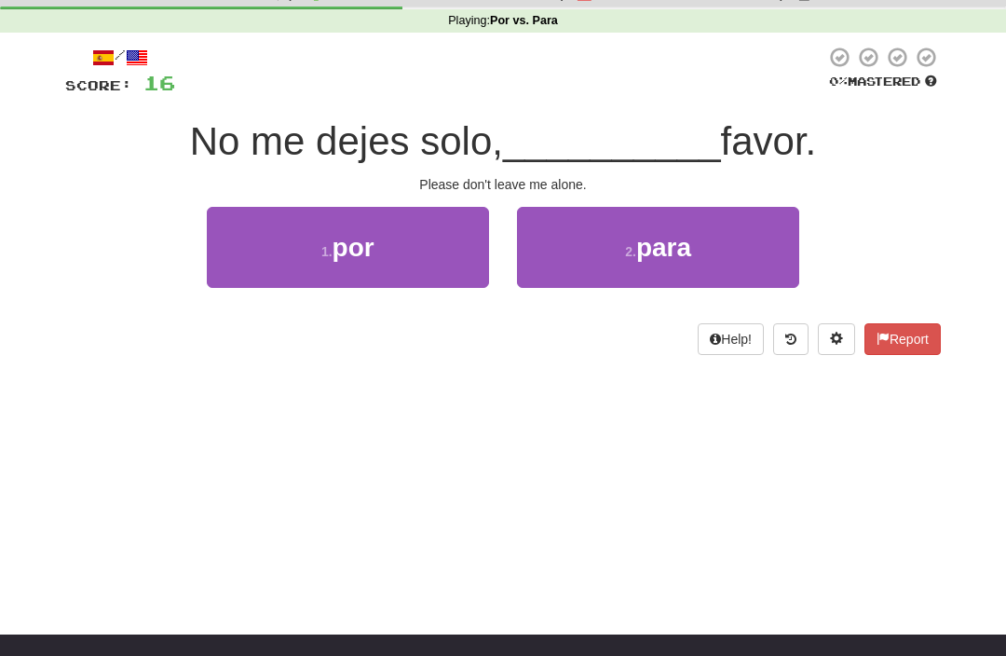
click at [287, 230] on button "1 . por" at bounding box center [348, 247] width 282 height 81
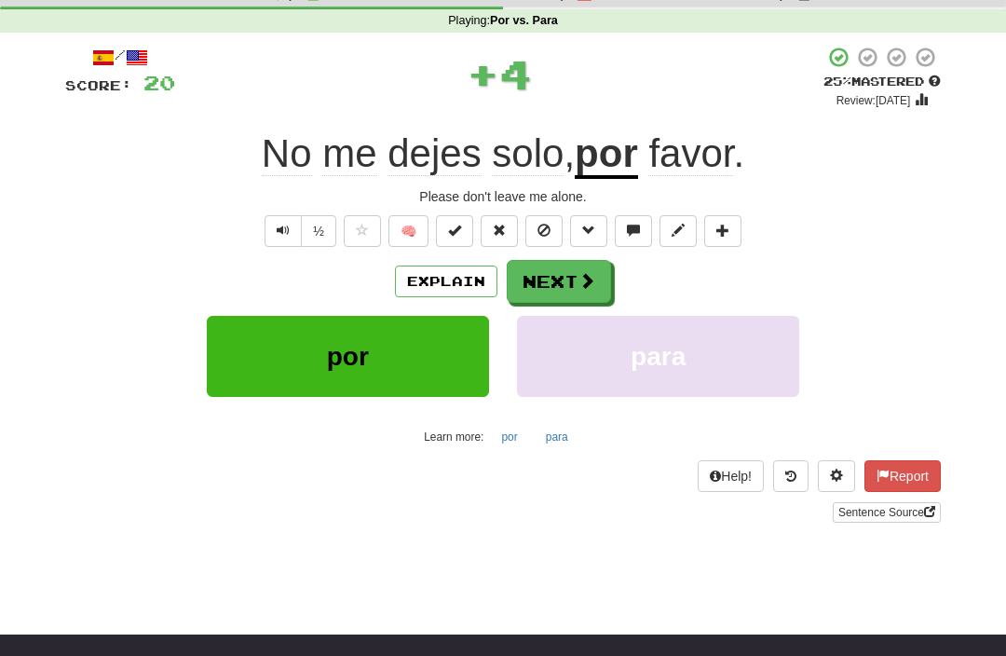
click at [553, 280] on button "Next" at bounding box center [559, 281] width 104 height 43
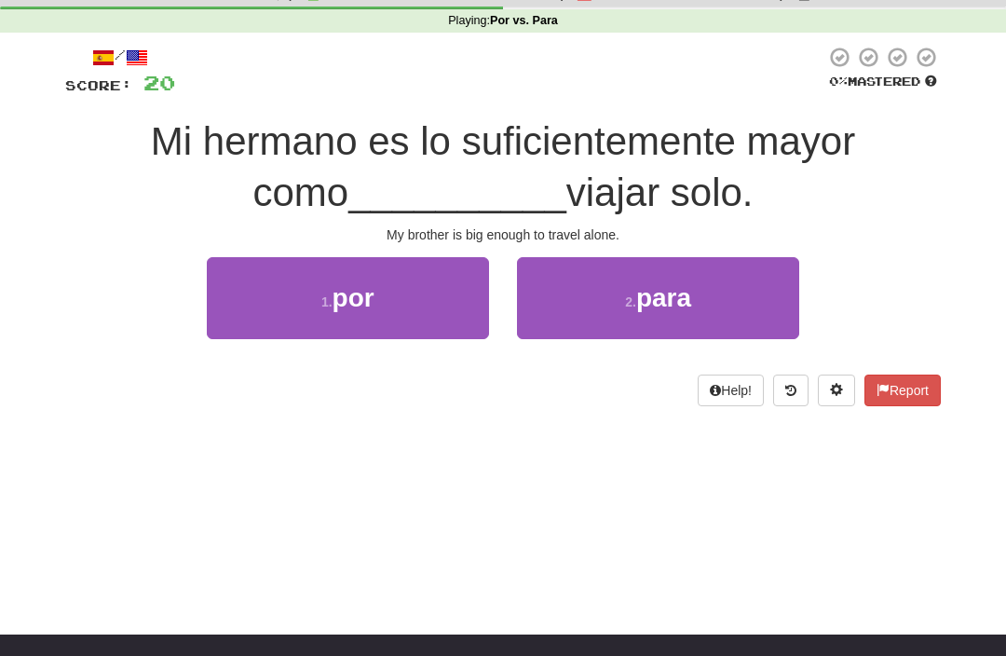
click at [563, 273] on button "2 . para" at bounding box center [658, 297] width 282 height 81
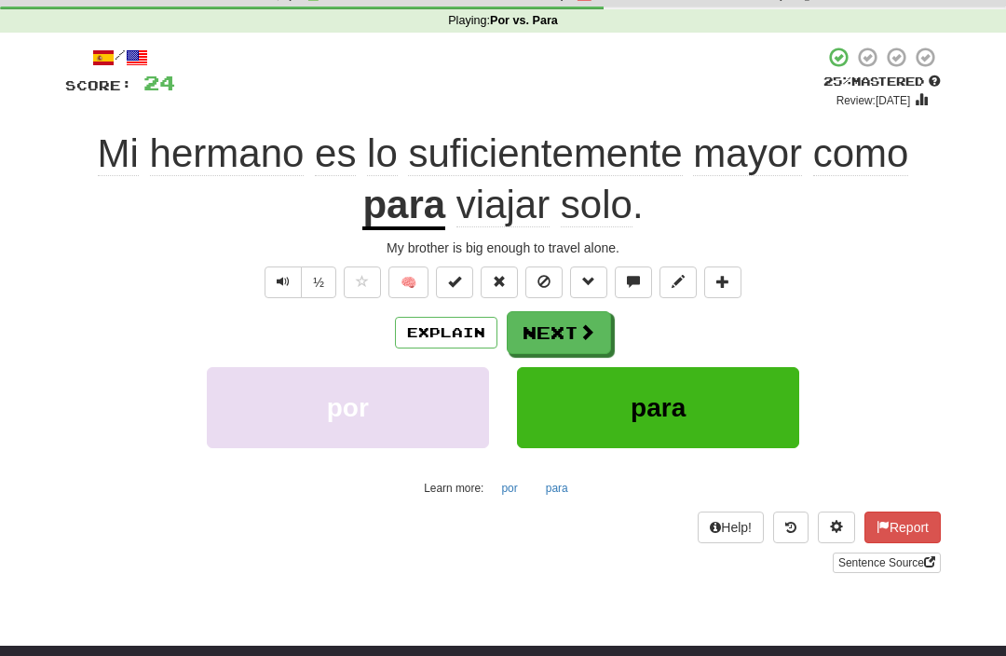
click at [566, 343] on button "Next" at bounding box center [559, 332] width 104 height 43
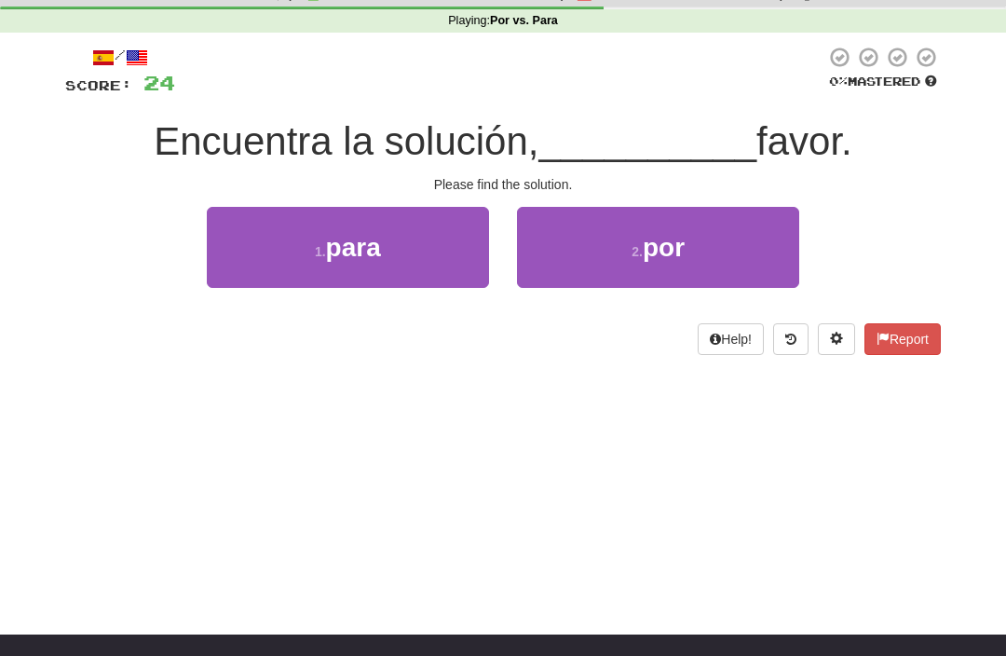
click at [574, 258] on button "2 . por" at bounding box center [658, 247] width 282 height 81
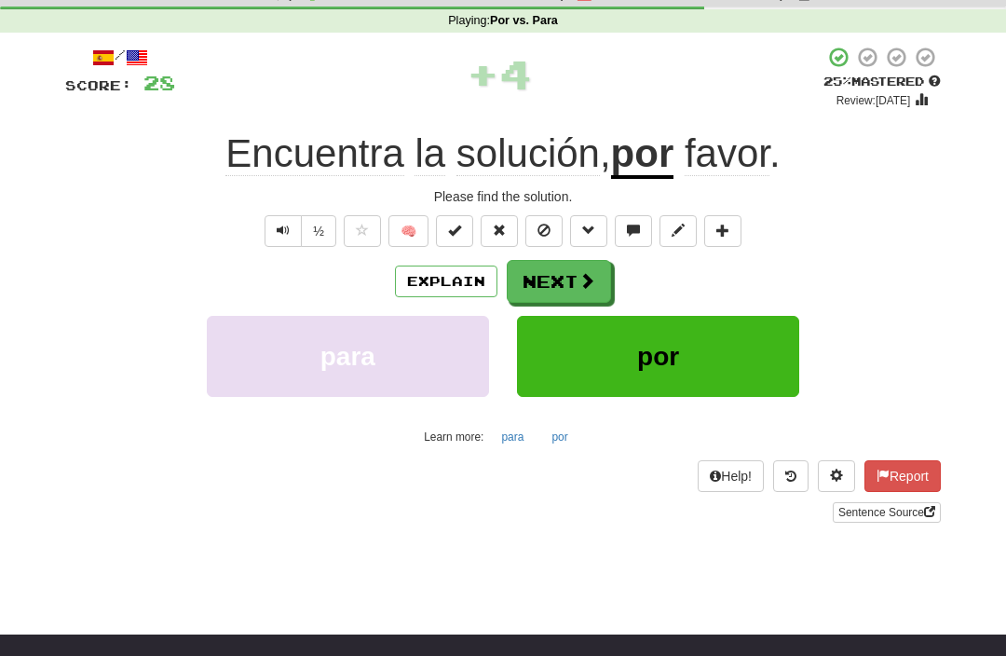
click at [542, 269] on button "Next" at bounding box center [559, 281] width 104 height 43
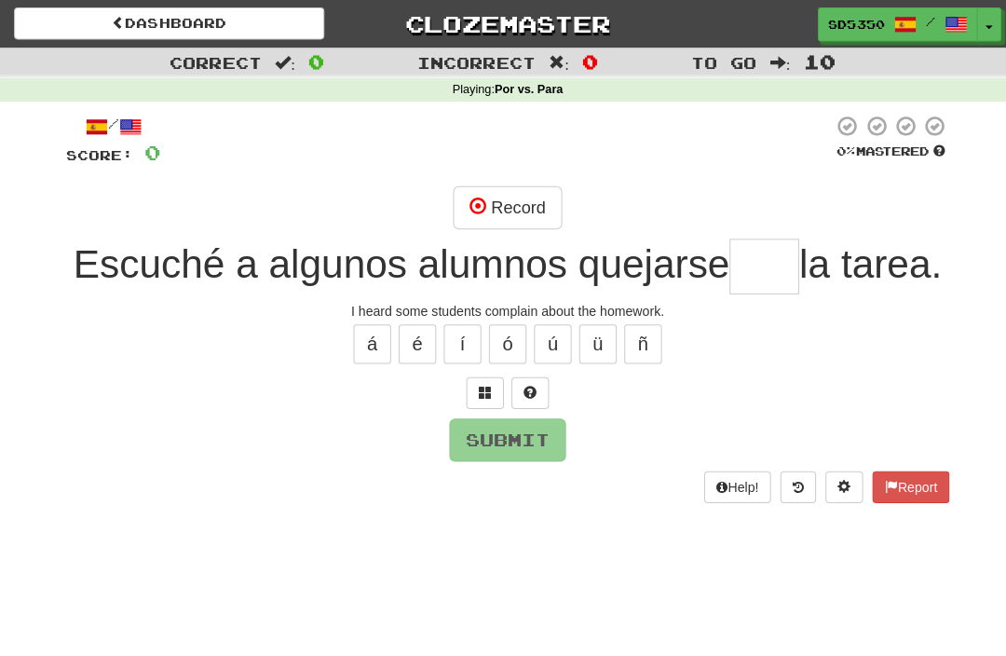
click at [492, 204] on button "Record" at bounding box center [502, 205] width 107 height 43
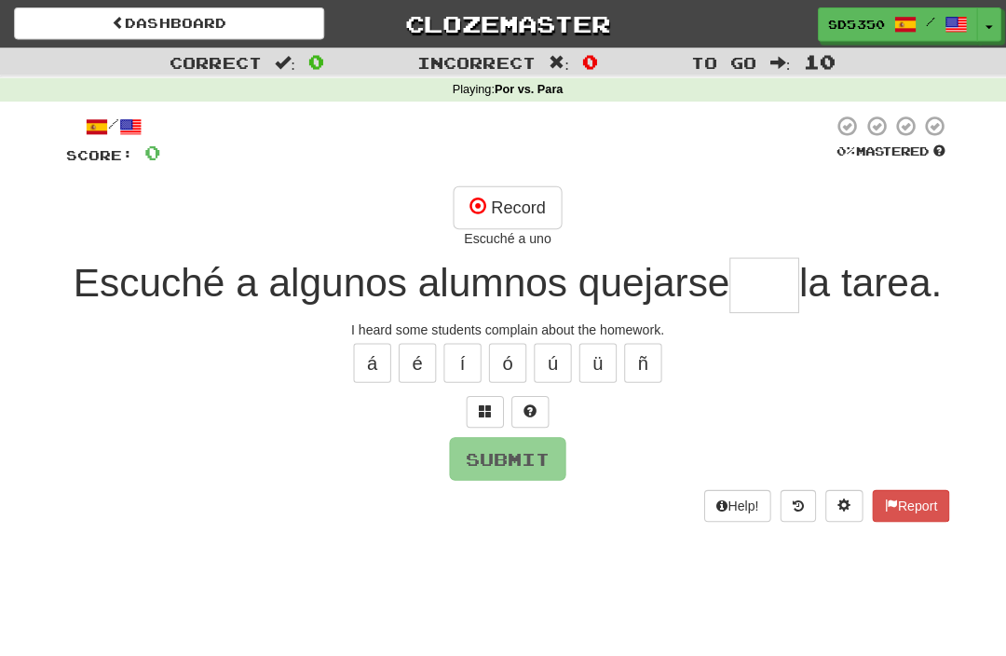
click at [489, 184] on button "Record" at bounding box center [502, 205] width 107 height 43
click at [504, 203] on button "Record" at bounding box center [502, 205] width 107 height 43
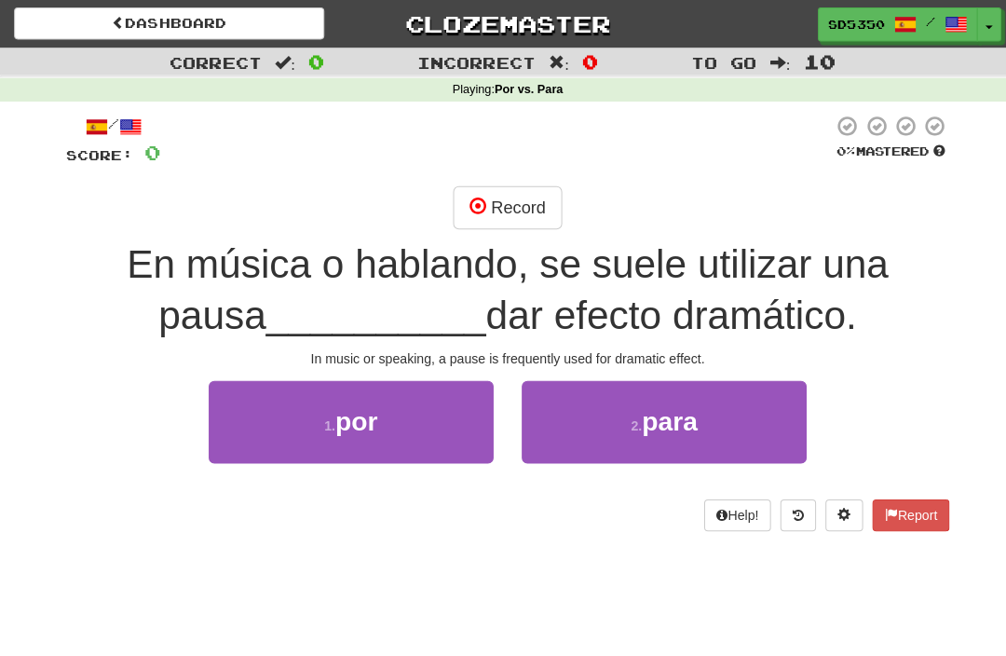
click at [610, 401] on button "2 . para" at bounding box center [658, 417] width 282 height 81
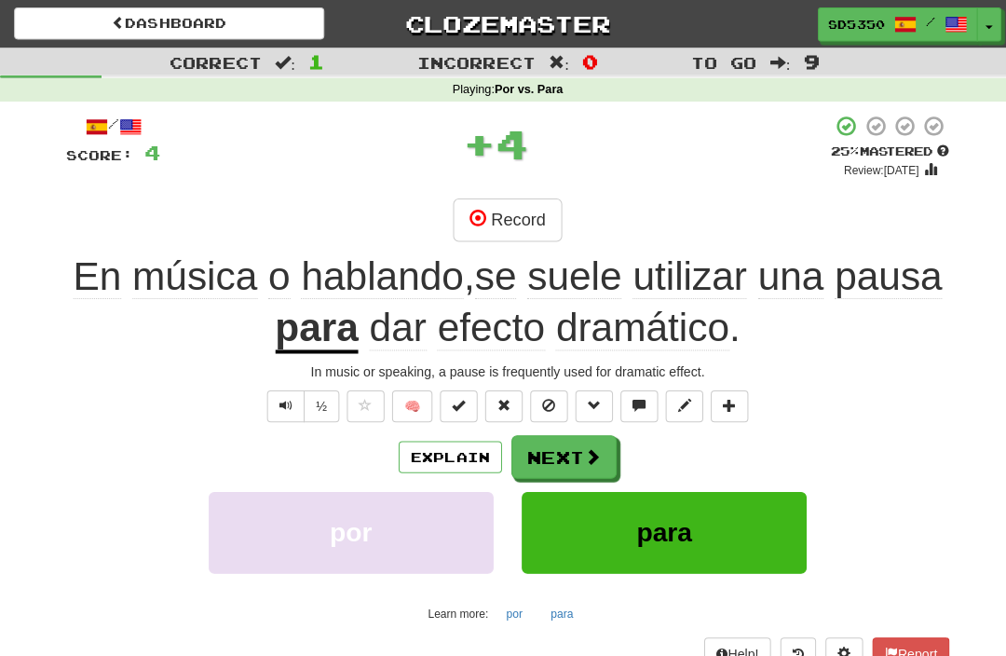
click at [554, 457] on button "Next" at bounding box center [559, 452] width 104 height 43
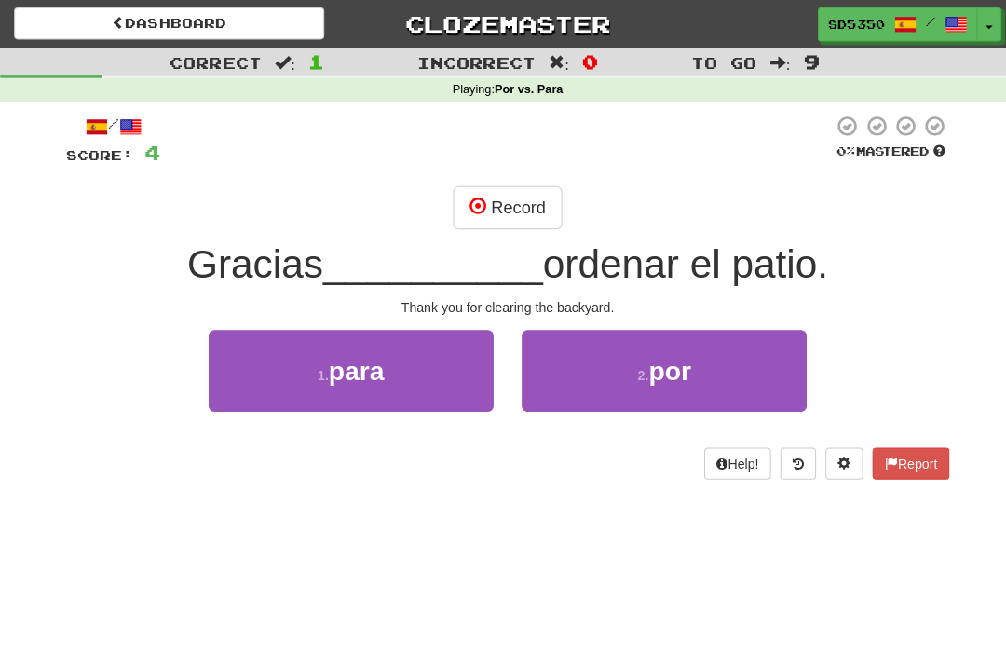
click at [628, 351] on button "2 . por" at bounding box center [658, 367] width 282 height 81
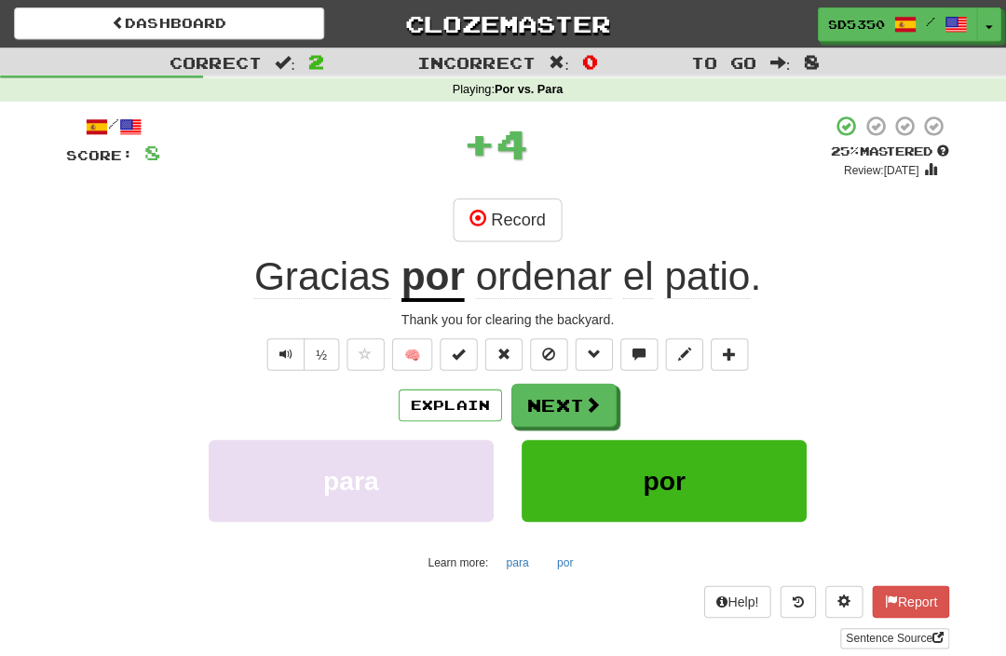
click at [441, 409] on button "Explain" at bounding box center [446, 402] width 102 height 32
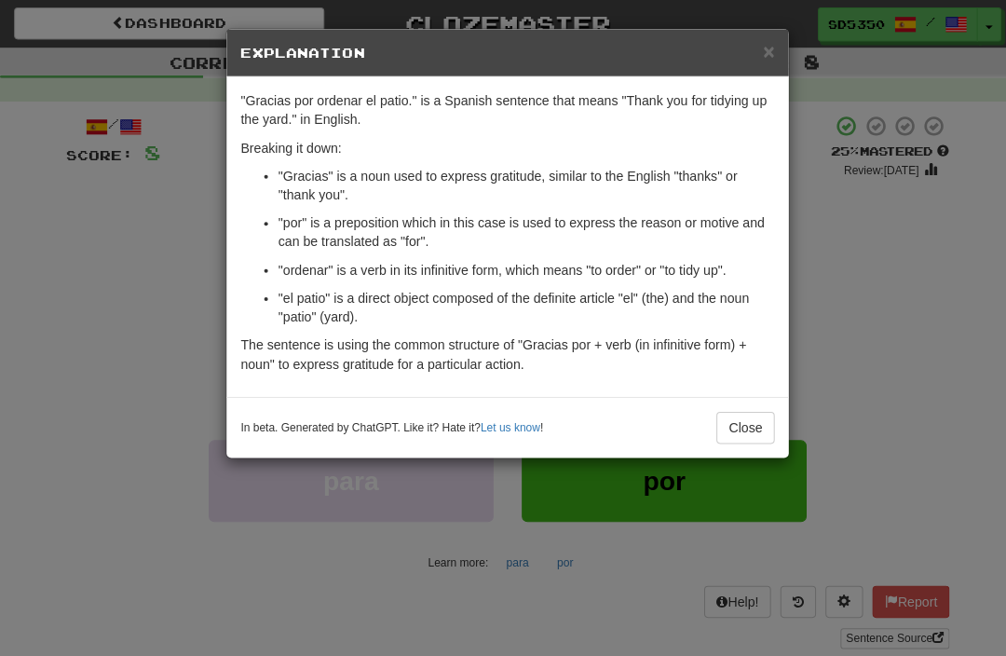
click at [0, 297] on div "× Explanation "Gracias por ordenar el patio." is a Spanish sentence that means …" at bounding box center [503, 328] width 1006 height 656
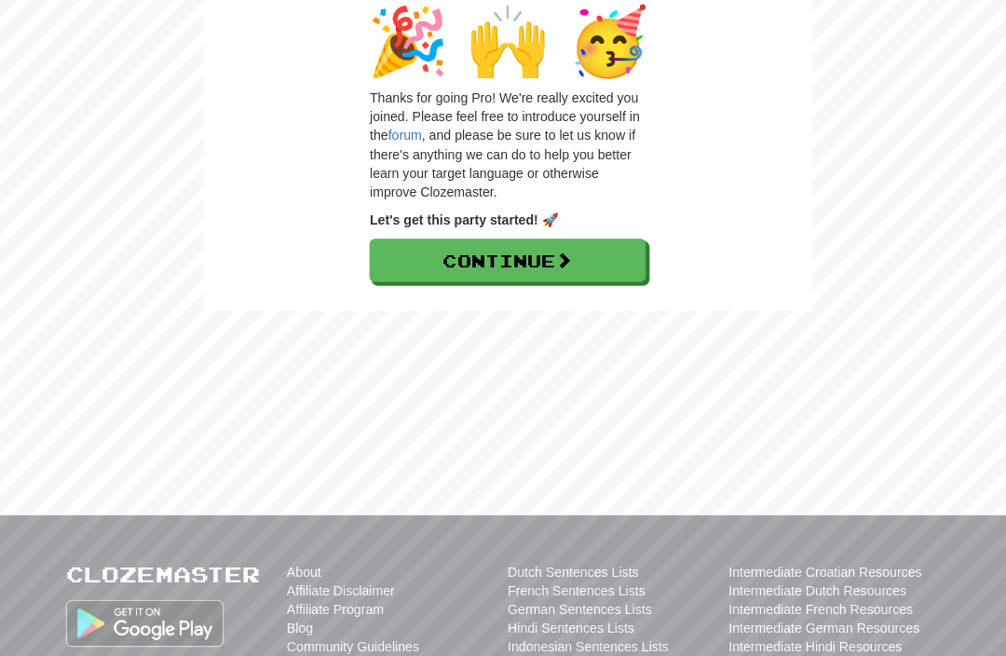
scroll to position [193, 0]
click at [402, 252] on link "Continue" at bounding box center [502, 257] width 273 height 43
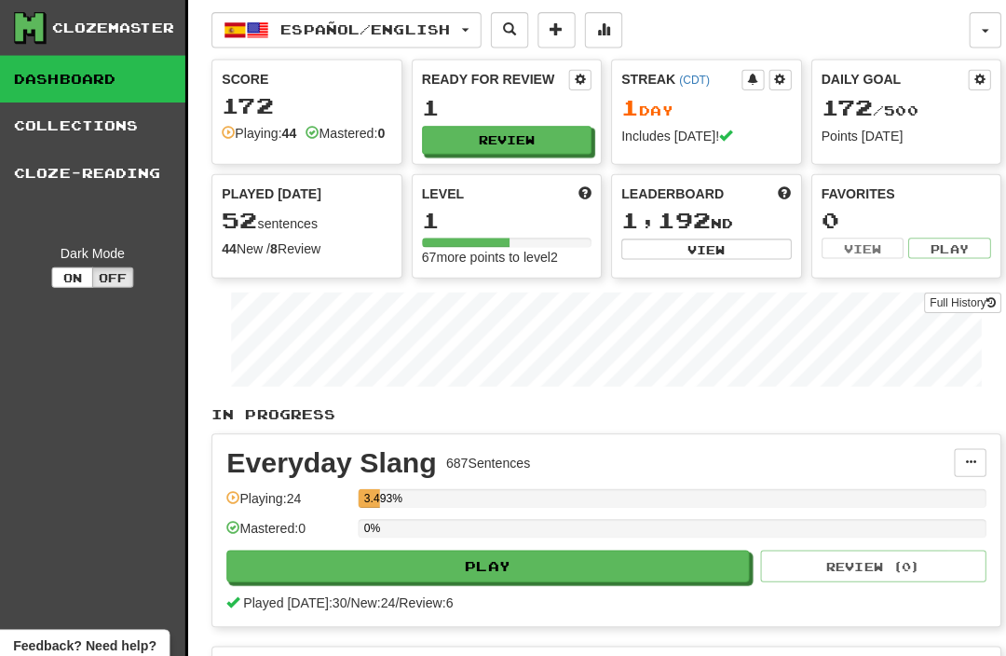
click at [27, 181] on link "Cloze-Reading" at bounding box center [92, 171] width 184 height 47
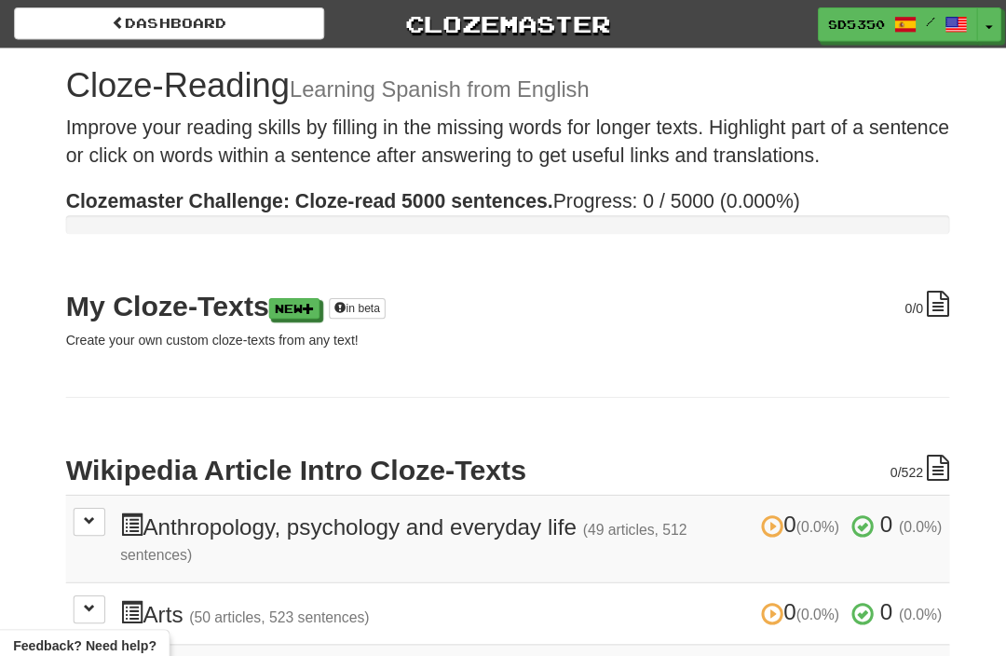
click at [161, 527] on h3 "0 (0.0%) 0 (0.0%) Anthropology, psychology and everyday life (49 articles, 512 …" at bounding box center [526, 534] width 814 height 52
click at [113, 509] on td "0 (0.0%) 0 (0.0%) Anthropology, psychology and everyday life (49 articles, 512 …" at bounding box center [503, 533] width 876 height 87
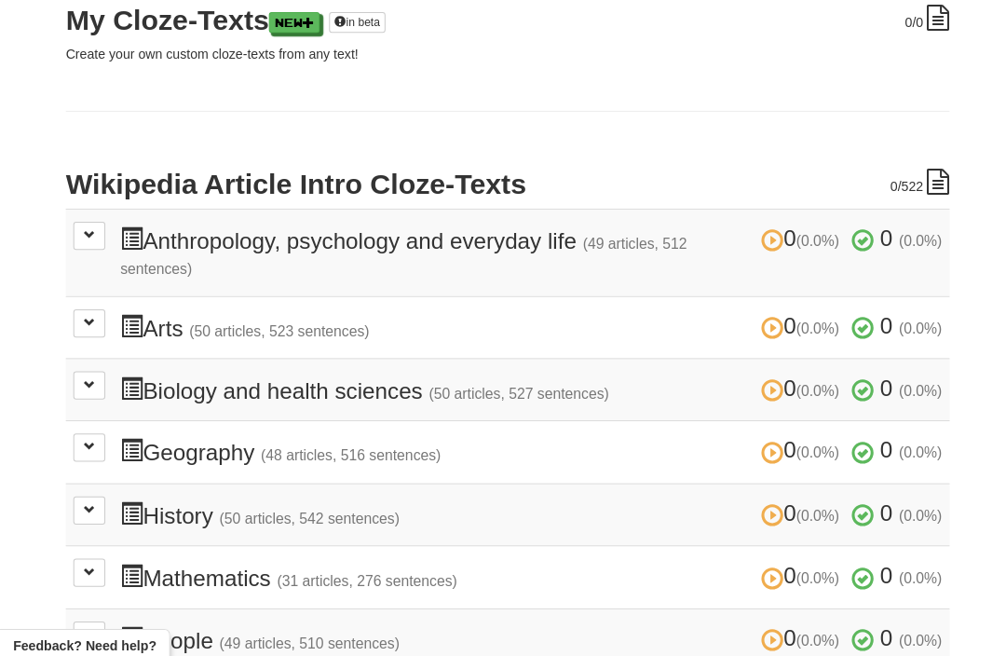
scroll to position [284, 0]
click at [86, 622] on span at bounding box center [88, 627] width 11 height 11
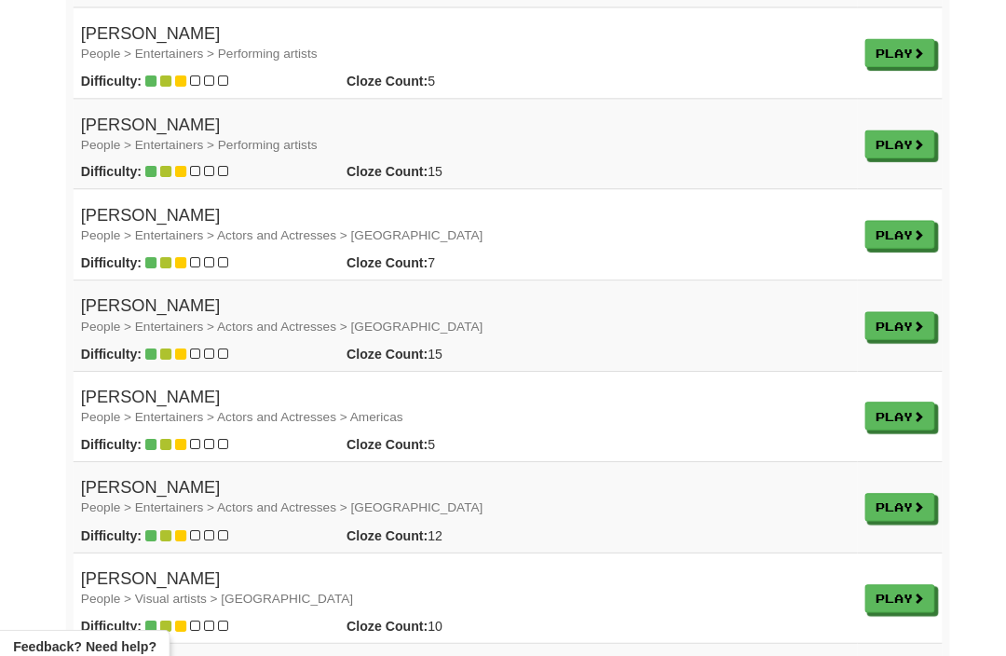
scroll to position [4623, 0]
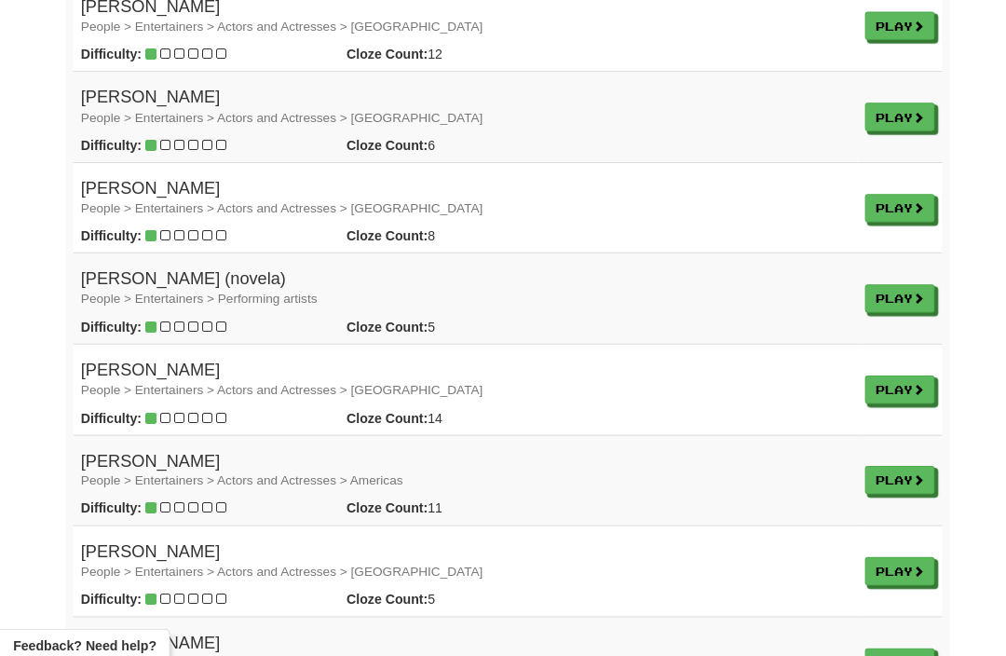
scroll to position [1204, 0]
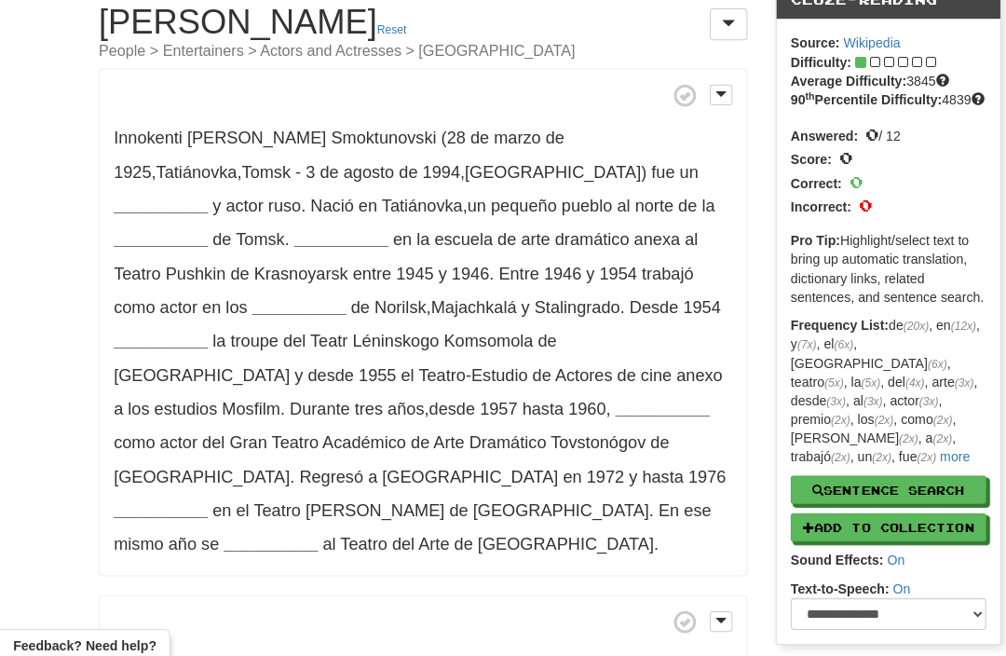
scroll to position [89, 0]
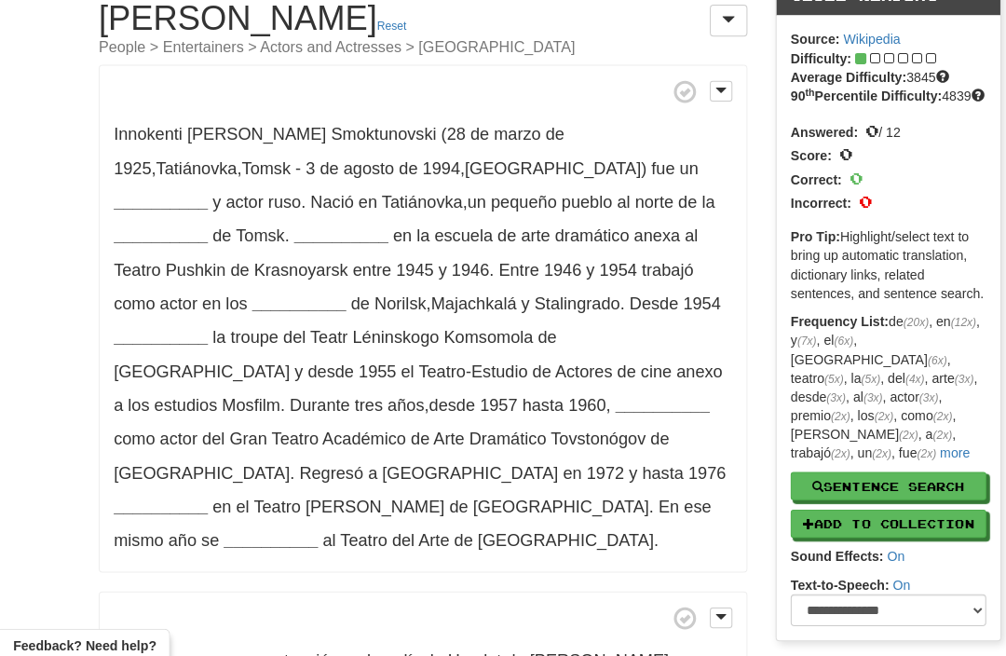
click at [821, 474] on button "Sentence Search" at bounding box center [881, 482] width 194 height 28
select select "****"
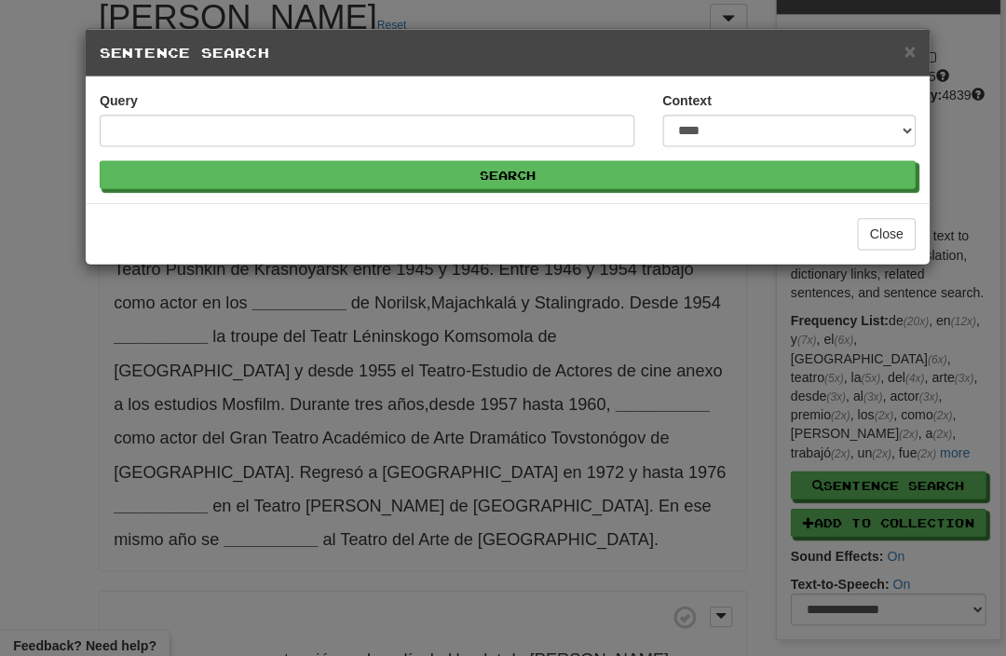
click at [805, 531] on div "**********" at bounding box center [503, 328] width 1006 height 656
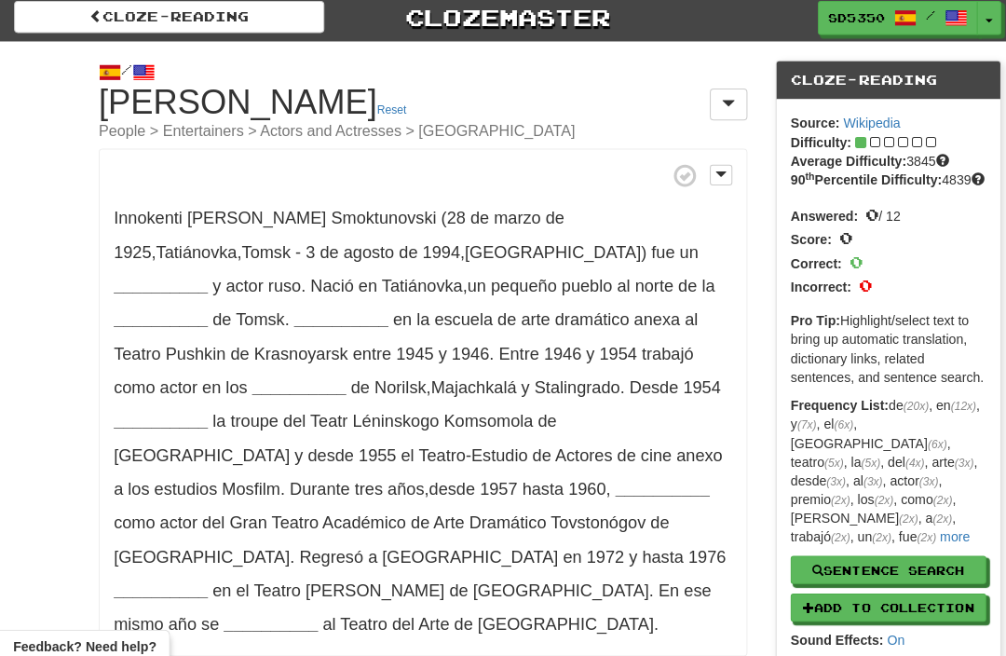
scroll to position [0, 0]
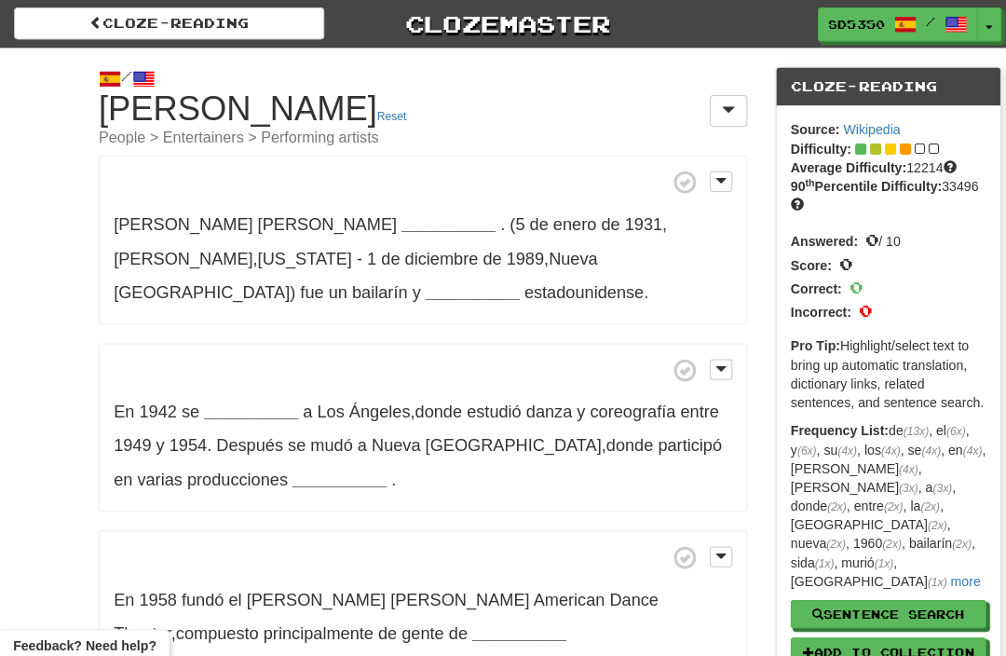
click at [422, 280] on strong "__________" at bounding box center [468, 289] width 93 height 19
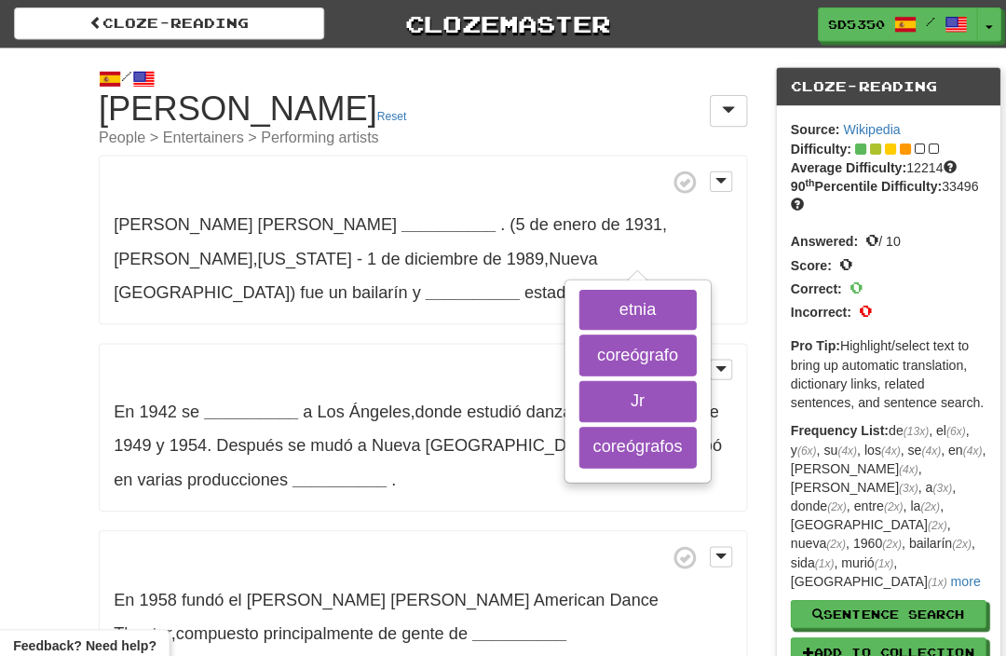
click at [188, 295] on div "[PERSON_NAME] __________ . (5 de enero de 1931 , [GEOGRAPHIC_DATA] , [US_STATE]…" at bounding box center [419, 660] width 643 height 1012
click at [574, 353] on button "coreógrafo" at bounding box center [632, 352] width 116 height 41
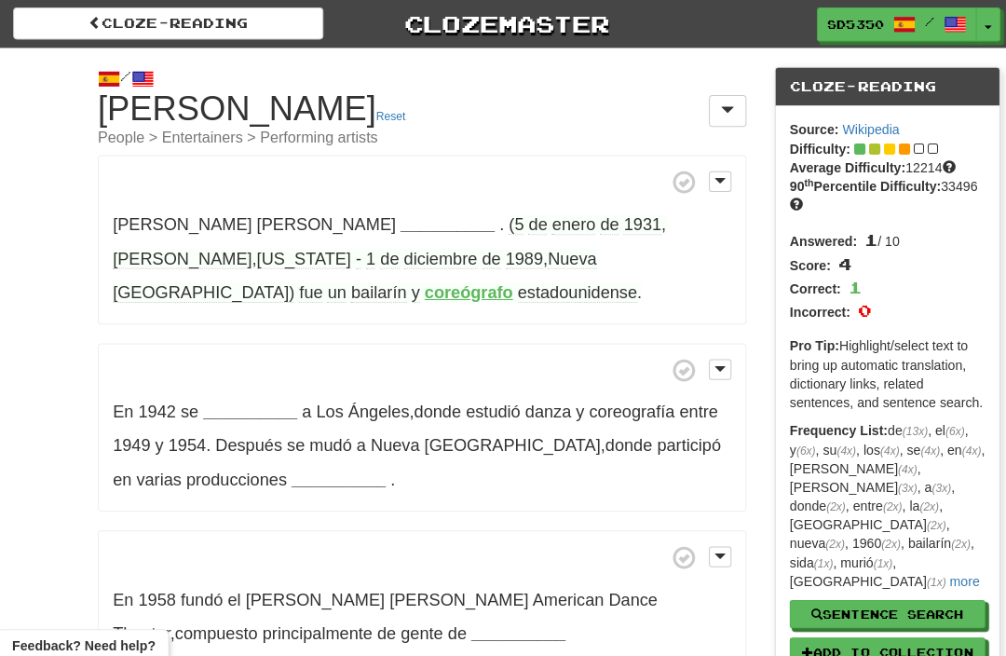
click at [168, 432] on span "1954" at bounding box center [186, 441] width 37 height 19
click at [720, 356] on button at bounding box center [714, 366] width 22 height 20
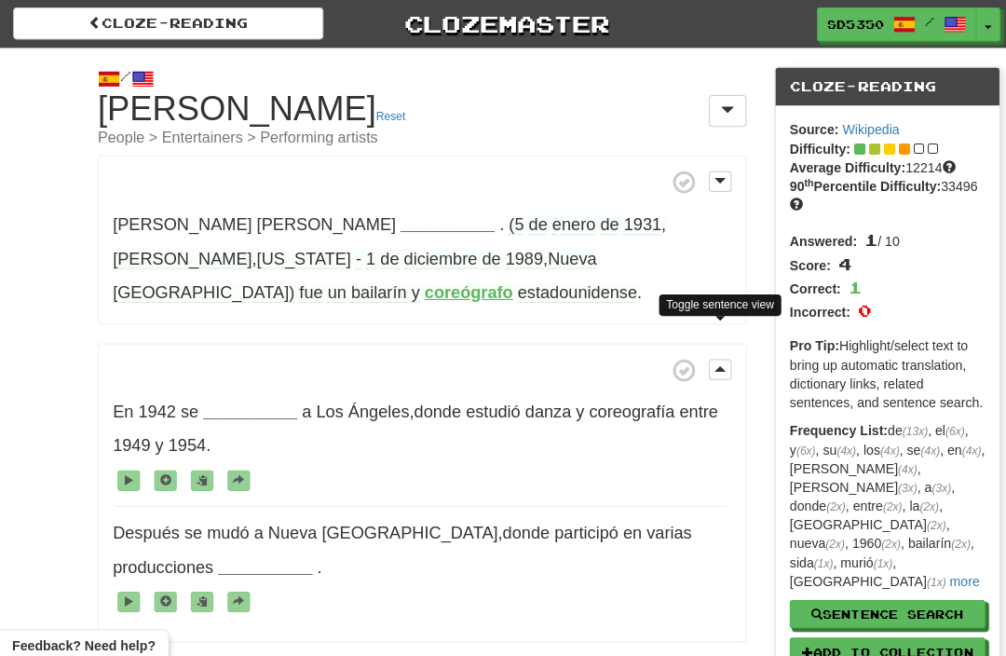
click at [684, 356] on span at bounding box center [678, 367] width 23 height 23
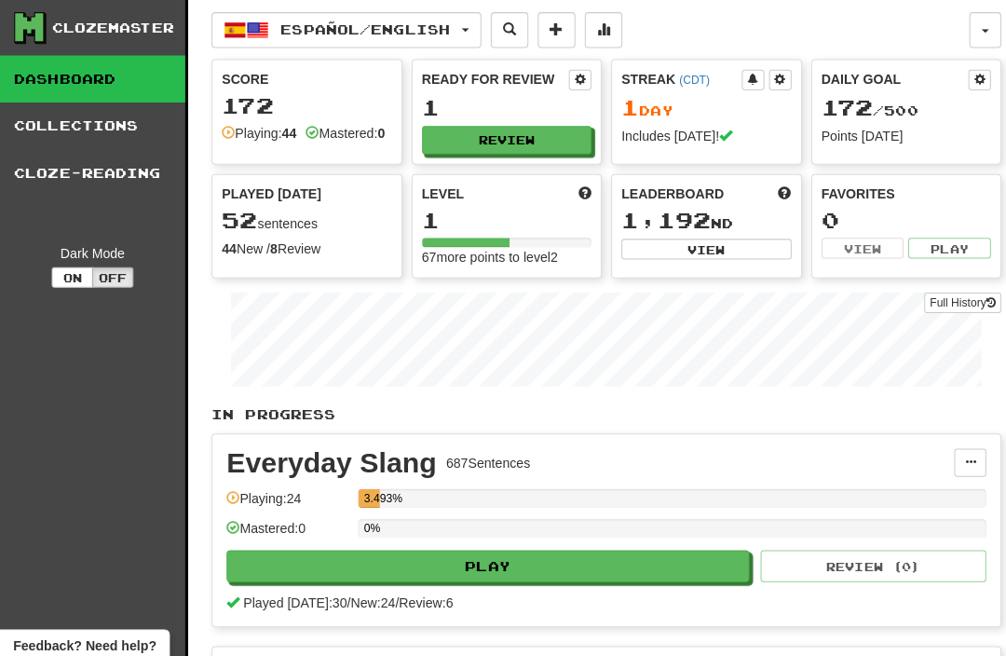
click at [75, 130] on link "Collections" at bounding box center [92, 125] width 184 height 47
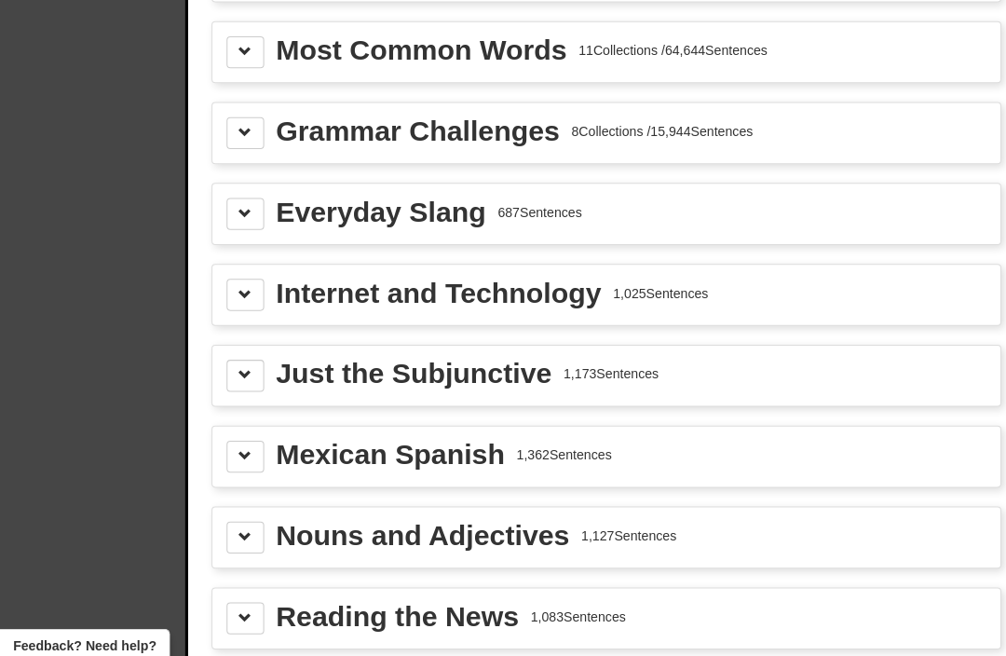
scroll to position [352, 0]
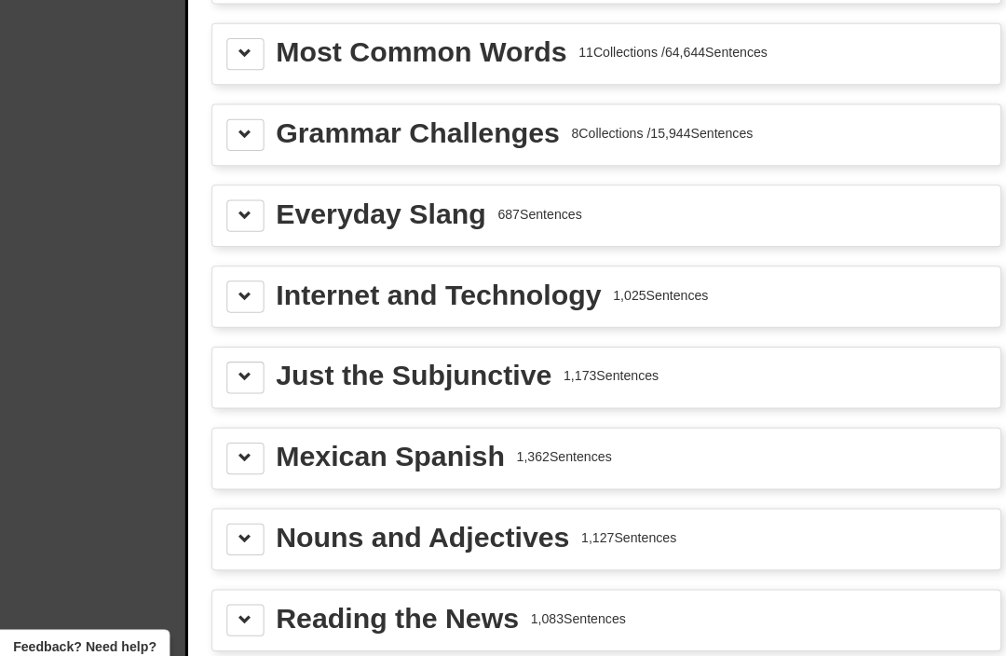
click at [283, 389] on div "Just the Subjunctive 1,173 Sentences" at bounding box center [601, 374] width 781 height 60
click at [249, 378] on span at bounding box center [243, 372] width 13 height 13
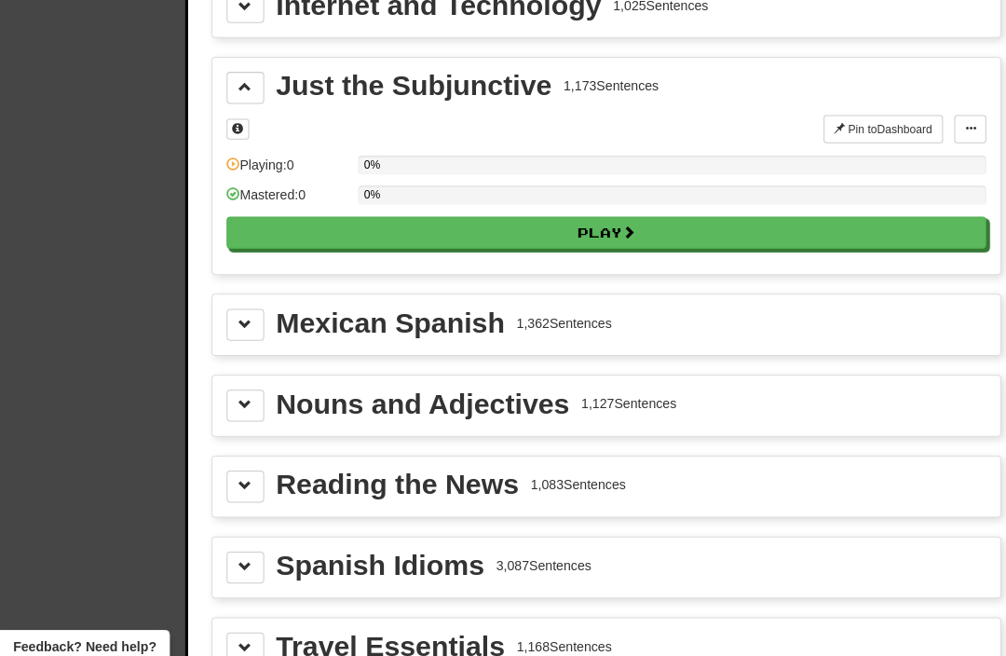
scroll to position [638, 0]
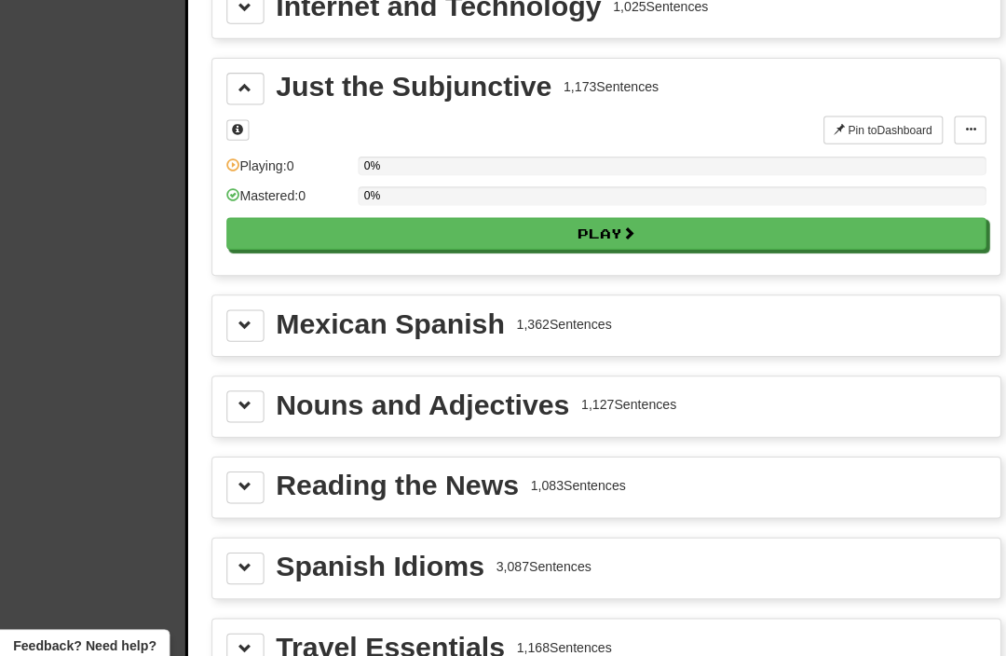
click at [253, 223] on button "Play" at bounding box center [601, 231] width 753 height 32
select select "**"
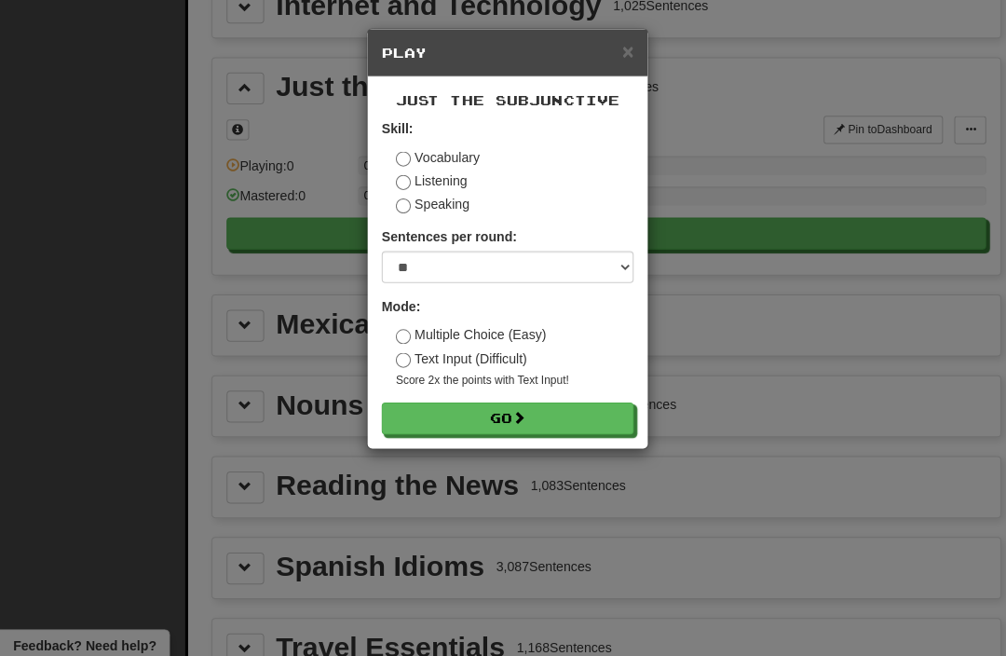
click at [474, 429] on button "Go" at bounding box center [503, 415] width 250 height 32
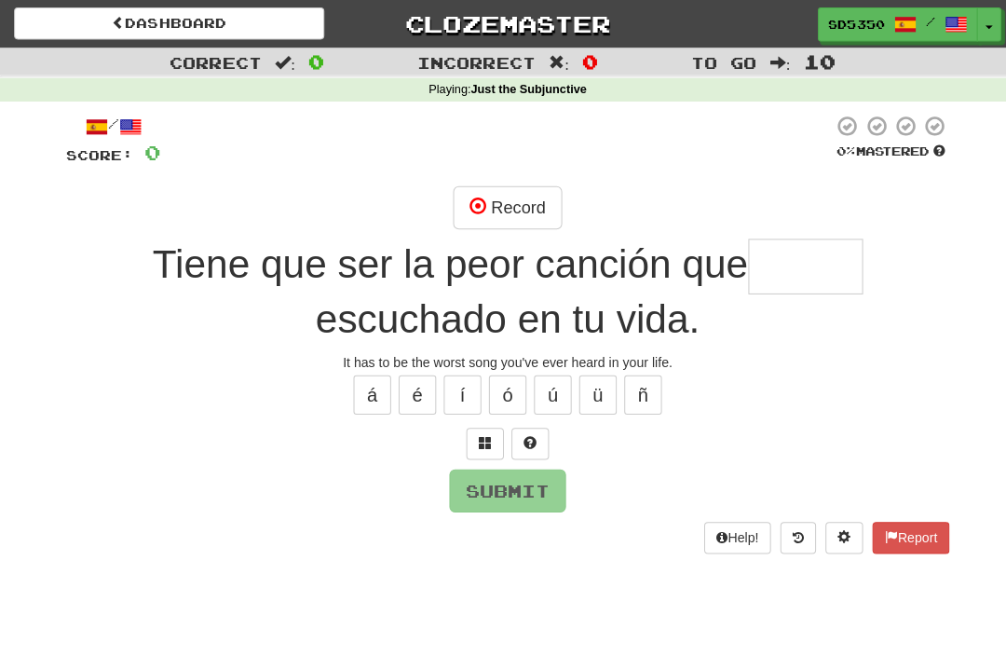
click at [820, 259] on input "text" at bounding box center [799, 264] width 114 height 55
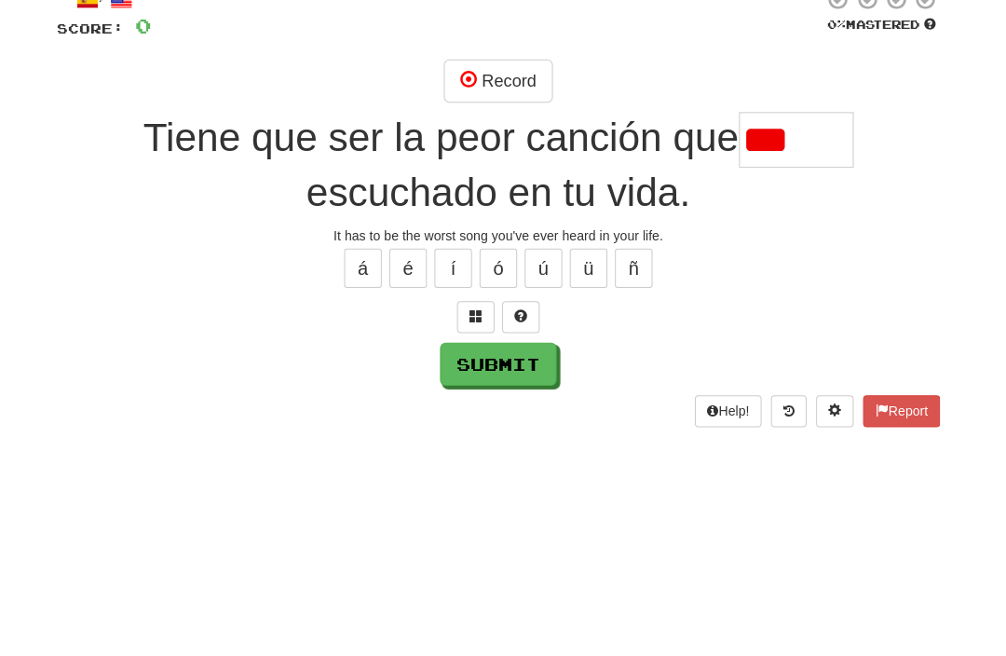
scroll to position [119, 0]
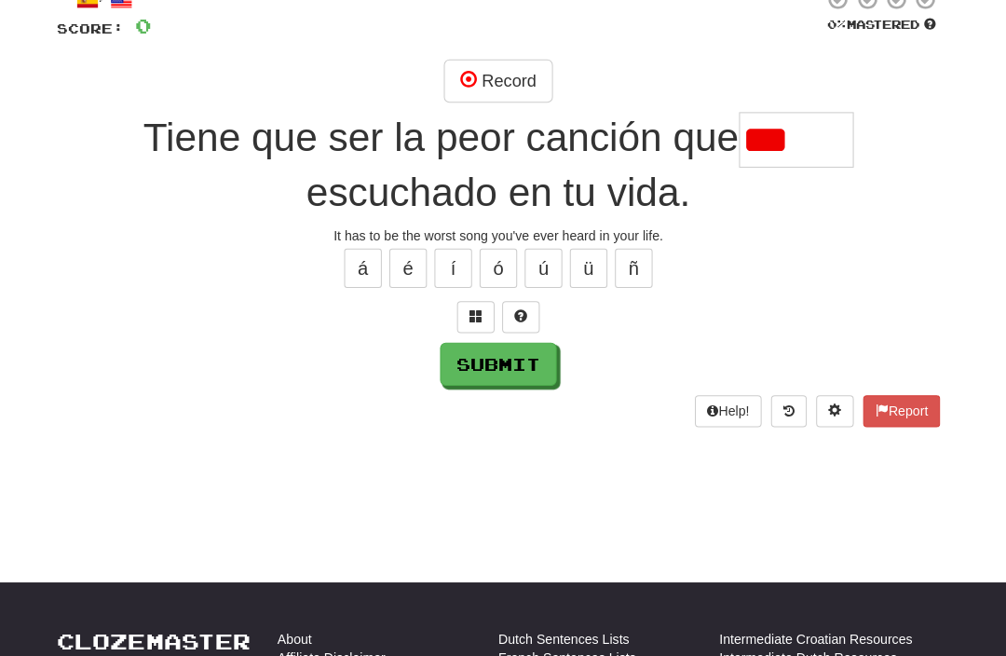
click at [469, 373] on button "Submit" at bounding box center [503, 367] width 116 height 43
click at [815, 130] on input "***" at bounding box center [799, 144] width 114 height 55
type input "*****"
click at [488, 378] on button "Submit" at bounding box center [503, 367] width 116 height 43
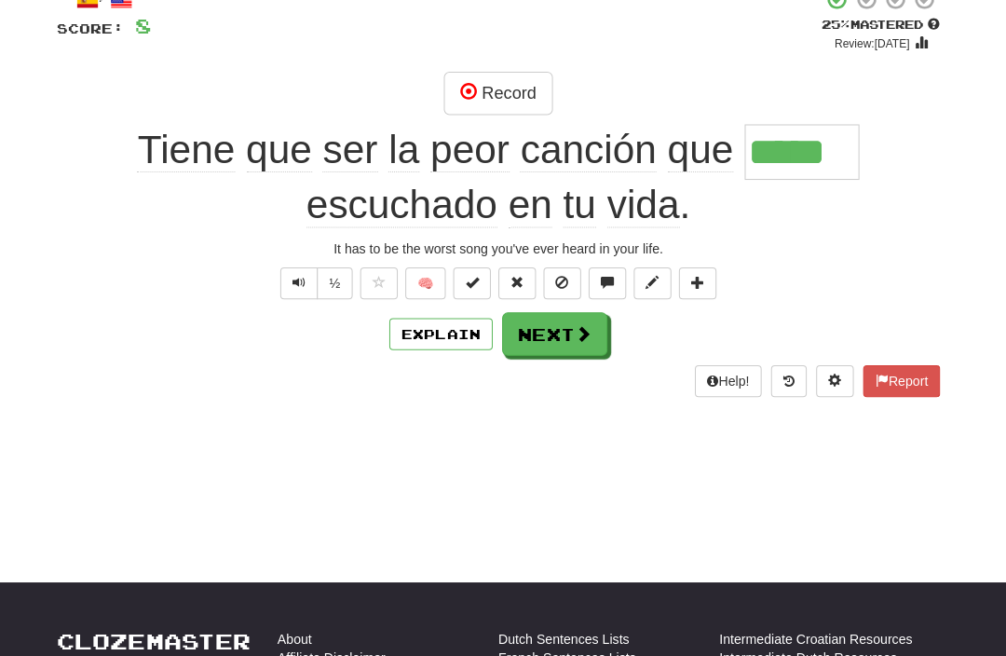
click at [426, 330] on button "Explain" at bounding box center [446, 337] width 102 height 32
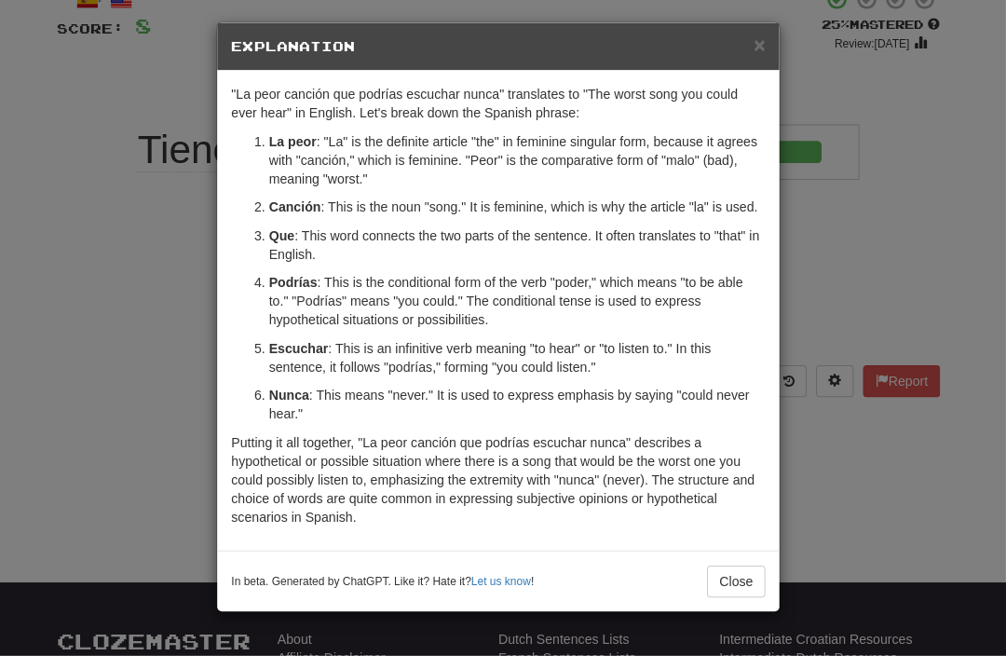
click at [757, 43] on span "×" at bounding box center [762, 50] width 11 height 21
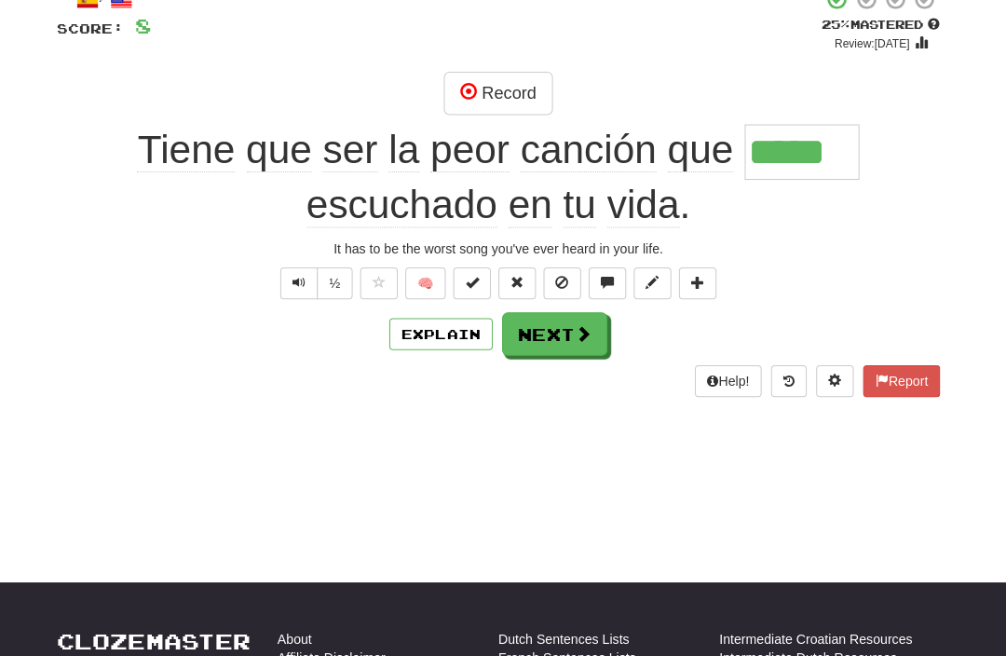
click at [517, 338] on button "Next" at bounding box center [559, 337] width 104 height 43
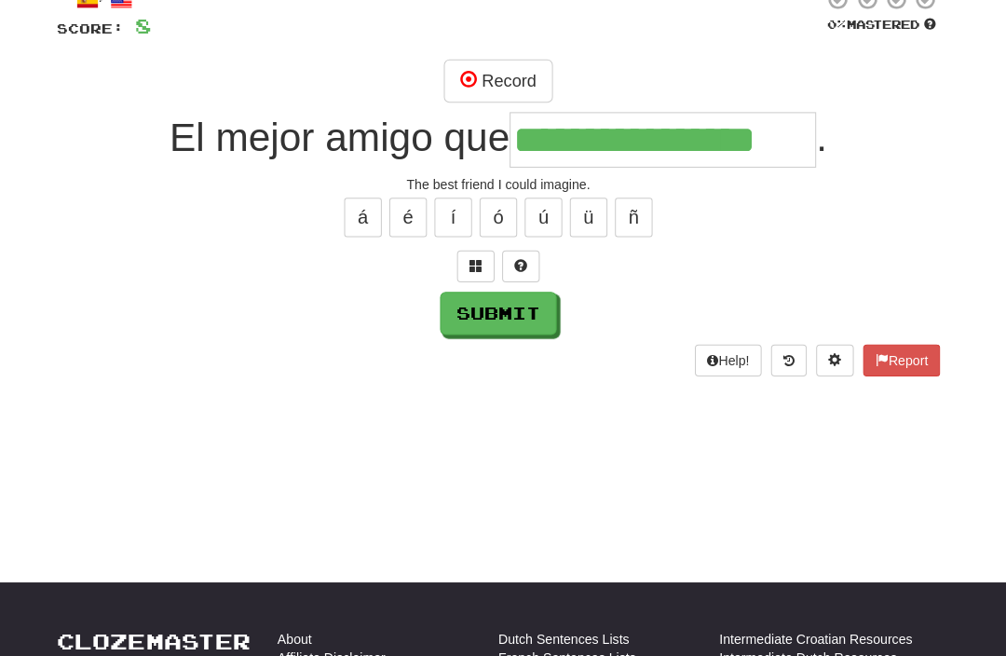
type input "**********"
click at [490, 315] on button "Submit" at bounding box center [503, 316] width 116 height 43
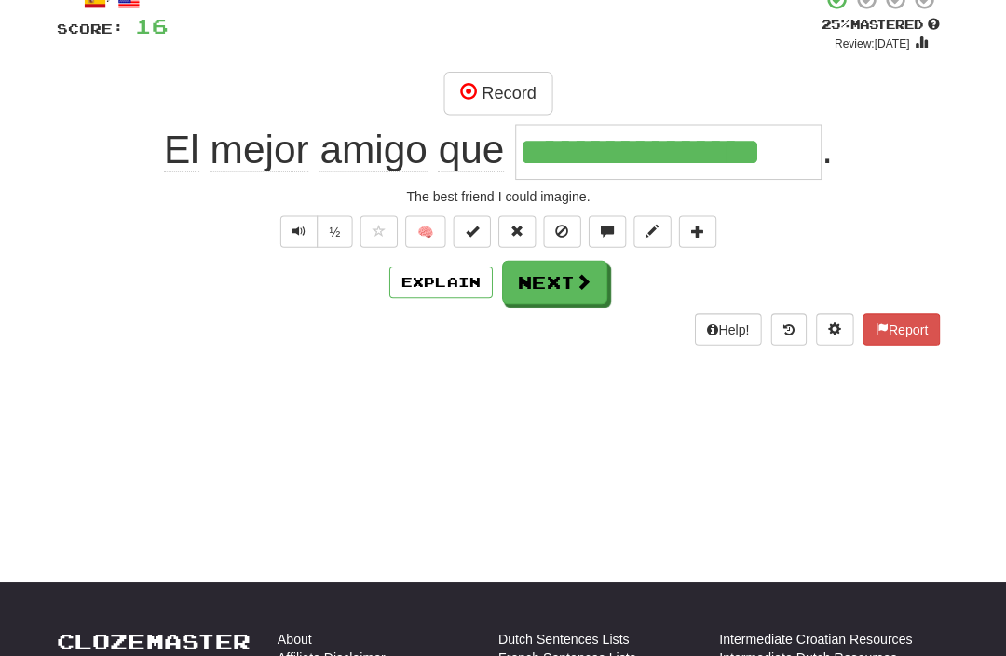
click at [534, 274] on button "Next" at bounding box center [559, 286] width 104 height 43
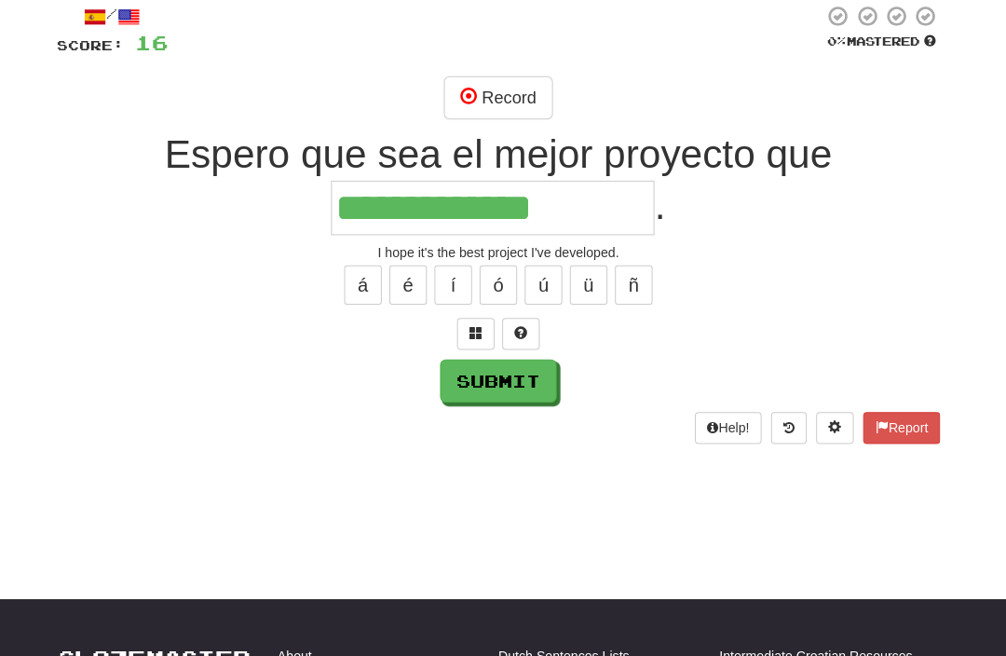
scroll to position [109, 0]
click at [476, 389] on button "Submit" at bounding box center [503, 377] width 116 height 43
type input "**********"
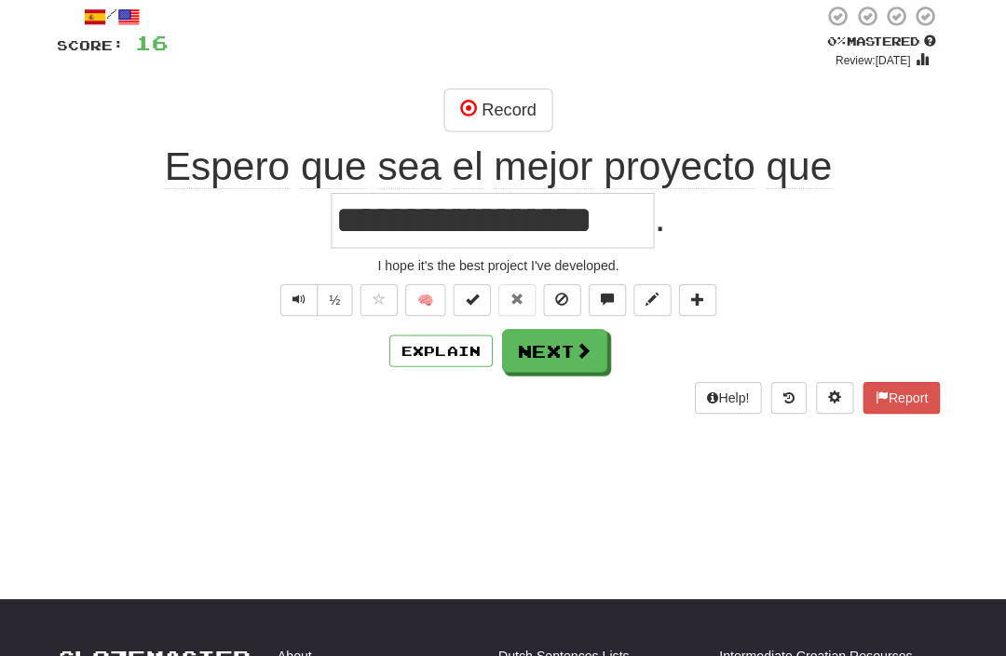
click at [533, 351] on button "Next" at bounding box center [559, 347] width 104 height 43
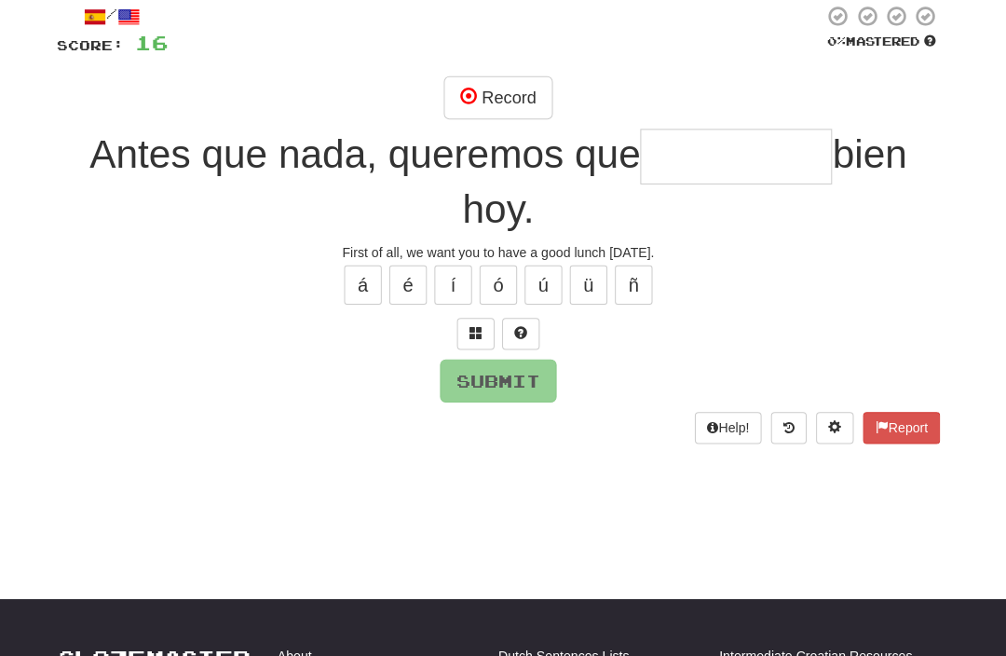
click at [685, 179] on input "text" at bounding box center [739, 155] width 190 height 55
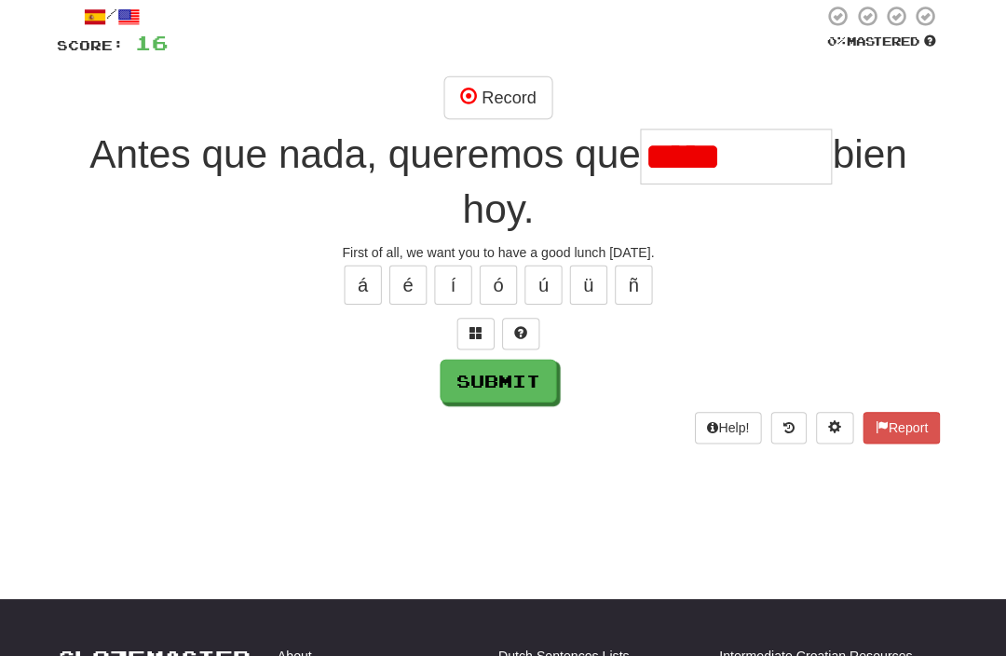
click at [480, 373] on button "Submit" at bounding box center [503, 377] width 116 height 43
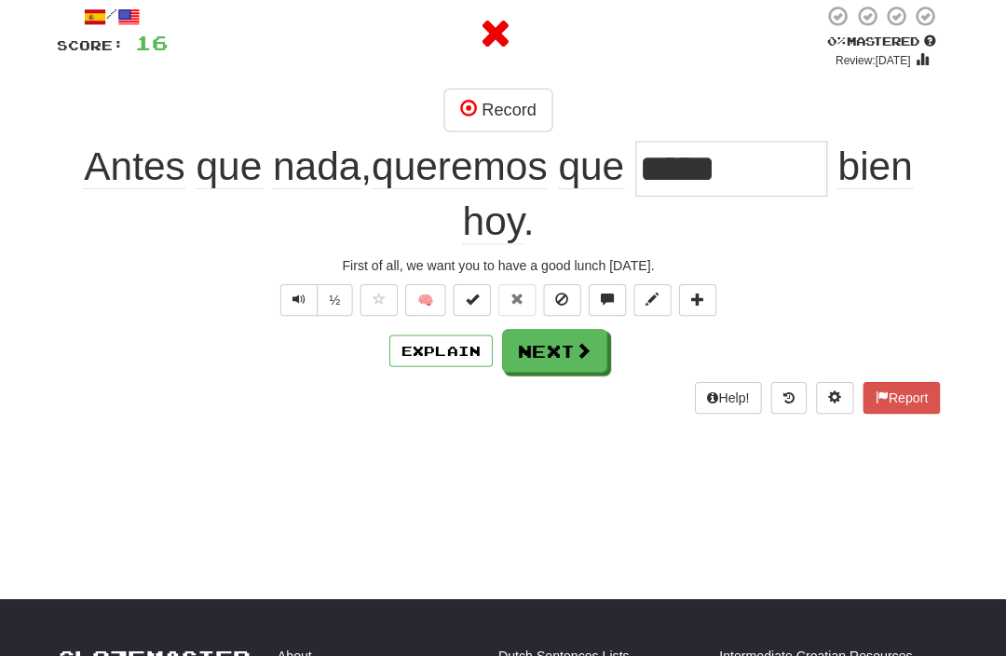
type input "*********"
click at [518, 338] on button "Next" at bounding box center [559, 347] width 104 height 43
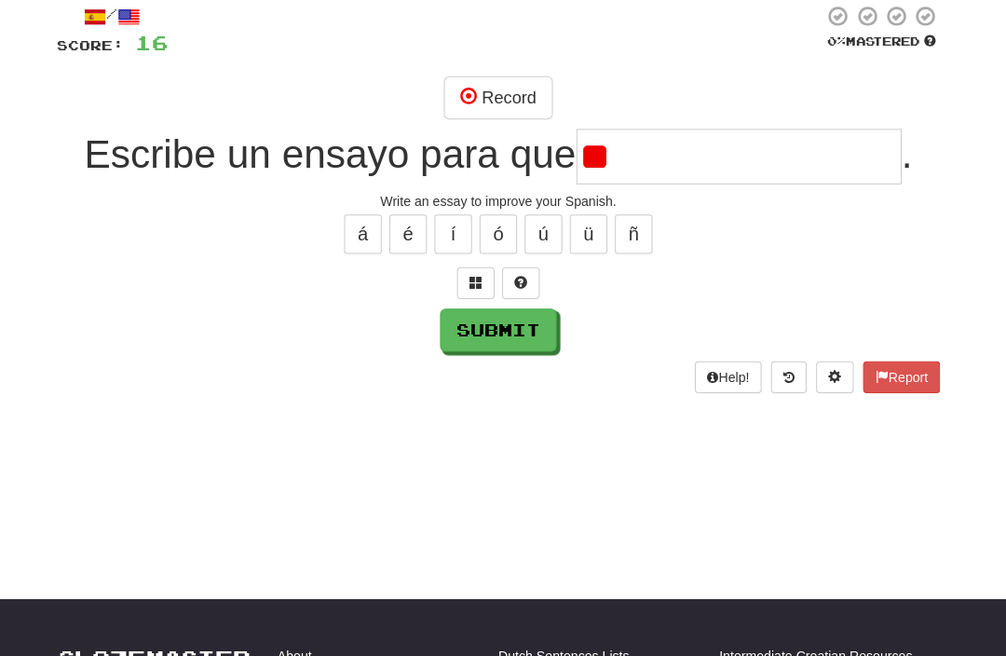
type input "*"
click at [472, 329] on button "Submit" at bounding box center [503, 327] width 116 height 43
type input "**********"
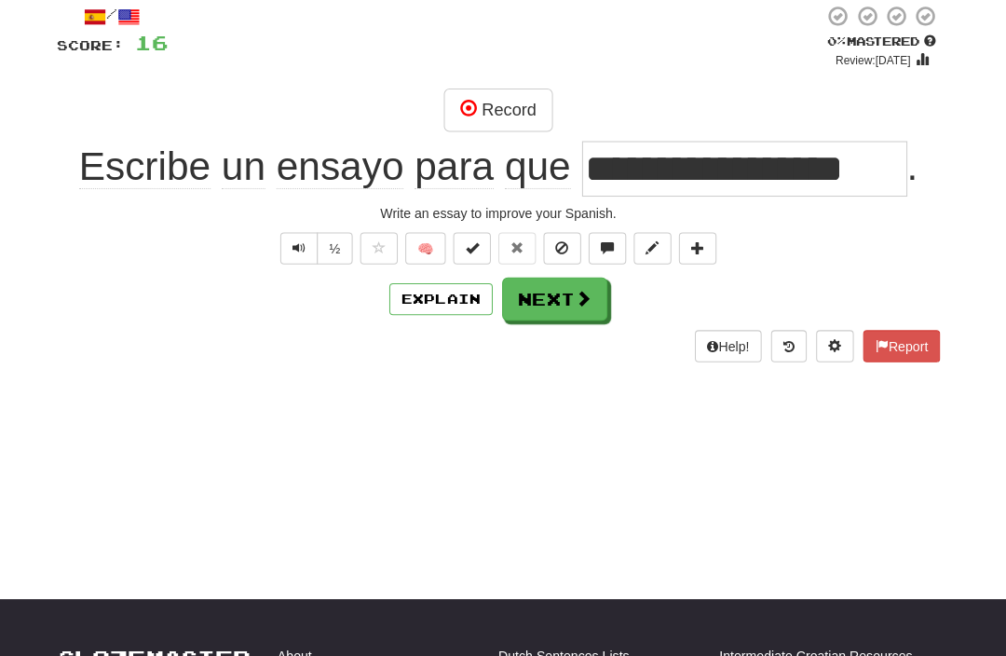
click at [539, 312] on button "Next" at bounding box center [559, 296] width 104 height 43
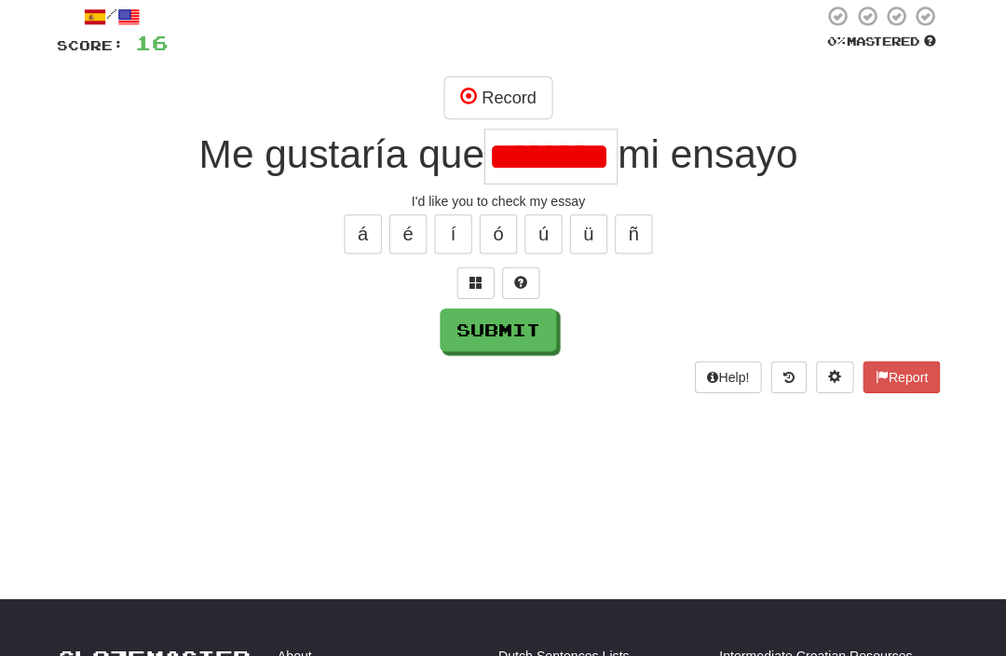
click at [476, 334] on button "Submit" at bounding box center [503, 327] width 116 height 43
type input "*******"
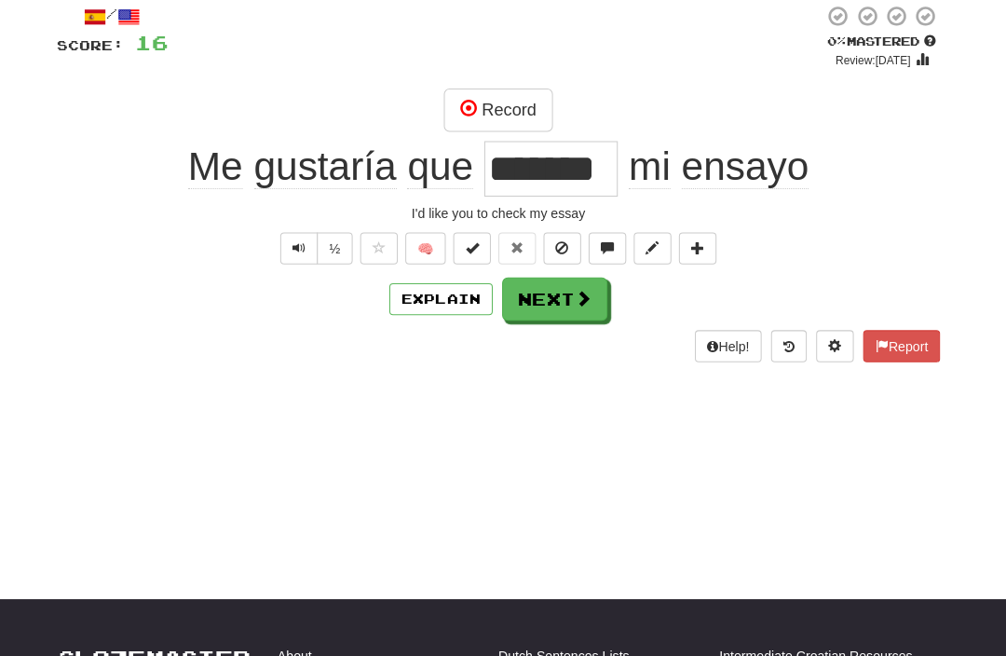
click at [533, 295] on button "Next" at bounding box center [559, 296] width 104 height 43
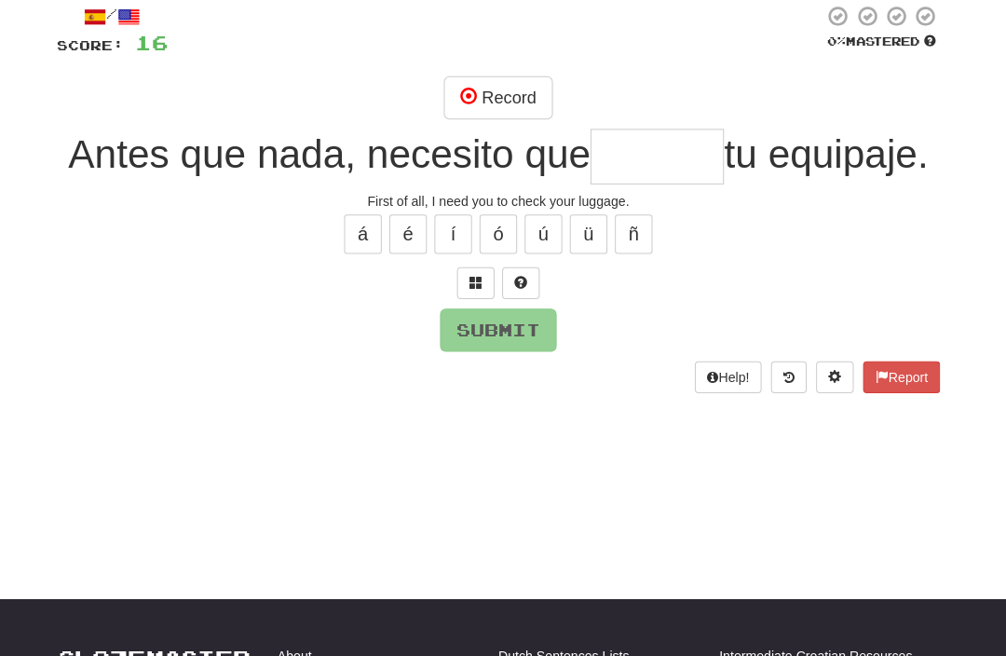
type input "*"
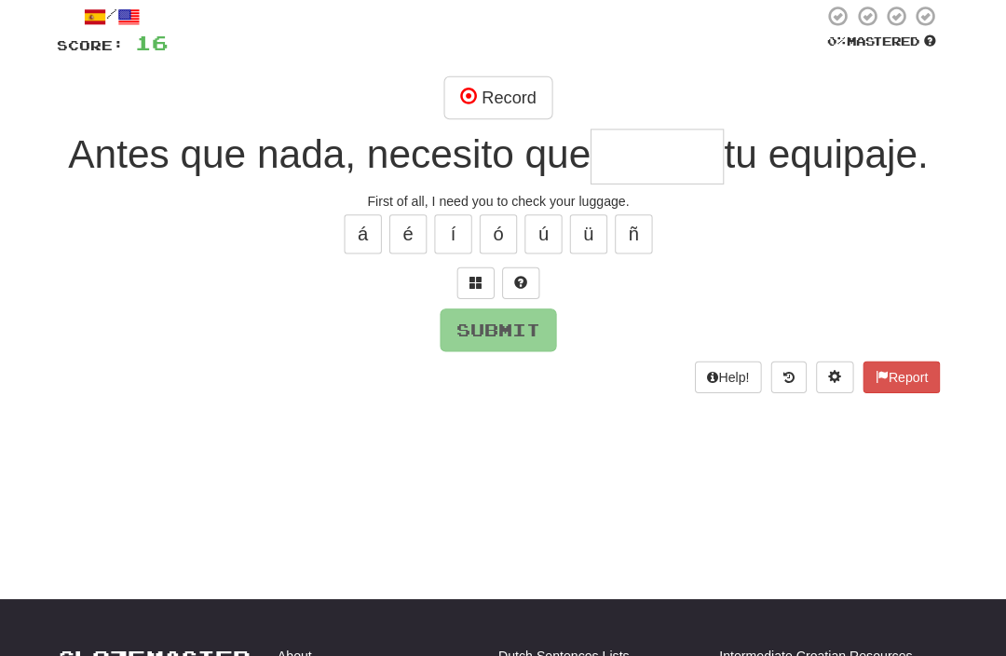
click at [481, 389] on div "/ Score: 16 0 % Mastered Record Antes que nada, necesito que tu equipaje. First…" at bounding box center [503, 197] width 876 height 384
click at [727, 155] on input "text" at bounding box center [660, 155] width 132 height 55
click at [466, 348] on button "Submit" at bounding box center [503, 327] width 116 height 43
type input "*******"
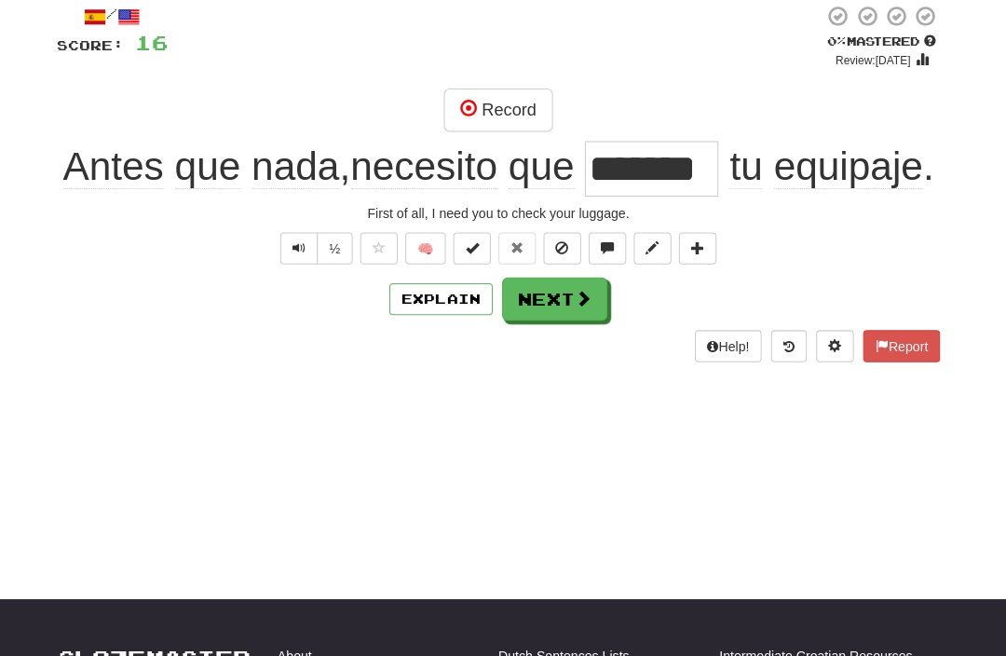
click at [550, 318] on button "Next" at bounding box center [559, 296] width 104 height 43
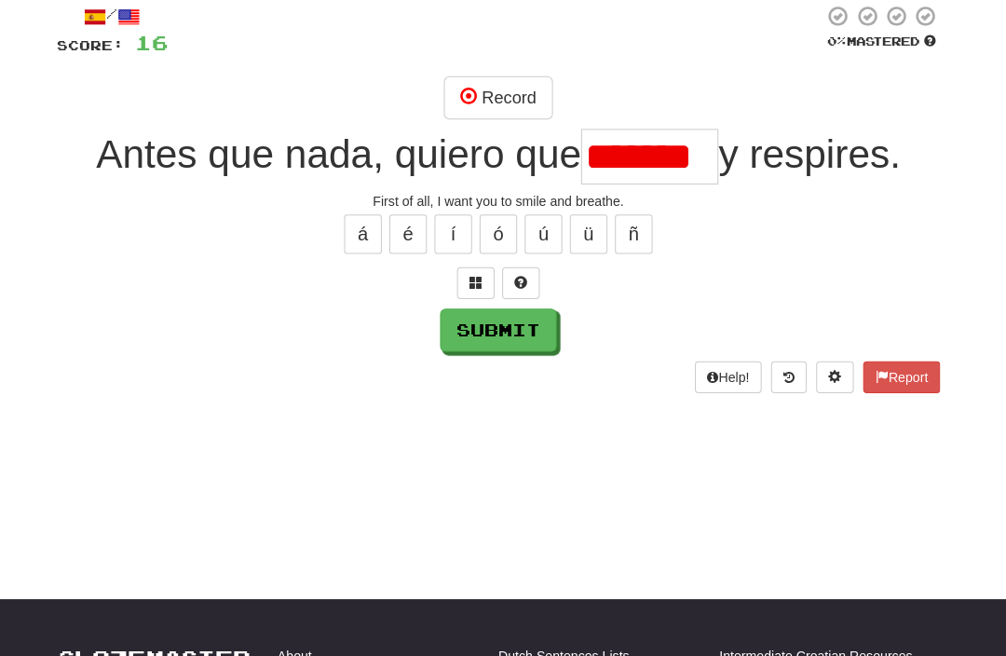
click at [483, 324] on button "Submit" at bounding box center [503, 327] width 116 height 43
click at [478, 336] on button "Submit" at bounding box center [503, 327] width 116 height 43
type input "*******"
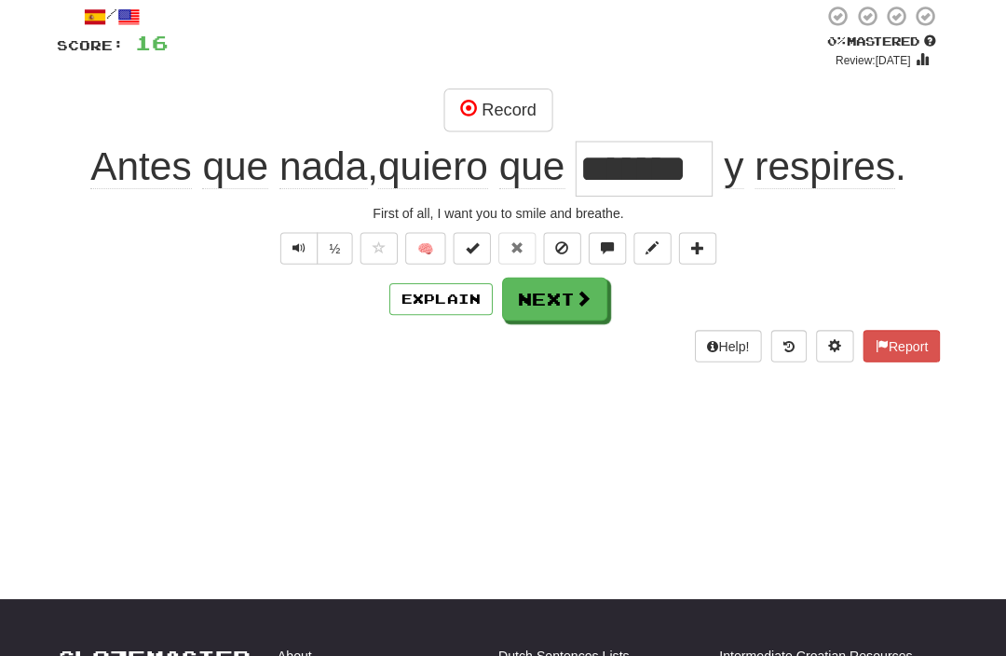
click at [441, 303] on button "Explain" at bounding box center [446, 296] width 102 height 32
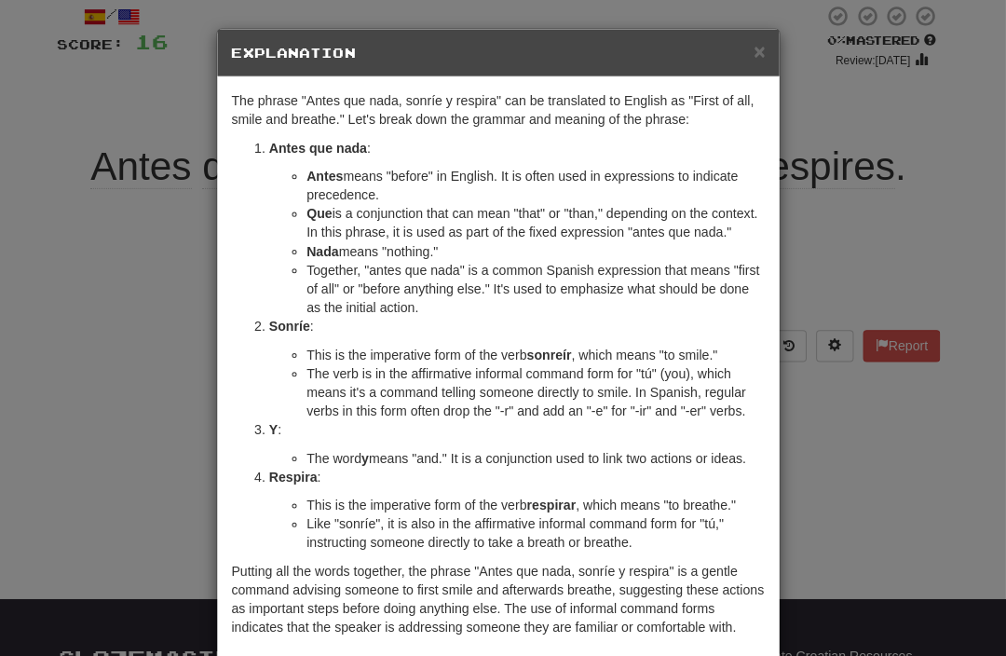
click at [757, 40] on span "×" at bounding box center [762, 50] width 11 height 21
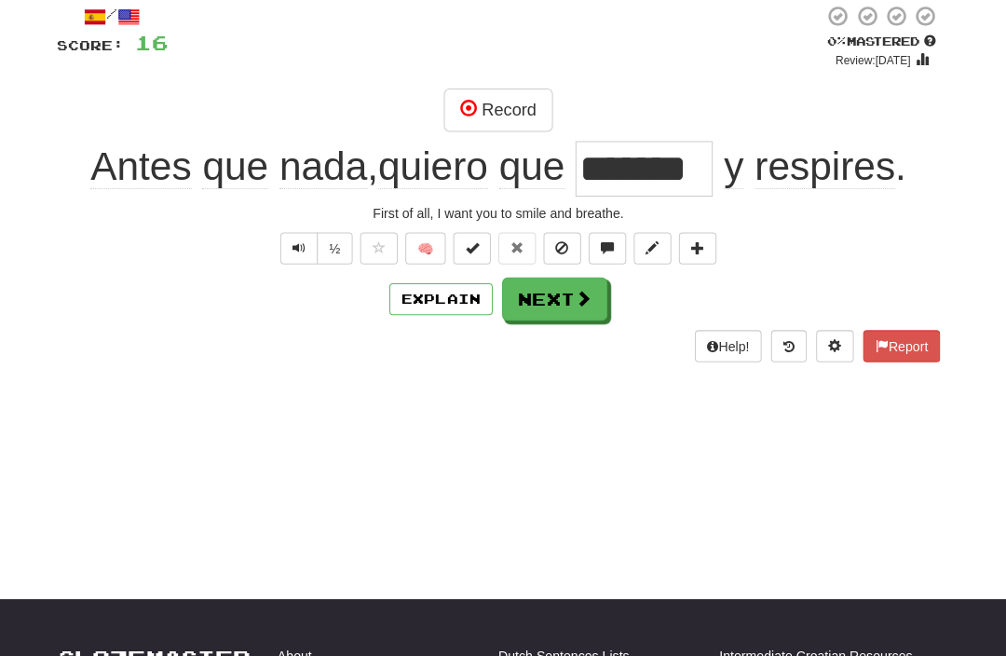
click at [528, 297] on button "Next" at bounding box center [559, 296] width 104 height 43
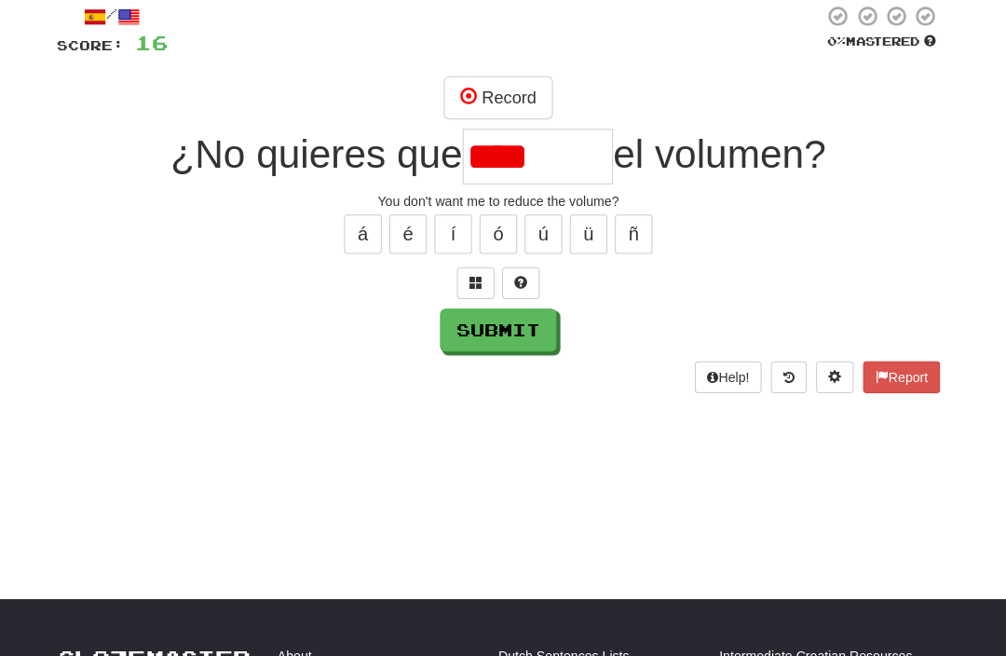
click at [464, 324] on button "Submit" at bounding box center [503, 327] width 116 height 43
type input "*******"
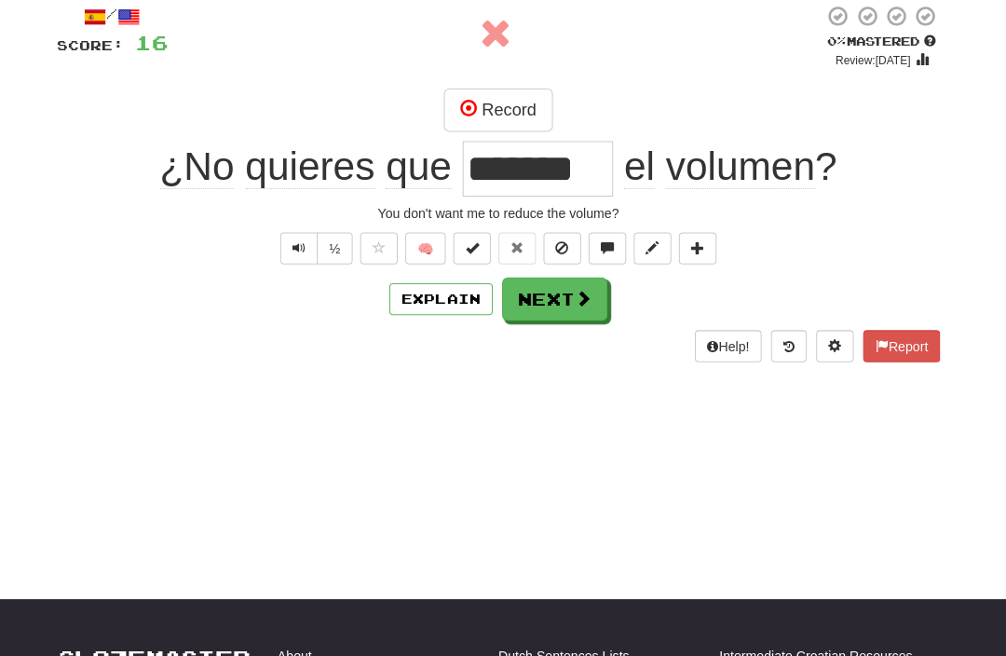
click at [538, 302] on button "Next" at bounding box center [559, 296] width 104 height 43
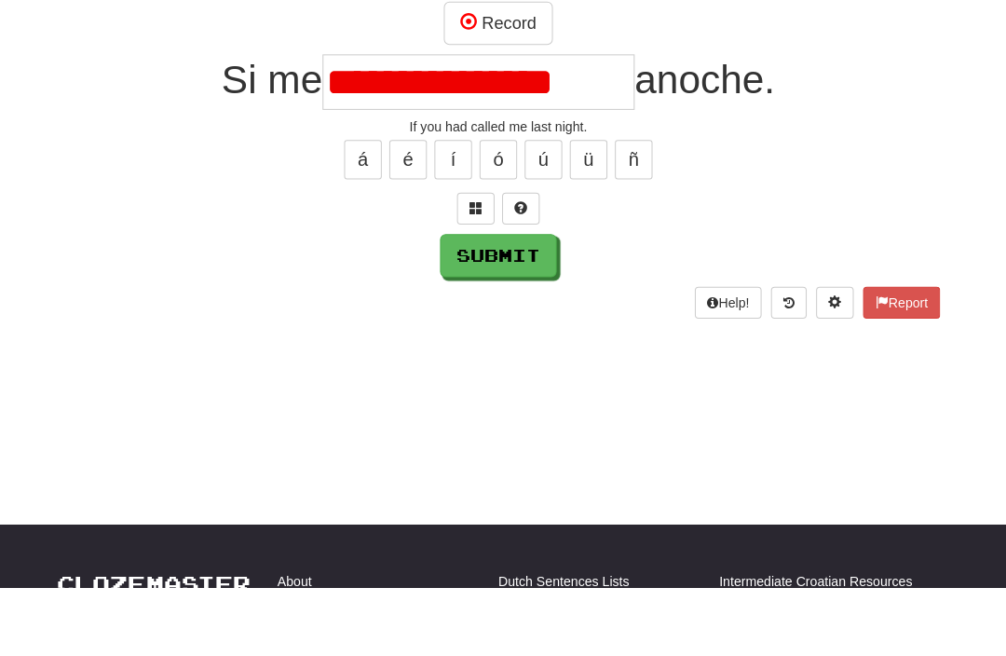
click at [488, 306] on button "Submit" at bounding box center [503, 327] width 116 height 43
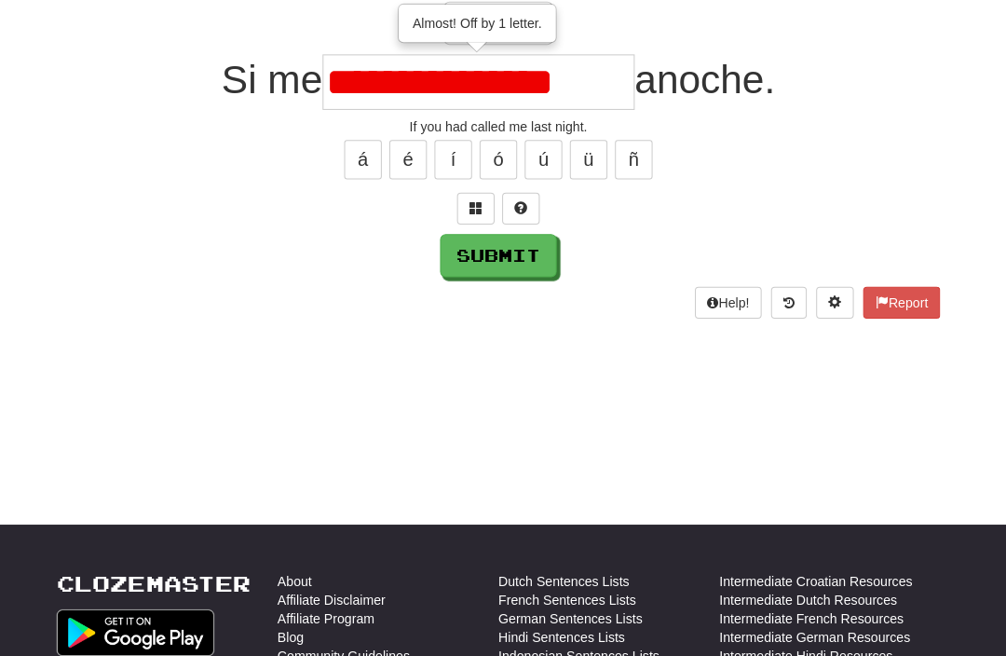
click at [487, 266] on button "Submit" at bounding box center [503, 253] width 116 height 43
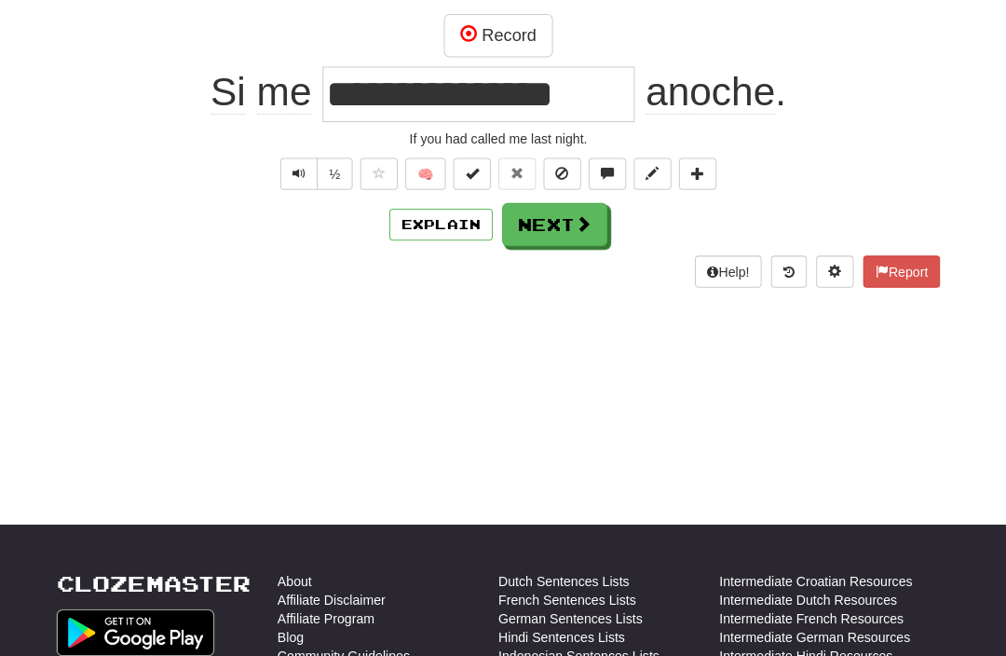
type input "**********"
click at [541, 239] on button "Next" at bounding box center [559, 222] width 104 height 43
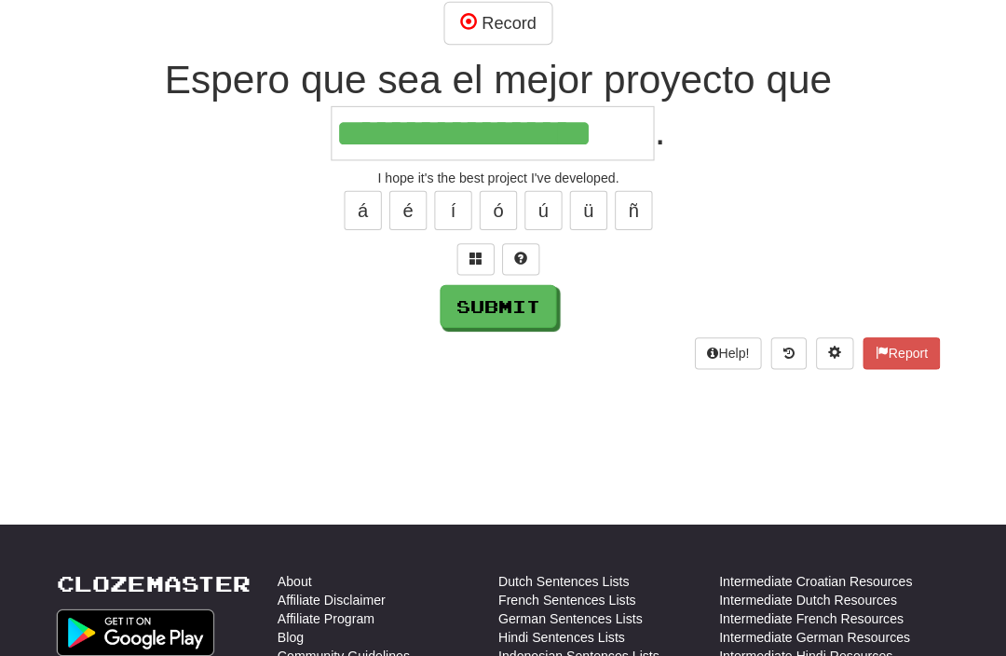
type input "**********"
click at [492, 318] on button "Submit" at bounding box center [503, 303] width 116 height 43
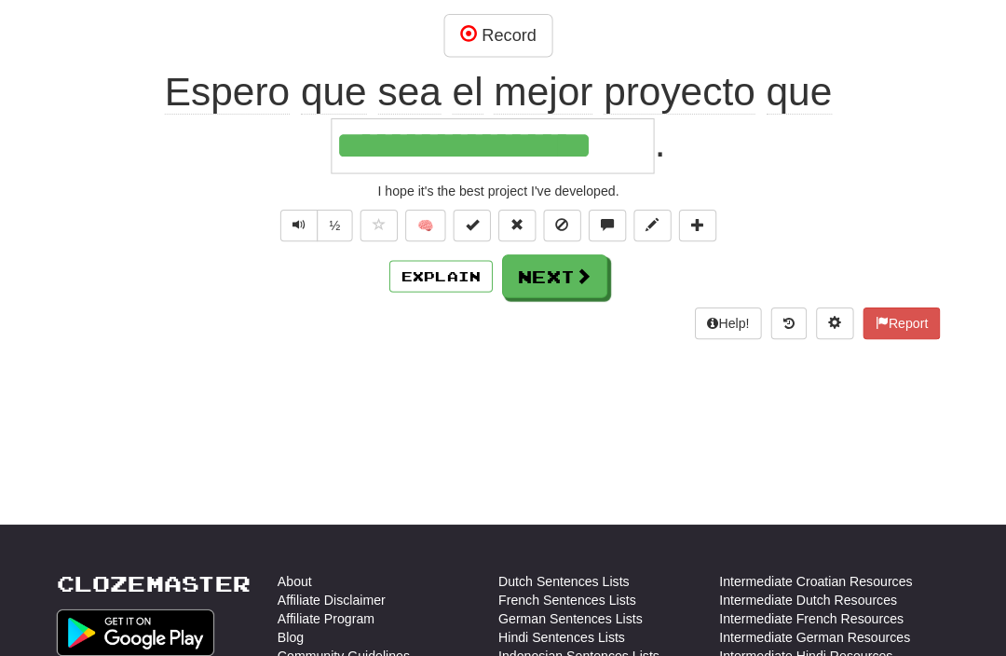
click at [419, 280] on button "Explain" at bounding box center [446, 274] width 102 height 32
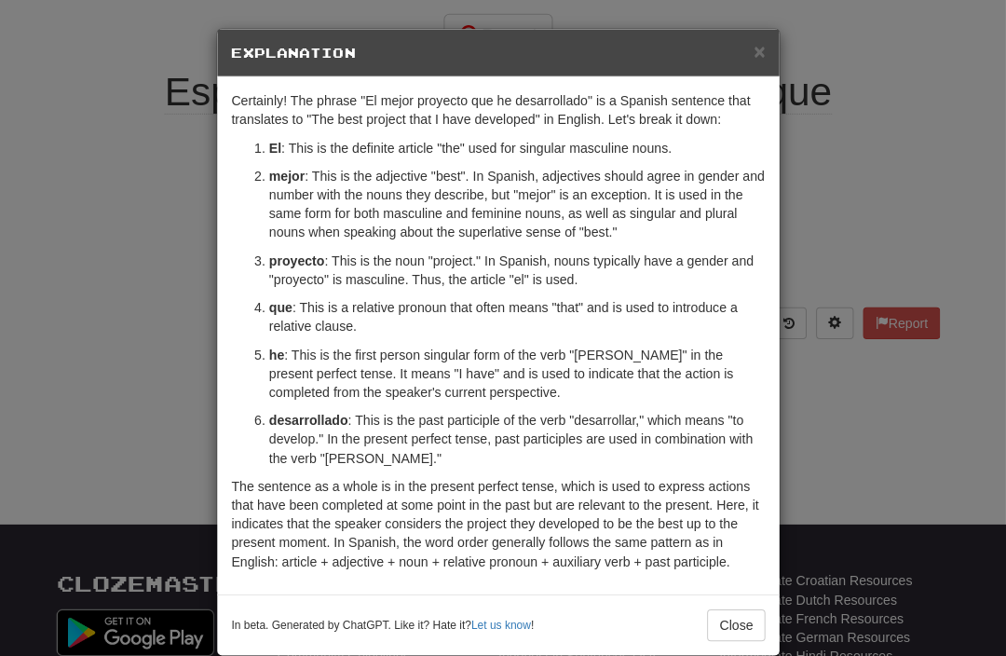
click at [757, 50] on span "×" at bounding box center [762, 50] width 11 height 21
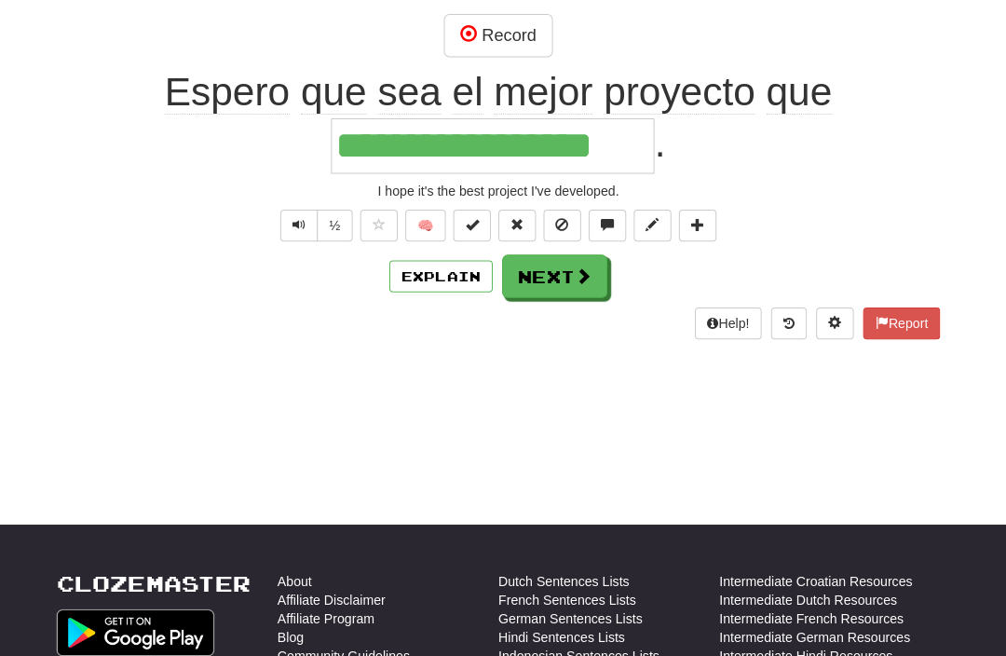
click at [563, 305] on div "Help! Report" at bounding box center [503, 321] width 876 height 32
click at [529, 289] on button "Next" at bounding box center [559, 273] width 104 height 43
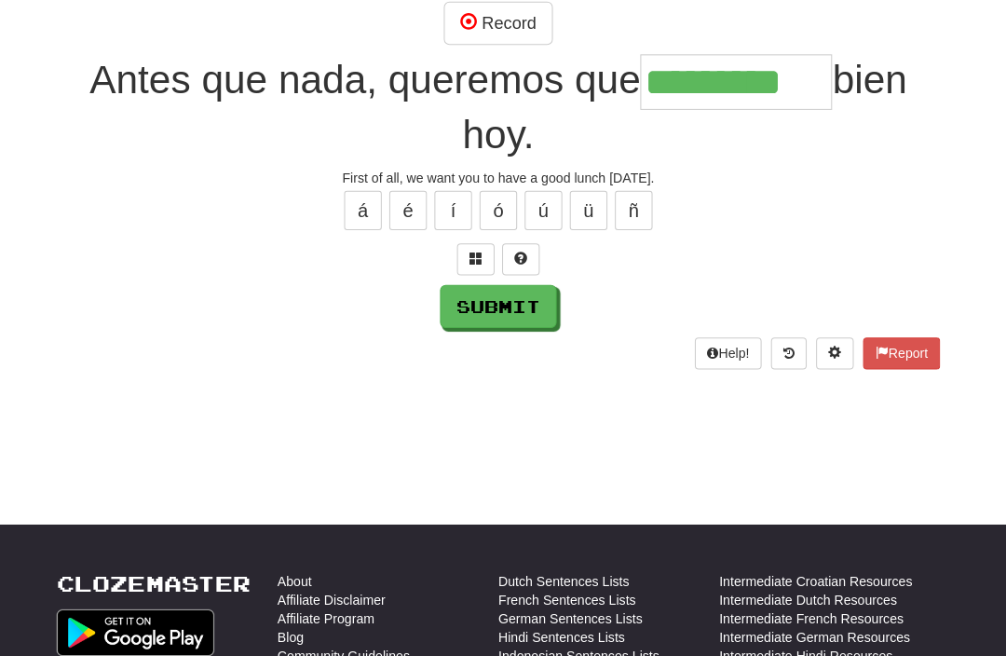
type input "*********"
click at [463, 308] on button "Submit" at bounding box center [503, 303] width 116 height 43
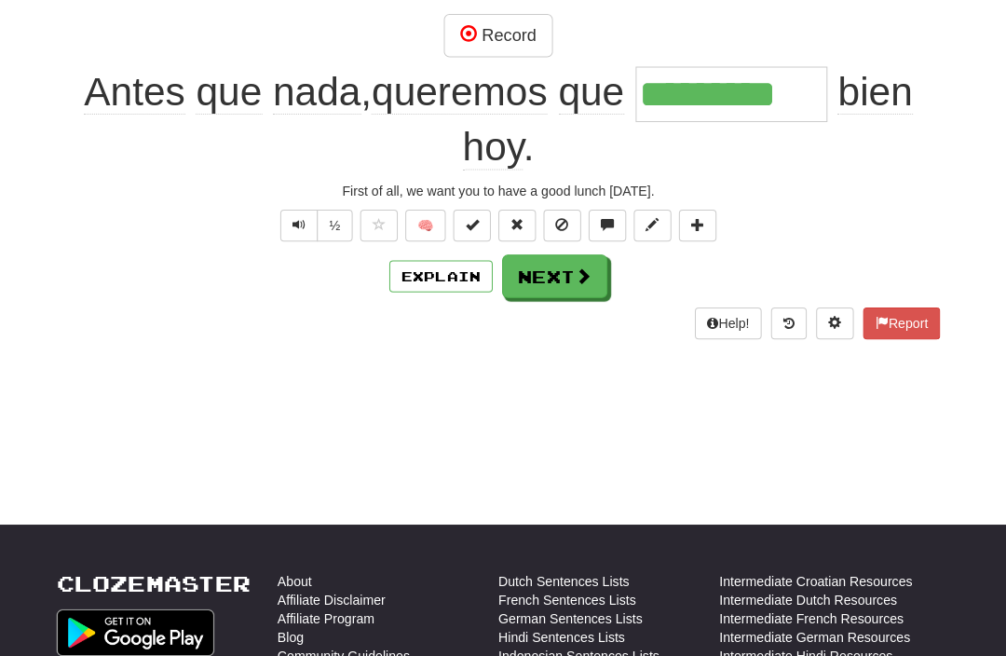
click at [547, 289] on button "Next" at bounding box center [559, 273] width 104 height 43
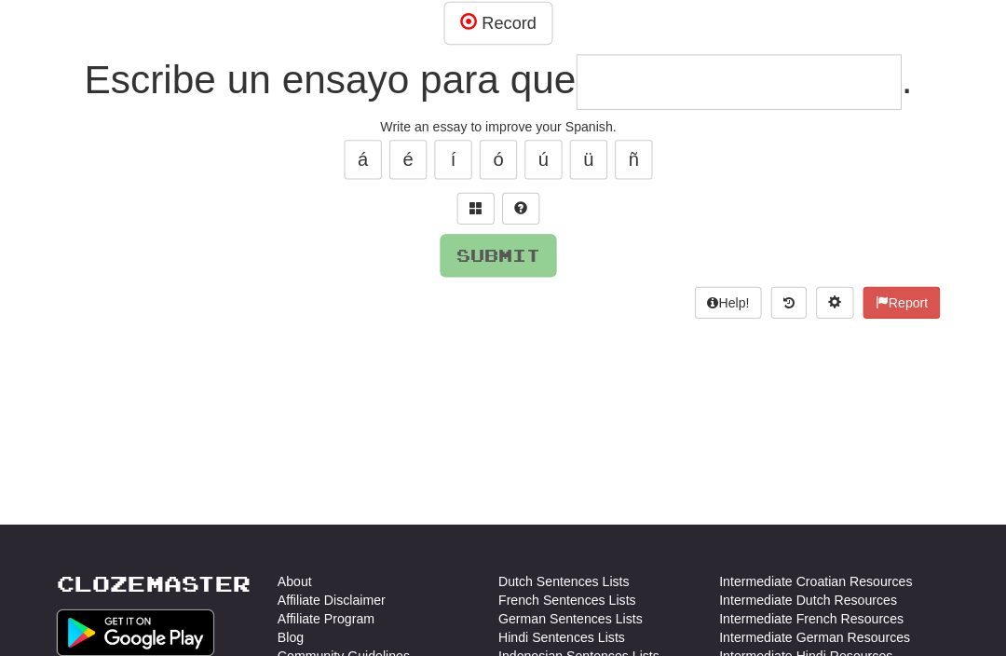
type input "*"
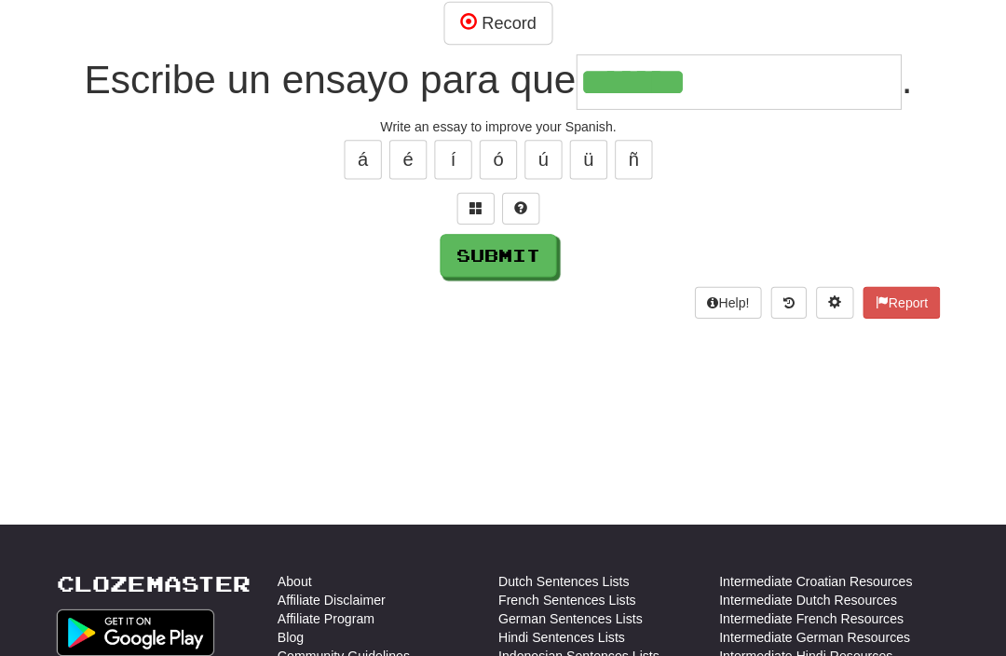
click at [634, 185] on div "/ Score: 32 0 % Mastered Record Escribe un ensayo para que ******* . Write an e…" at bounding box center [503, 123] width 876 height 384
click at [742, 88] on input "*******" at bounding box center [741, 81] width 322 height 55
click at [598, 139] on button "ü" at bounding box center [592, 158] width 37 height 39
click at [633, 155] on button "ñ" at bounding box center [637, 158] width 37 height 39
type input "**********"
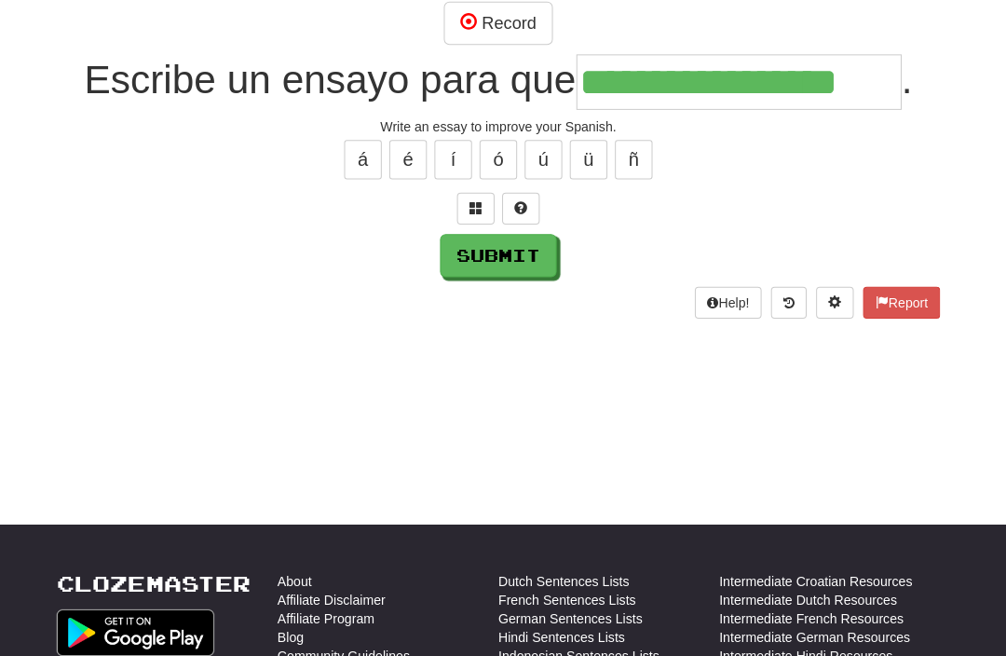
click at [492, 250] on button "Submit" at bounding box center [503, 253] width 116 height 43
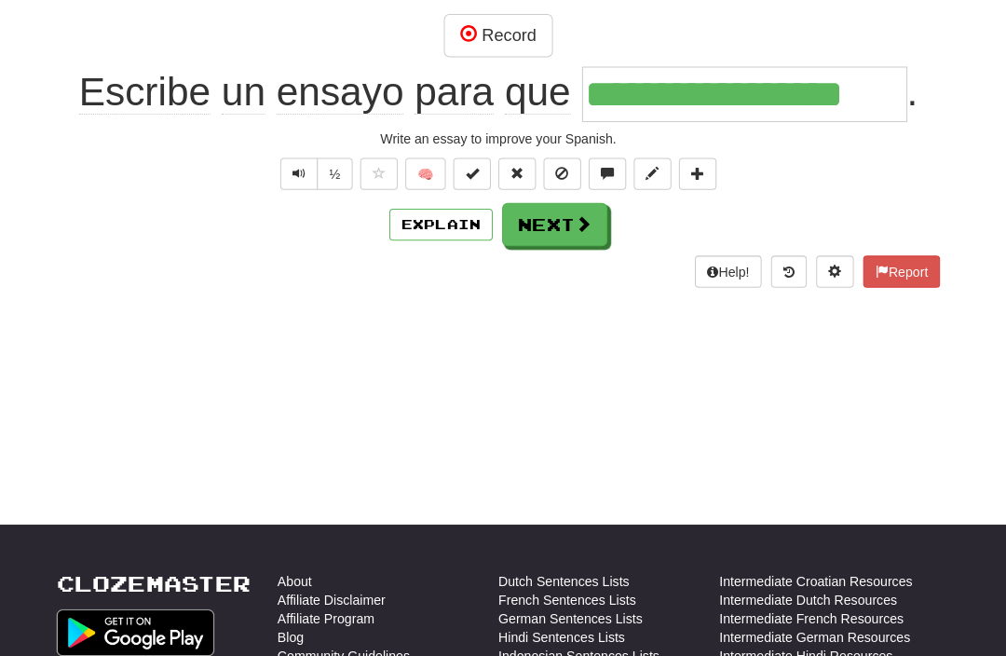
click at [558, 255] on div "Help! Report" at bounding box center [503, 269] width 876 height 32
click at [507, 219] on button "Next" at bounding box center [559, 222] width 104 height 43
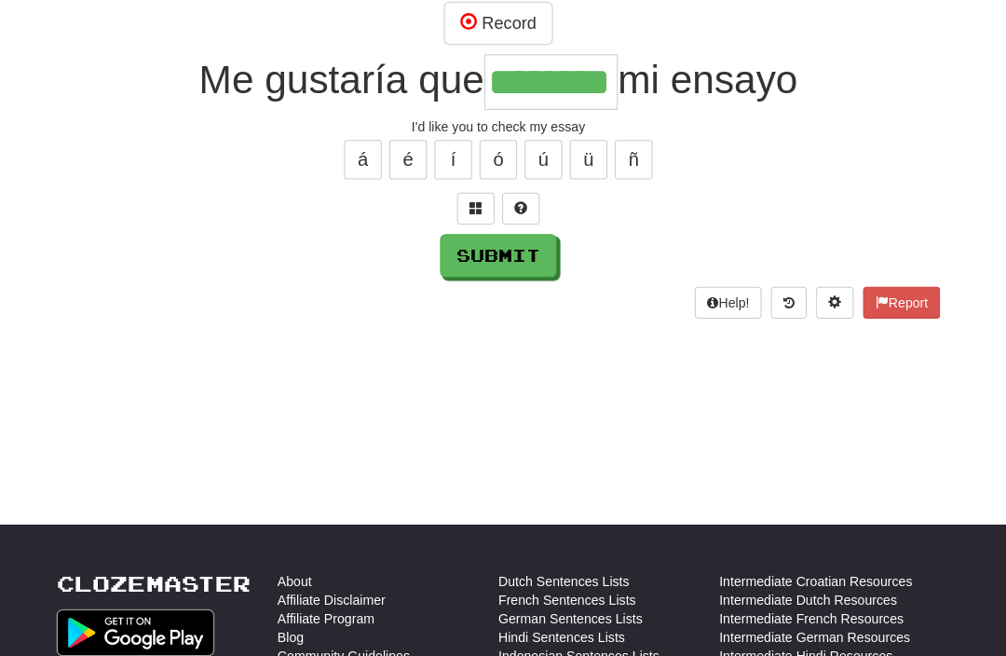
click at [484, 255] on button "Submit" at bounding box center [503, 253] width 116 height 43
type input "*******"
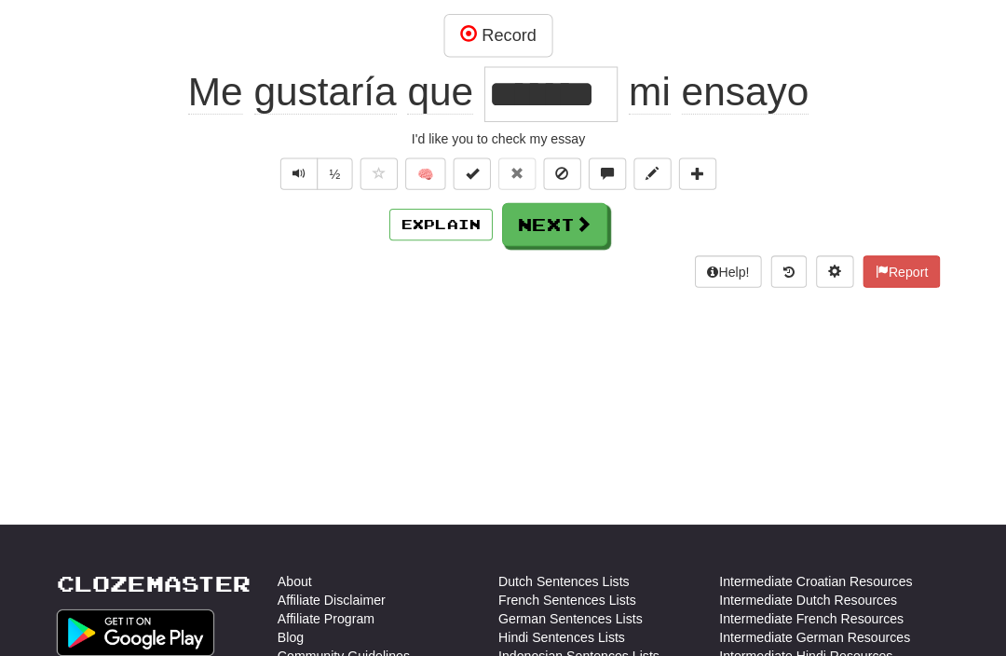
click at [553, 239] on button "Next" at bounding box center [559, 222] width 104 height 43
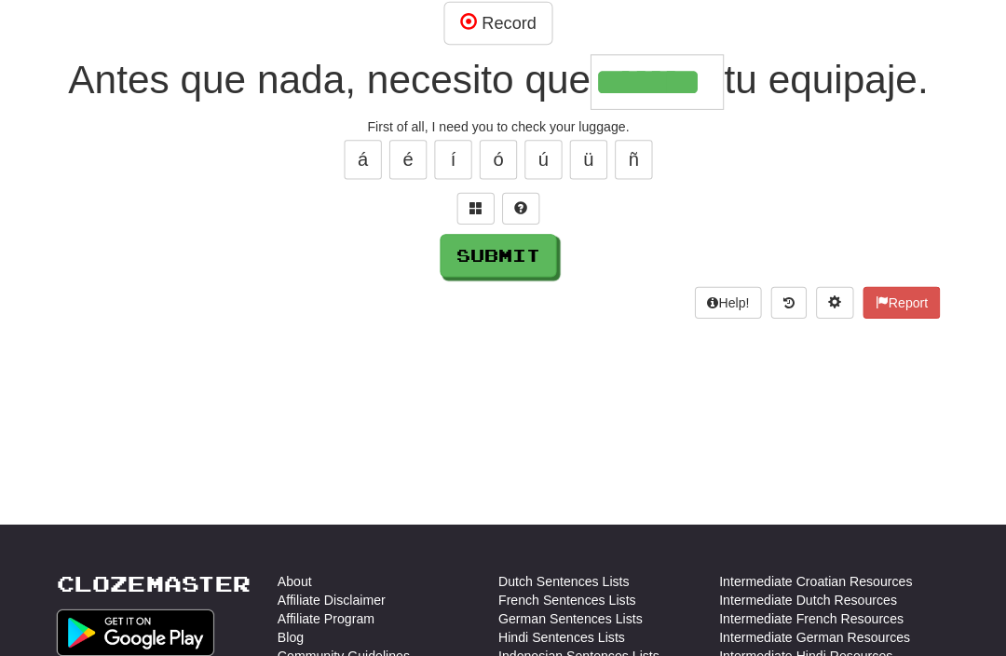
type input "*******"
click at [474, 275] on button "Submit" at bounding box center [503, 253] width 116 height 43
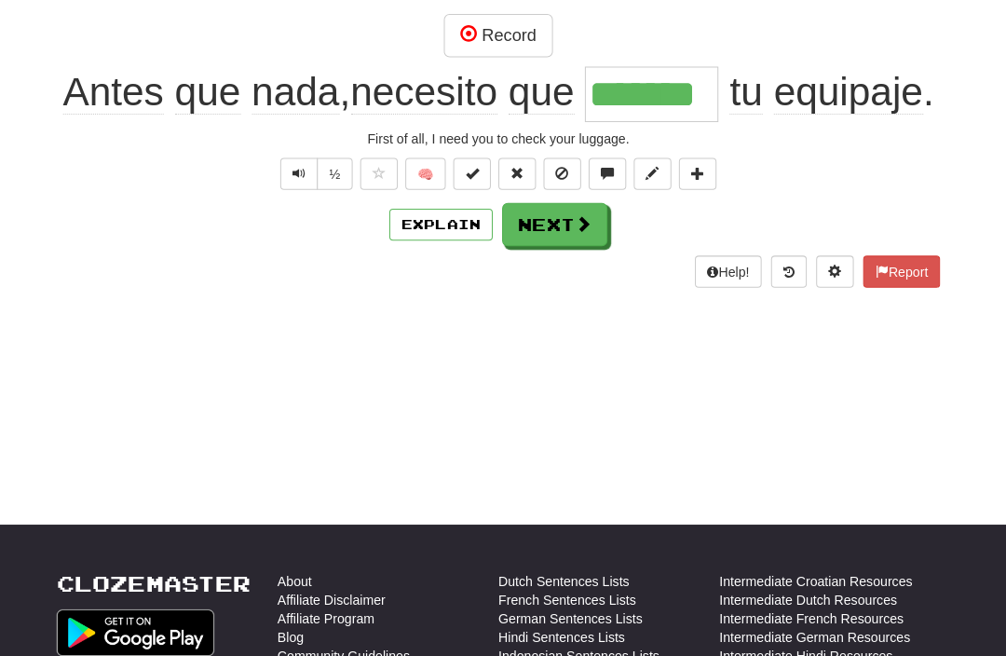
click at [533, 244] on button "Next" at bounding box center [559, 222] width 104 height 43
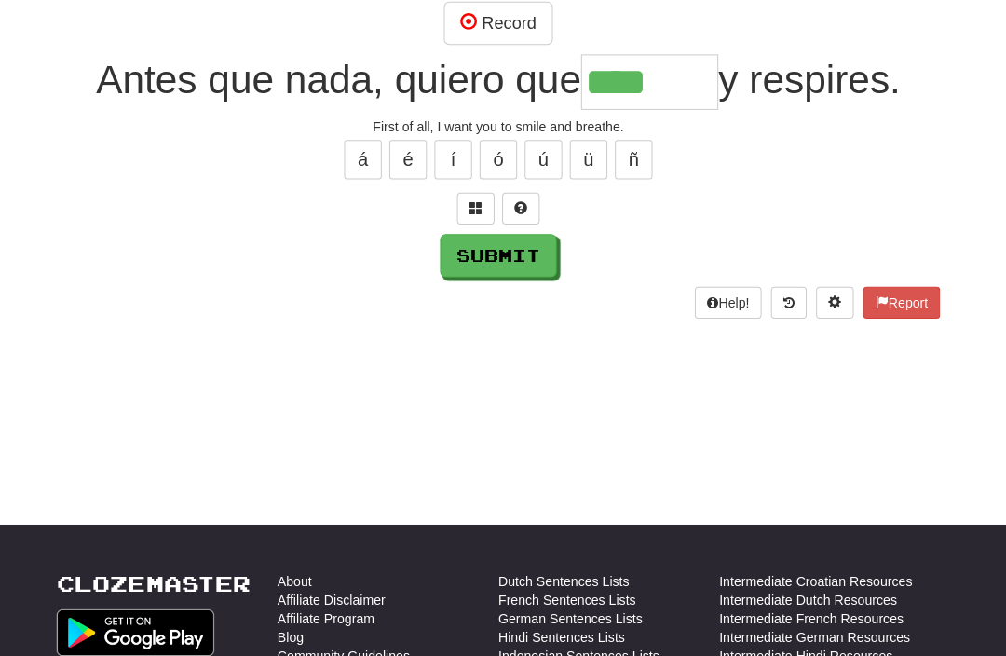
click at [443, 148] on button "í" at bounding box center [458, 158] width 37 height 39
type input "*******"
click at [469, 269] on button "Submit" at bounding box center [503, 253] width 116 height 43
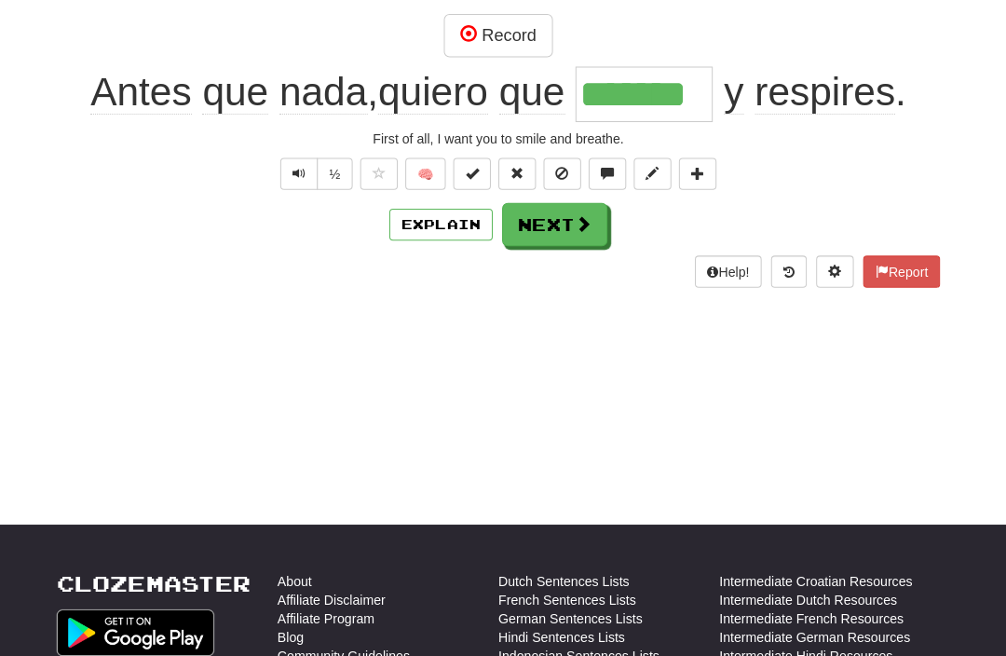
click at [539, 236] on button "Next" at bounding box center [559, 222] width 104 height 43
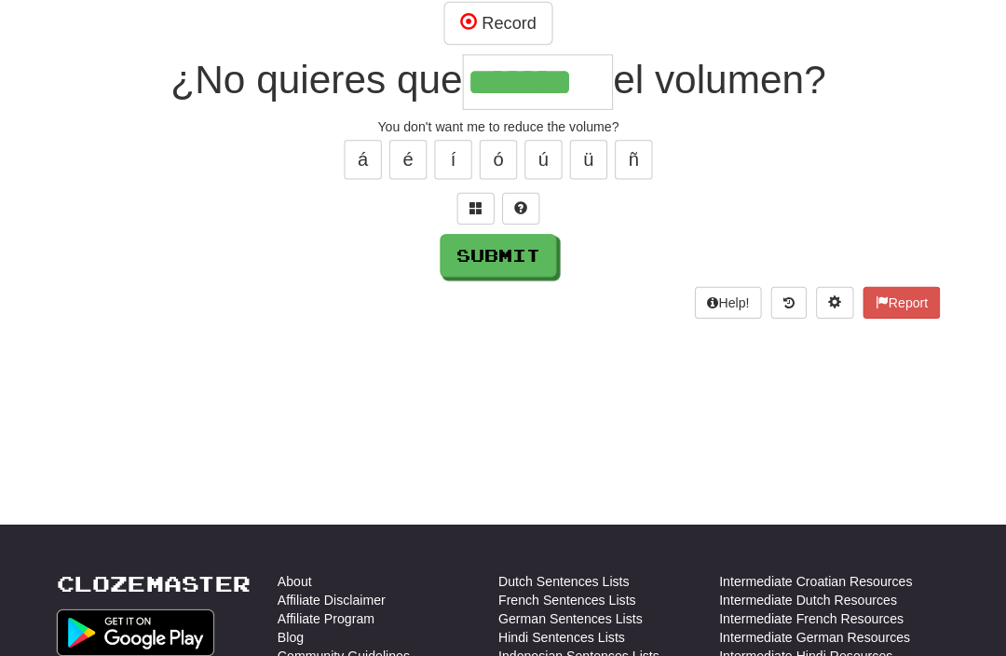
type input "*******"
click at [460, 259] on button "Submit" at bounding box center [503, 253] width 116 height 43
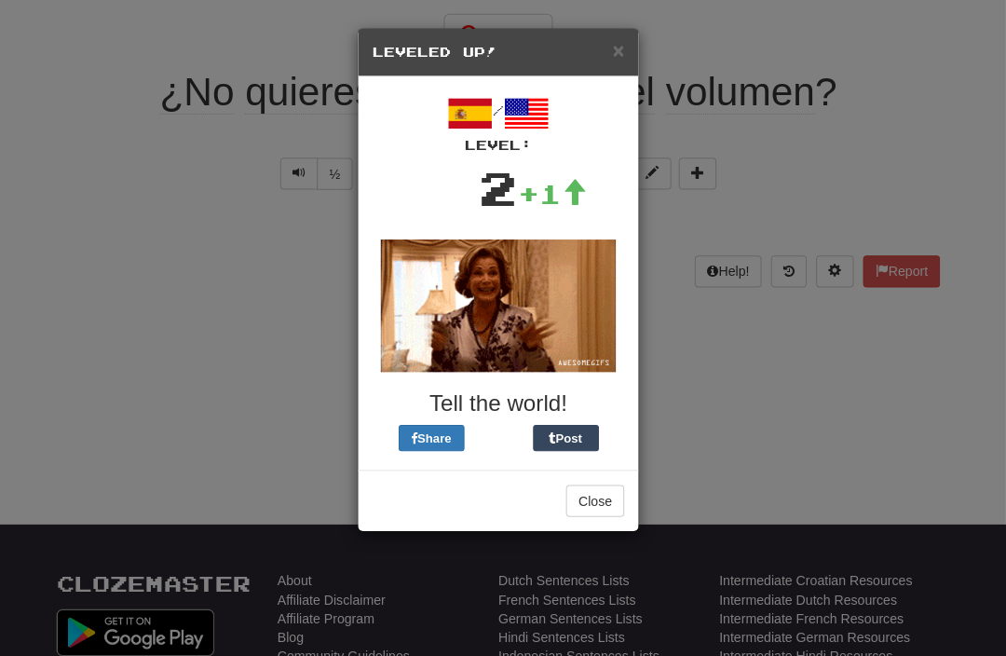
click at [570, 504] on button "Close" at bounding box center [599, 497] width 58 height 32
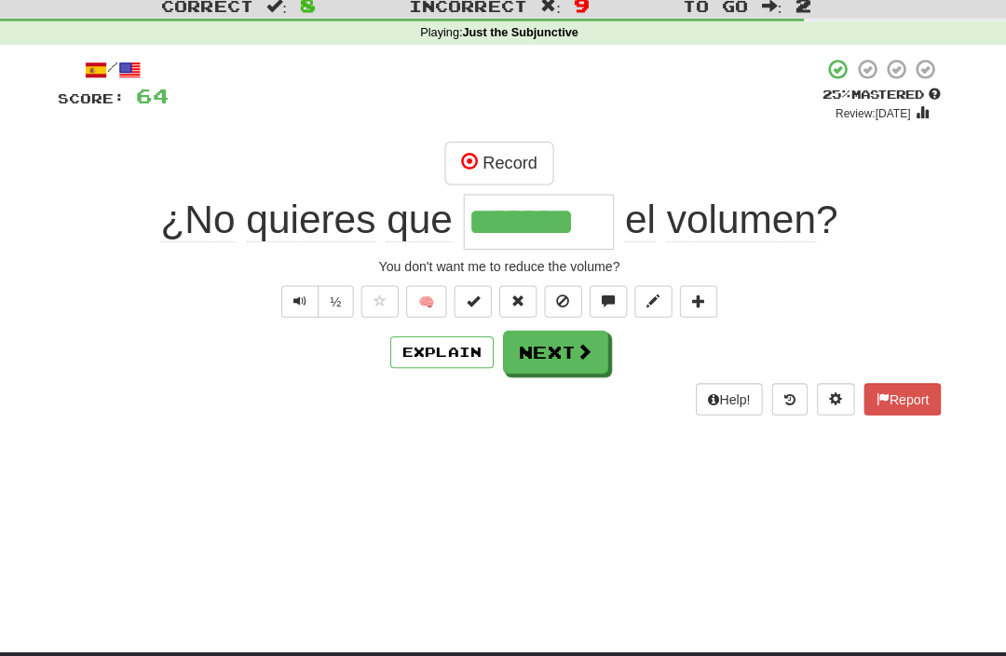
scroll to position [54, 0]
